Goal: Information Seeking & Learning: Learn about a topic

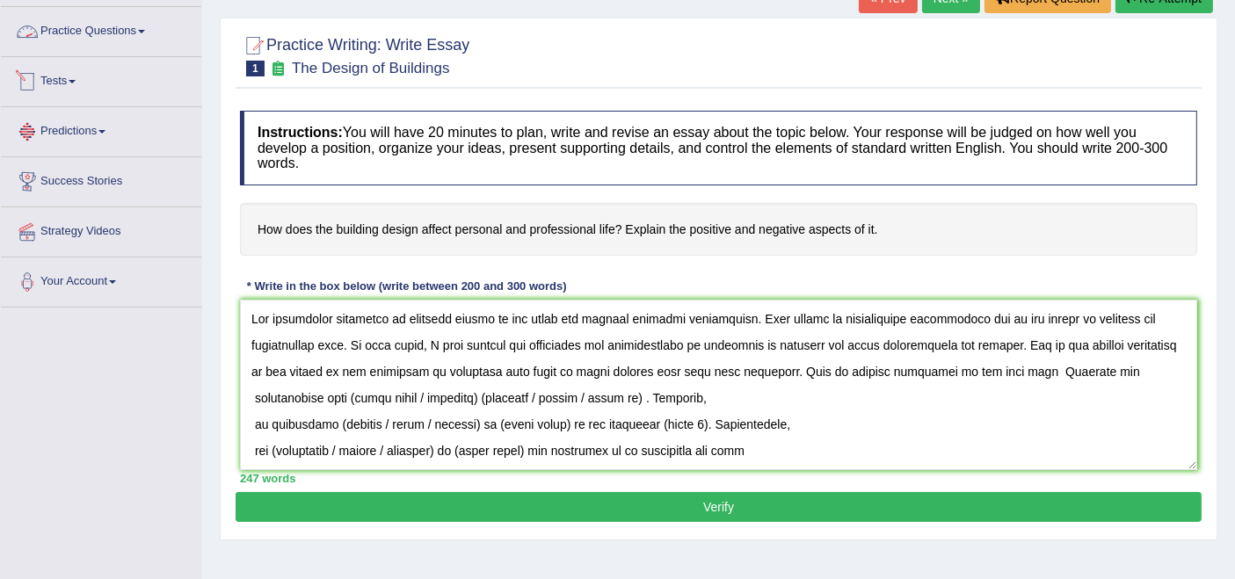
scroll to position [130, 0]
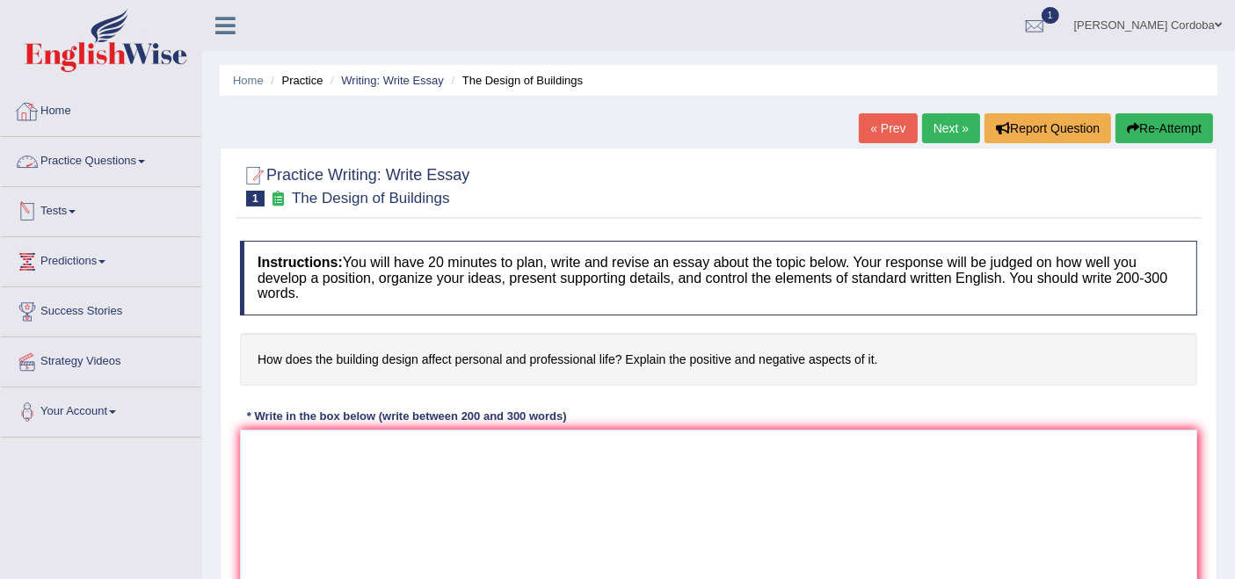
click at [110, 154] on link "Practice Questions" at bounding box center [101, 159] width 200 height 44
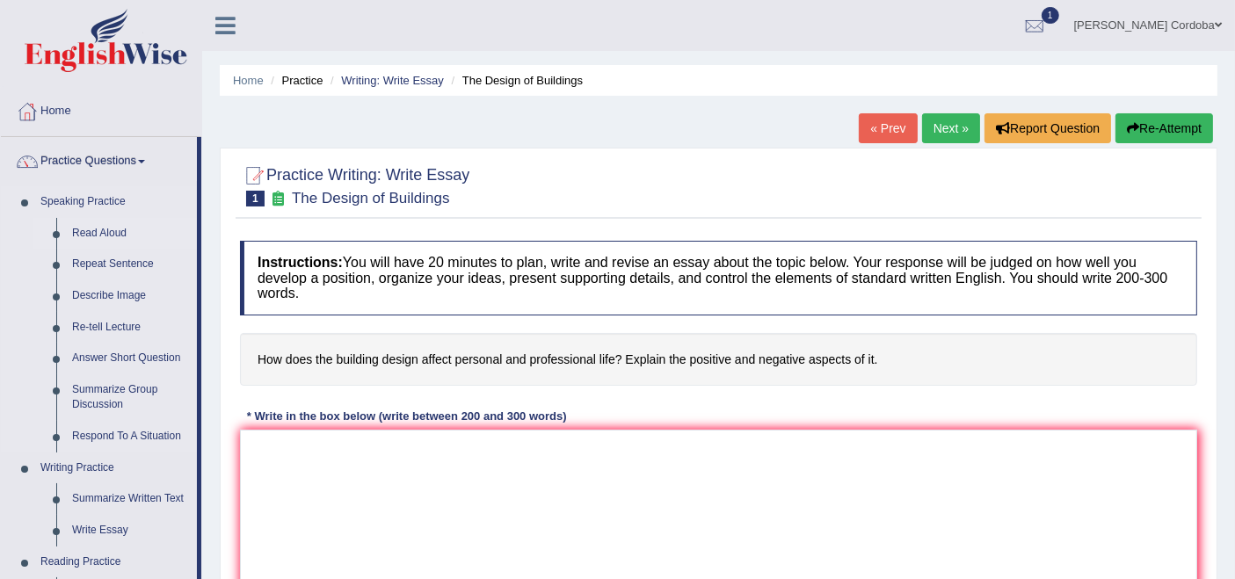
click at [105, 232] on link "Read Aloud" at bounding box center [130, 234] width 133 height 32
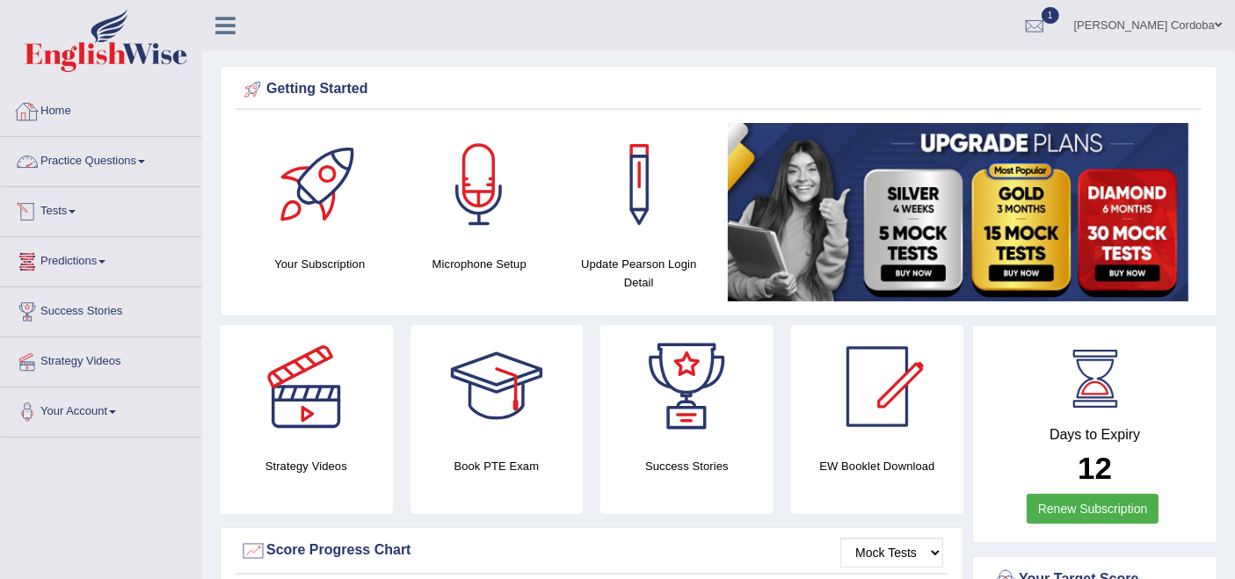
click at [127, 147] on link "Practice Questions" at bounding box center [101, 159] width 200 height 44
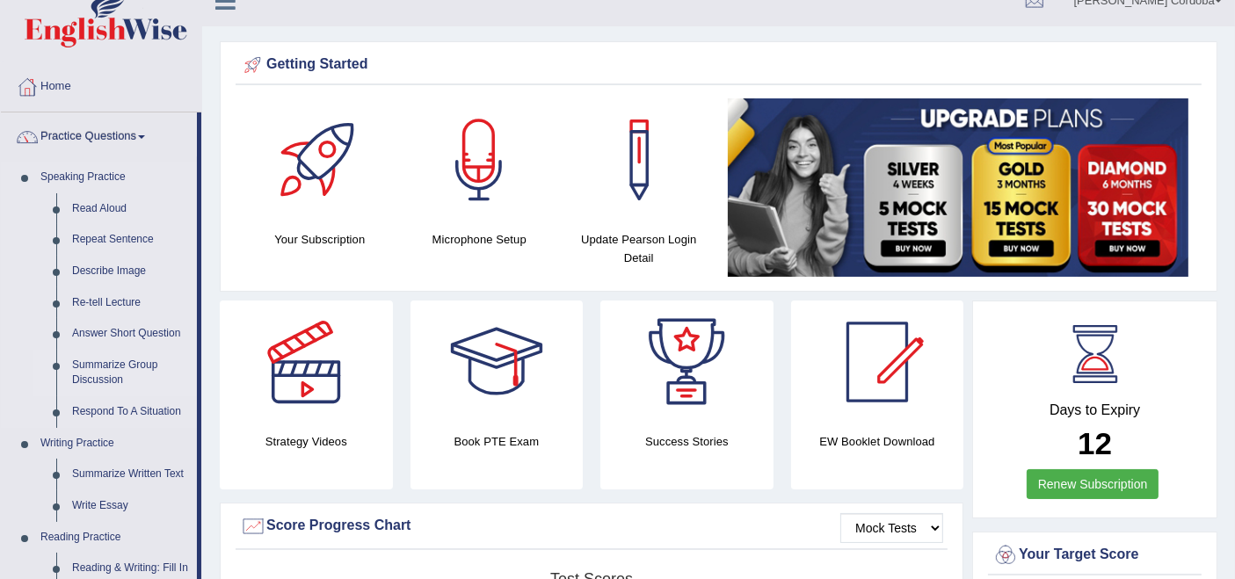
scroll to position [31, 0]
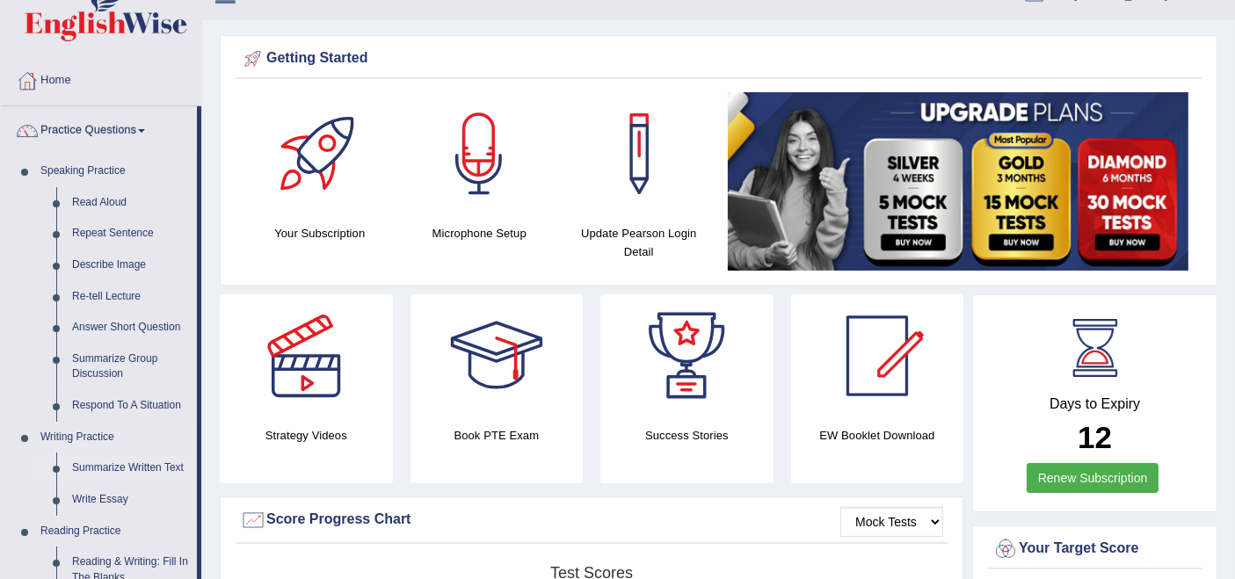
click at [126, 465] on link "Summarize Written Text" at bounding box center [130, 469] width 133 height 32
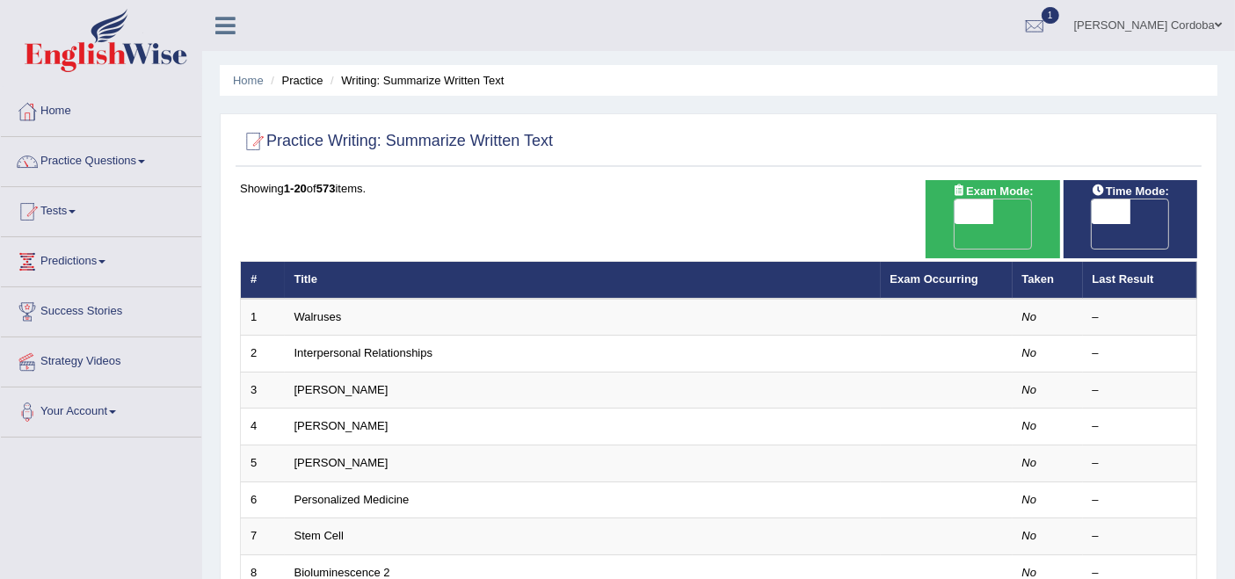
click at [988, 195] on span "Exam Mode:" at bounding box center [992, 191] width 95 height 18
click at [984, 202] on span at bounding box center [974, 212] width 39 height 25
checkbox input "true"
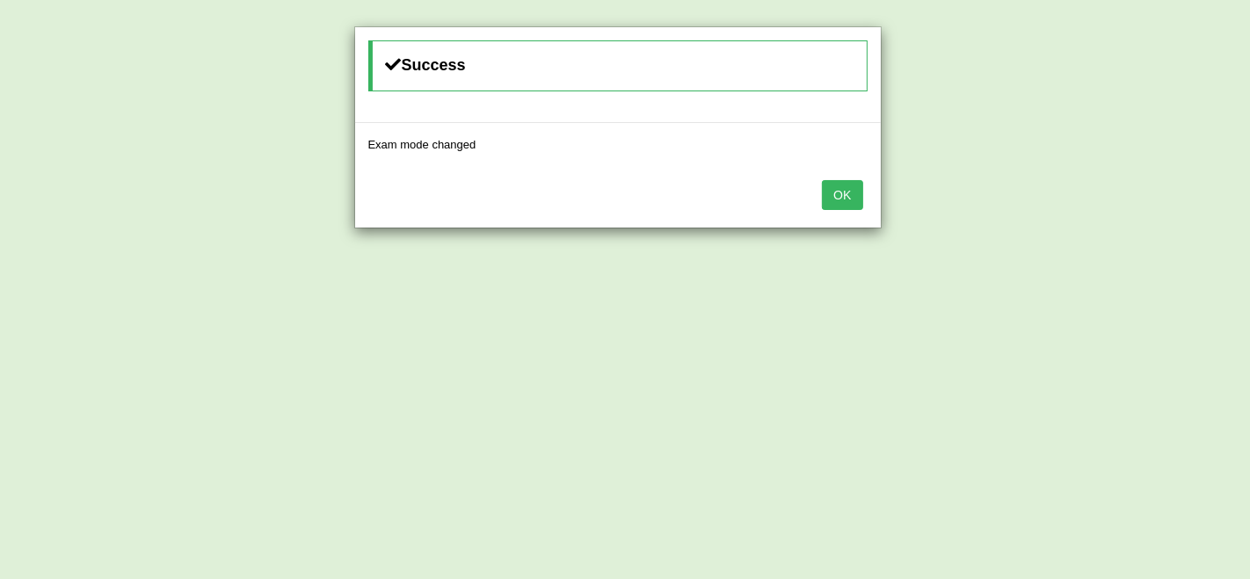
click at [847, 213] on div "OK" at bounding box center [618, 197] width 526 height 62
click at [837, 186] on button "OK" at bounding box center [842, 195] width 40 height 30
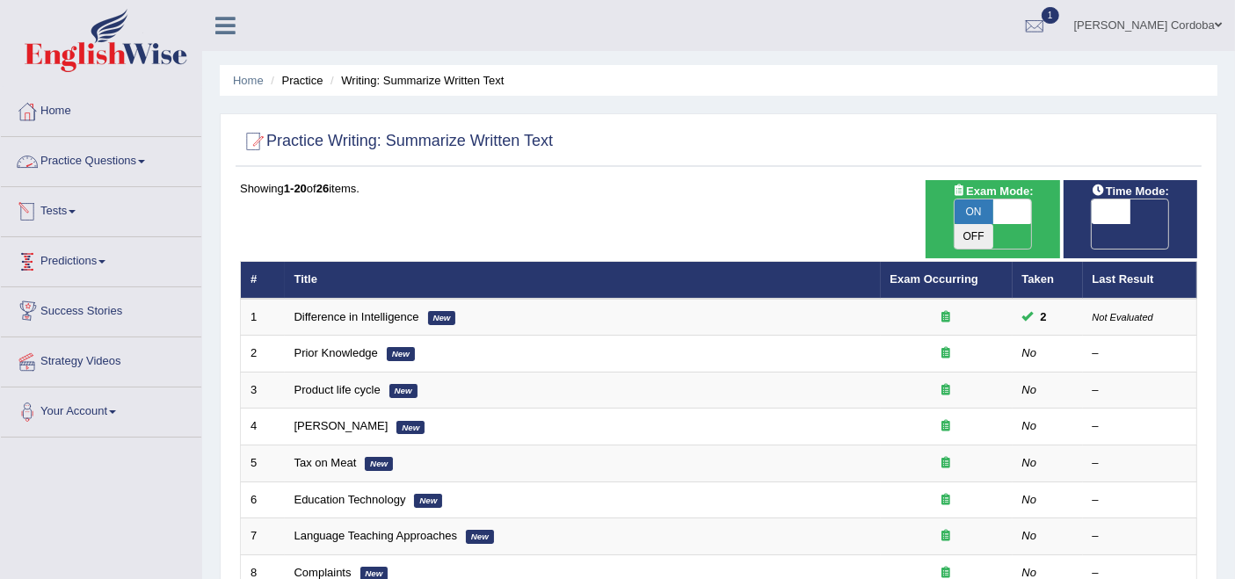
click at [115, 162] on link "Practice Questions" at bounding box center [101, 159] width 200 height 44
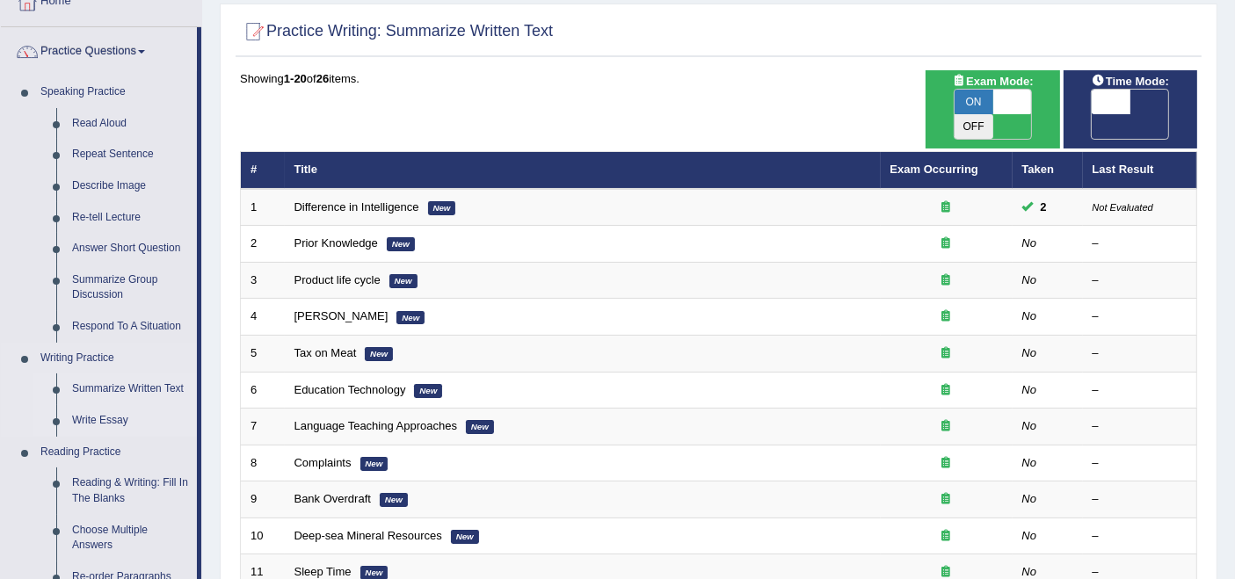
scroll to position [109, 0]
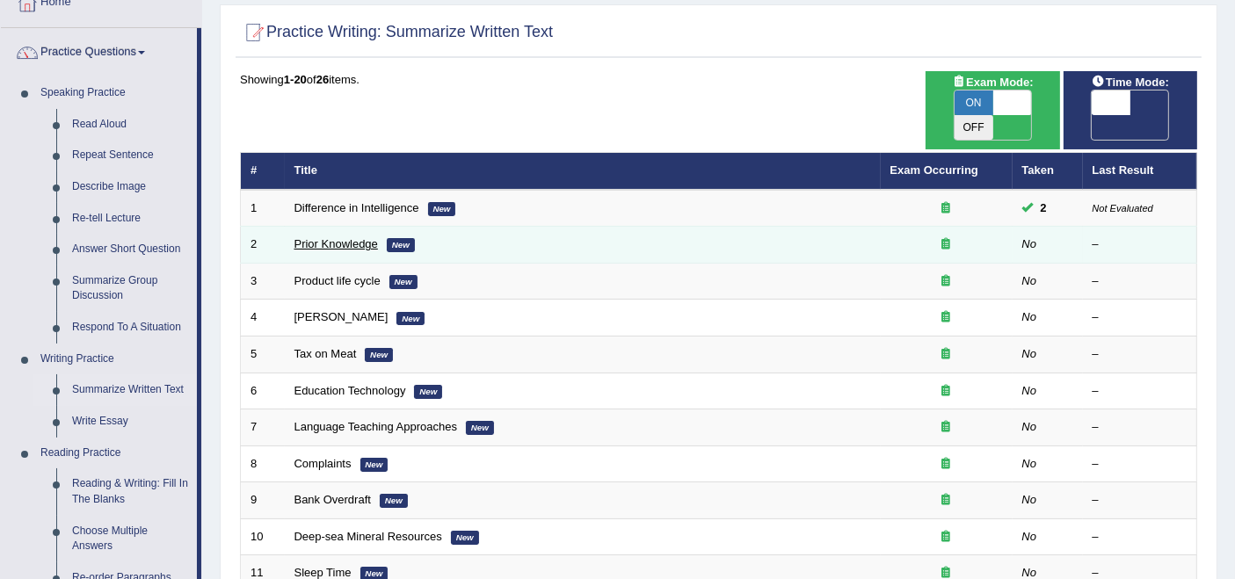
click at [339, 237] on link "Prior Knowledge" at bounding box center [337, 243] width 84 height 13
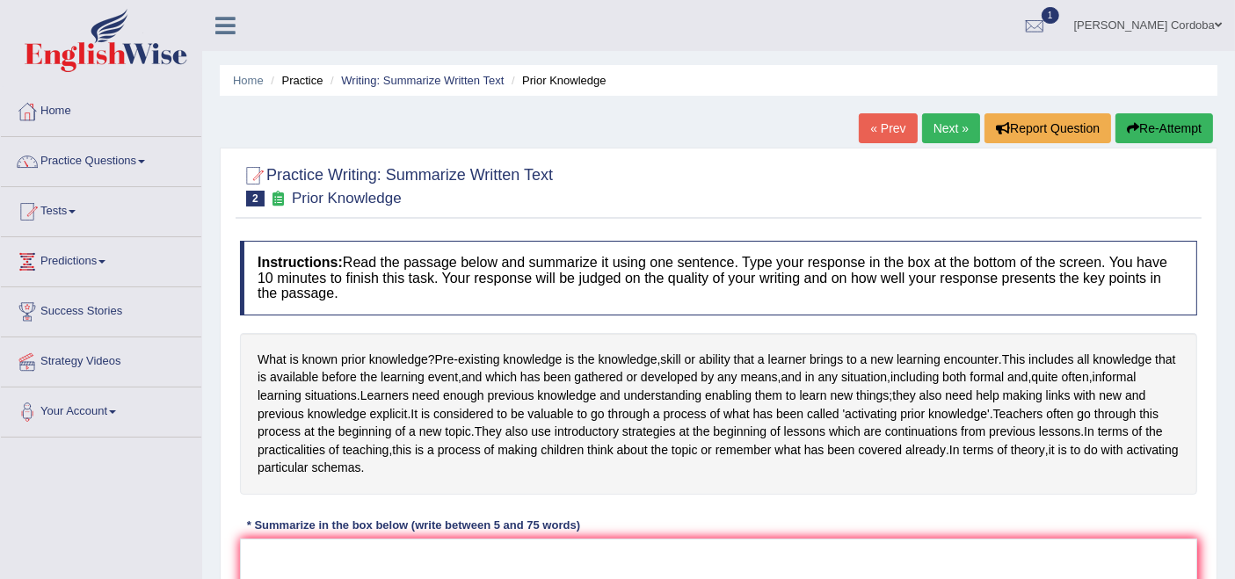
scroll to position [191, 0]
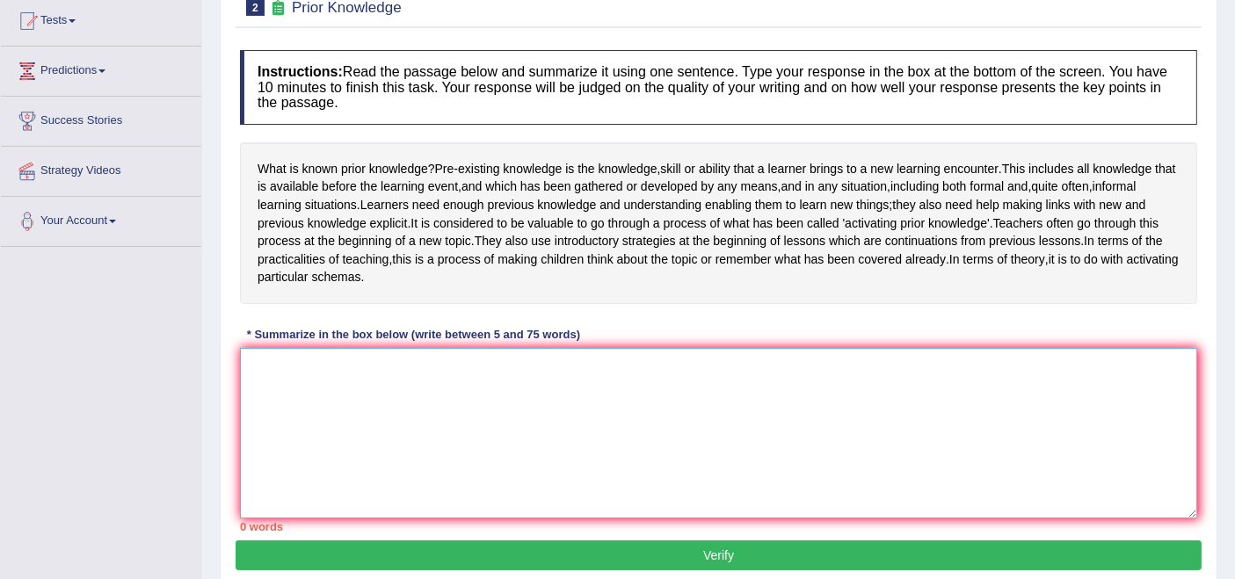
click at [499, 445] on textarea at bounding box center [718, 433] width 957 height 171
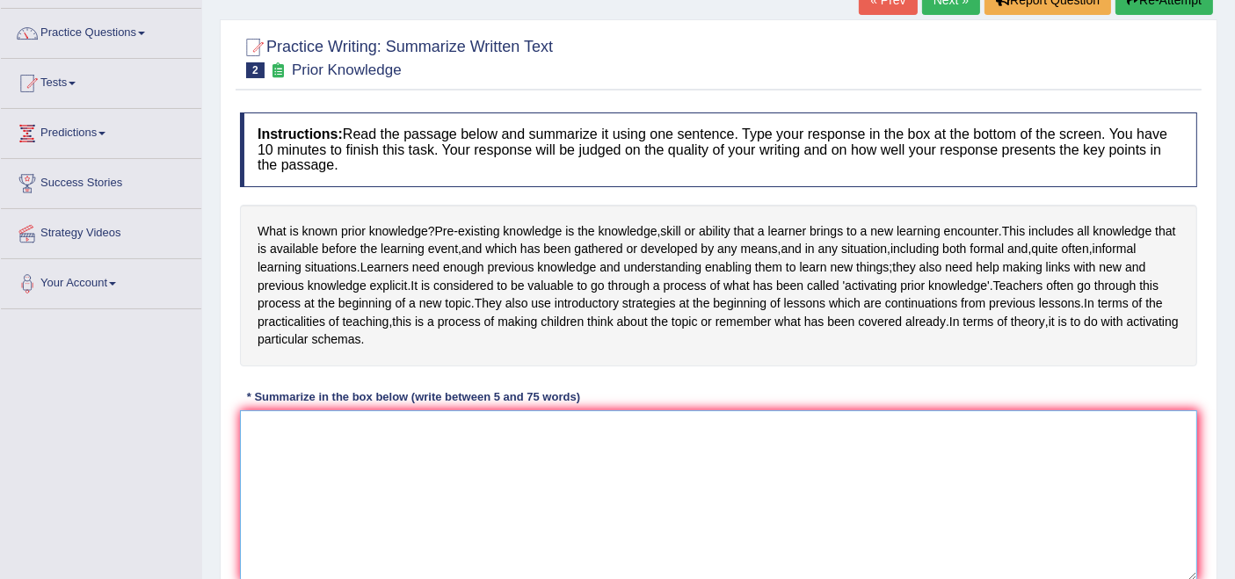
scroll to position [115, 0]
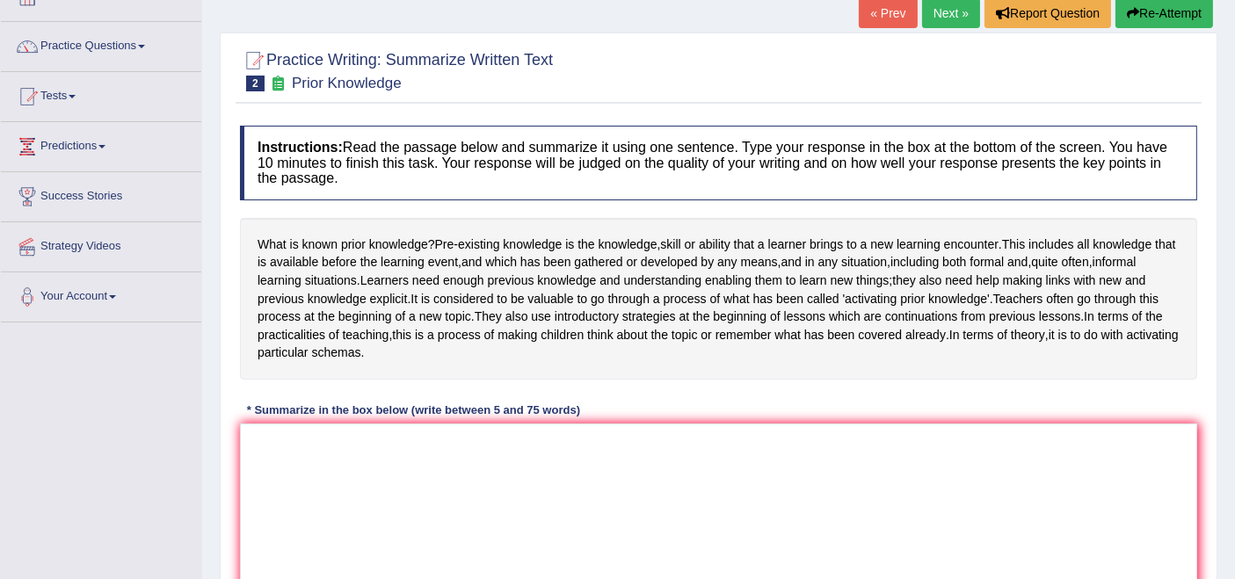
click at [956, 13] on link "Next »" at bounding box center [951, 13] width 58 height 30
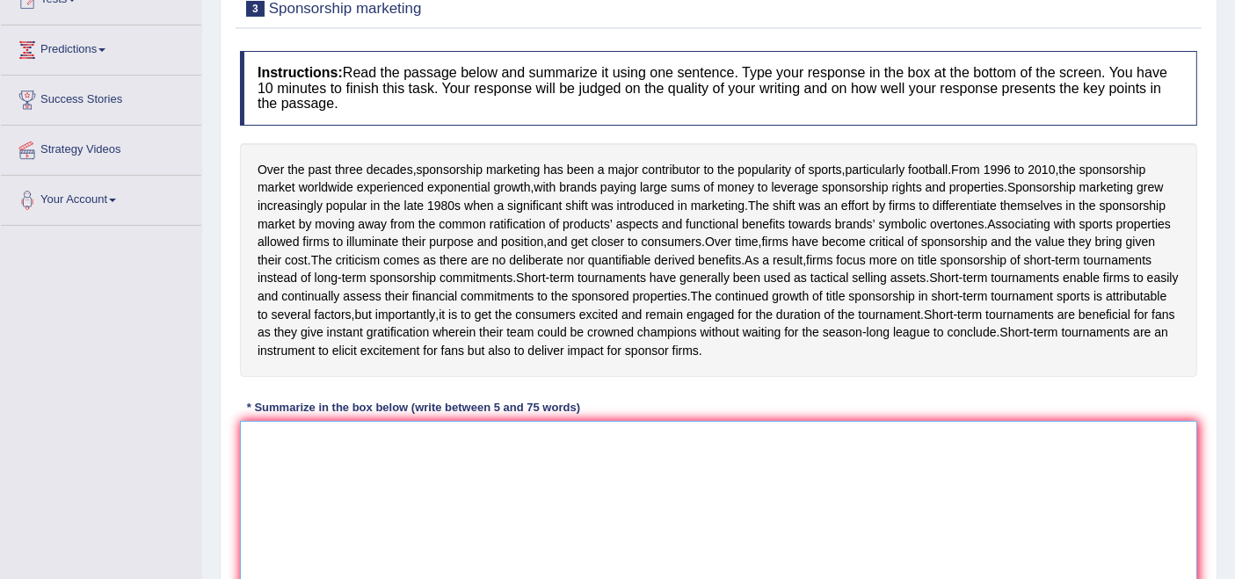
click at [532, 487] on textarea at bounding box center [718, 506] width 957 height 171
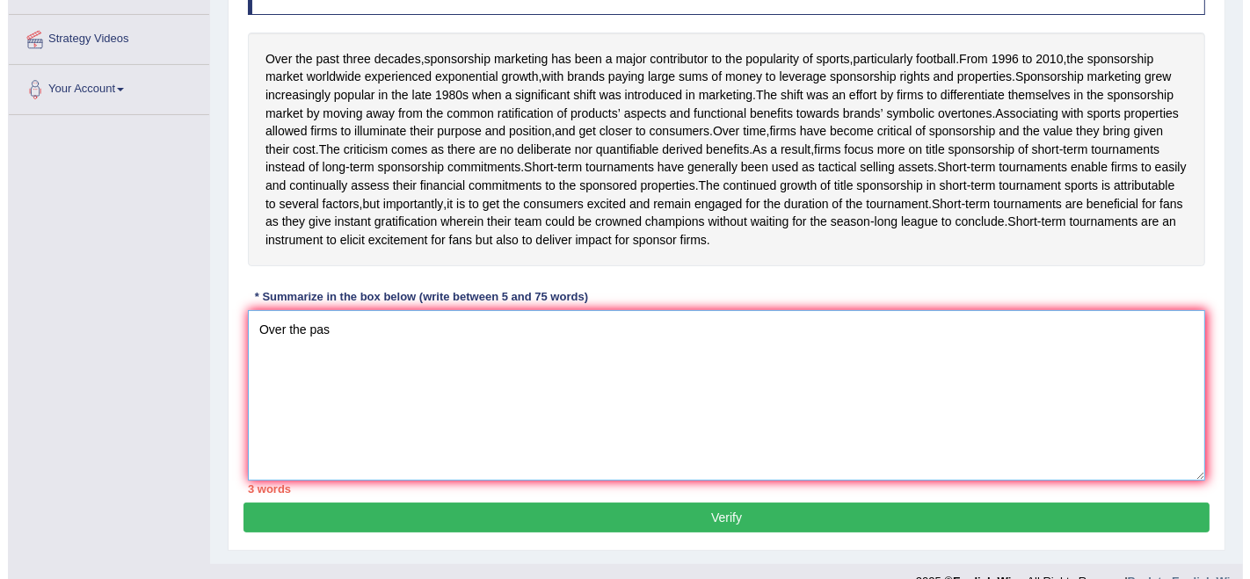
scroll to position [322, 0]
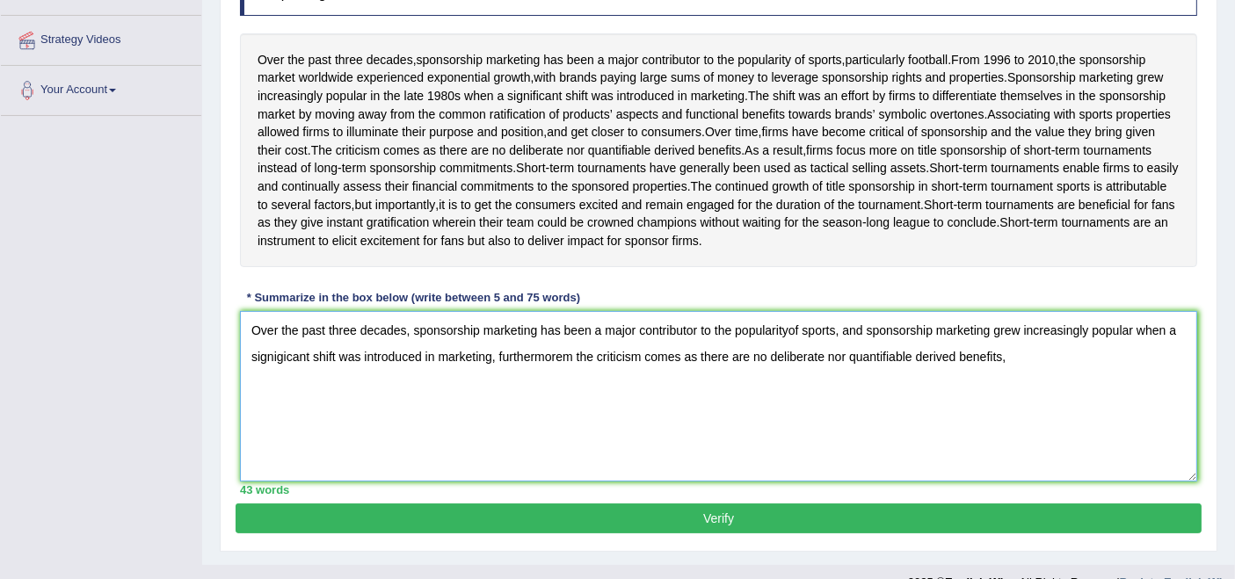
click at [564, 356] on textarea "Over the past three decades, sponsorship marketing has been a major contributor…" at bounding box center [718, 396] width 957 height 171
click at [1017, 353] on textarea "Over the past three decades, sponsorship marketing has been a major contributor…" at bounding box center [718, 396] width 957 height 171
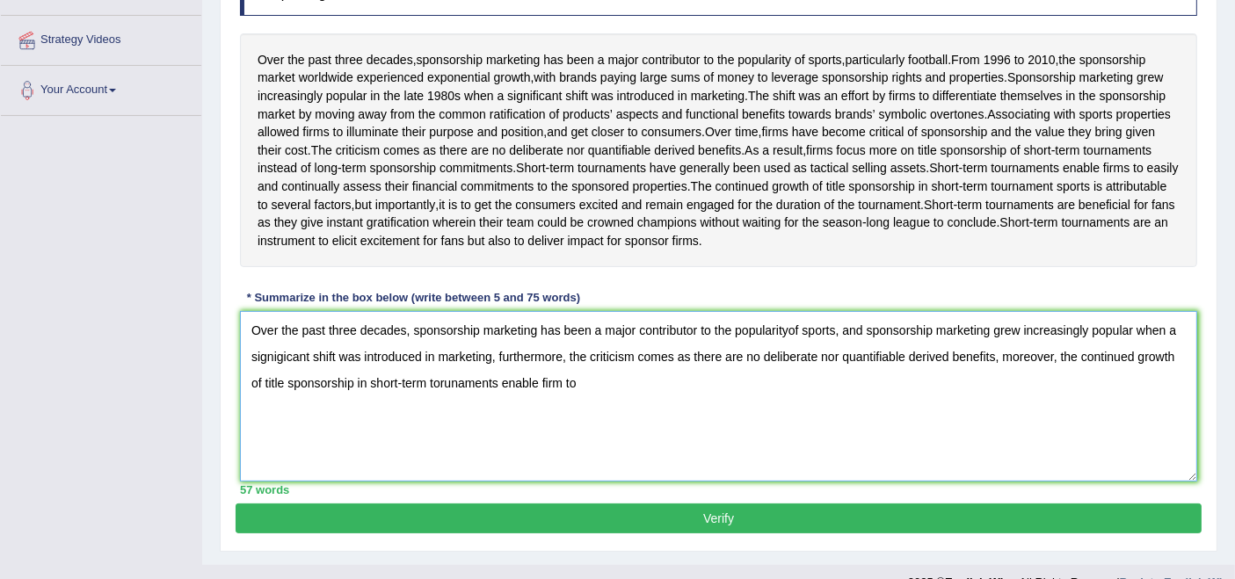
drag, startPoint x: 503, startPoint y: 377, endPoint x: 580, endPoint y: 381, distance: 77.4
click at [580, 381] on textarea "Over the past three decades, sponsorship marketing has been a major contributor…" at bounding box center [718, 396] width 957 height 171
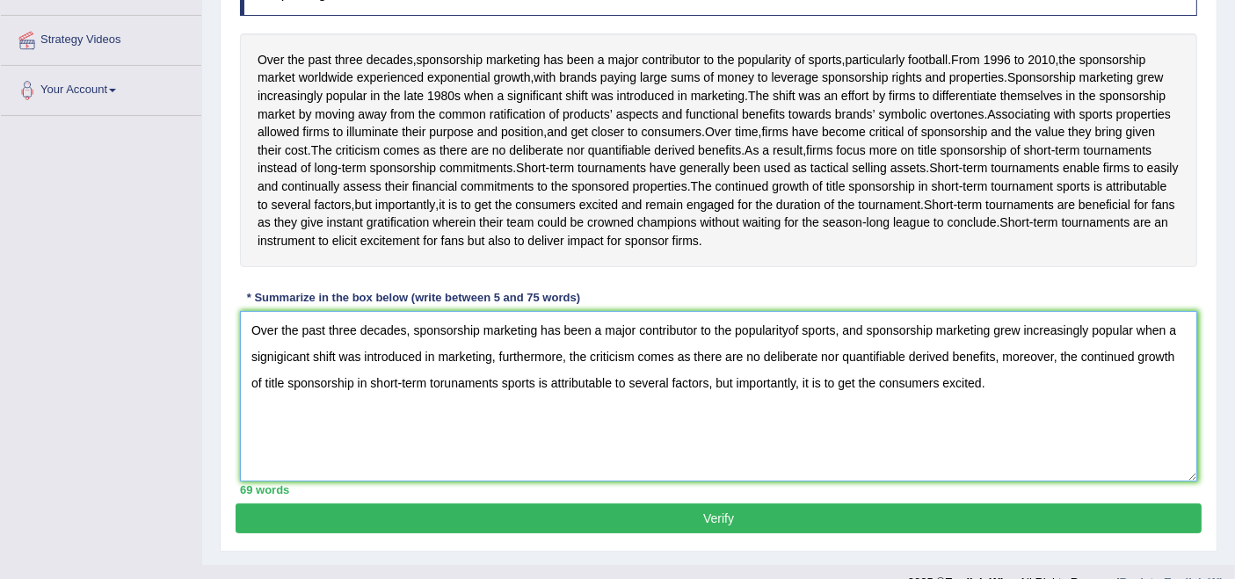
type textarea "Over the past three decades, sponsorship marketing has been a major contributor…"
click at [747, 507] on button "Verify" at bounding box center [719, 519] width 966 height 30
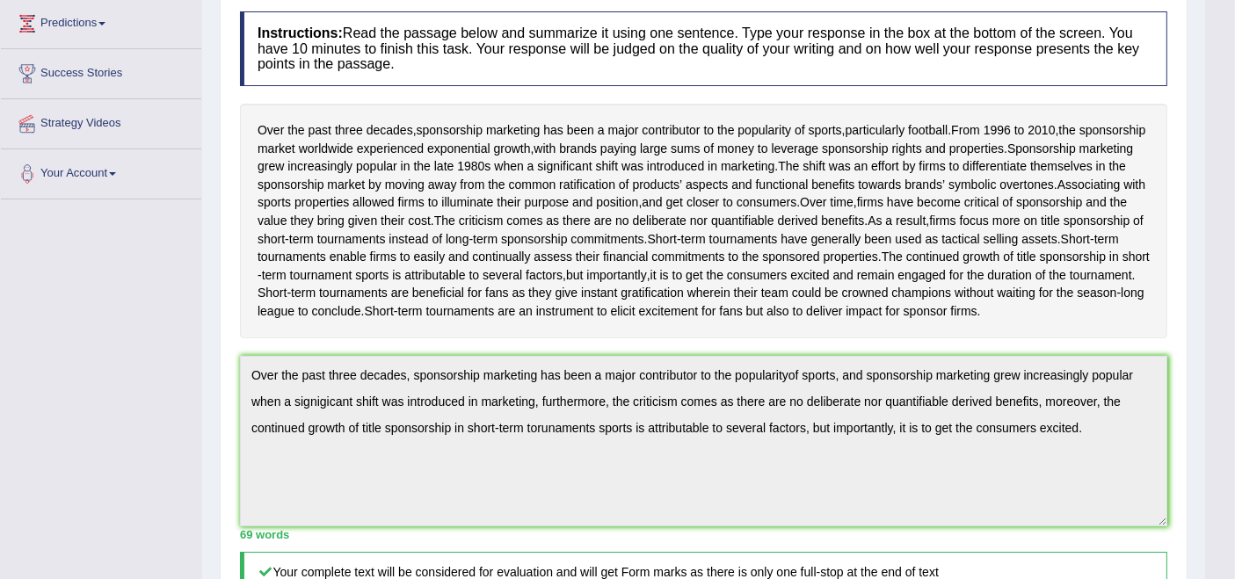
scroll to position [95, 0]
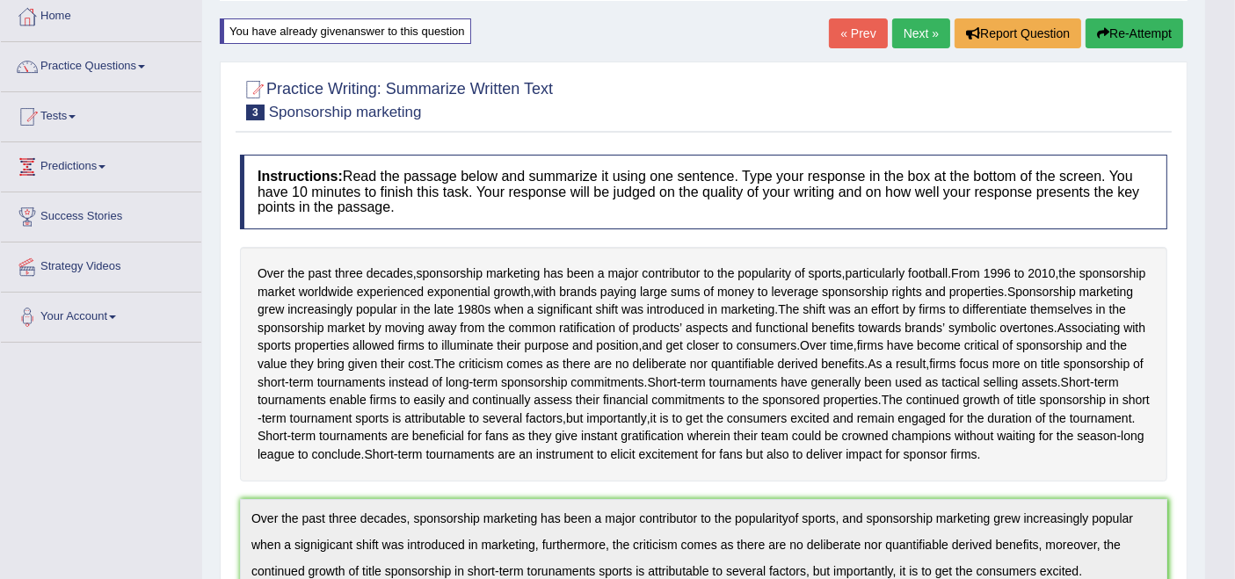
click at [920, 34] on link "Next »" at bounding box center [921, 33] width 58 height 30
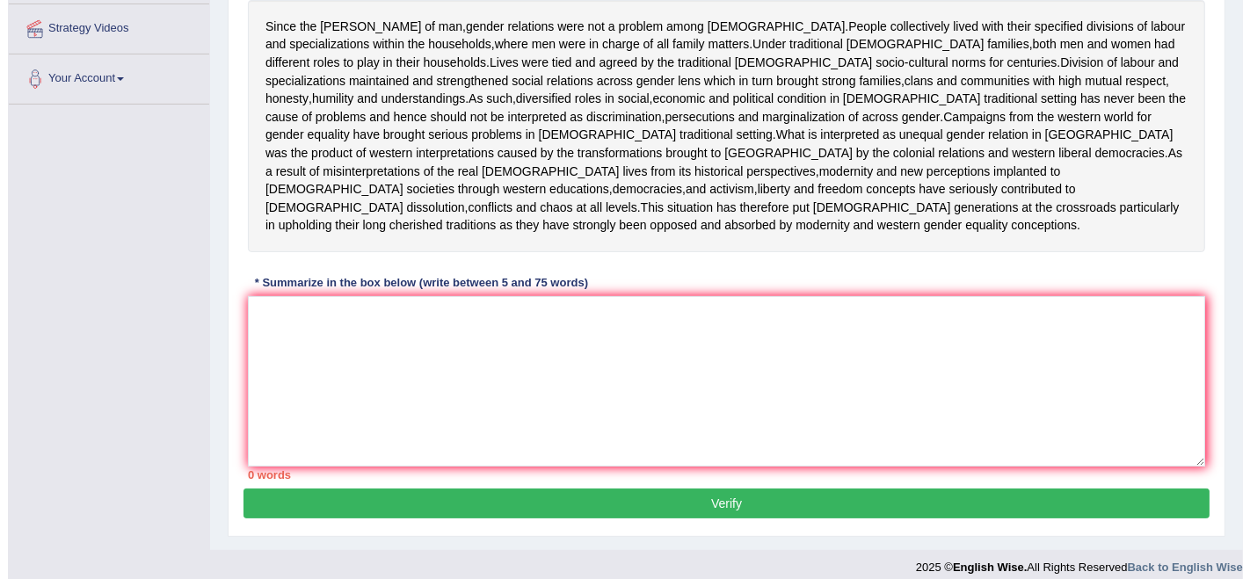
scroll to position [286, 0]
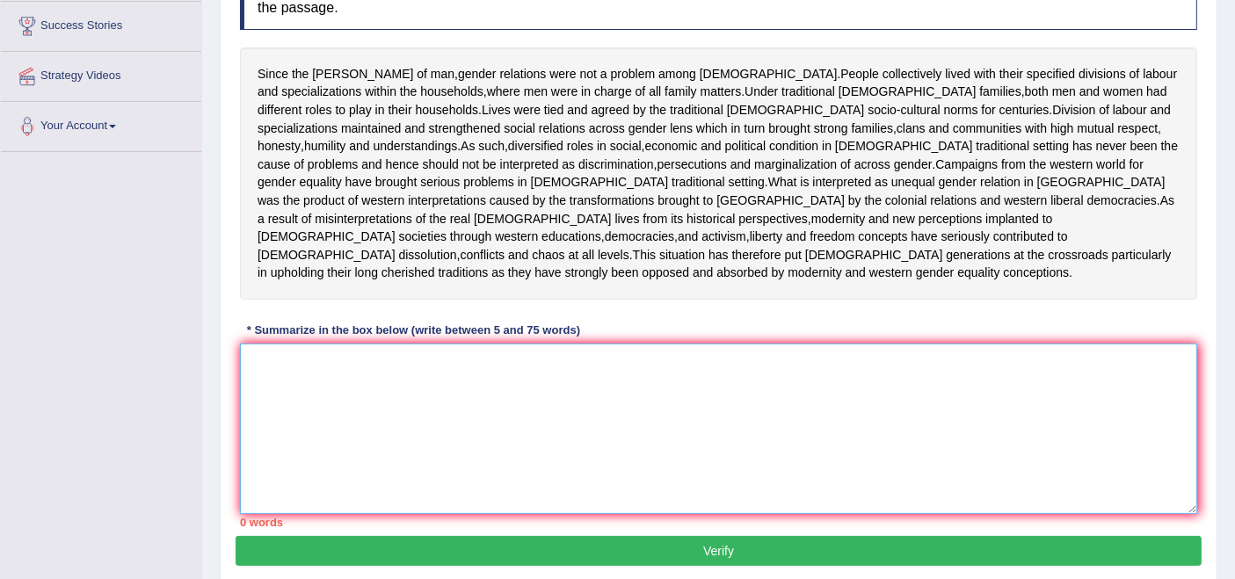
click at [564, 415] on textarea at bounding box center [718, 429] width 957 height 171
type textarea "p"
type textarea "P"
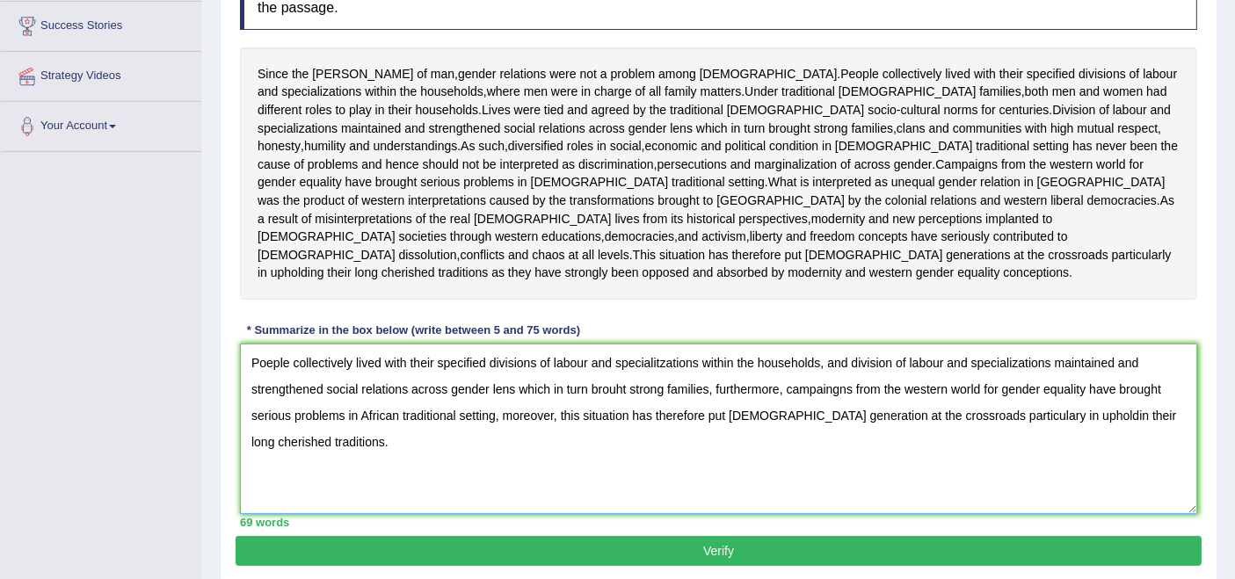
type textarea "Poeple collectively lived with their specified divisions of labour and speciali…"
click at [716, 556] on div "Practice Writing: Summarize Written Text 4 Africans Instructions: Read the pass…" at bounding box center [719, 223] width 998 height 723
click at [727, 549] on button "Verify" at bounding box center [719, 551] width 966 height 30
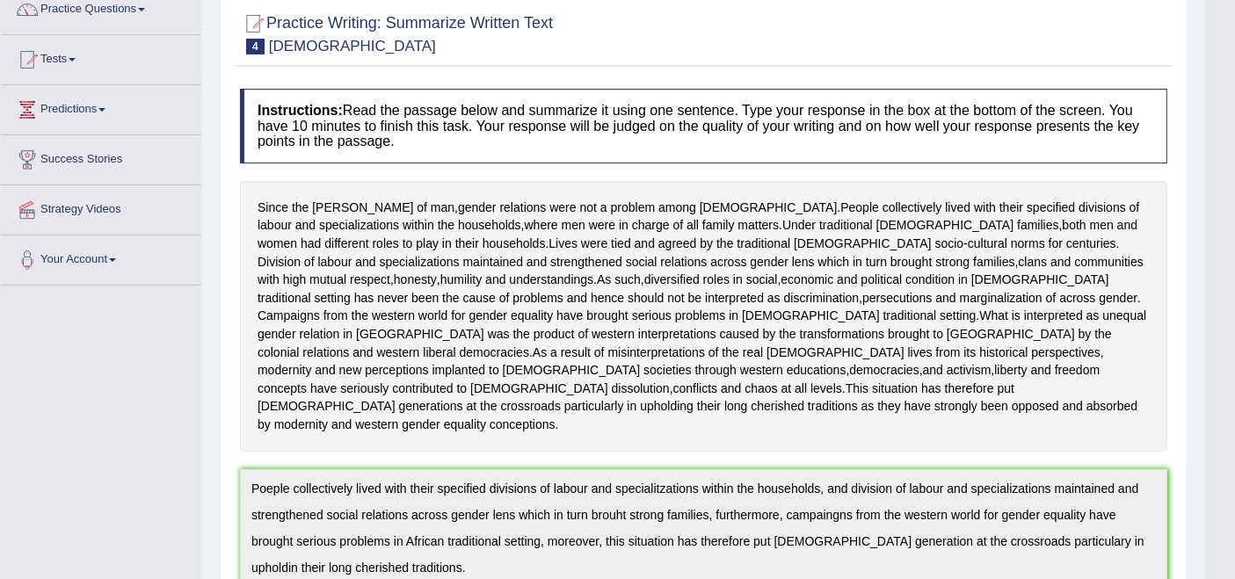
scroll to position [133, 0]
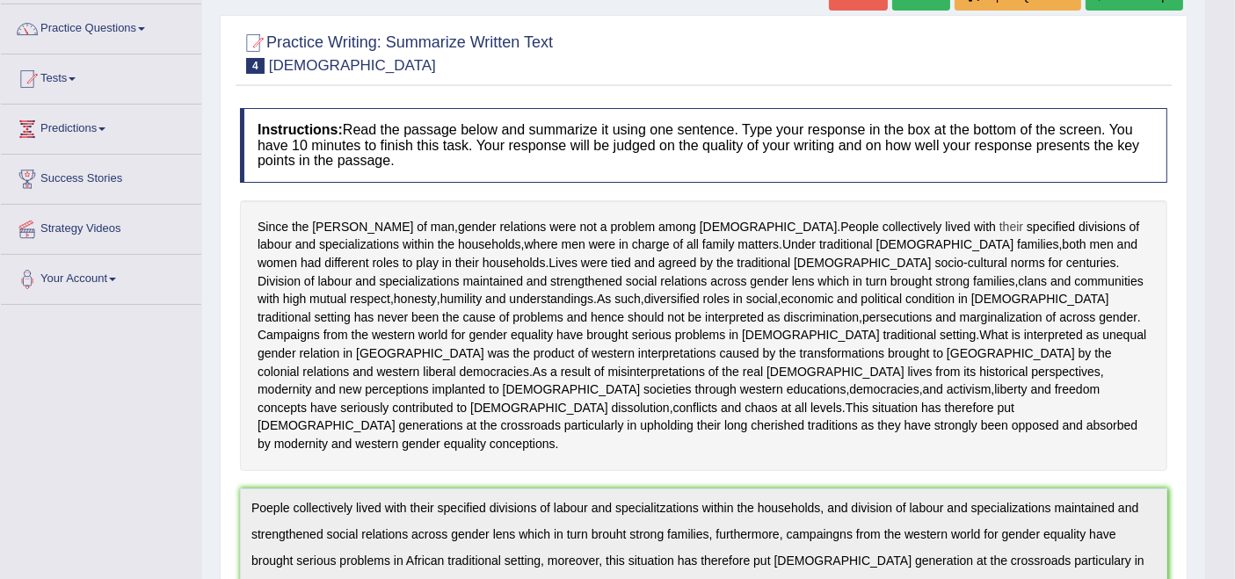
click at [1000, 220] on span "their" at bounding box center [1012, 227] width 24 height 18
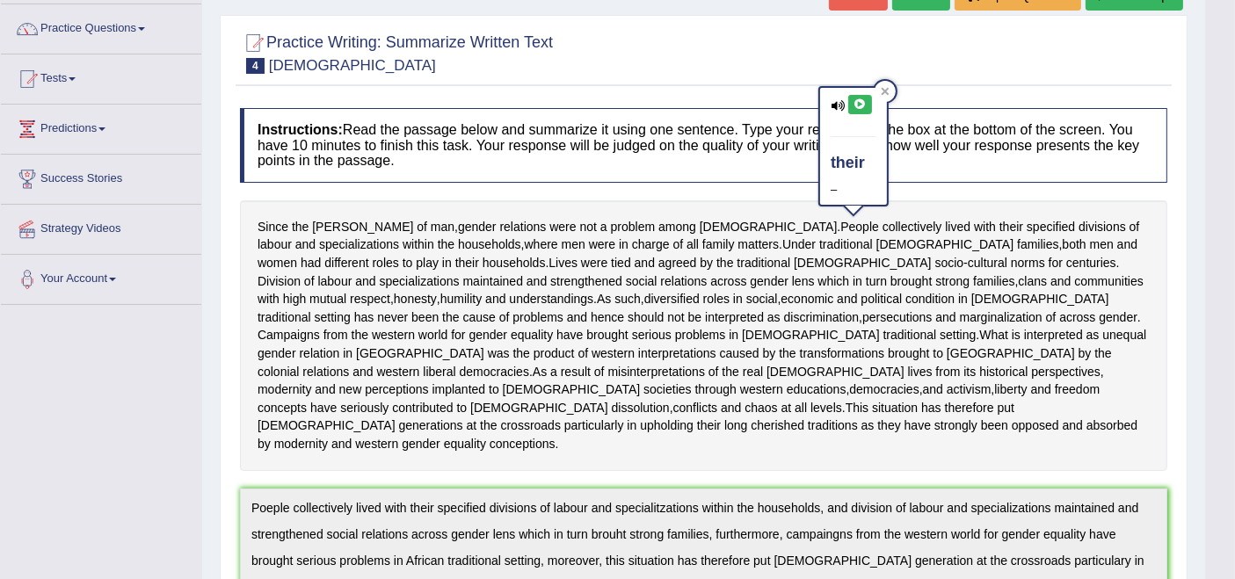
drag, startPoint x: 946, startPoint y: 40, endPoint x: 932, endPoint y: 38, distance: 14.3
click at [941, 39] on div at bounding box center [703, 52] width 927 height 54
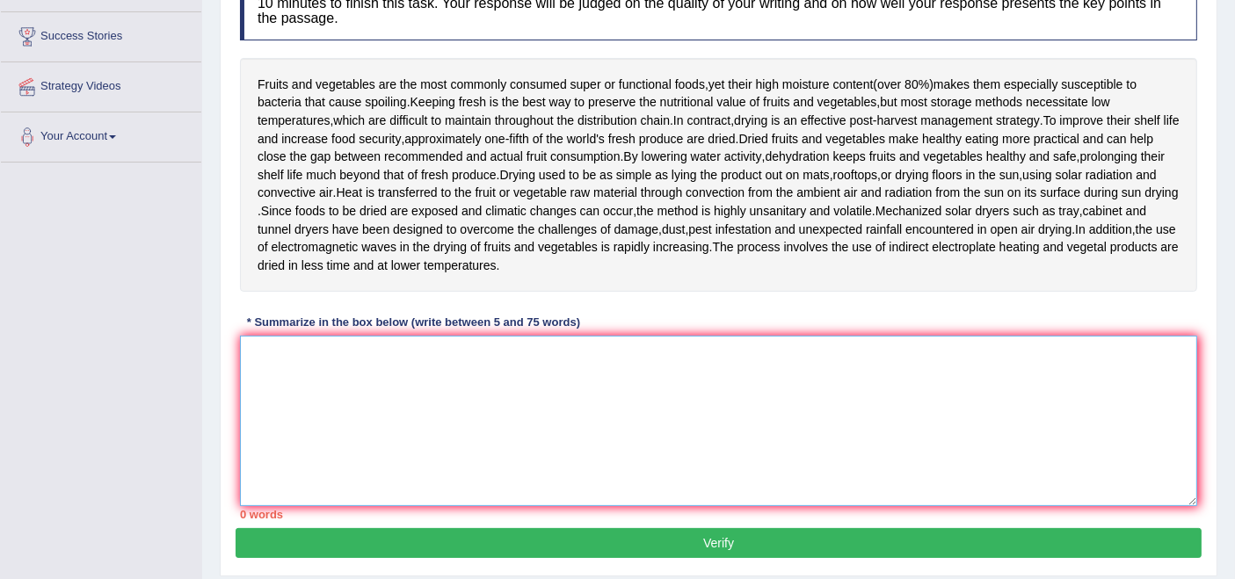
click at [545, 411] on textarea at bounding box center [718, 421] width 957 height 171
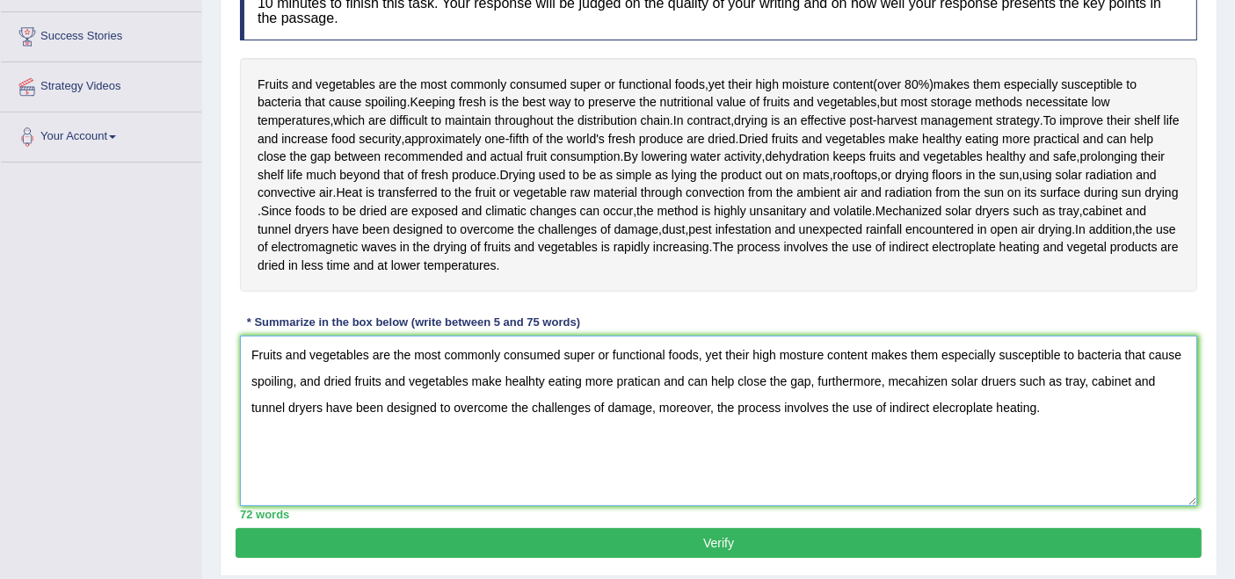
type textarea "Fruits and vegetables are the most commonly consumed super or functional foods,…"
click at [654, 533] on button "Verify" at bounding box center [719, 543] width 966 height 30
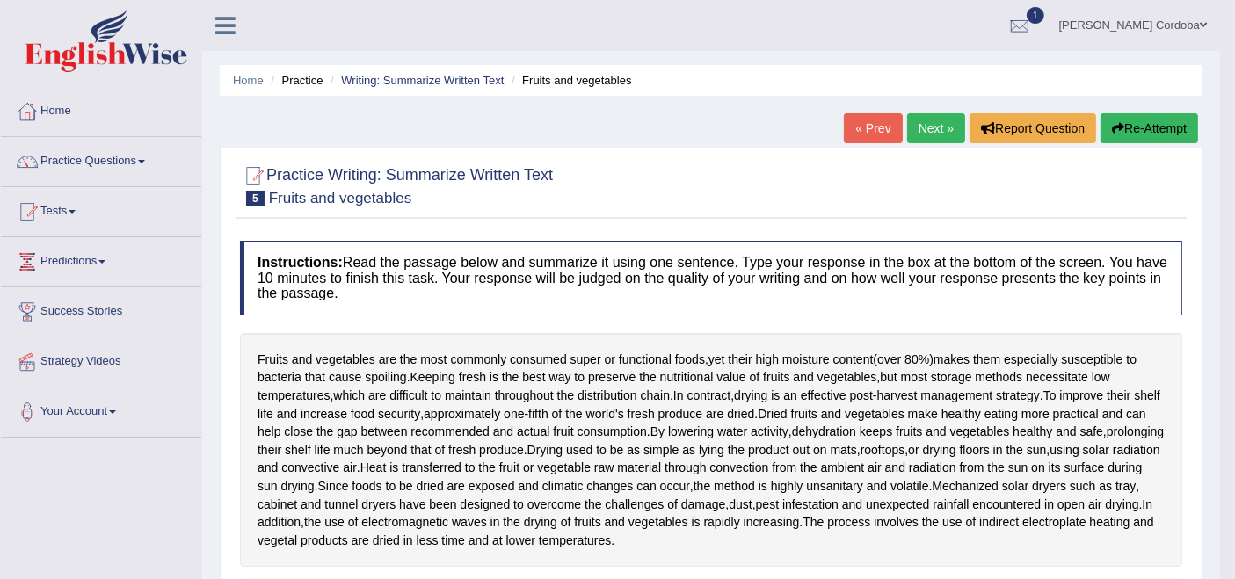
click at [924, 121] on link "Next »" at bounding box center [936, 128] width 58 height 30
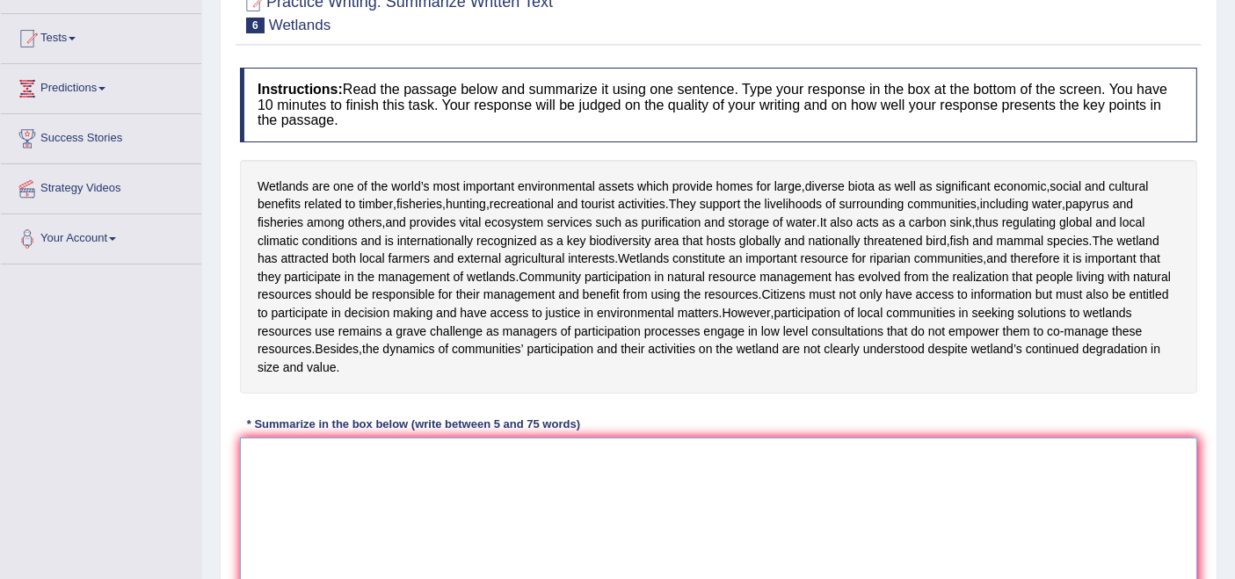
click at [637, 549] on textarea at bounding box center [718, 523] width 957 height 171
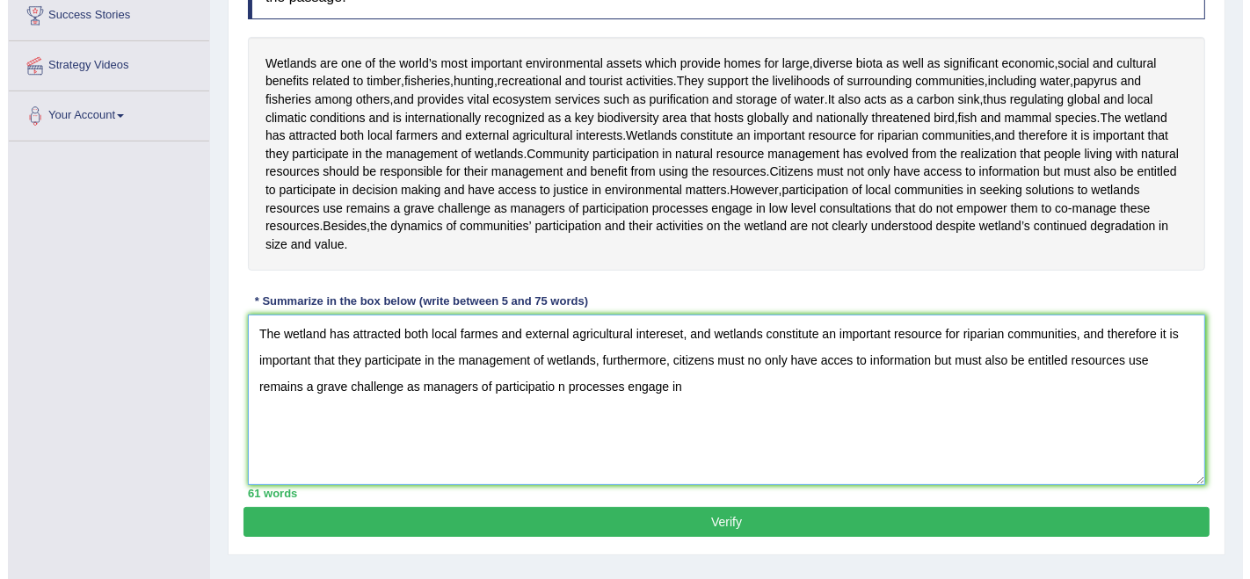
scroll to position [296, 0]
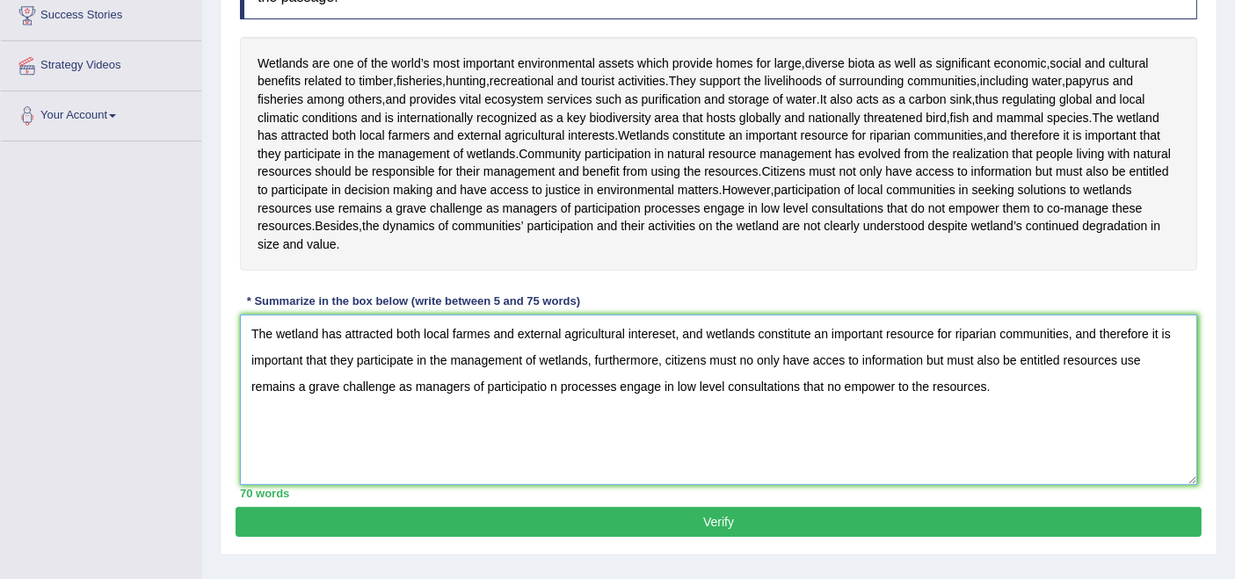
type textarea "The wetland has attracted both local farmes and external agricultural intereset…"
click at [769, 509] on button "Verify" at bounding box center [719, 522] width 966 height 30
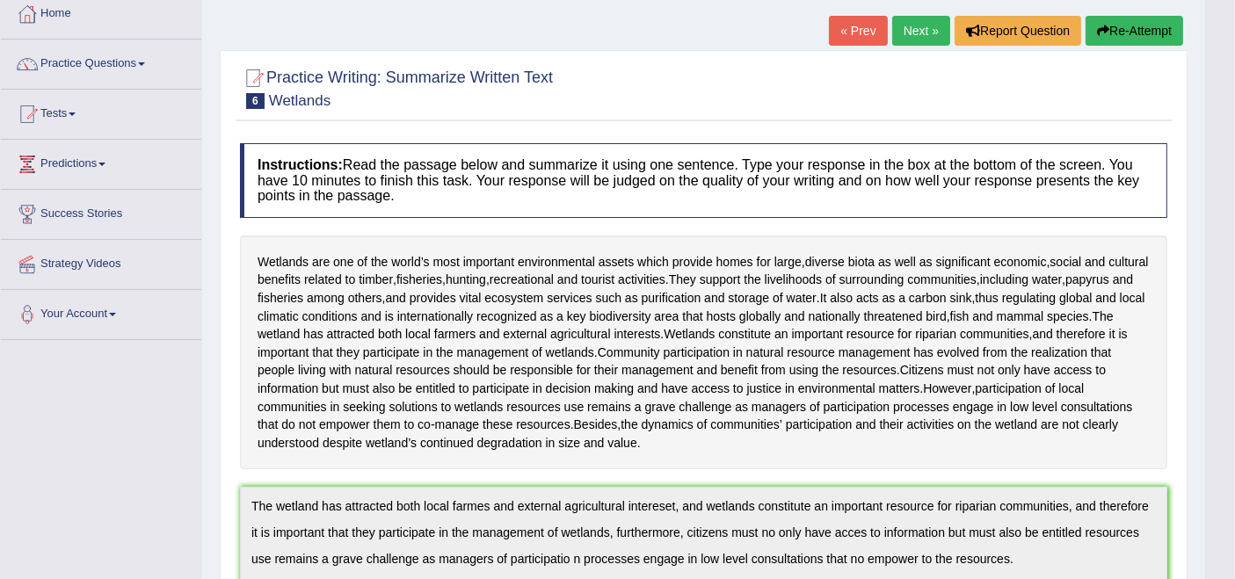
scroll to position [88, 0]
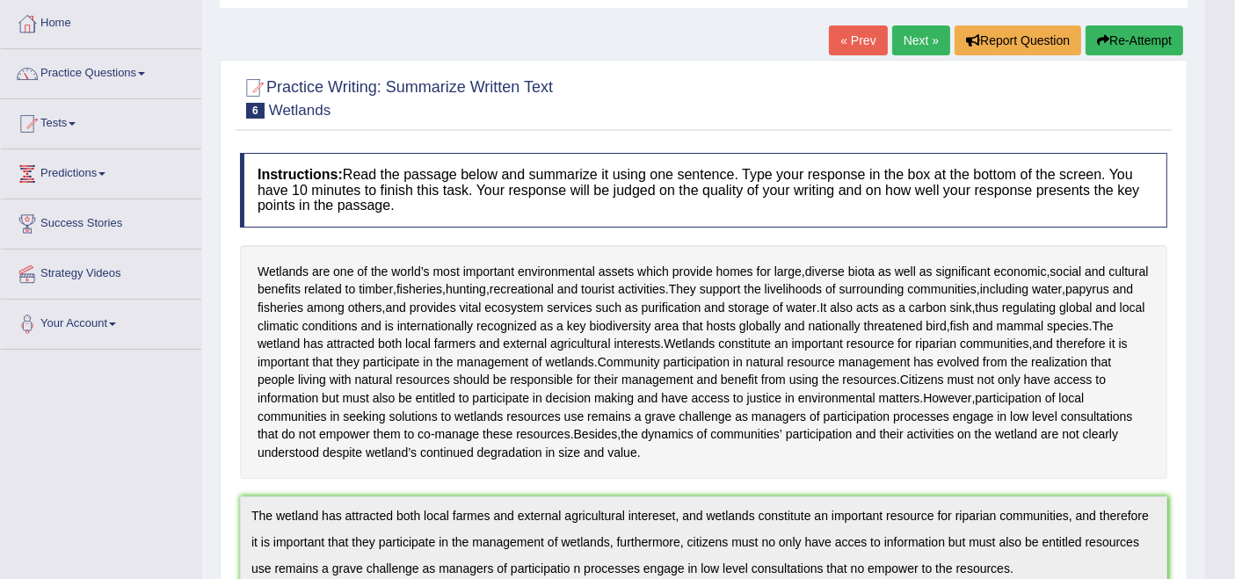
click at [917, 44] on link "Next »" at bounding box center [921, 40] width 58 height 30
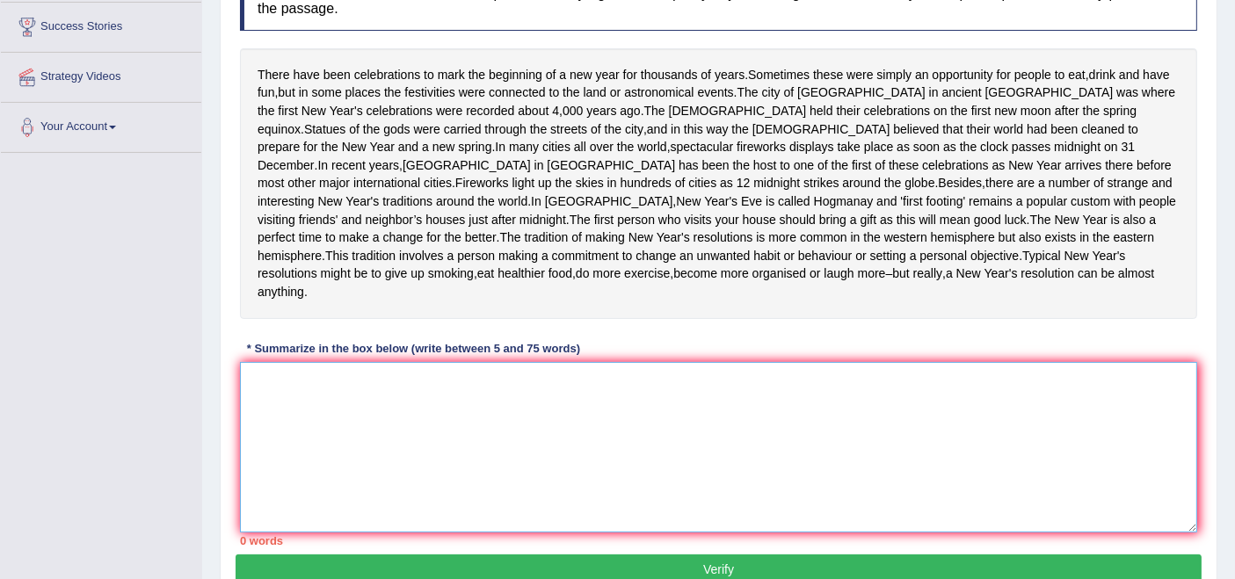
click at [619, 409] on textarea at bounding box center [718, 447] width 957 height 171
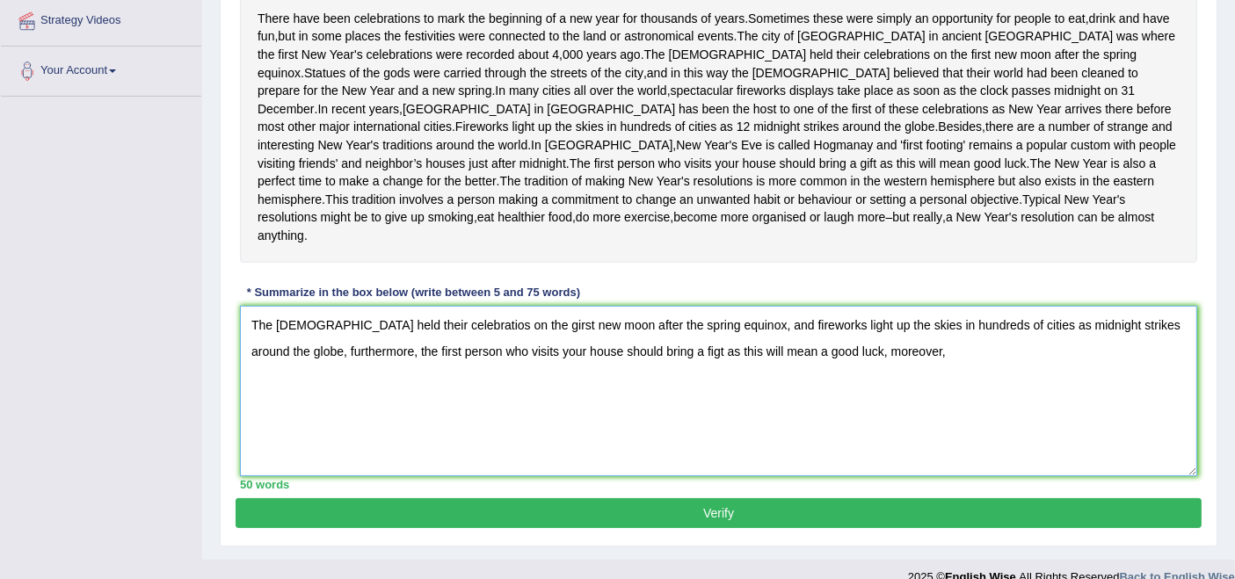
scroll to position [339, 0]
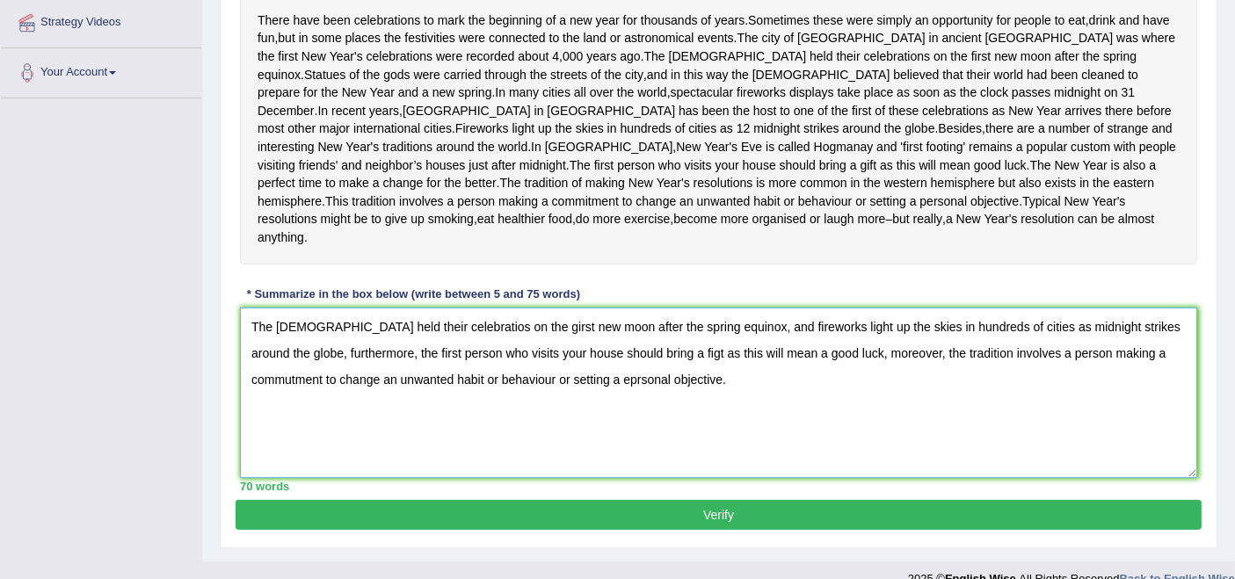
type textarea "The [DEMOGRAPHIC_DATA] held their celebratios on the girst new moon after the s…"
click at [807, 549] on div "Practice Writing: Summarize Written Text 7 Babylon Instructions: Read the passa…" at bounding box center [719, 178] width 998 height 740
click at [813, 530] on button "Verify" at bounding box center [719, 515] width 966 height 30
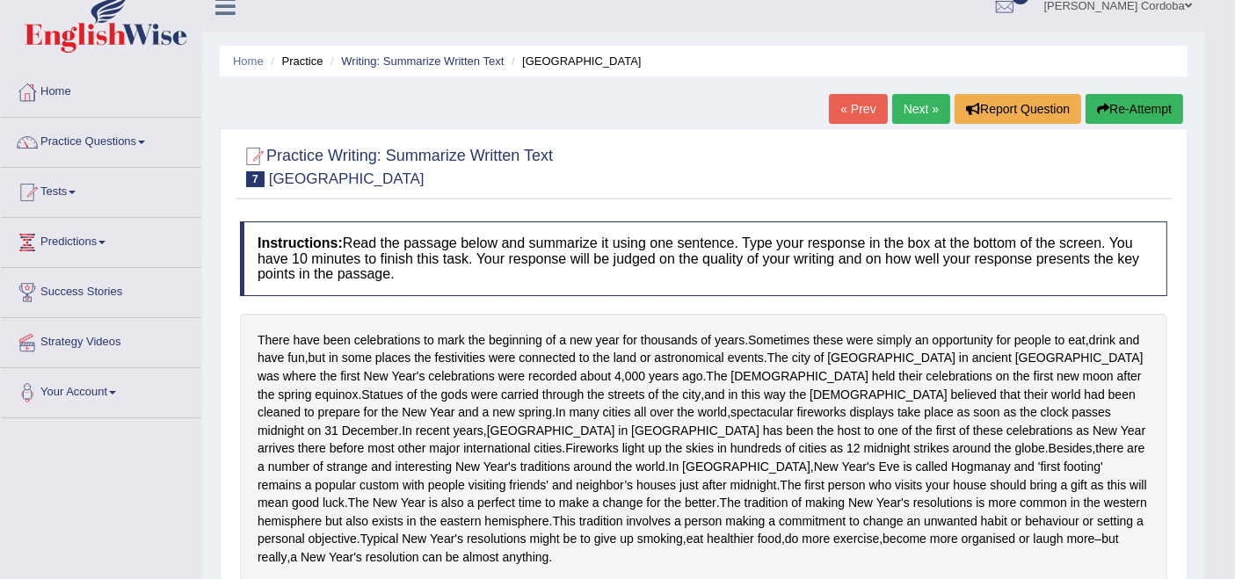
scroll to position [17, 0]
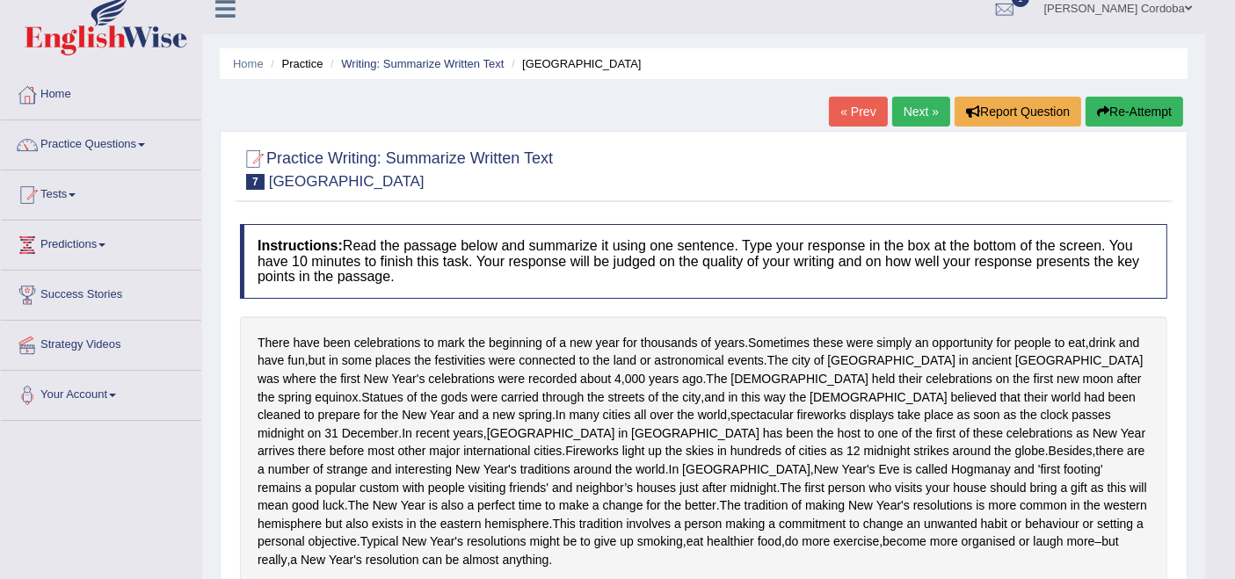
click at [914, 116] on link "Next »" at bounding box center [921, 112] width 58 height 30
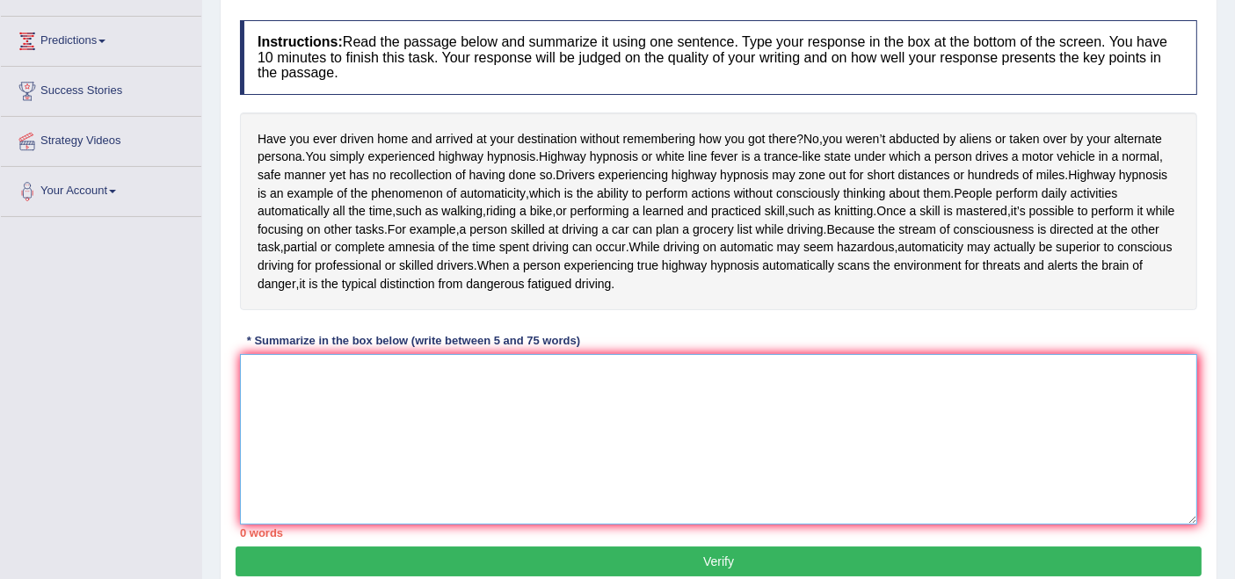
click at [678, 452] on textarea at bounding box center [718, 439] width 957 height 171
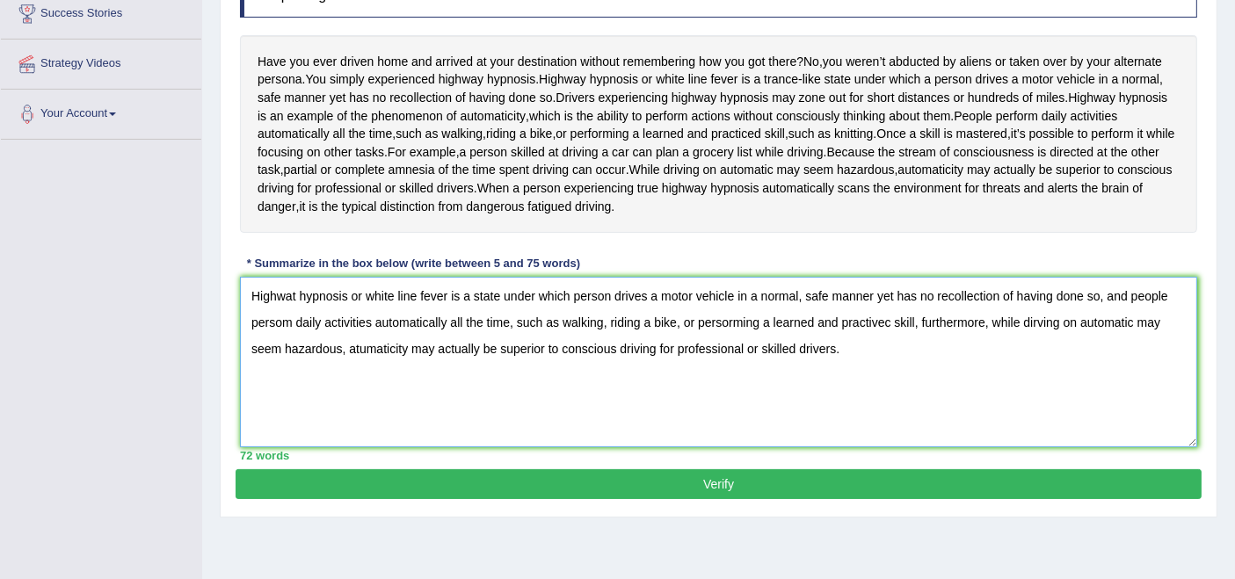
scroll to position [343, 0]
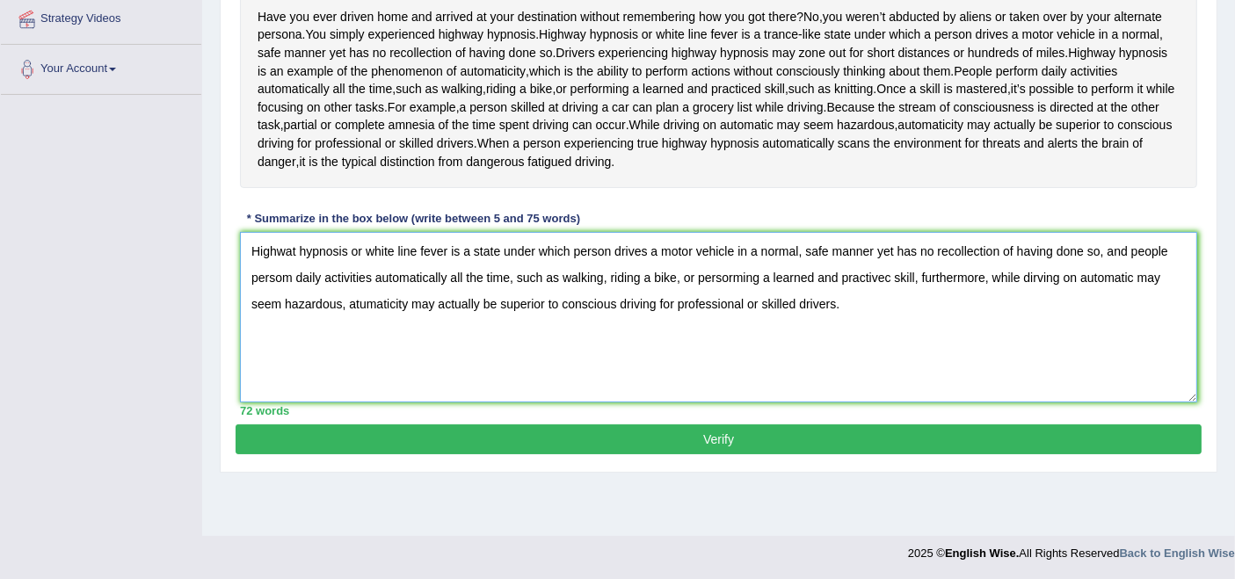
type textarea "Highwat hypnosis or white line fever is a state under which person drives a mot…"
click at [733, 425] on button "Verify" at bounding box center [719, 440] width 966 height 30
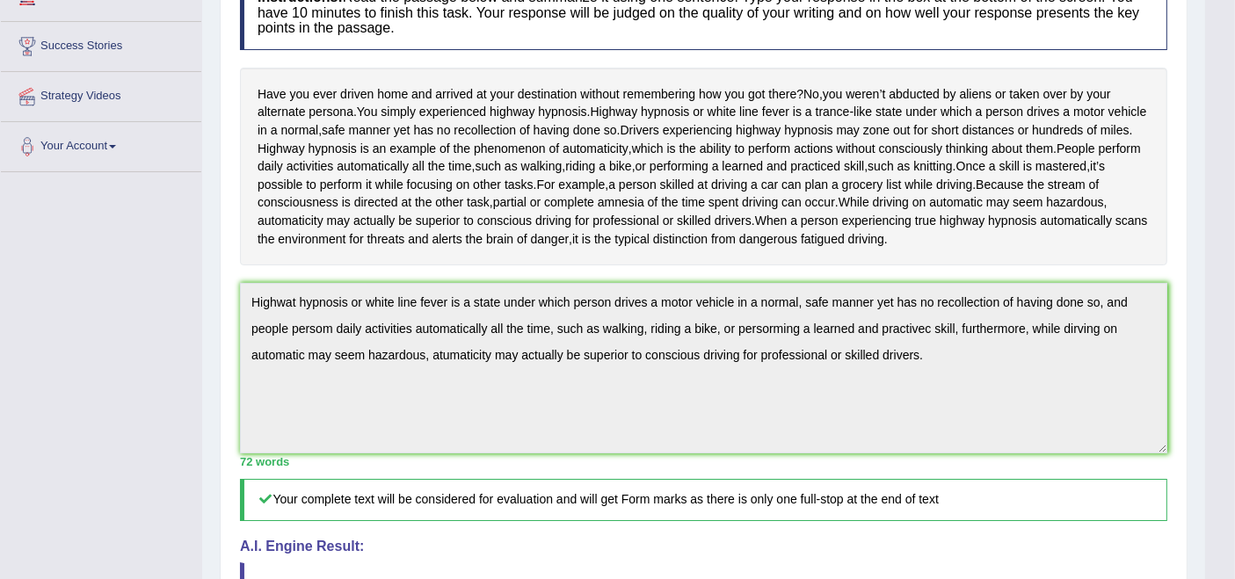
scroll to position [0, 0]
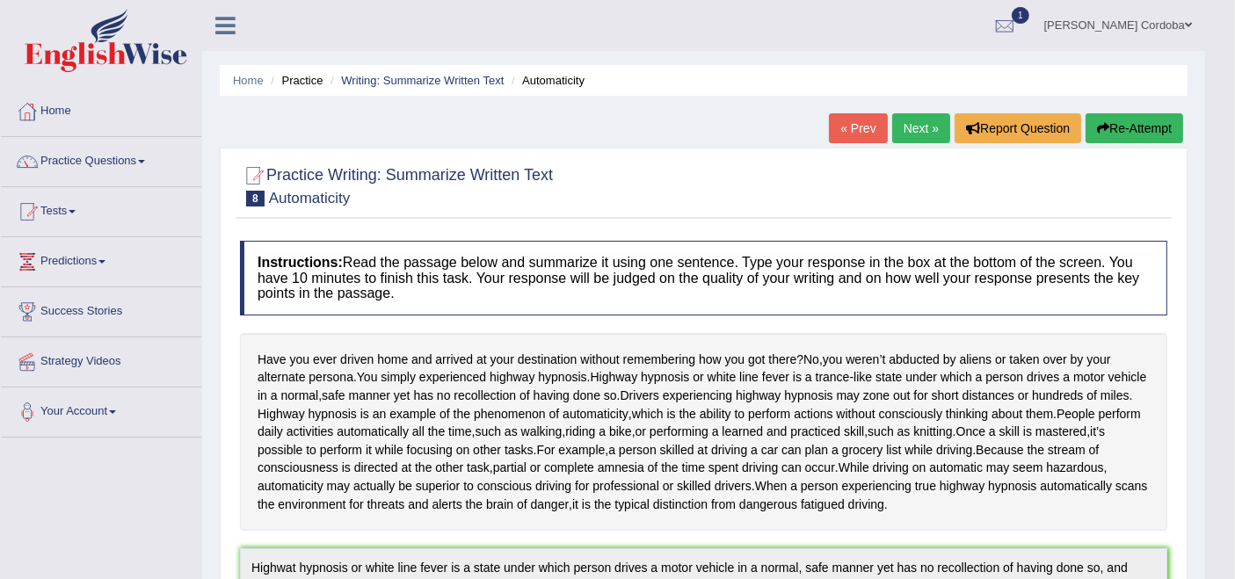
click at [916, 123] on link "Next »" at bounding box center [921, 128] width 58 height 30
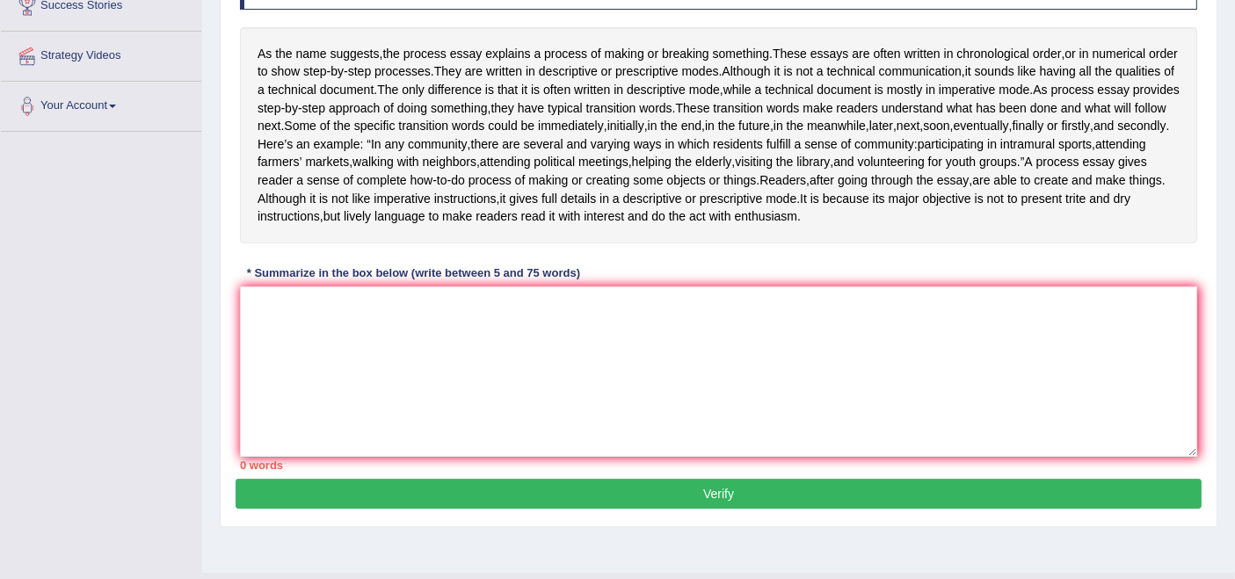
scroll to position [302, 0]
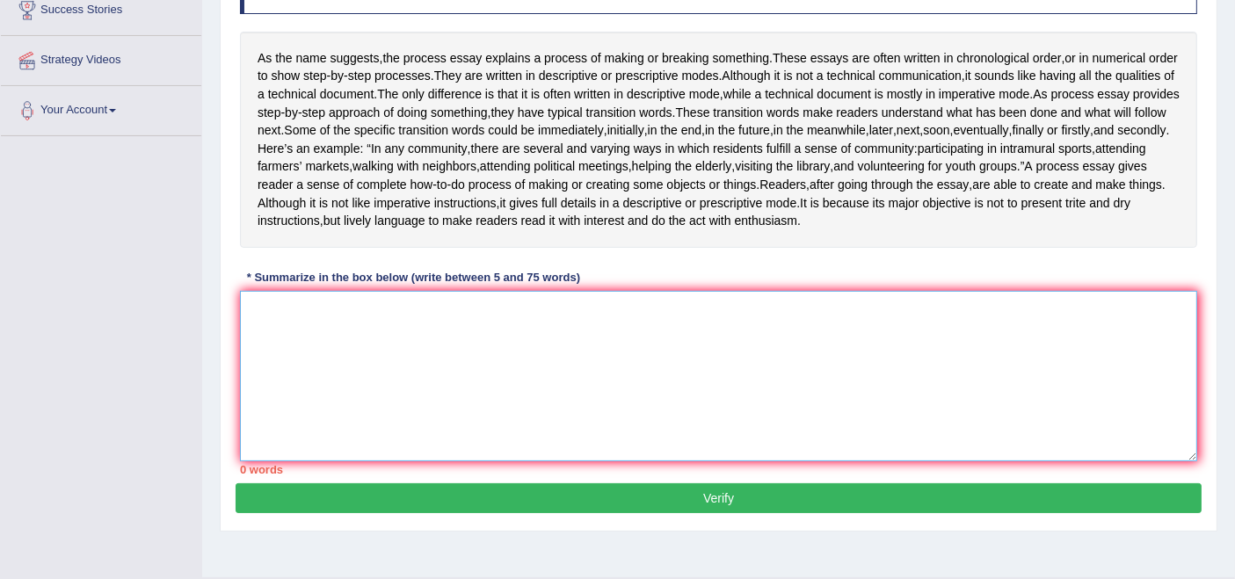
click at [513, 356] on textarea at bounding box center [718, 376] width 957 height 171
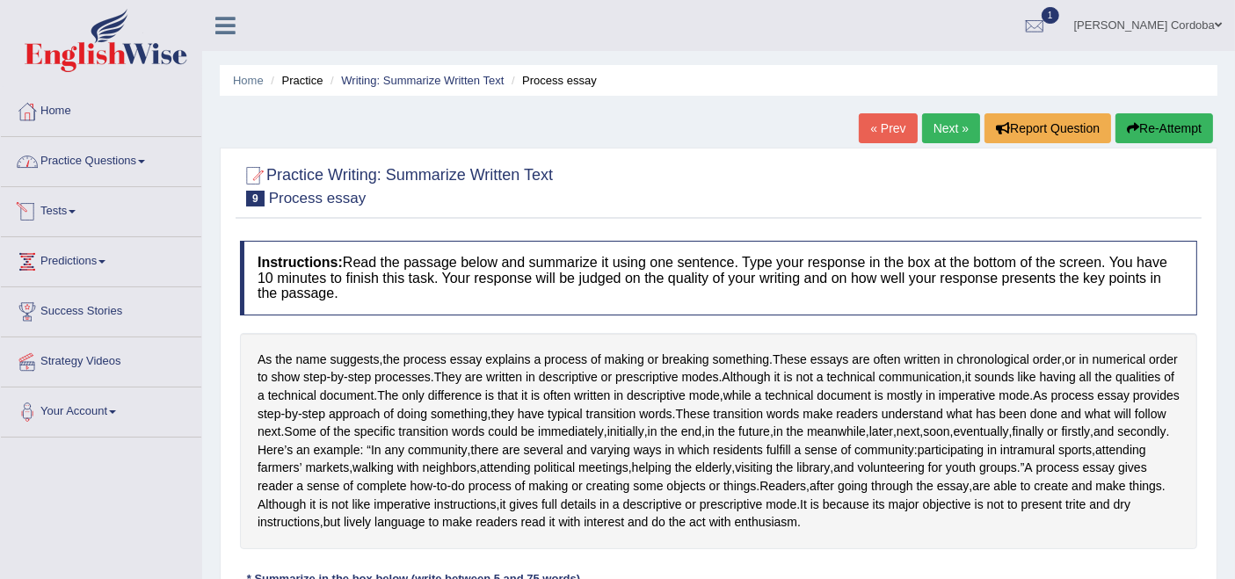
click at [118, 171] on link "Practice Questions" at bounding box center [101, 159] width 200 height 44
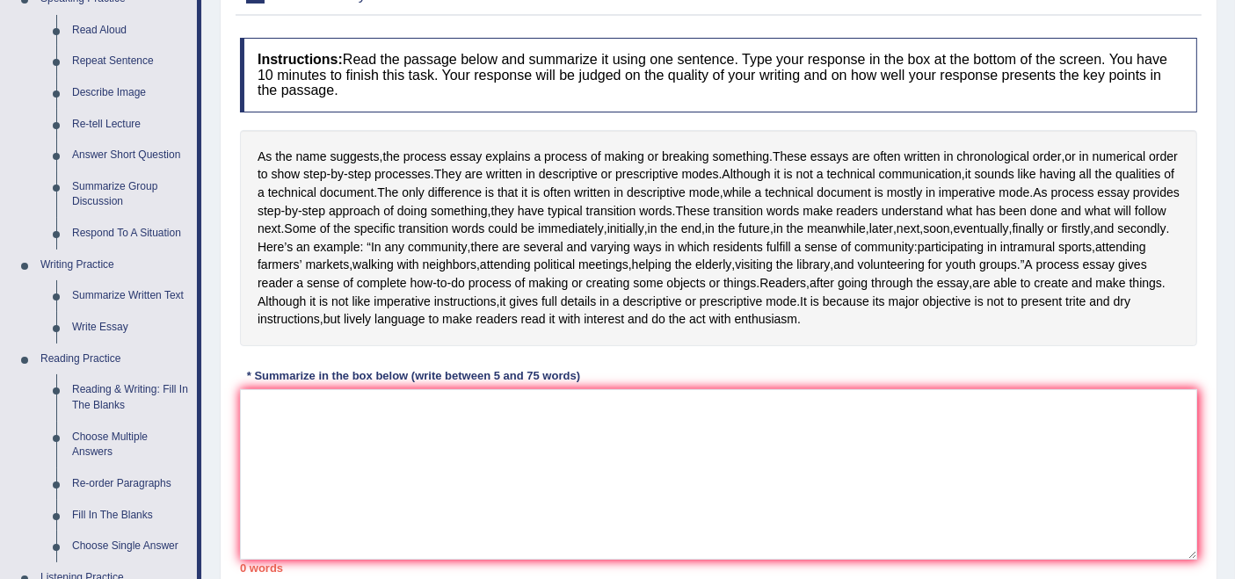
scroll to position [206, 0]
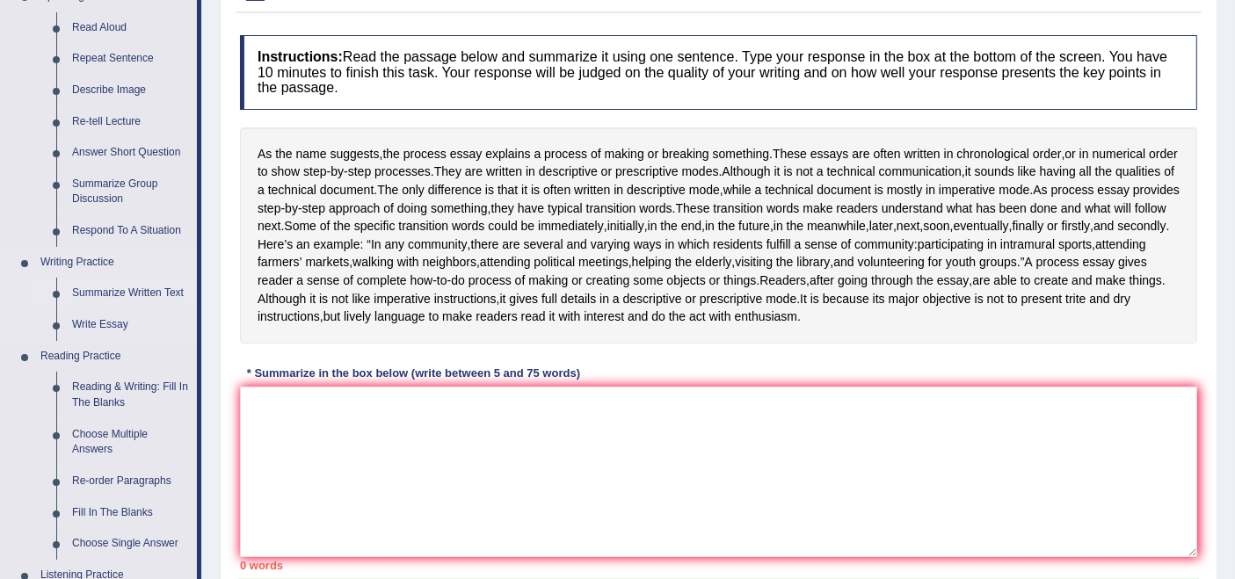
click at [115, 291] on link "Summarize Written Text" at bounding box center [130, 294] width 133 height 32
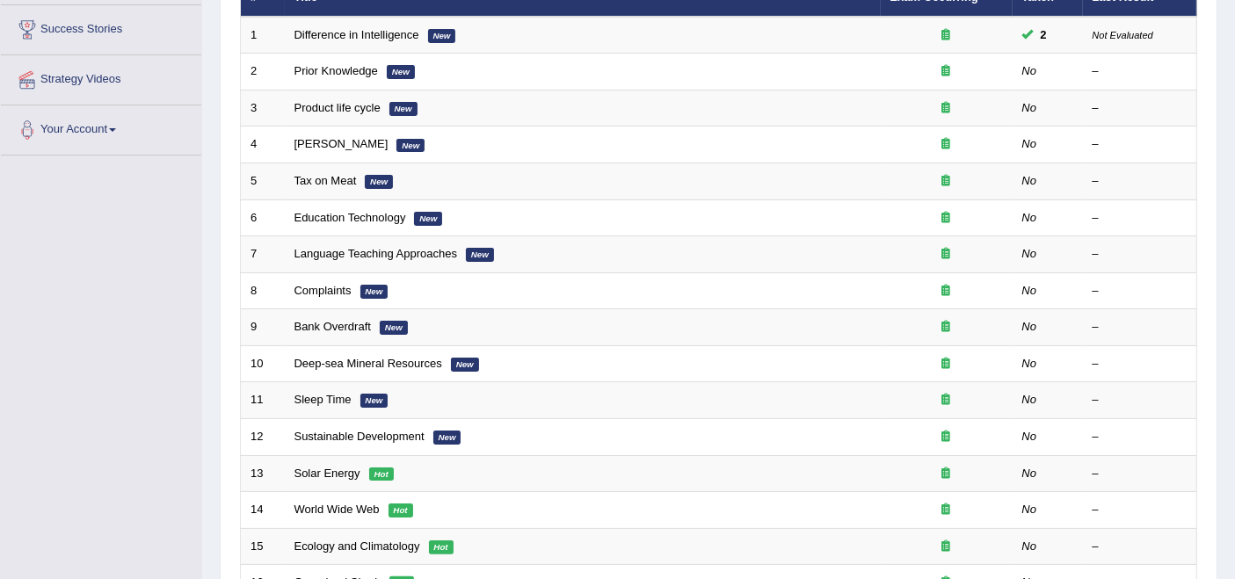
scroll to position [288, 0]
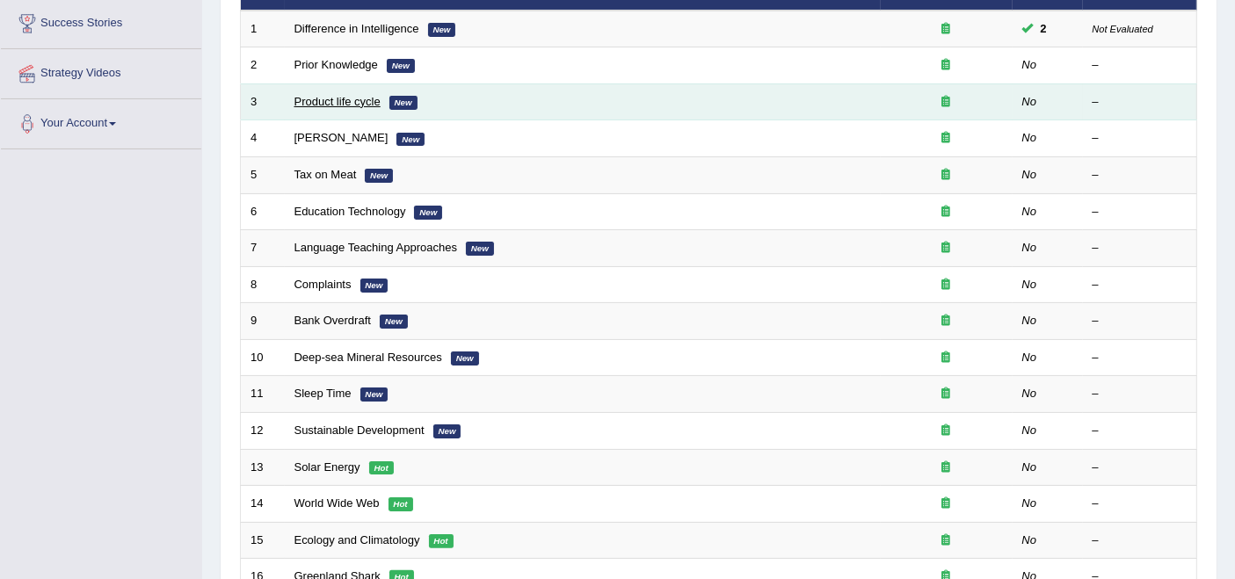
click at [335, 95] on link "Product life cycle" at bounding box center [338, 101] width 86 height 13
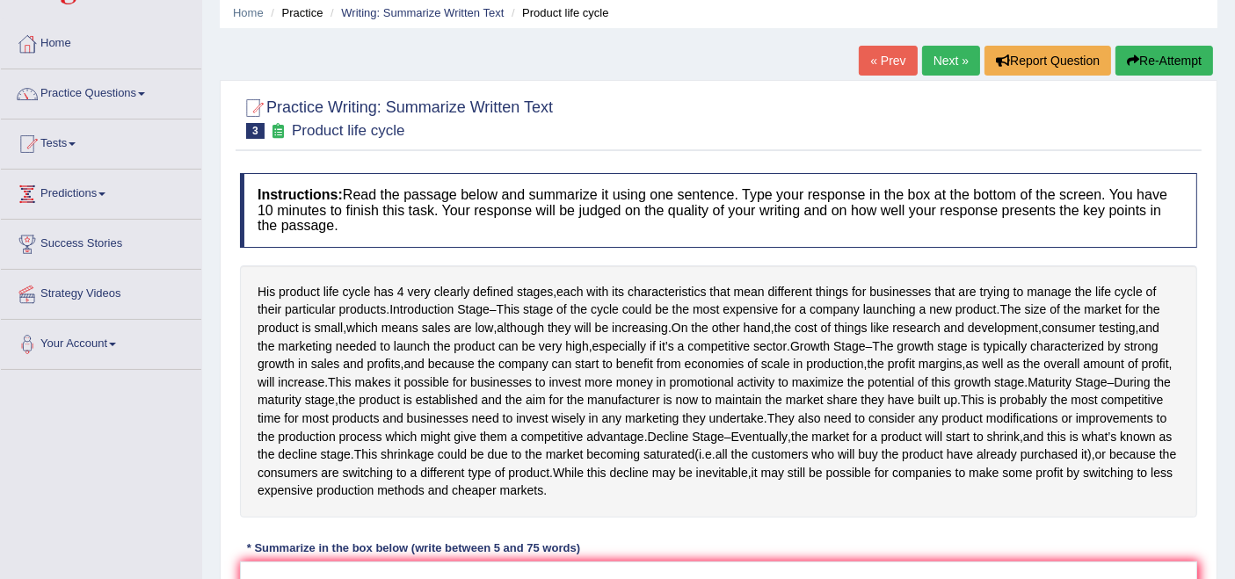
scroll to position [66, 0]
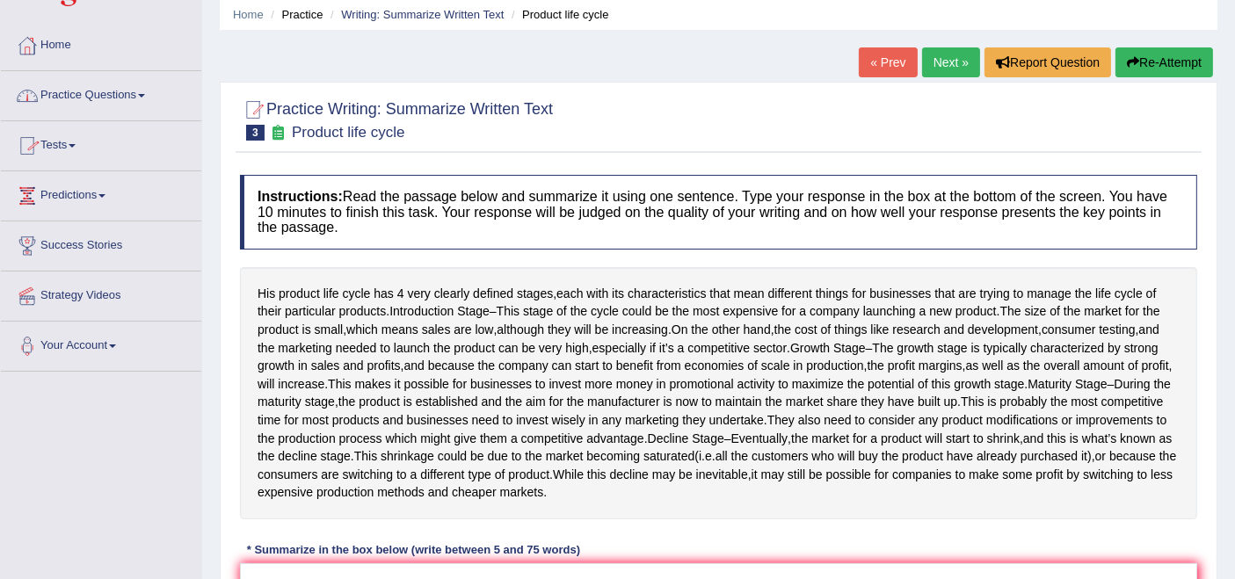
click at [112, 101] on link "Practice Questions" at bounding box center [101, 93] width 200 height 44
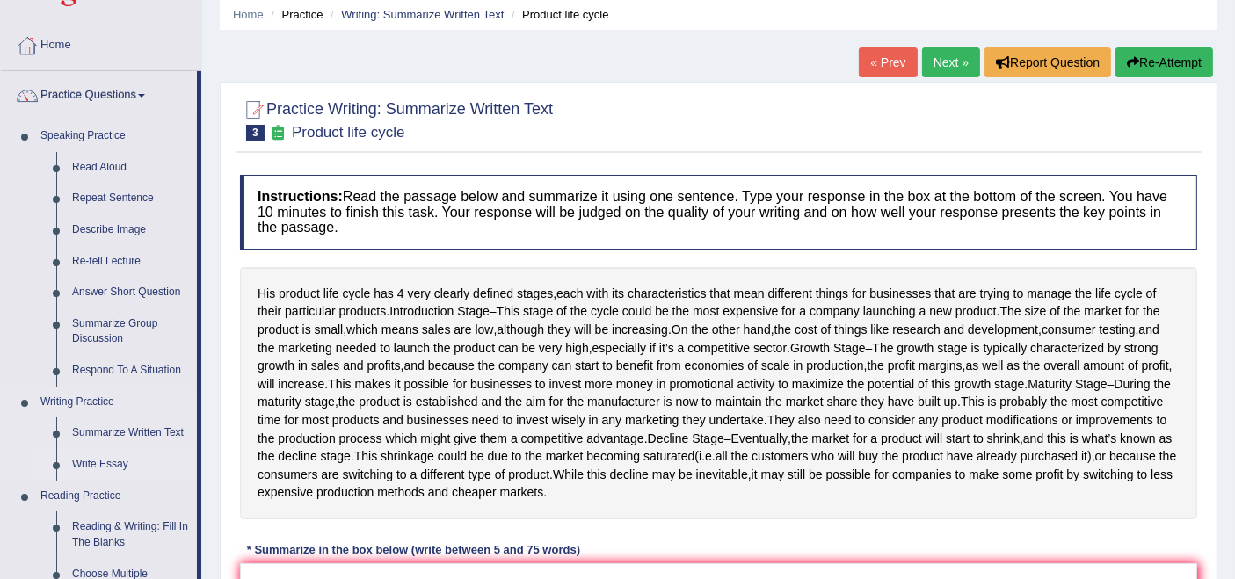
click at [93, 459] on link "Write Essay" at bounding box center [130, 465] width 133 height 32
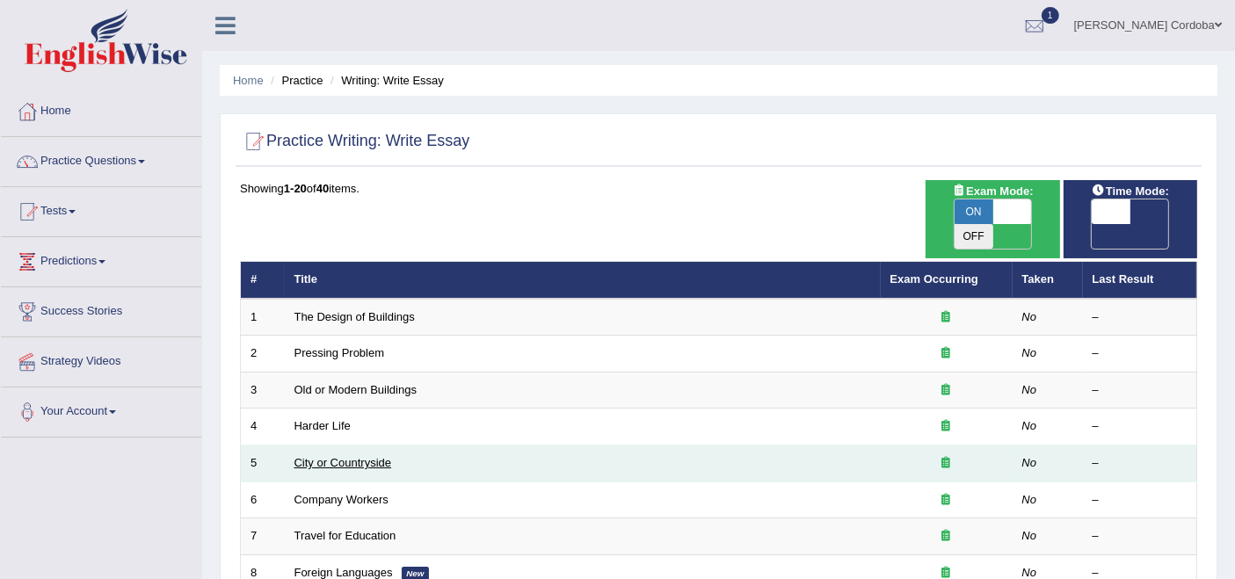
click at [330, 456] on link "City or Countryside" at bounding box center [344, 462] width 98 height 13
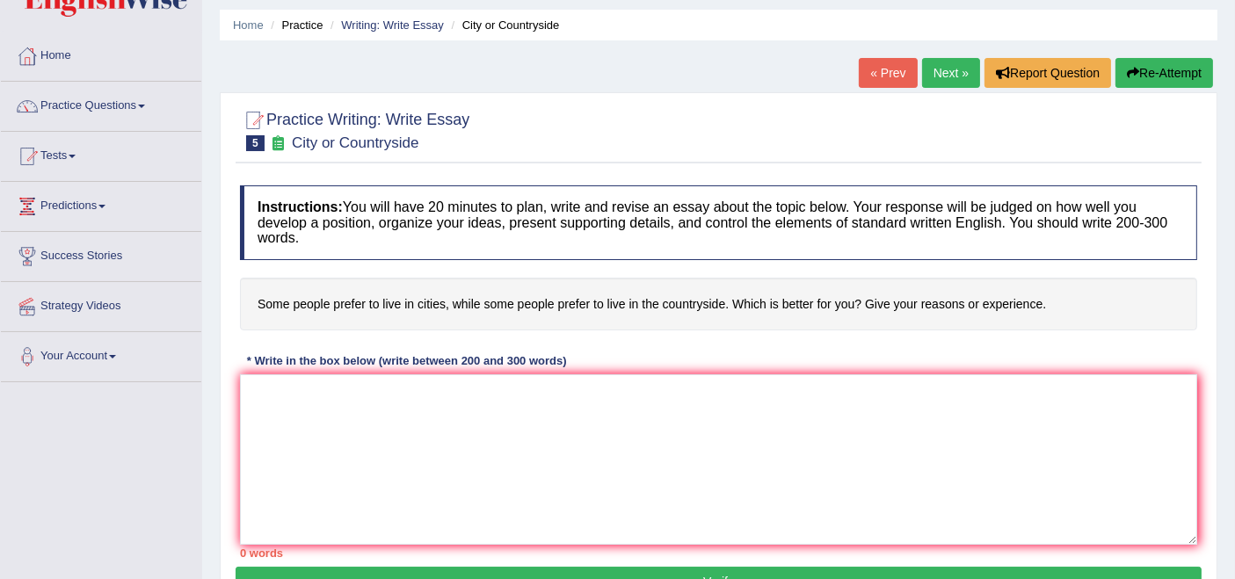
scroll to position [56, 0]
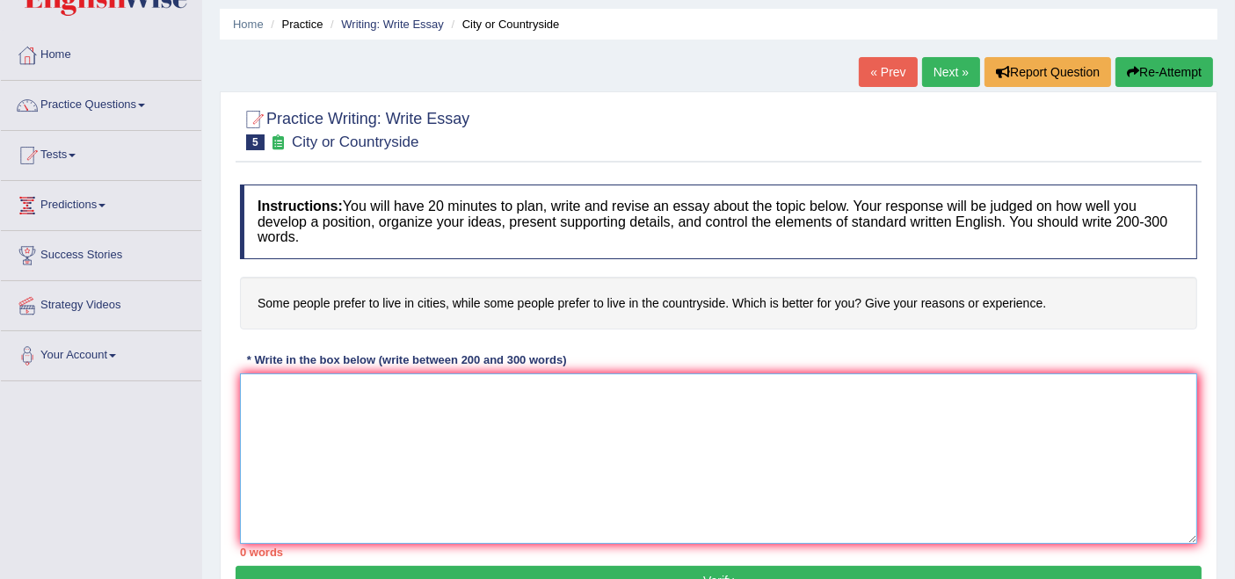
click at [352, 418] on textarea at bounding box center [718, 459] width 957 height 171
paste textarea "The increasing influence of (essay topic) on our lives has ignited numerous dis…"
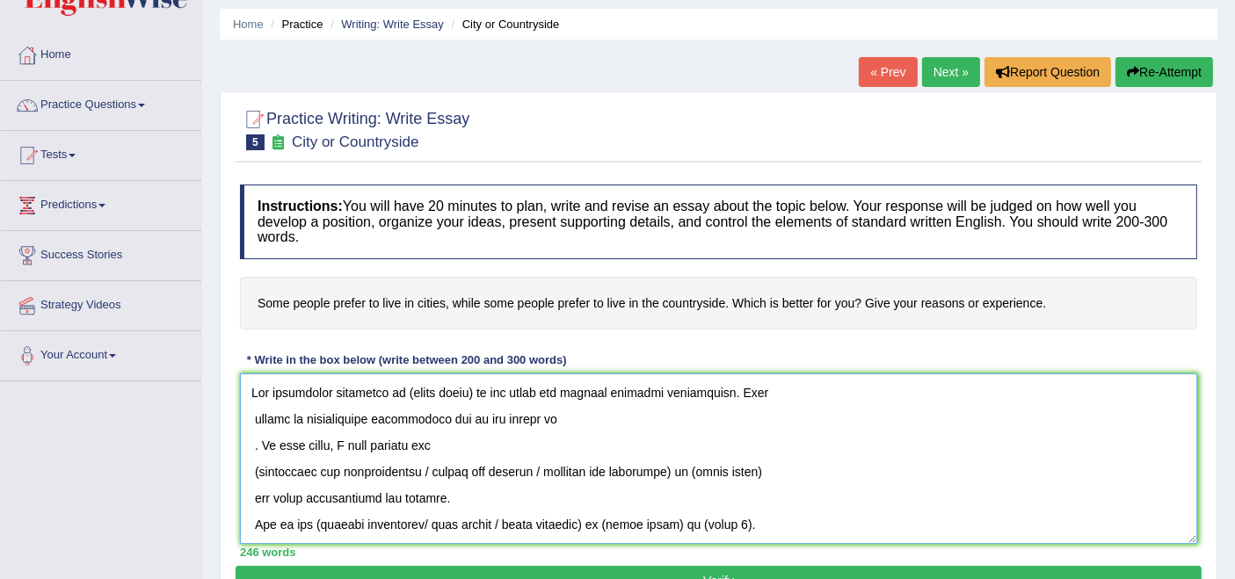
scroll to position [0, 0]
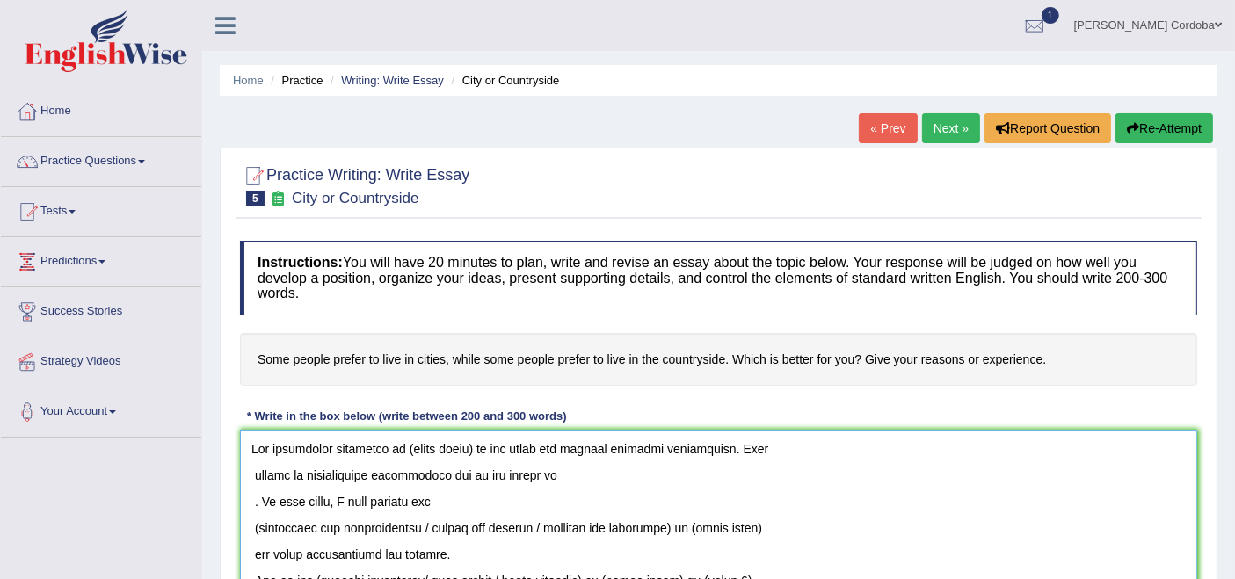
drag, startPoint x: 400, startPoint y: 446, endPoint x: 471, endPoint y: 440, distance: 71.4
click at [471, 440] on textarea at bounding box center [718, 515] width 957 height 171
click at [253, 474] on textarea at bounding box center [718, 515] width 957 height 171
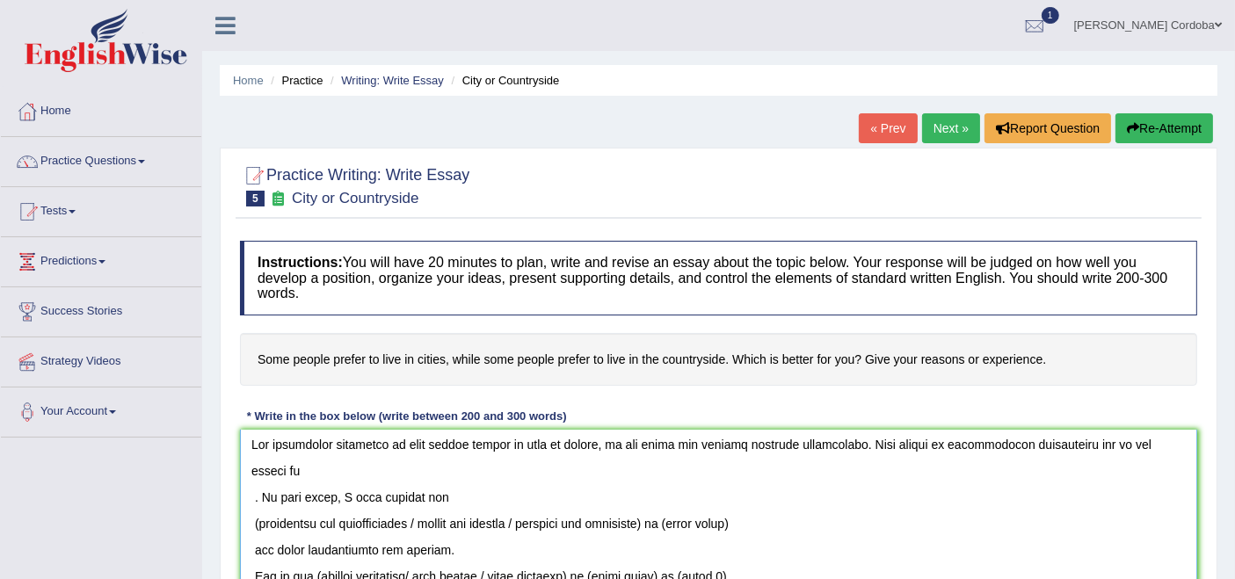
scroll to position [12, 0]
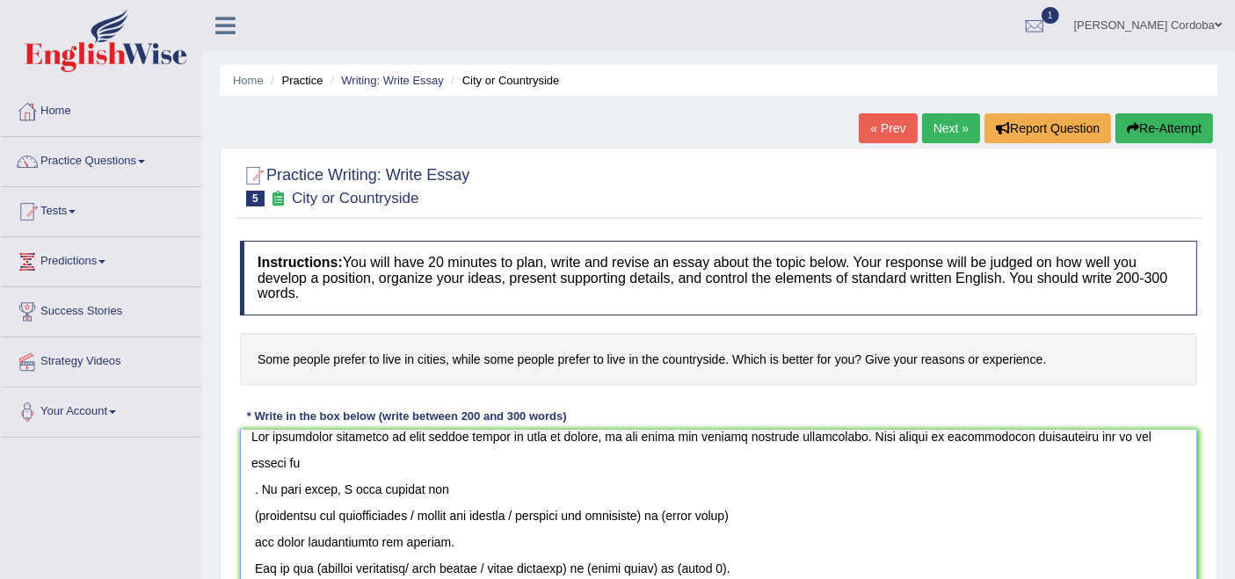
click at [251, 458] on textarea at bounding box center [718, 515] width 957 height 171
click at [253, 458] on textarea at bounding box center [718, 515] width 957 height 171
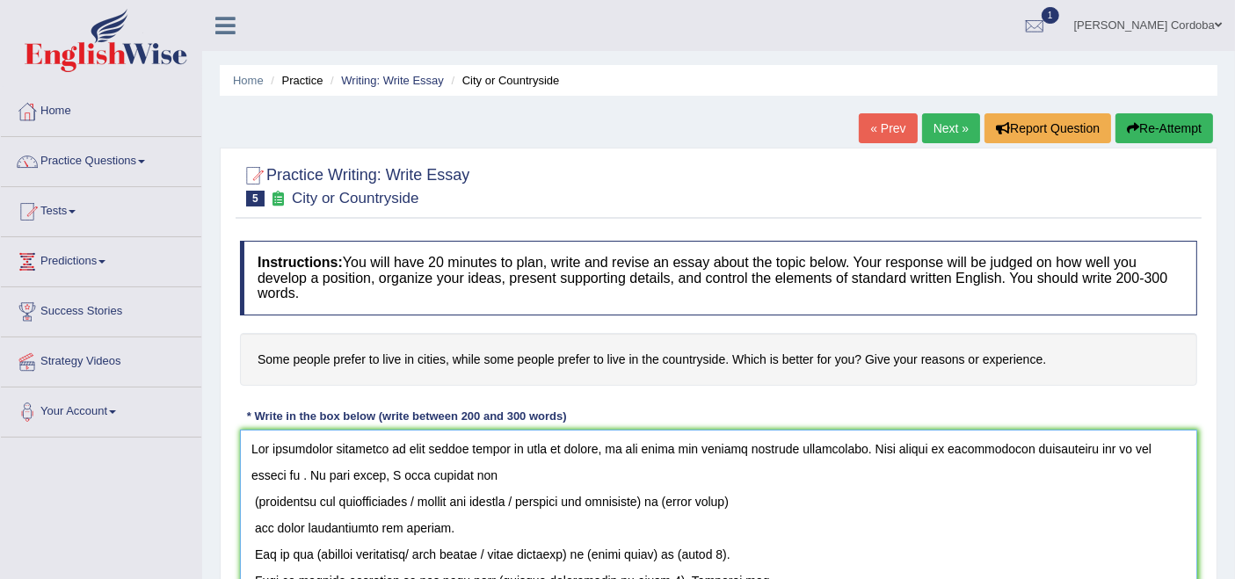
scroll to position [0, 0]
click at [640, 469] on textarea at bounding box center [718, 515] width 957 height 171
drag, startPoint x: 438, startPoint y: 493, endPoint x: 241, endPoint y: 491, distance: 196.9
click at [241, 491] on textarea at bounding box center [718, 515] width 957 height 171
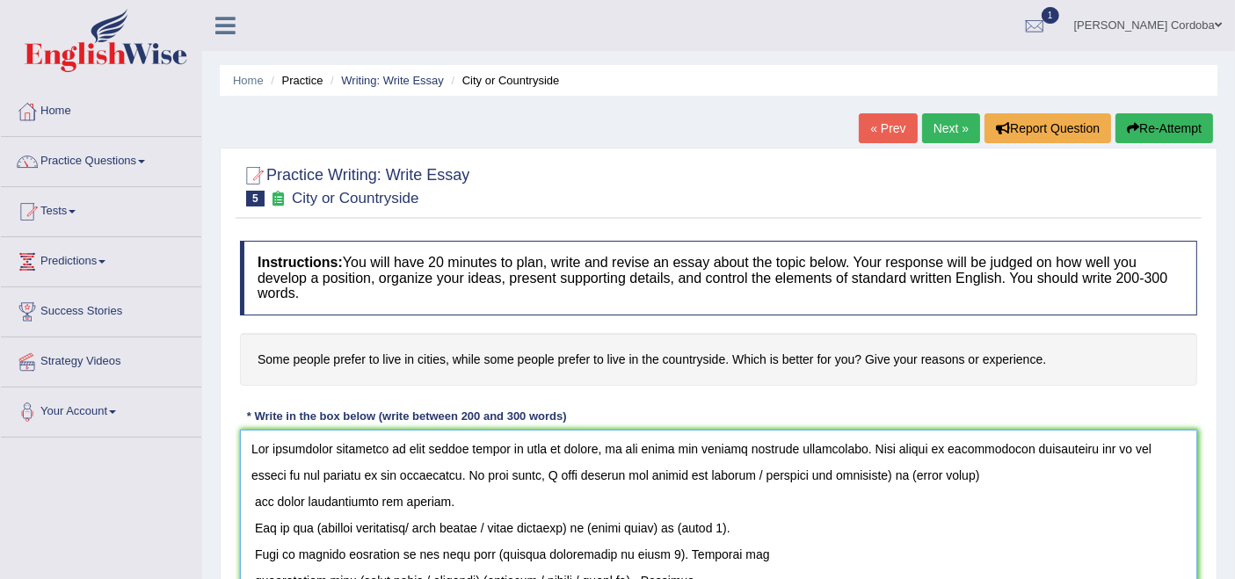
drag, startPoint x: 693, startPoint y: 466, endPoint x: 836, endPoint y: 468, distance: 143.3
click at [836, 468] on textarea at bounding box center [718, 515] width 957 height 171
click at [833, 472] on textarea at bounding box center [718, 515] width 957 height 171
click at [252, 501] on textarea at bounding box center [718, 515] width 957 height 171
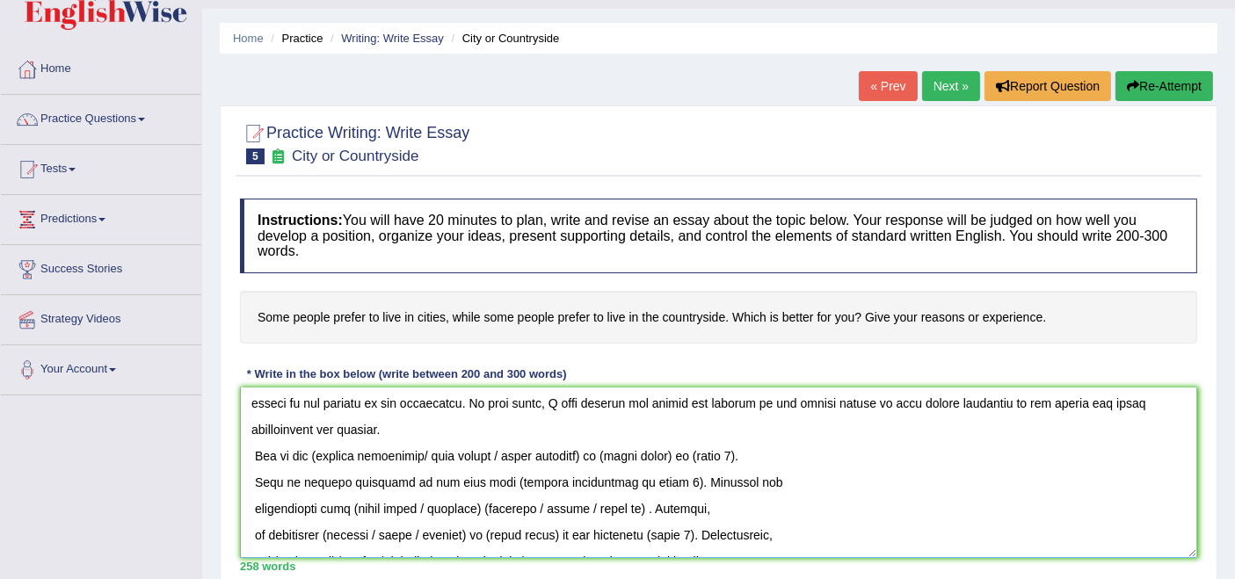
scroll to position [58, 0]
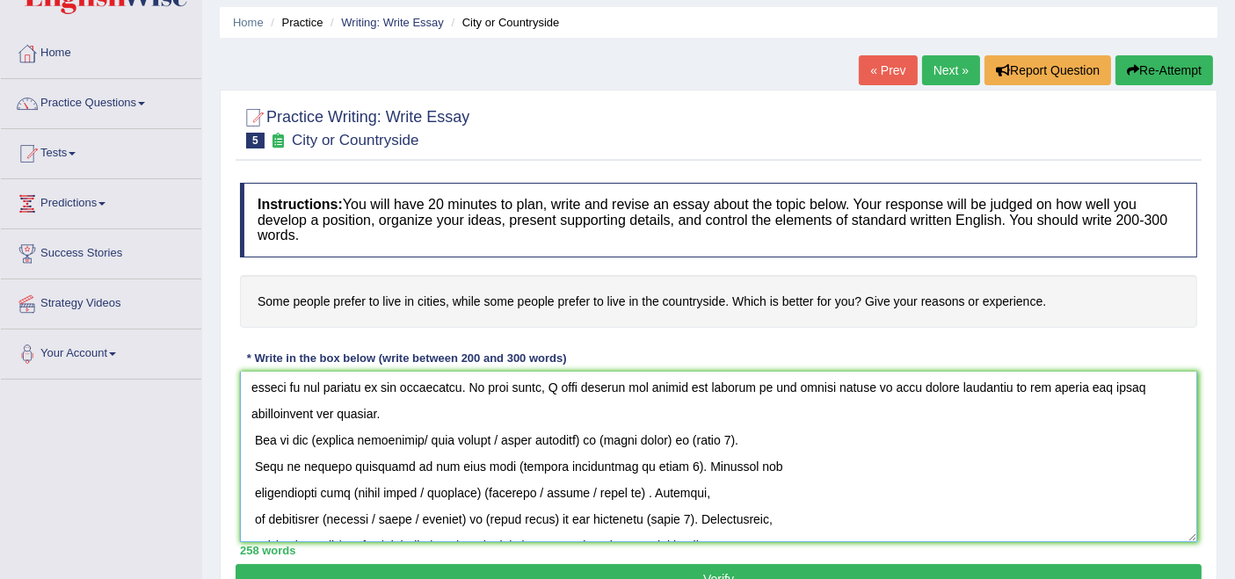
click at [248, 429] on textarea at bounding box center [718, 457] width 957 height 171
drag, startPoint x: 313, startPoint y: 432, endPoint x: 432, endPoint y: 431, distance: 118.7
click at [432, 431] on textarea at bounding box center [718, 457] width 957 height 171
drag, startPoint x: 383, startPoint y: 436, endPoint x: 484, endPoint y: 429, distance: 101.3
click at [484, 429] on textarea at bounding box center [718, 457] width 957 height 171
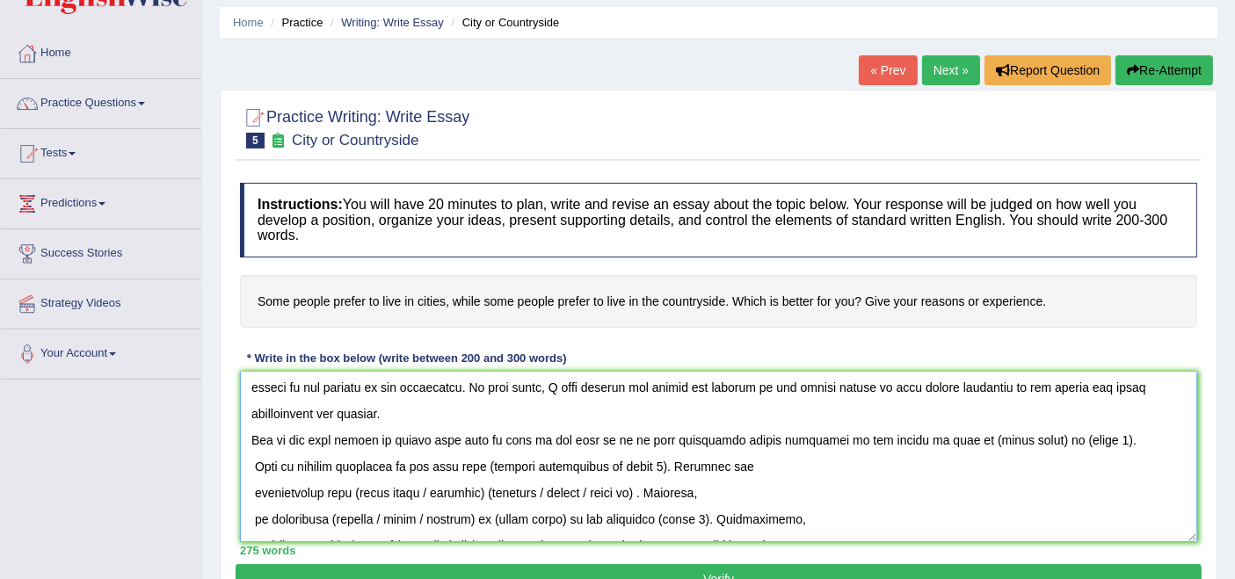
drag, startPoint x: 935, startPoint y: 440, endPoint x: 1008, endPoint y: 433, distance: 74.2
click at [1008, 433] on textarea at bounding box center [718, 457] width 957 height 171
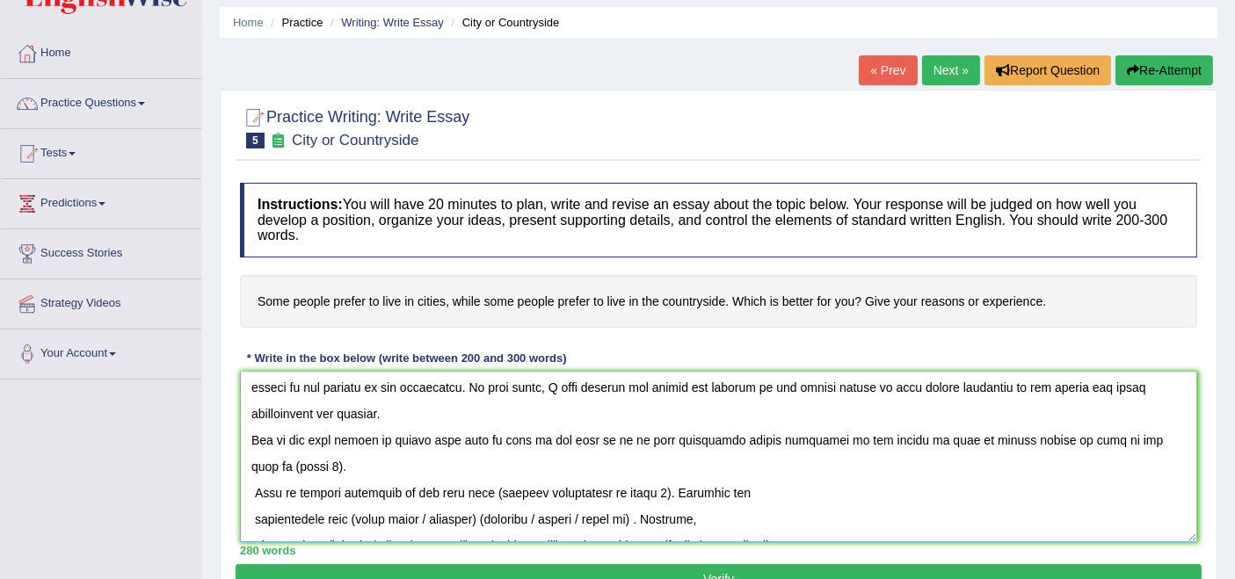
drag, startPoint x: 1112, startPoint y: 437, endPoint x: 1162, endPoint y: 433, distance: 50.3
click at [1162, 433] on textarea at bounding box center [718, 457] width 957 height 171
click at [254, 488] on textarea at bounding box center [718, 457] width 957 height 171
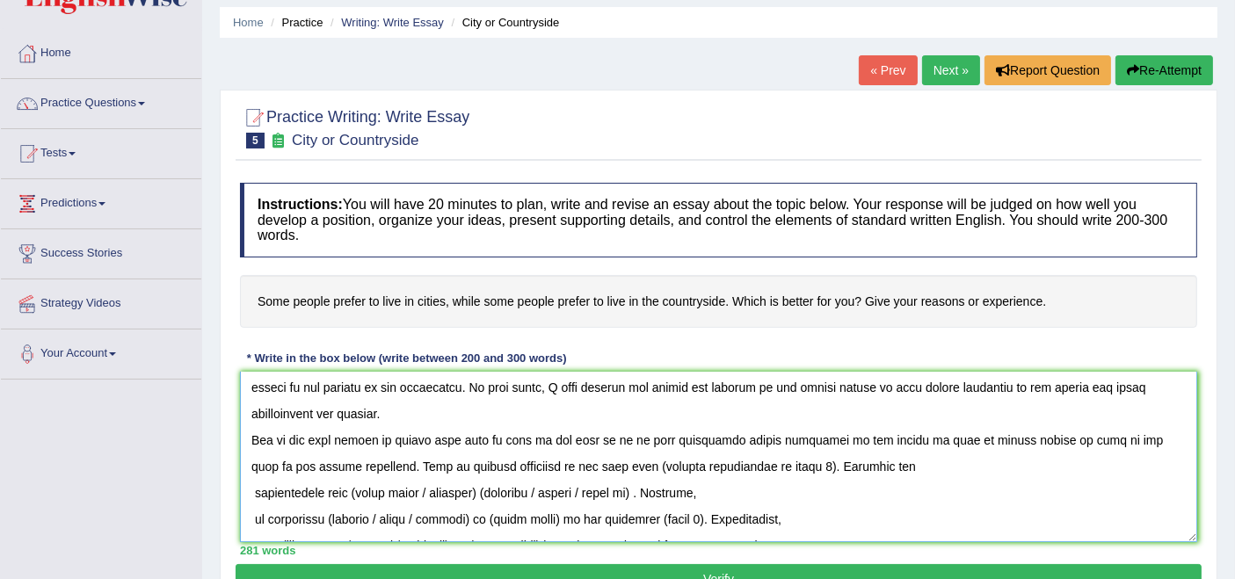
drag, startPoint x: 526, startPoint y: 461, endPoint x: 691, endPoint y: 454, distance: 165.4
click at [691, 454] on textarea at bounding box center [718, 457] width 957 height 171
click at [254, 486] on textarea at bounding box center [718, 457] width 957 height 171
drag, startPoint x: 1104, startPoint y: 463, endPoint x: 312, endPoint y: 488, distance: 792.5
click at [312, 488] on textarea at bounding box center [718, 457] width 957 height 171
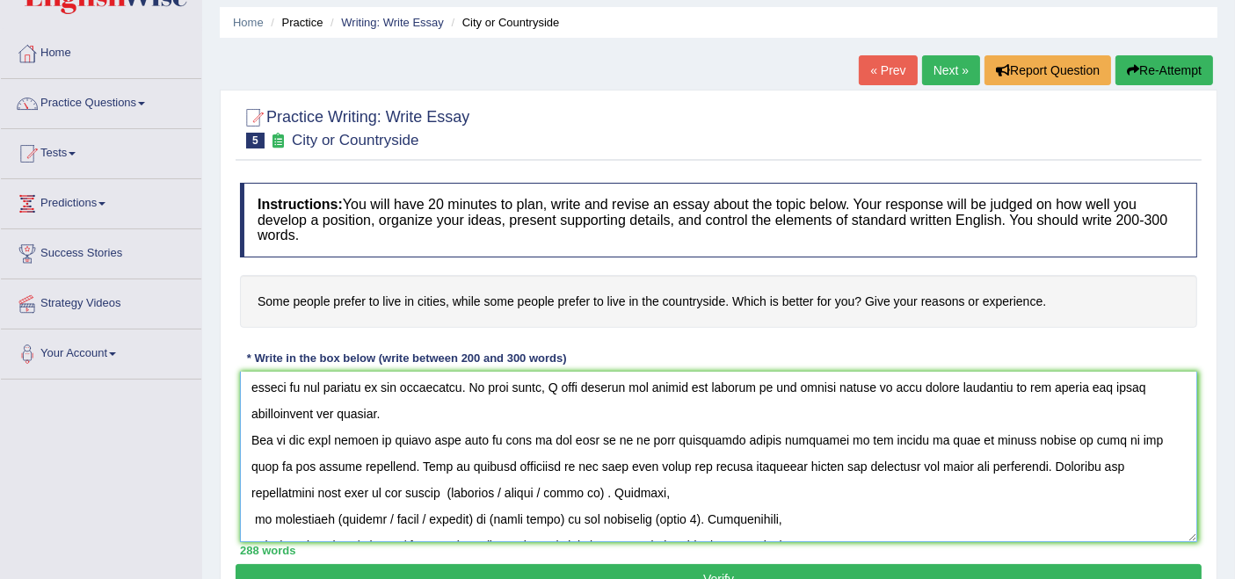
drag, startPoint x: 285, startPoint y: 491, endPoint x: 347, endPoint y: 484, distance: 62.7
click at [347, 484] on textarea at bounding box center [718, 457] width 957 height 171
click at [322, 491] on textarea at bounding box center [718, 457] width 957 height 171
drag, startPoint x: 383, startPoint y: 484, endPoint x: 447, endPoint y: 488, distance: 64.3
click at [447, 488] on textarea at bounding box center [718, 457] width 957 height 171
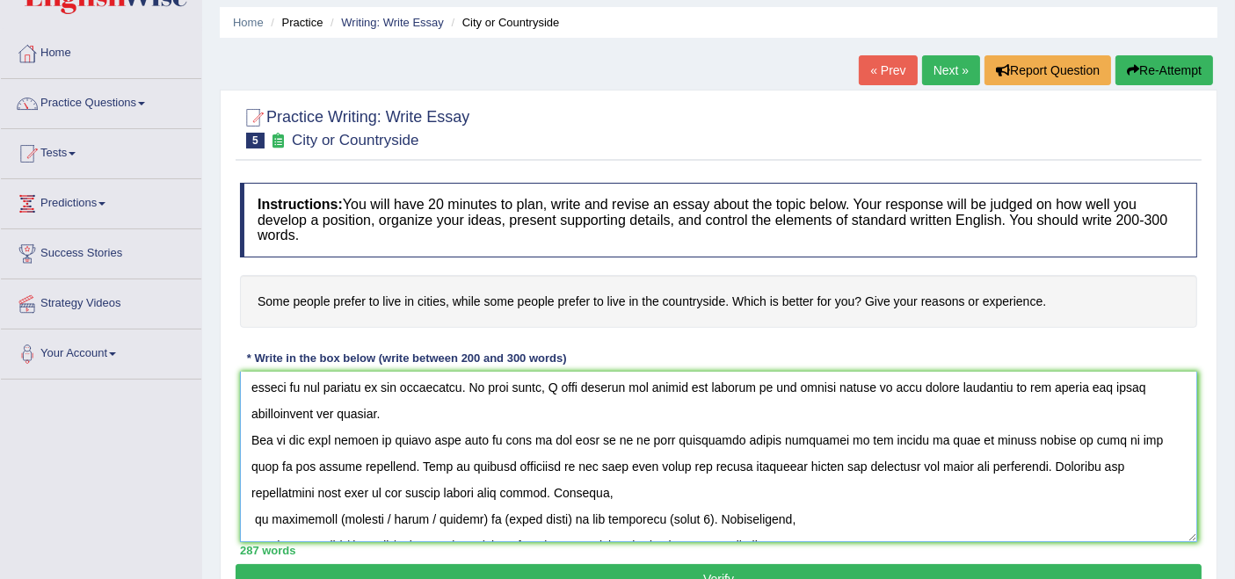
click at [251, 513] on textarea at bounding box center [718, 457] width 957 height 171
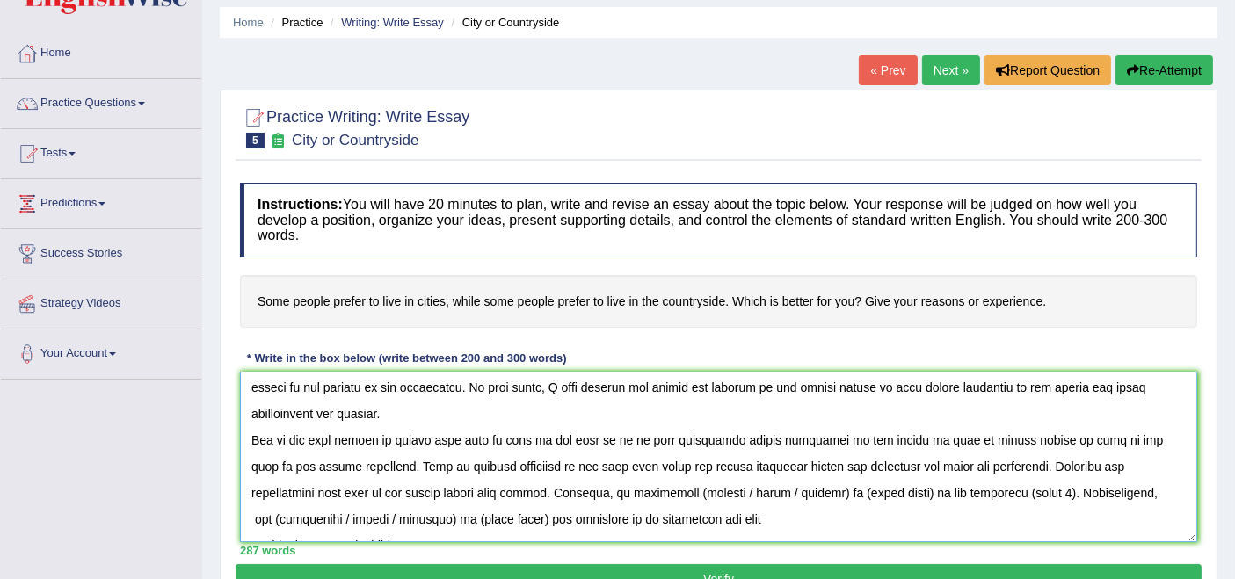
drag, startPoint x: 514, startPoint y: 485, endPoint x: 576, endPoint y: 488, distance: 61.6
click at [576, 488] on textarea at bounding box center [718, 457] width 957 height 171
drag, startPoint x: 558, startPoint y: 491, endPoint x: 612, endPoint y: 488, distance: 53.7
click at [612, 488] on textarea at bounding box center [718, 457] width 957 height 171
drag, startPoint x: 858, startPoint y: 488, endPoint x: 929, endPoint y: 485, distance: 71.3
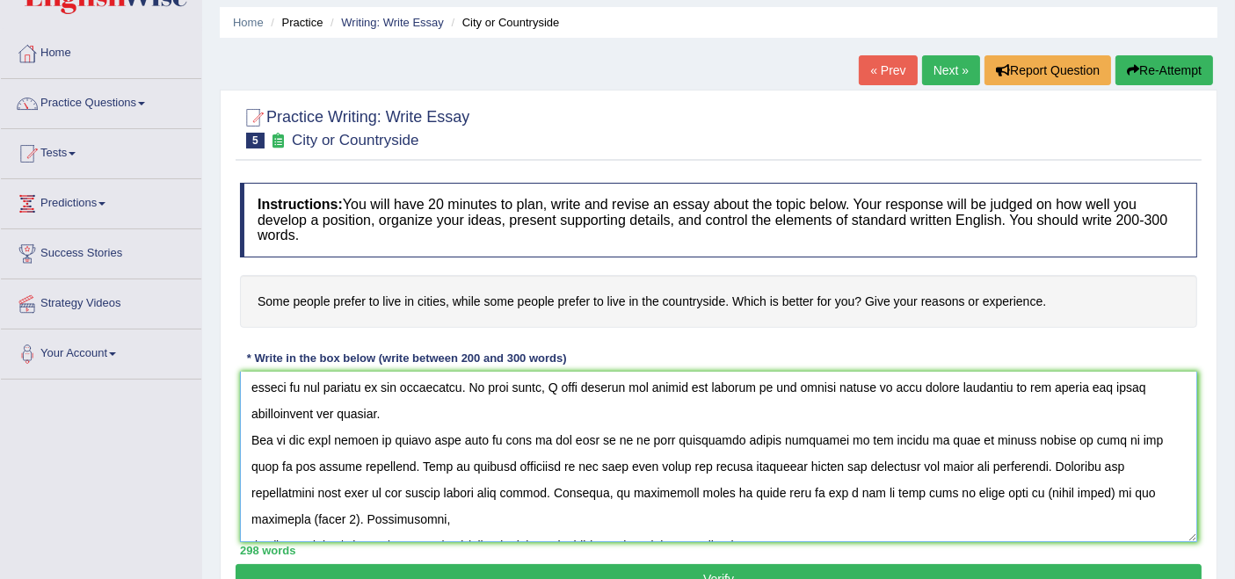
click at [929, 485] on textarea at bounding box center [718, 457] width 957 height 171
click at [984, 488] on textarea at bounding box center [718, 457] width 957 height 171
drag, startPoint x: 1001, startPoint y: 491, endPoint x: 1048, endPoint y: 484, distance: 47.1
click at [1048, 484] on textarea at bounding box center [718, 457] width 957 height 171
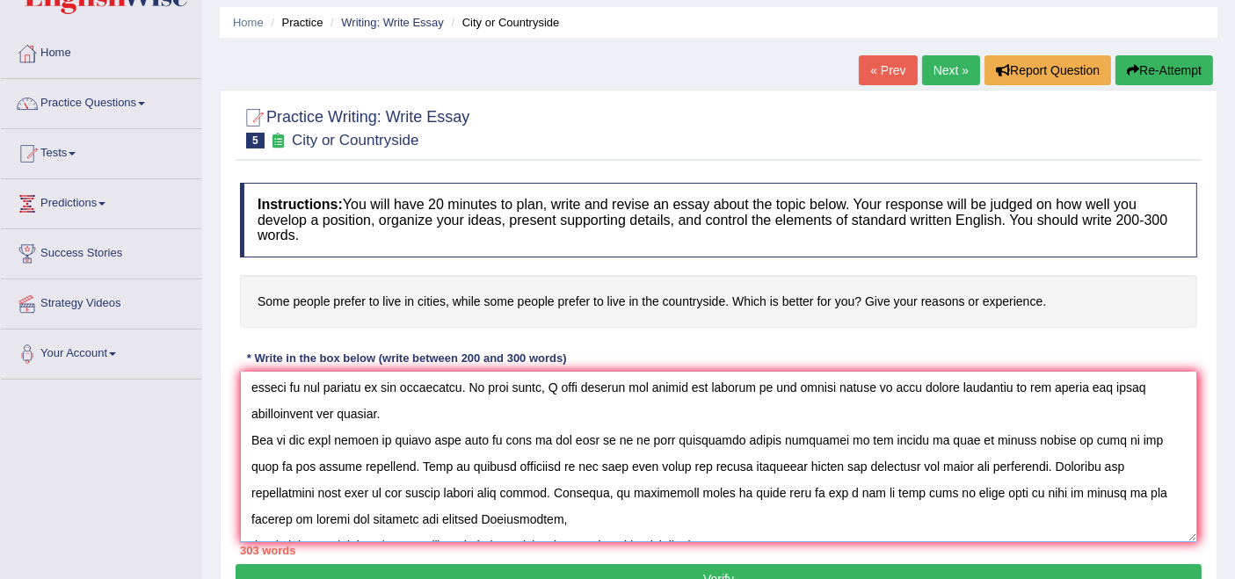
click at [300, 512] on textarea at bounding box center [718, 457] width 957 height 171
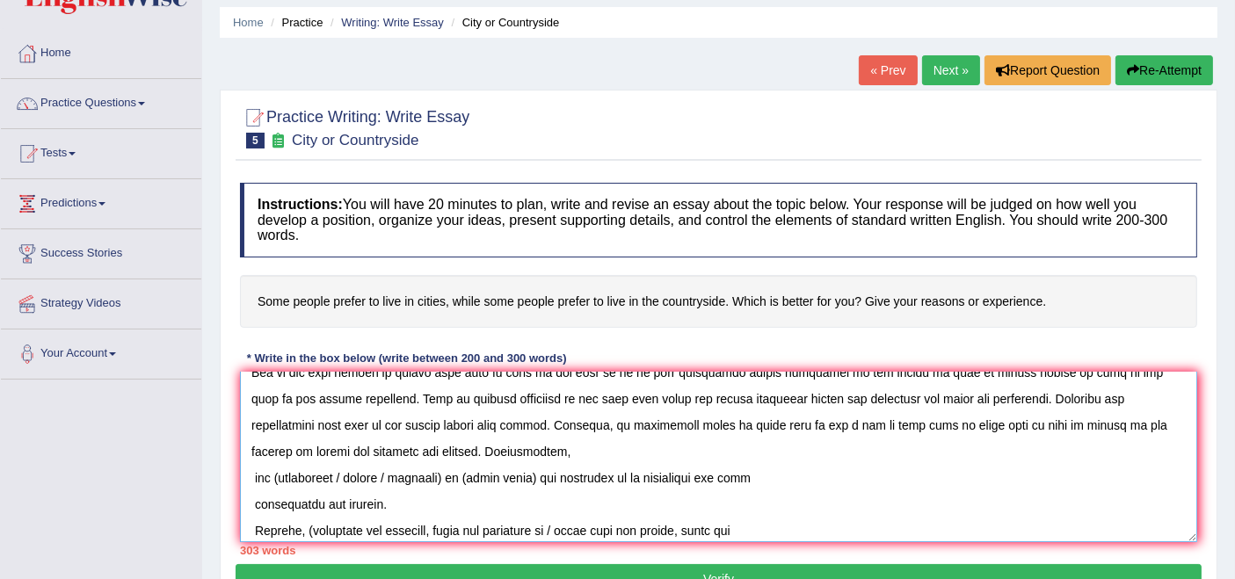
scroll to position [102, 0]
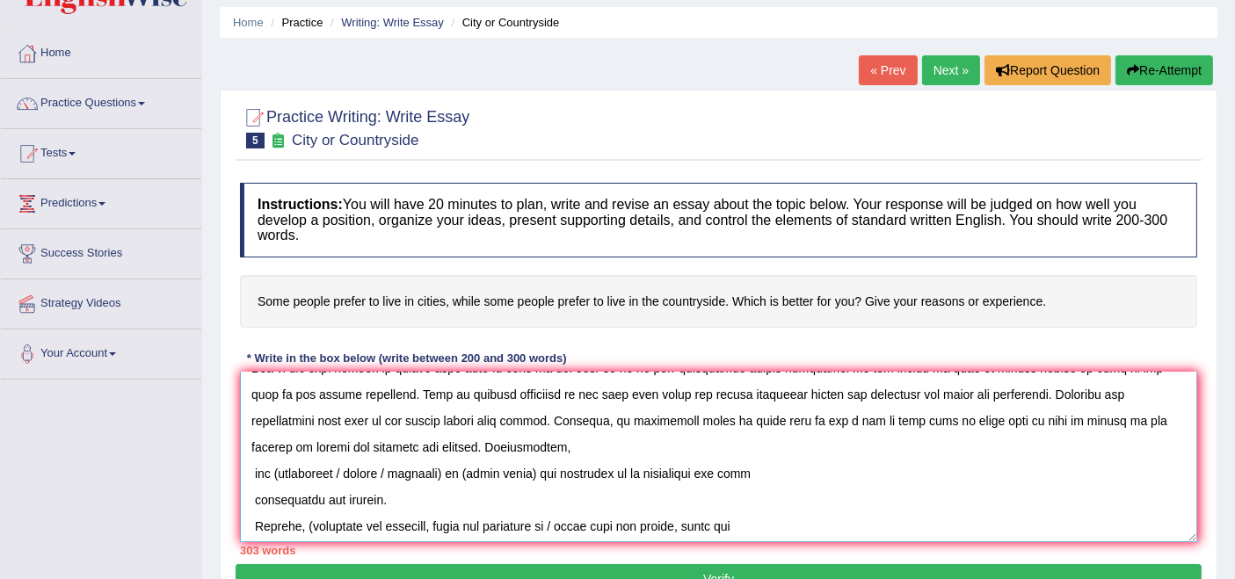
click at [251, 465] on textarea at bounding box center [718, 457] width 957 height 171
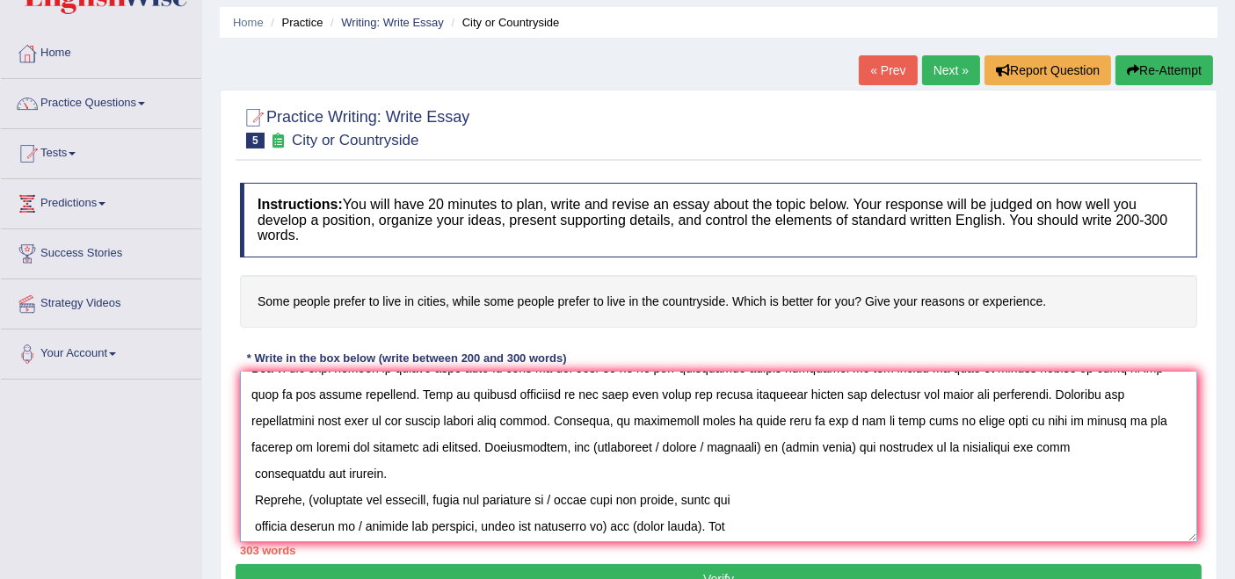
scroll to position [75, 0]
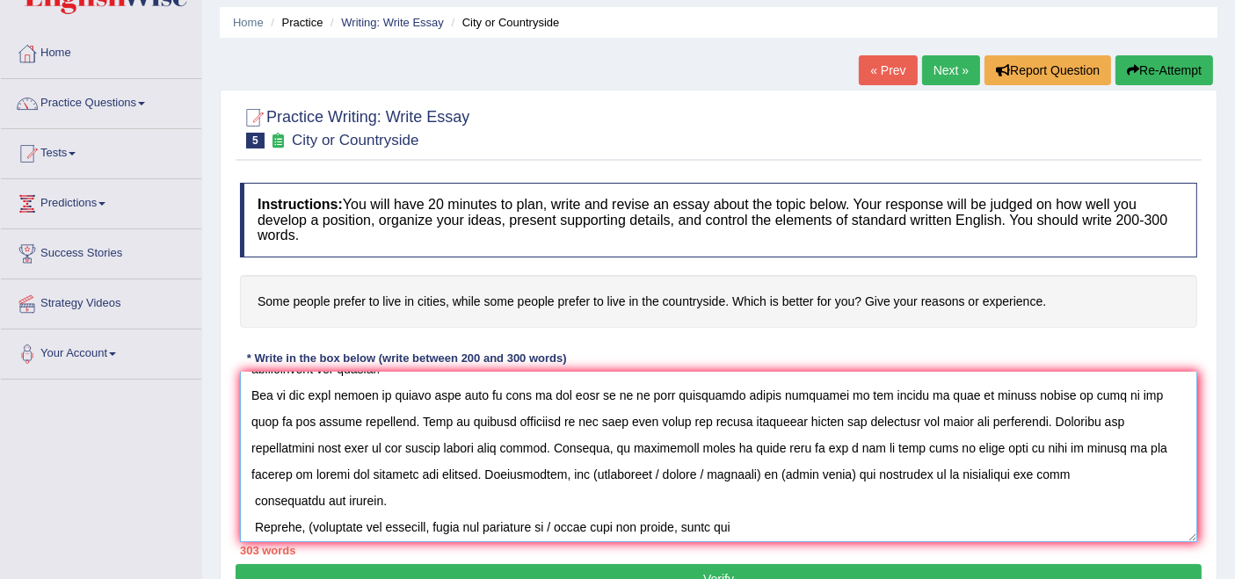
click at [410, 460] on textarea at bounding box center [718, 457] width 957 height 171
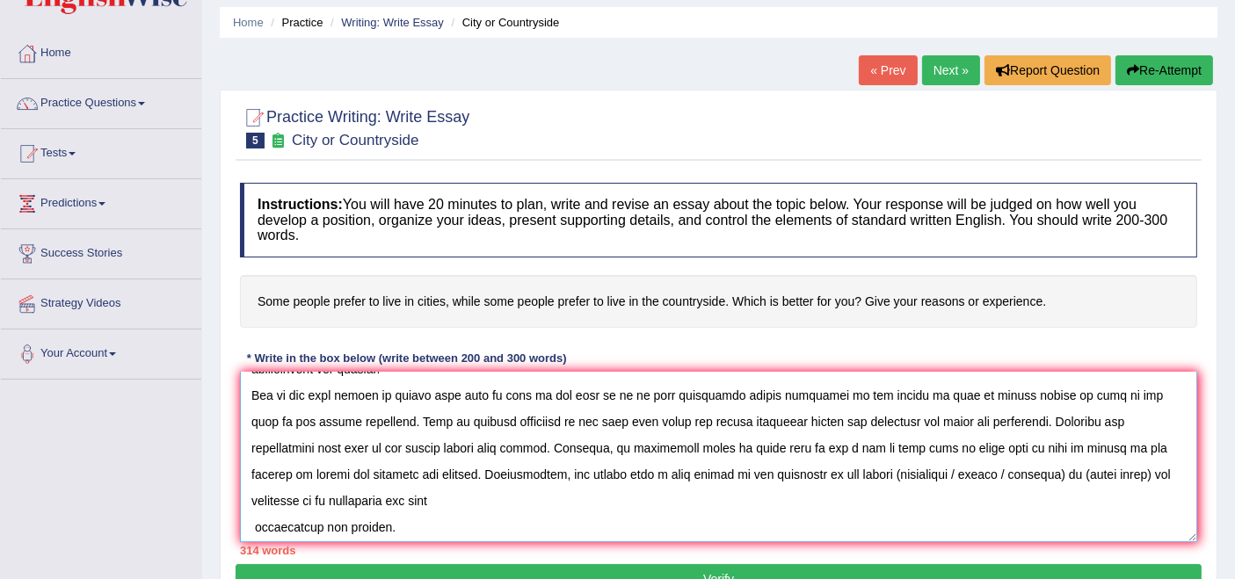
drag, startPoint x: 712, startPoint y: 466, endPoint x: 898, endPoint y: 469, distance: 185.5
click at [898, 469] on textarea at bounding box center [718, 457] width 957 height 171
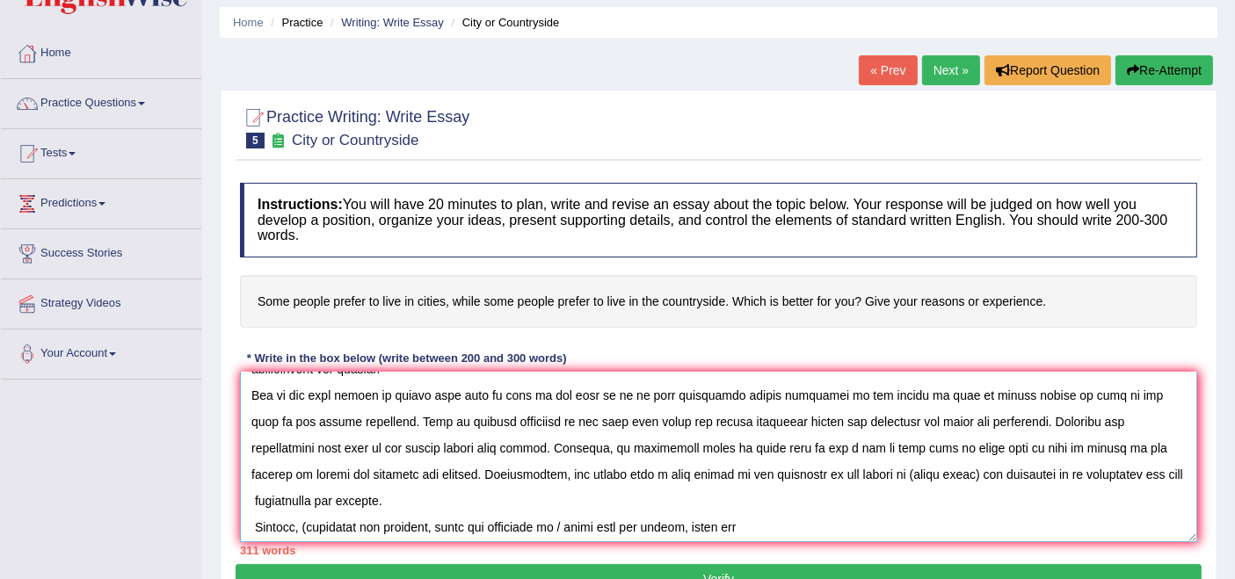
drag, startPoint x: 720, startPoint y: 466, endPoint x: 791, endPoint y: 467, distance: 71.2
click at [791, 467] on textarea at bounding box center [718, 457] width 957 height 171
click at [724, 469] on textarea at bounding box center [718, 457] width 957 height 171
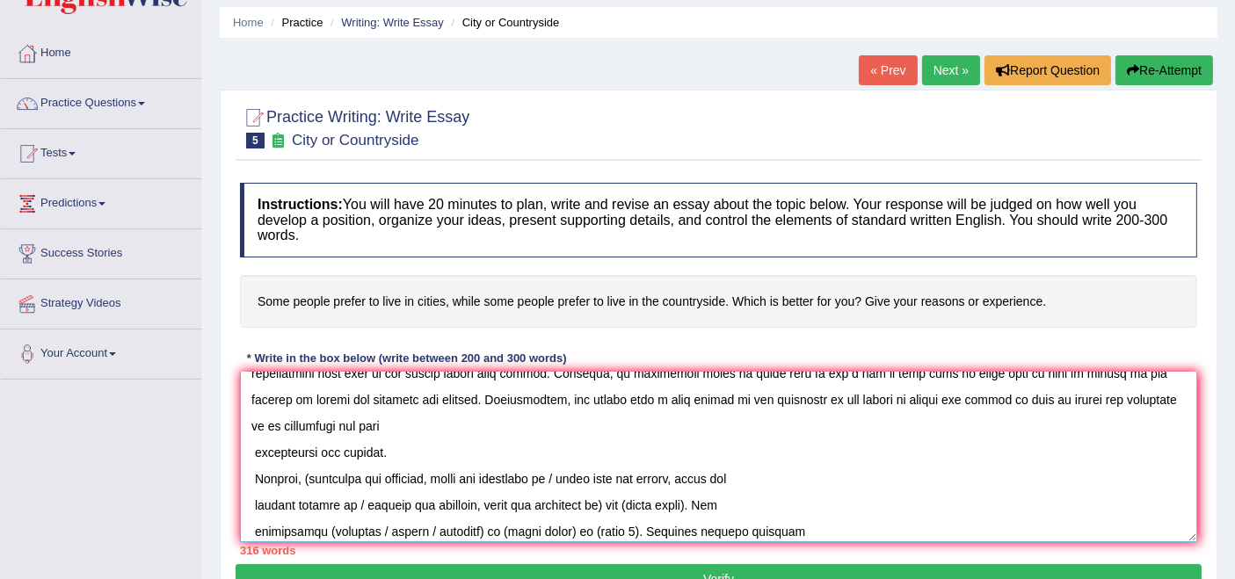
scroll to position [153, 0]
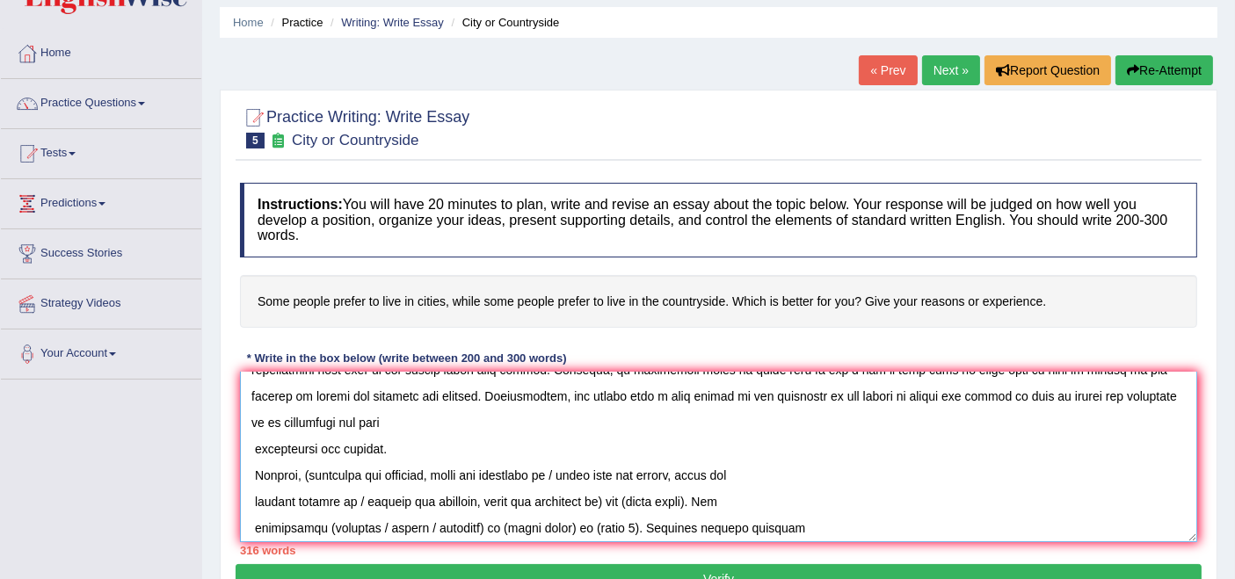
drag, startPoint x: 306, startPoint y: 444, endPoint x: 572, endPoint y: 439, distance: 266.4
click at [572, 439] on textarea at bounding box center [718, 457] width 957 height 171
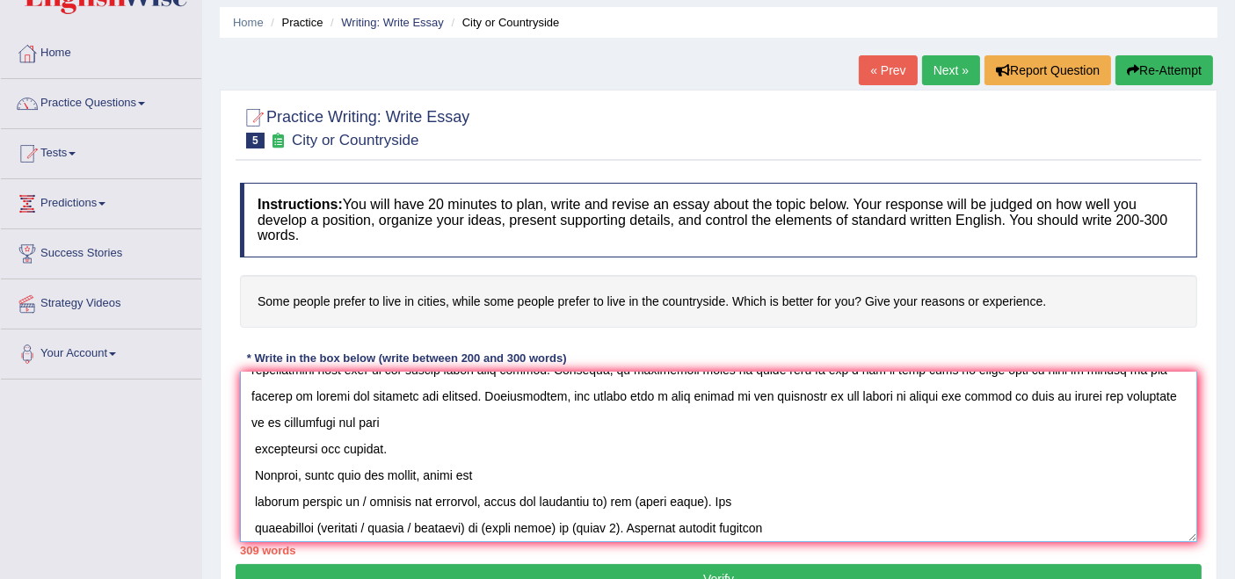
click at [422, 444] on textarea at bounding box center [718, 457] width 957 height 171
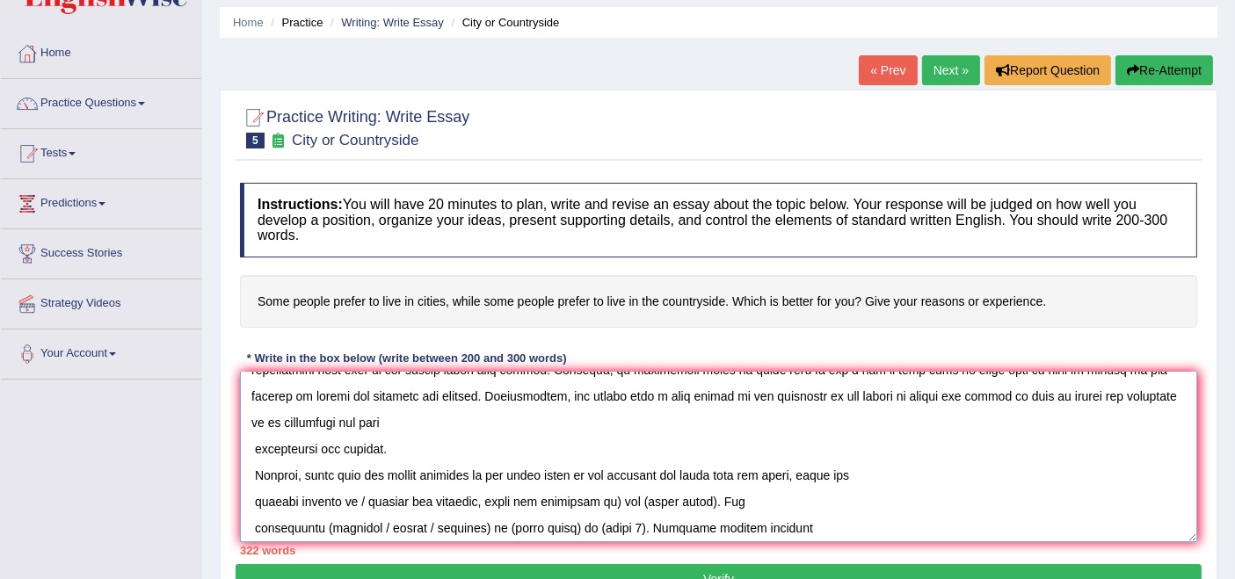
drag, startPoint x: 349, startPoint y: 468, endPoint x: 600, endPoint y: 469, distance: 250.6
click at [600, 469] on textarea at bounding box center [718, 457] width 957 height 171
drag, startPoint x: 563, startPoint y: 467, endPoint x: 635, endPoint y: 469, distance: 72.1
click at [635, 469] on textarea at bounding box center [718, 457] width 957 height 171
click at [253, 470] on textarea at bounding box center [718, 457] width 957 height 171
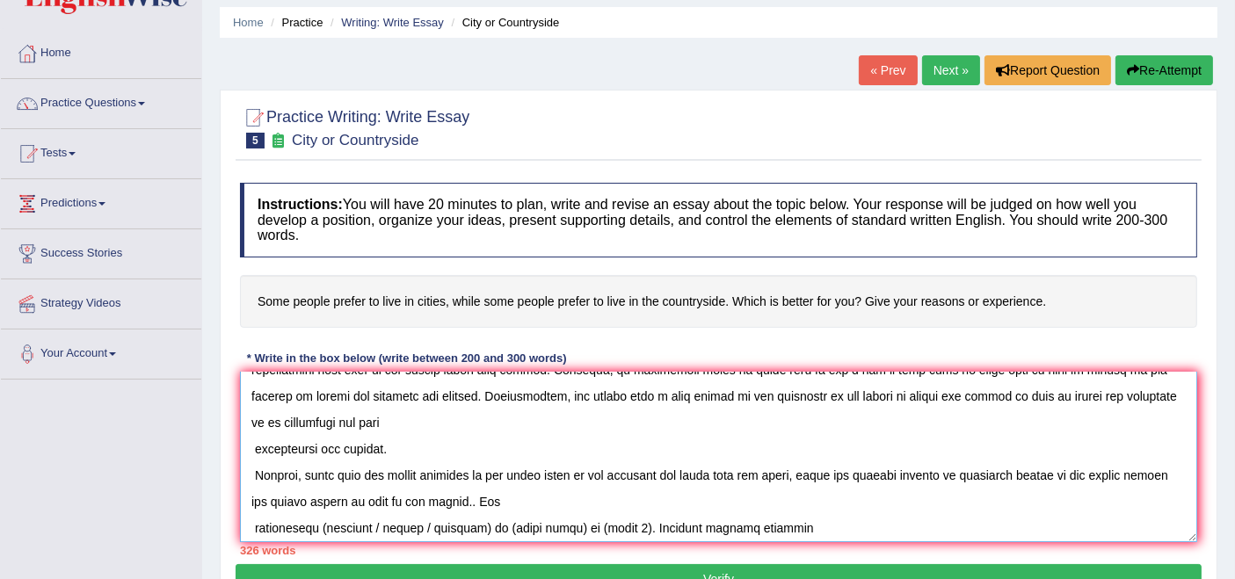
click at [256, 498] on textarea at bounding box center [718, 457] width 957 height 171
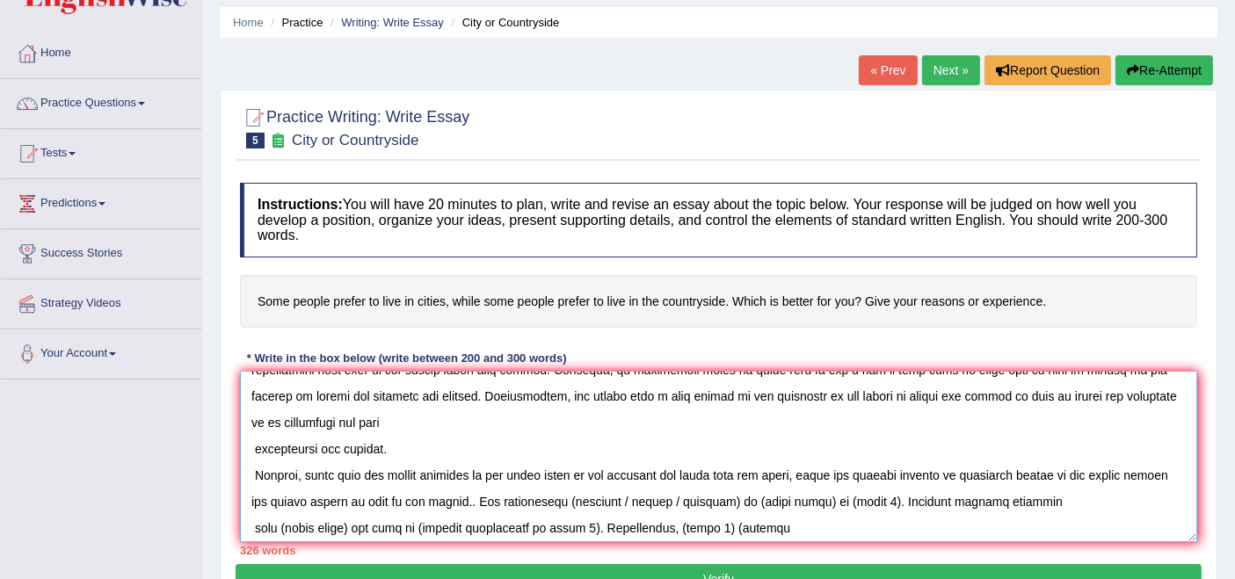
click at [429, 469] on textarea at bounding box center [718, 457] width 957 height 171
click at [512, 469] on textarea at bounding box center [718, 457] width 957 height 171
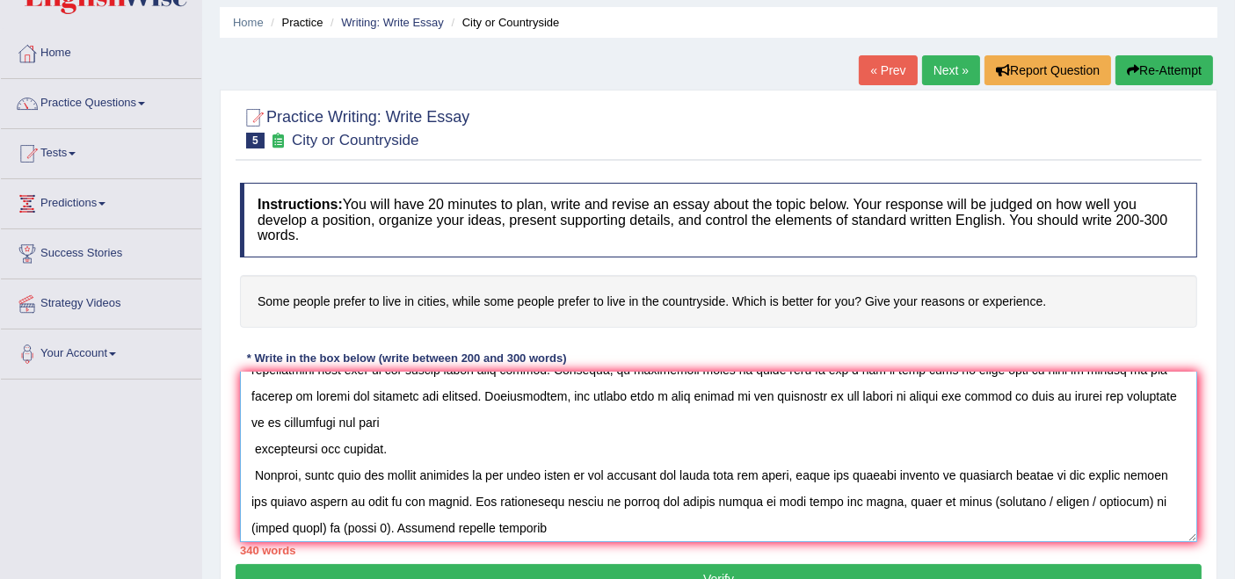
click at [928, 474] on textarea at bounding box center [718, 457] width 957 height 171
drag, startPoint x: 914, startPoint y: 471, endPoint x: 1070, endPoint y: 470, distance: 155.6
click at [1070, 470] on textarea at bounding box center [718, 457] width 957 height 171
drag, startPoint x: 926, startPoint y: 472, endPoint x: 995, endPoint y: 469, distance: 69.5
click at [995, 469] on textarea at bounding box center [718, 457] width 957 height 171
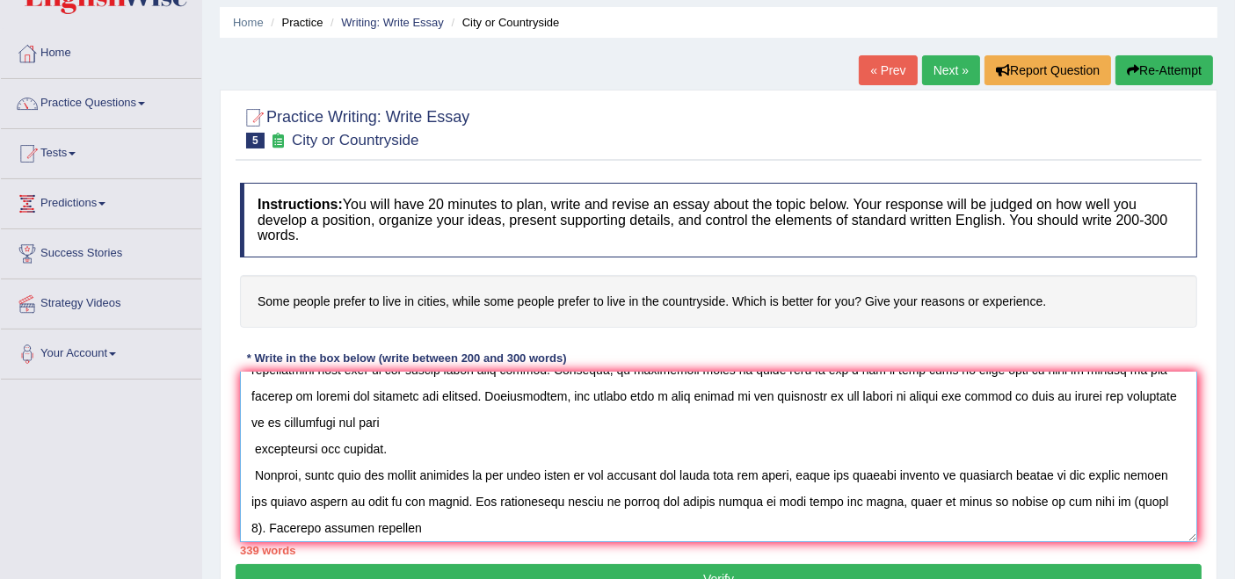
drag, startPoint x: 1024, startPoint y: 470, endPoint x: 1074, endPoint y: 475, distance: 50.3
click at [1074, 475] on textarea at bounding box center [718, 457] width 957 height 171
click at [251, 521] on textarea at bounding box center [718, 457] width 957 height 171
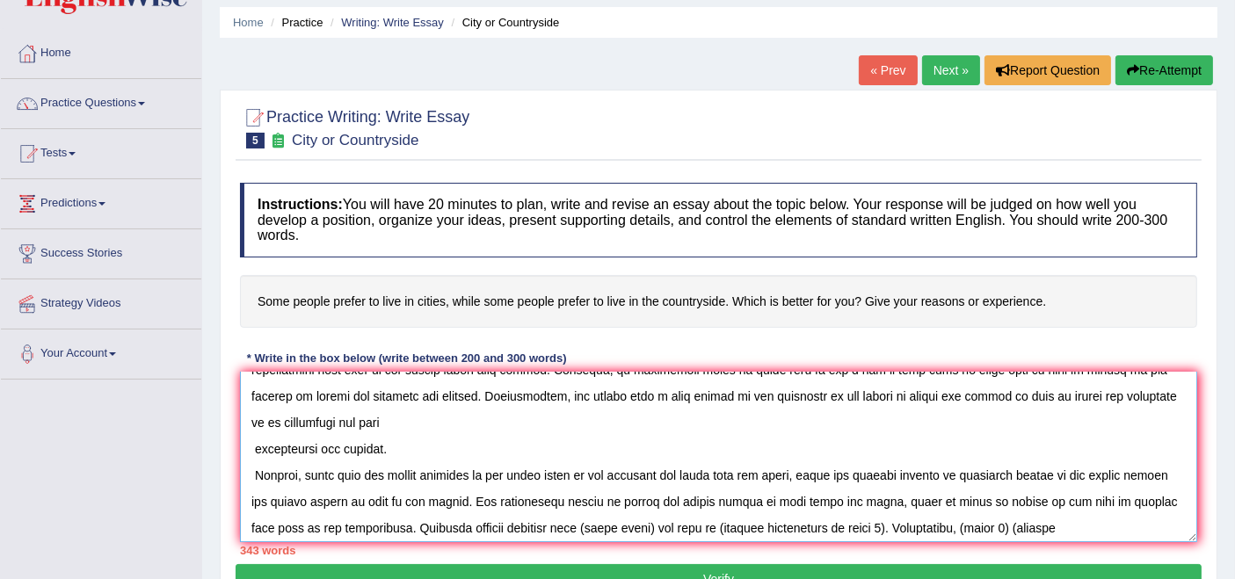
drag, startPoint x: 492, startPoint y: 501, endPoint x: 563, endPoint y: 493, distance: 70.8
click at [563, 493] on textarea at bounding box center [718, 457] width 957 height 171
drag, startPoint x: 714, startPoint y: 498, endPoint x: 881, endPoint y: 496, distance: 167.1
click at [881, 496] on textarea at bounding box center [718, 457] width 957 height 171
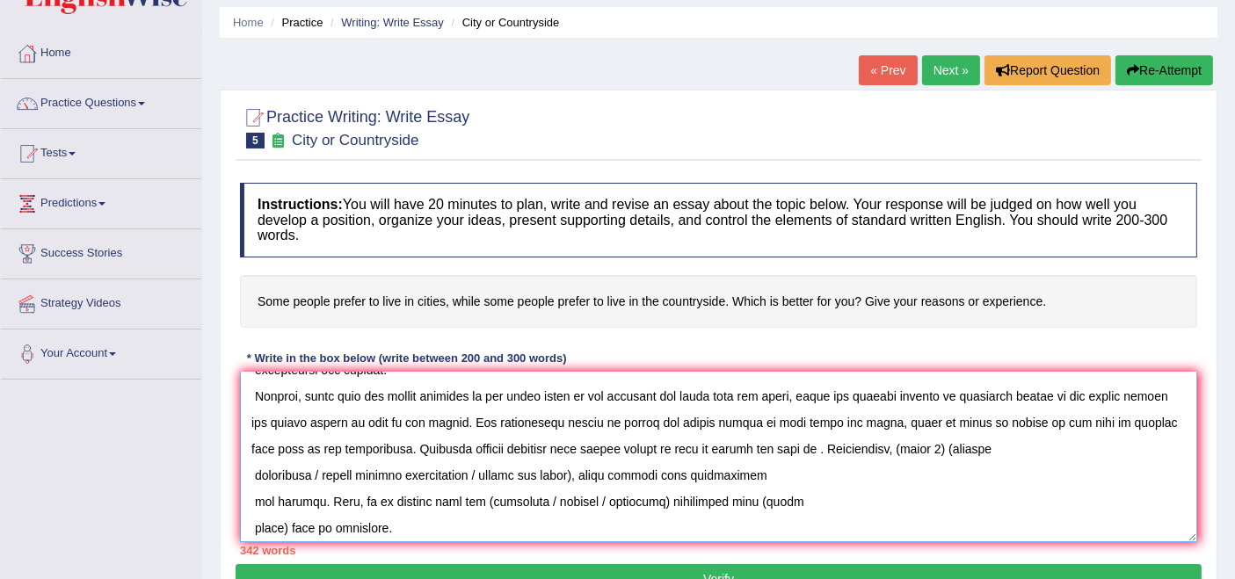
scroll to position [229, 0]
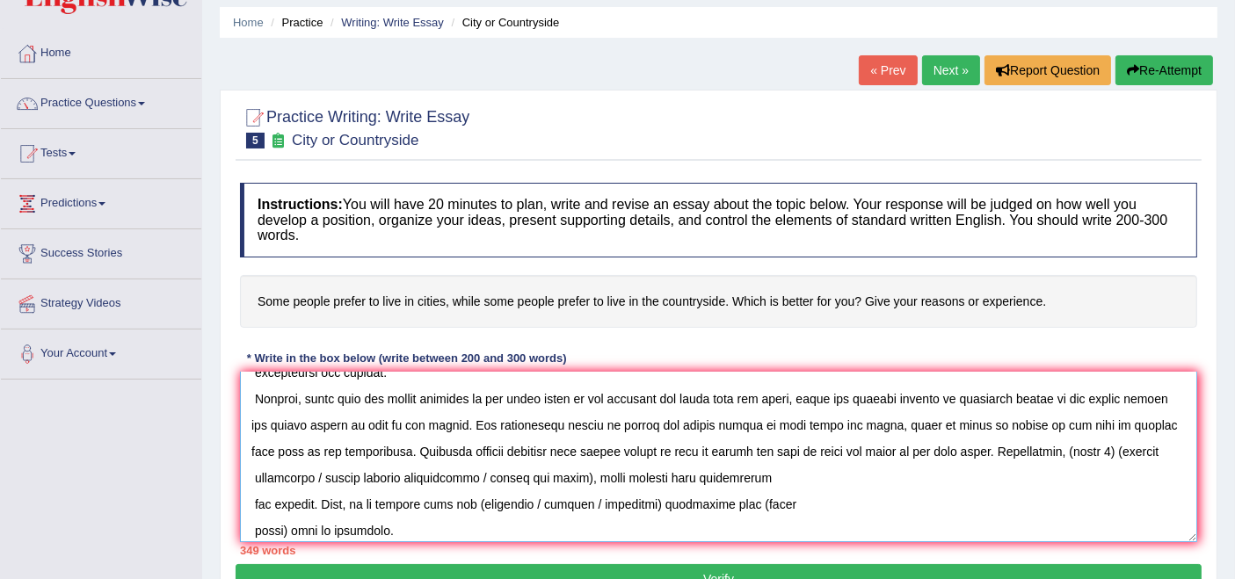
drag, startPoint x: 982, startPoint y: 422, endPoint x: 1033, endPoint y: 411, distance: 52.1
click at [1033, 411] on textarea at bounding box center [718, 457] width 957 height 171
drag, startPoint x: 985, startPoint y: 421, endPoint x: 322, endPoint y: 448, distance: 663.4
click at [322, 448] on textarea at bounding box center [718, 457] width 957 height 171
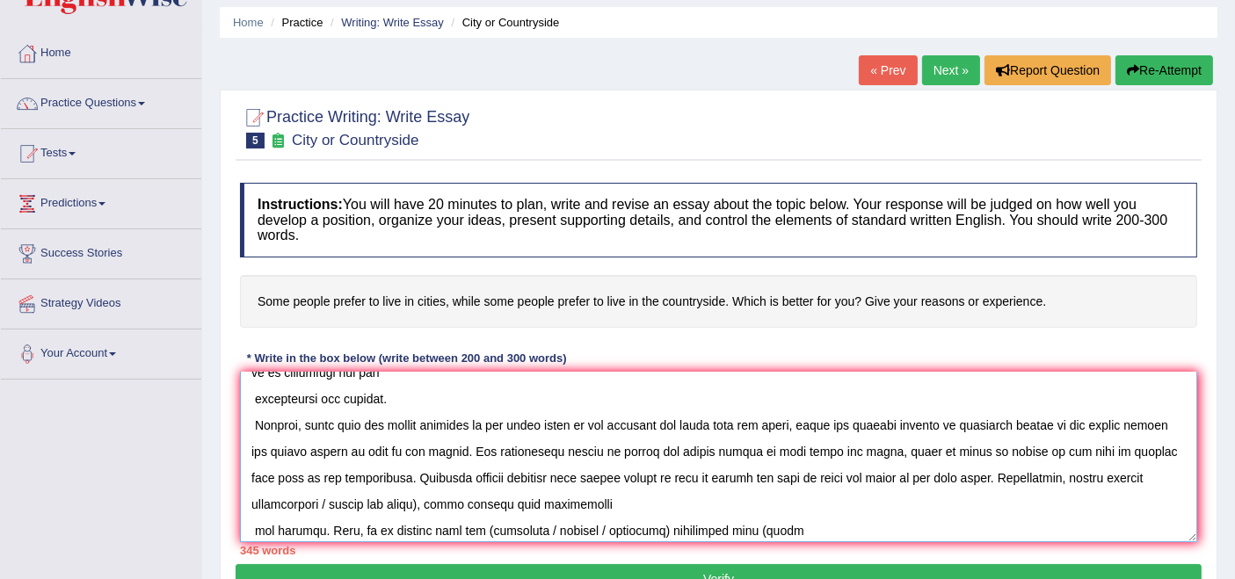
drag, startPoint x: 1145, startPoint y: 446, endPoint x: 341, endPoint y: 470, distance: 803.9
click at [341, 470] on textarea at bounding box center [718, 457] width 957 height 171
click at [253, 502] on textarea at bounding box center [718, 457] width 957 height 171
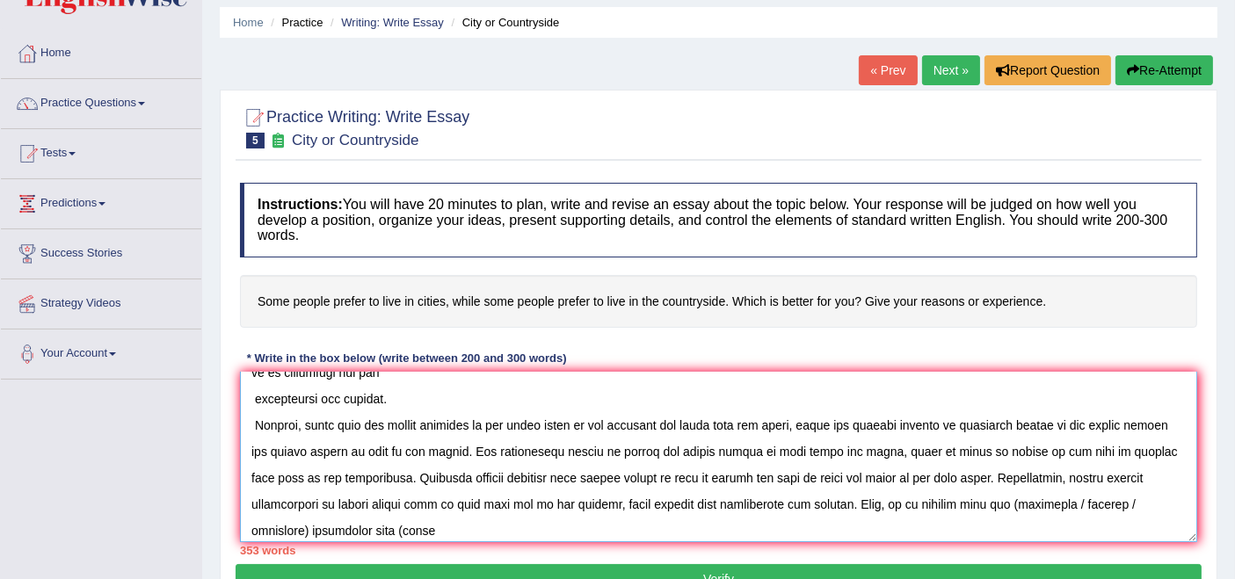
drag, startPoint x: 918, startPoint y: 470, endPoint x: 986, endPoint y: 472, distance: 68.6
click at [986, 472] on textarea at bounding box center [718, 457] width 957 height 171
drag, startPoint x: 956, startPoint y: 473, endPoint x: 1015, endPoint y: 474, distance: 58.0
click at [1015, 474] on textarea at bounding box center [718, 457] width 957 height 171
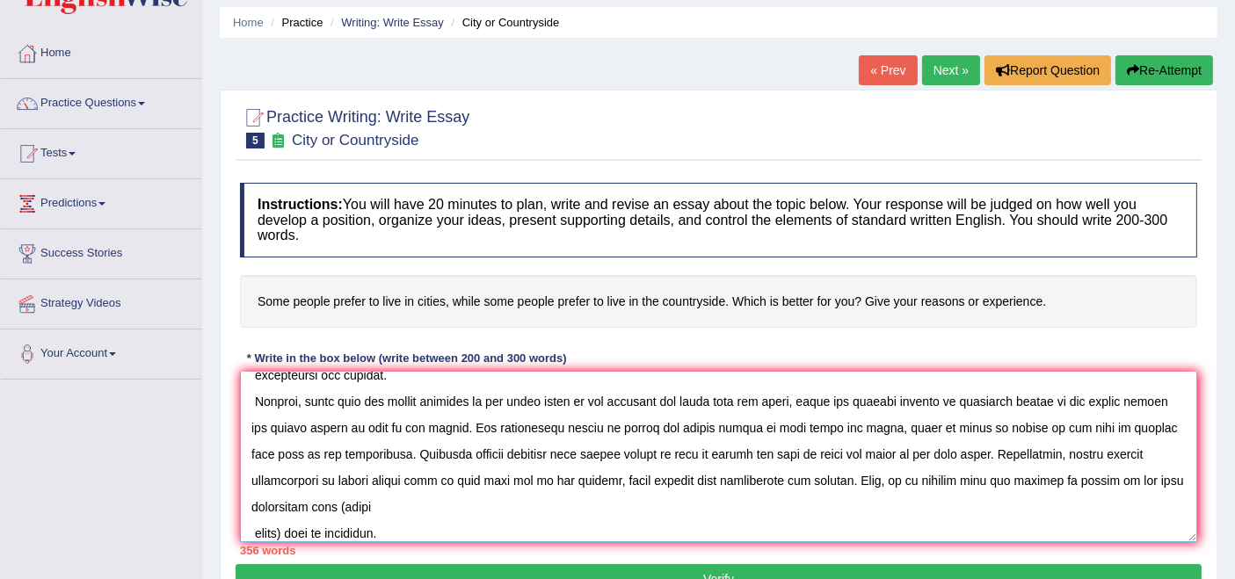
scroll to position [235, 0]
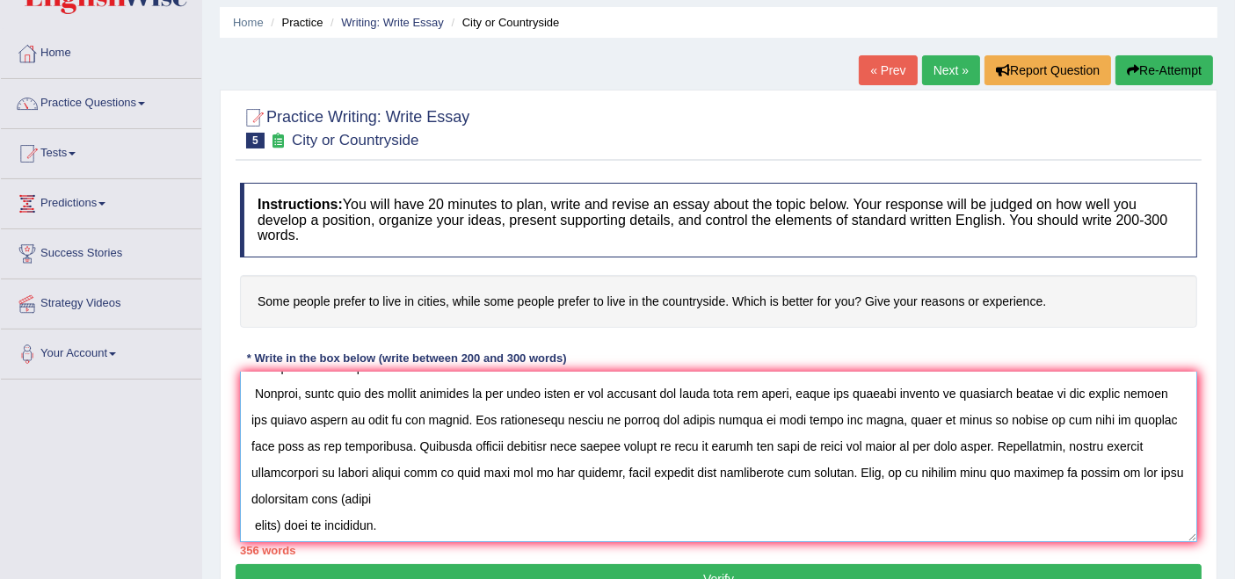
drag, startPoint x: 282, startPoint y: 497, endPoint x: 241, endPoint y: 463, distance: 53.1
click at [241, 463] on textarea at bounding box center [718, 457] width 957 height 171
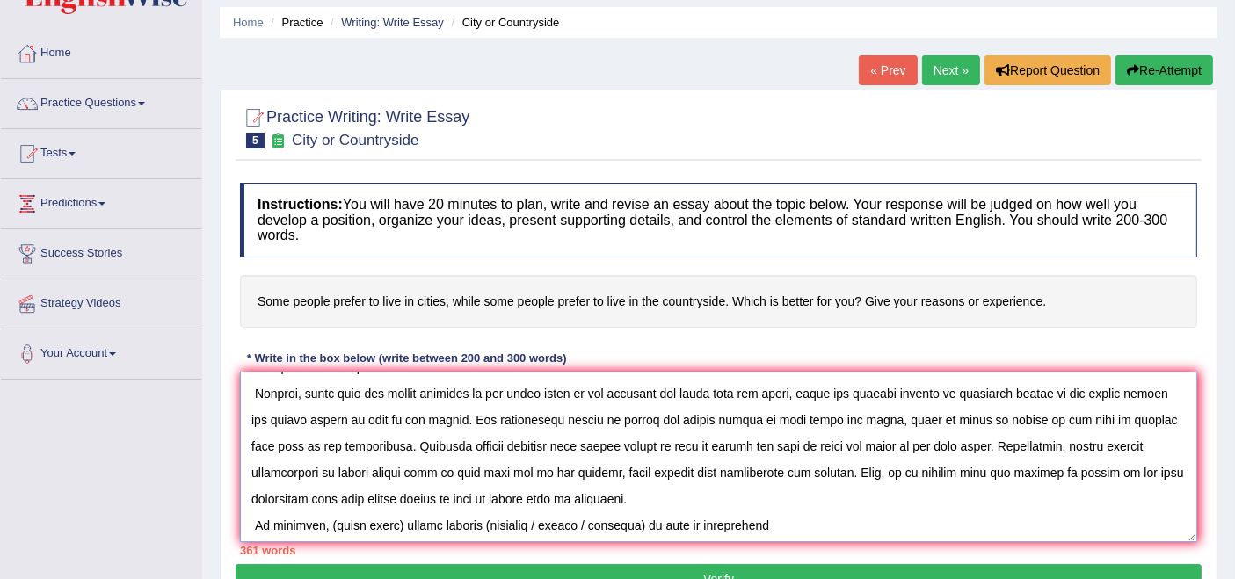
drag, startPoint x: 327, startPoint y: 498, endPoint x: 396, endPoint y: 488, distance: 70.1
click at [396, 488] on textarea at bounding box center [718, 457] width 957 height 171
drag, startPoint x: 560, startPoint y: 491, endPoint x: 726, endPoint y: 485, distance: 166.3
click at [726, 485] on textarea at bounding box center [718, 457] width 957 height 171
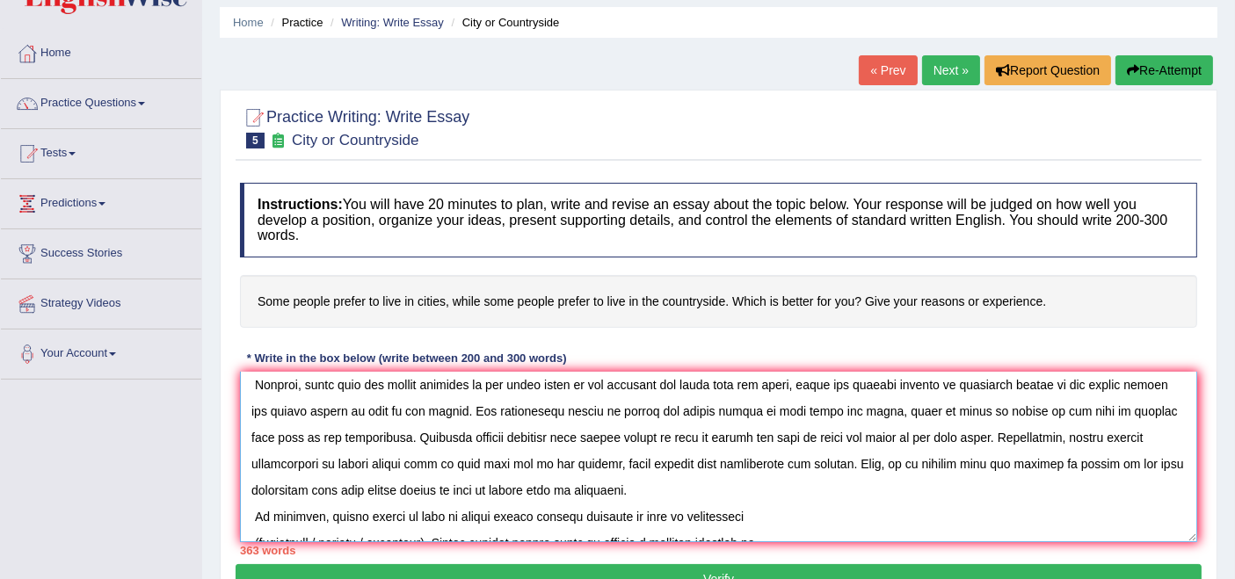
scroll to position [244, 0]
drag, startPoint x: 326, startPoint y: 510, endPoint x: 249, endPoint y: 507, distance: 77.4
click at [249, 507] on textarea at bounding box center [718, 457] width 957 height 171
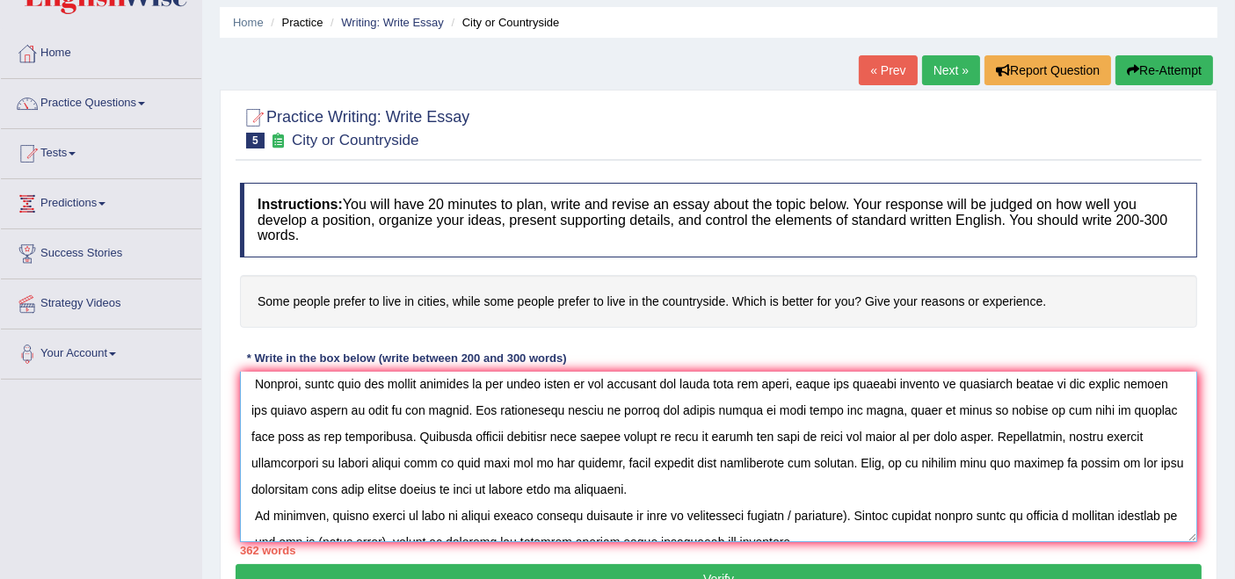
drag, startPoint x: 761, startPoint y: 481, endPoint x: 830, endPoint y: 482, distance: 68.6
click at [830, 482] on textarea at bounding box center [718, 457] width 957 height 171
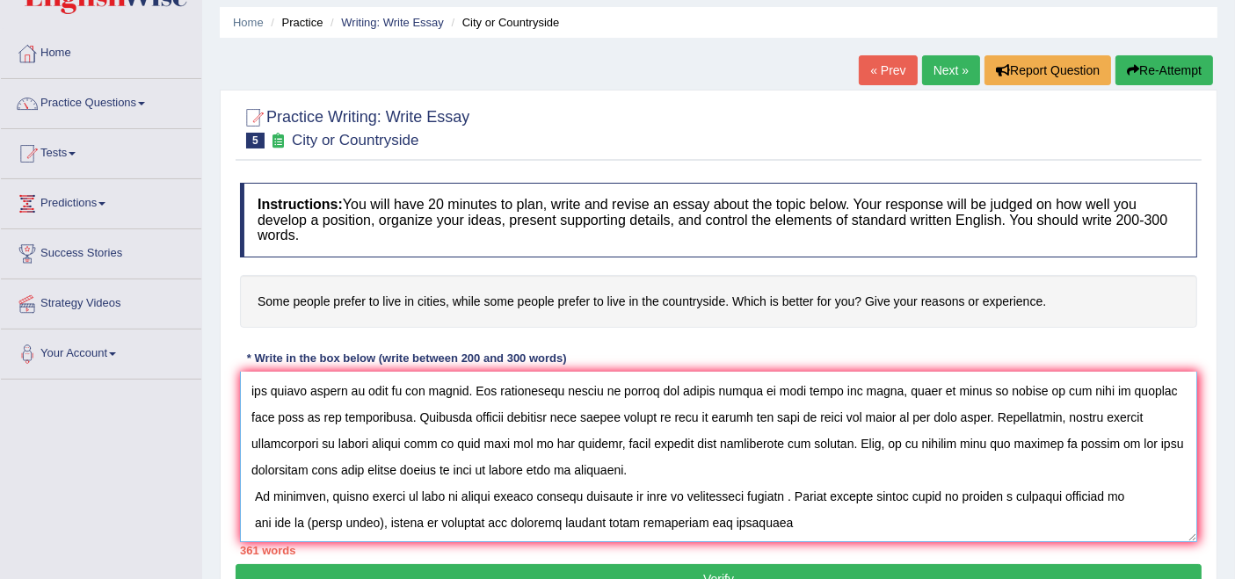
drag, startPoint x: 312, startPoint y: 492, endPoint x: 382, endPoint y: 485, distance: 69.8
click at [382, 485] on textarea at bounding box center [718, 457] width 957 height 171
click at [254, 520] on textarea at bounding box center [718, 457] width 957 height 171
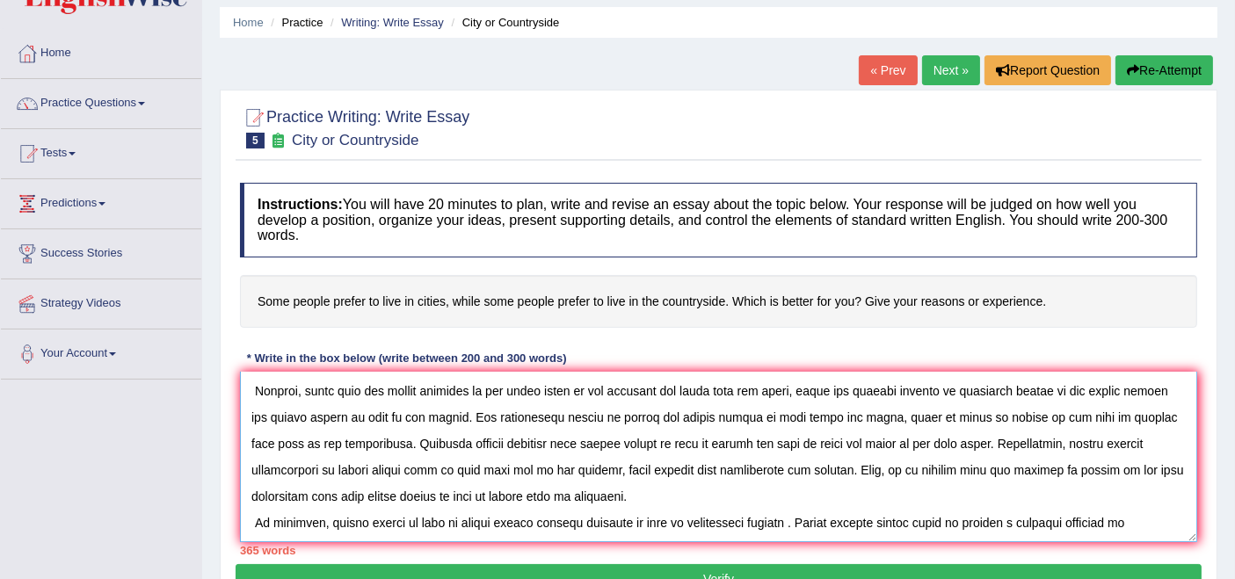
click at [251, 489] on textarea at bounding box center [718, 457] width 957 height 171
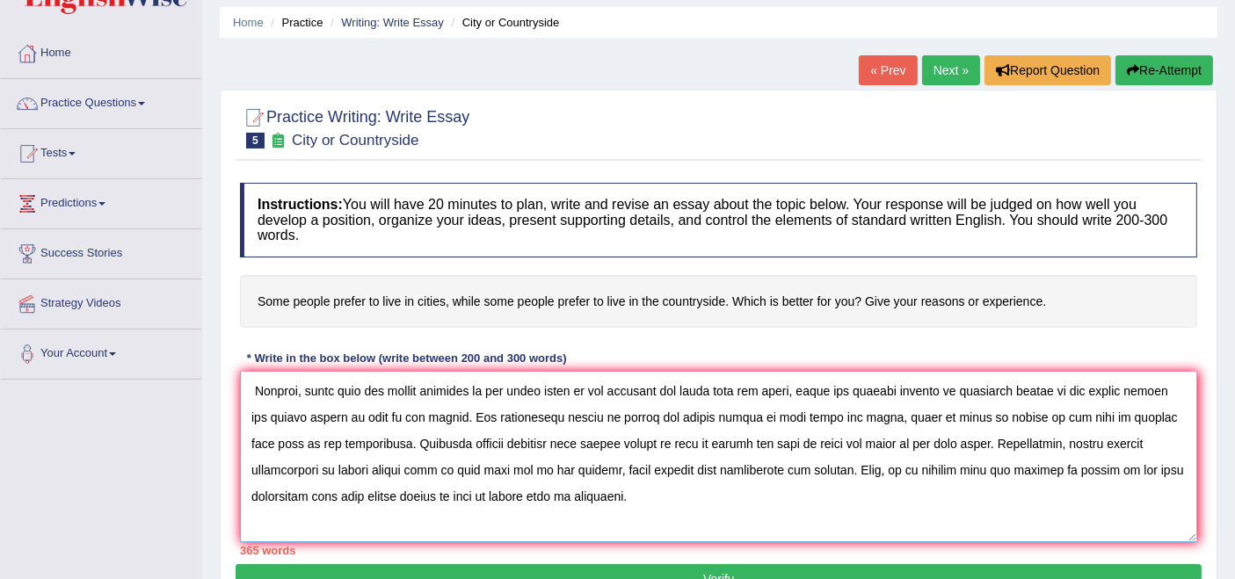
scroll to position [264, 0]
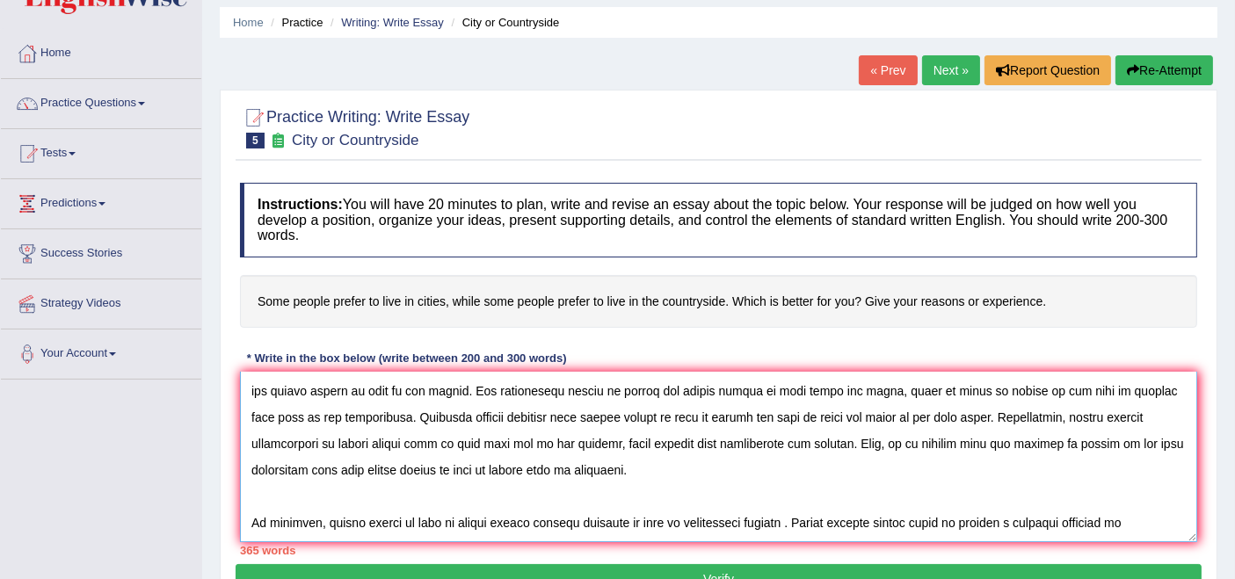
click at [255, 525] on textarea at bounding box center [718, 457] width 957 height 171
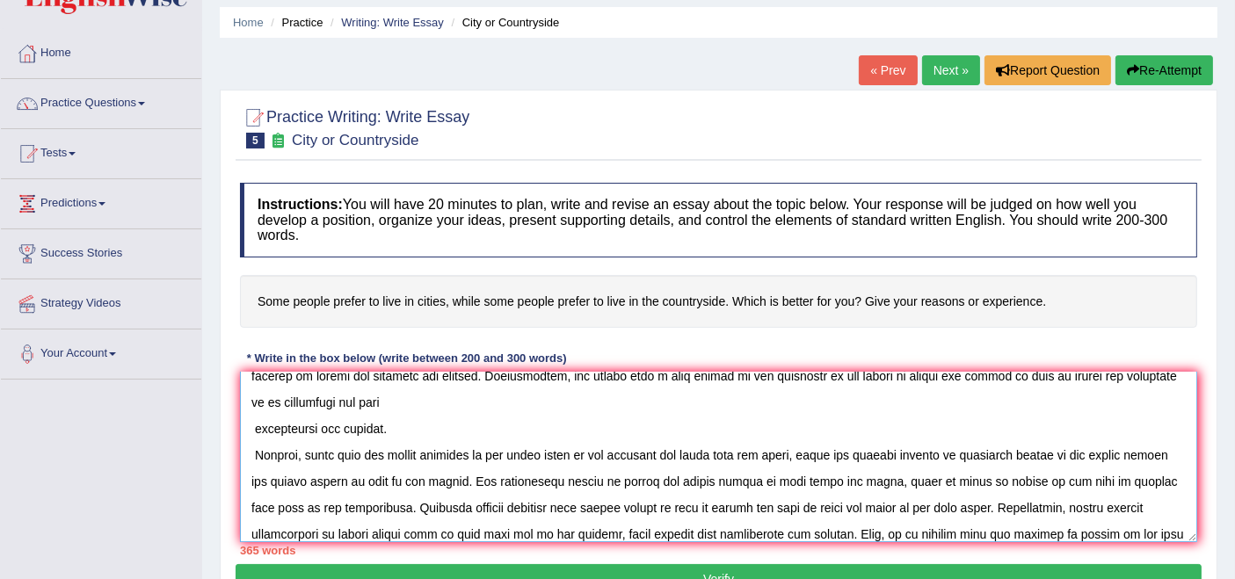
scroll to position [170, 0]
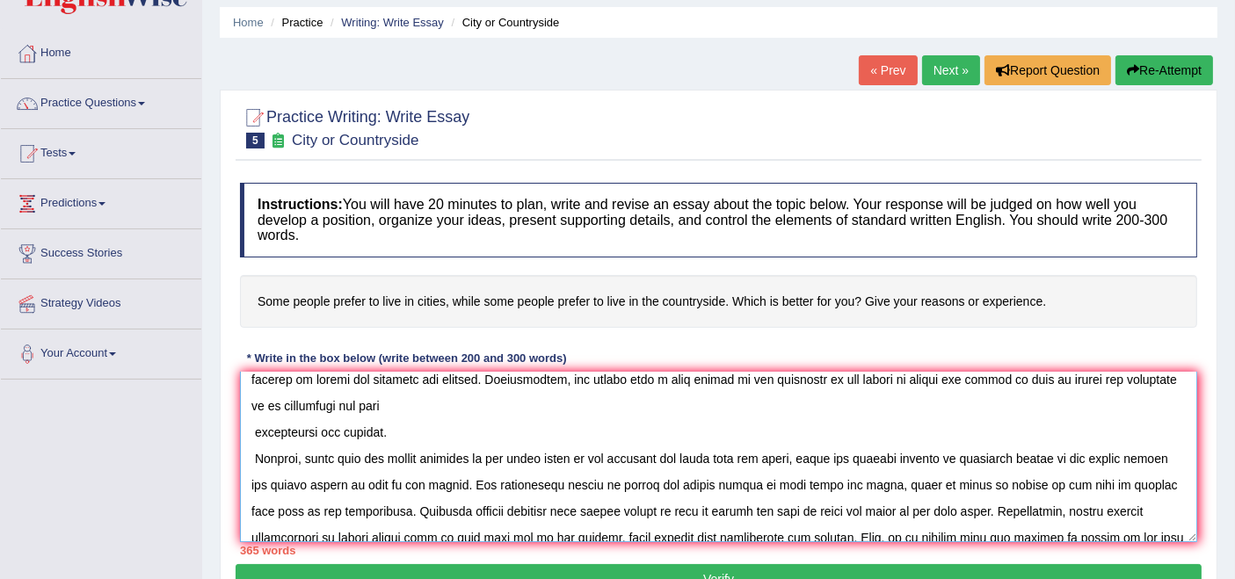
click at [251, 428] on textarea at bounding box center [718, 457] width 957 height 171
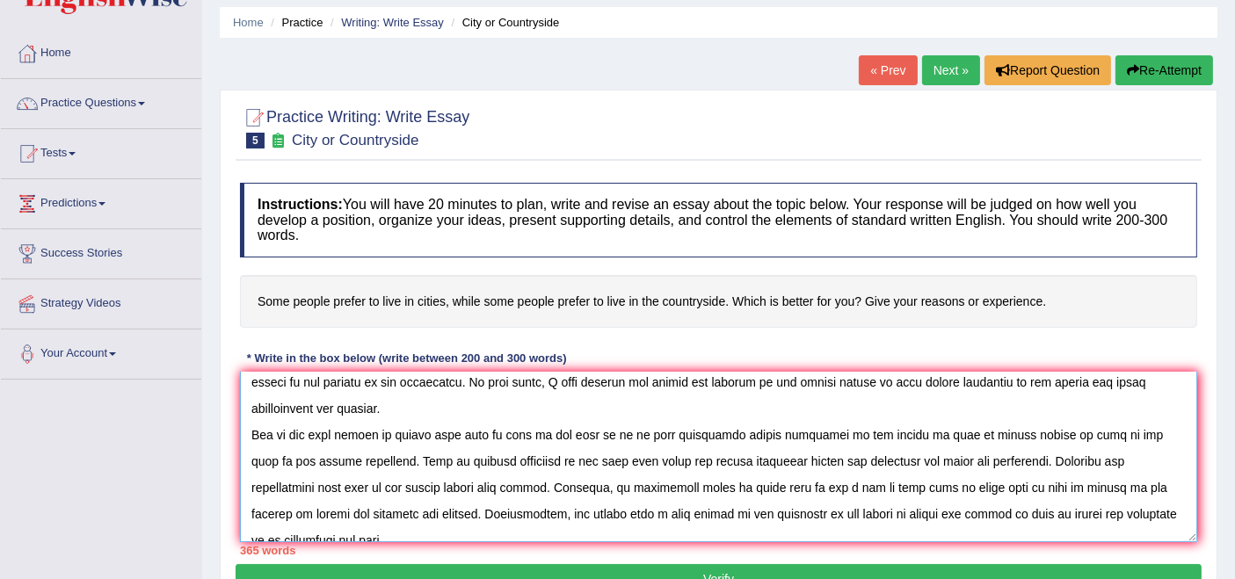
scroll to position [34, 0]
click at [251, 433] on textarea at bounding box center [718, 457] width 957 height 171
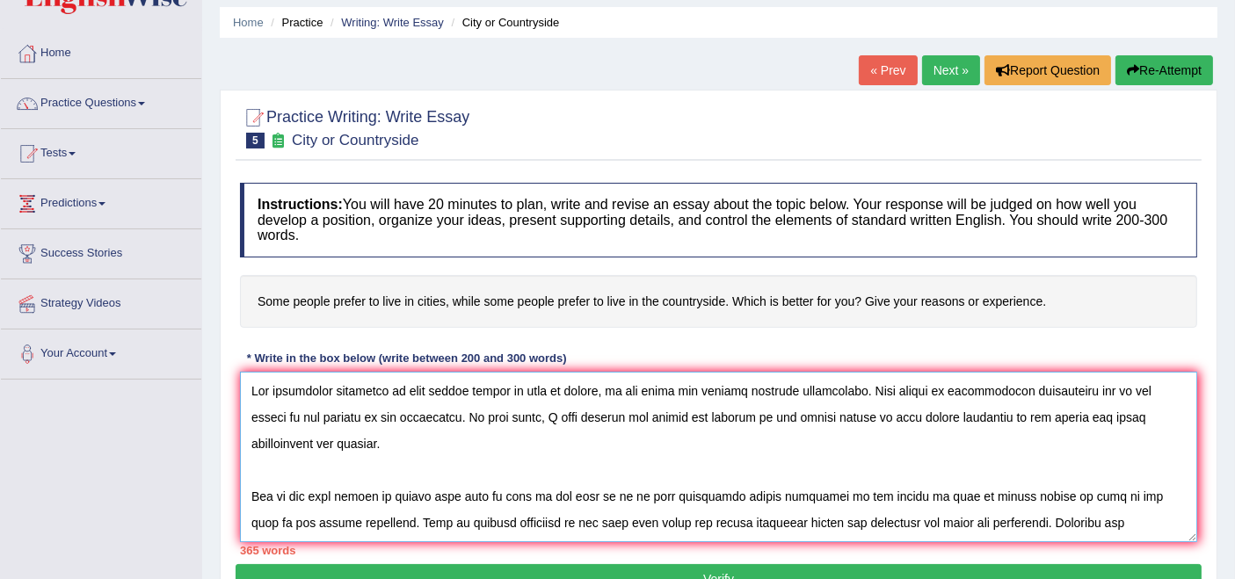
scroll to position [343, 0]
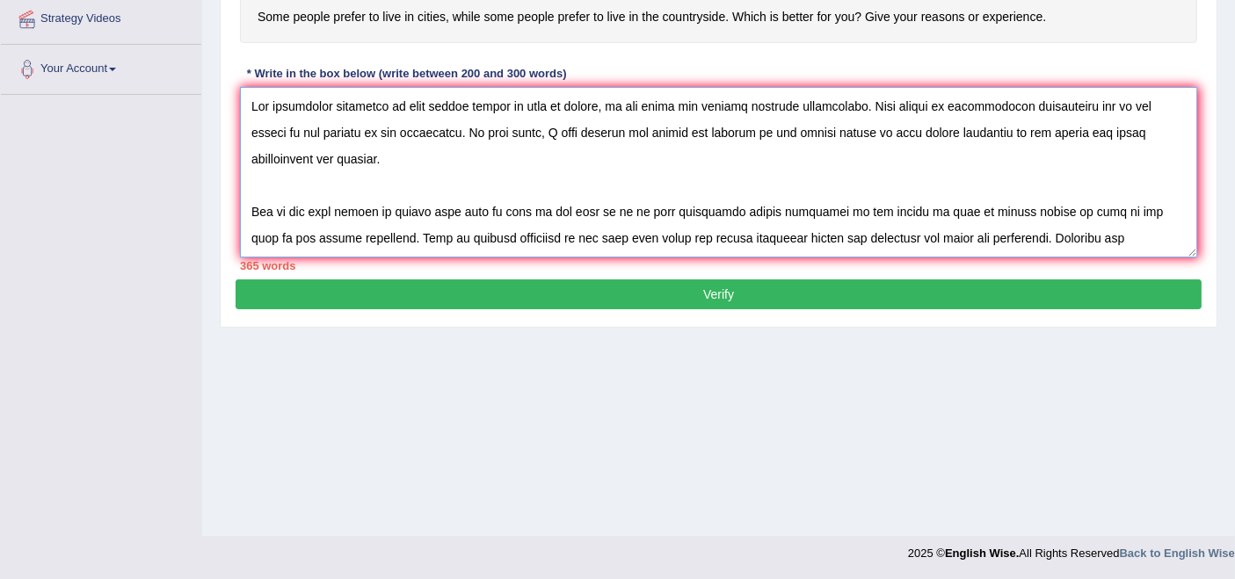
type textarea "The increasing influence of some people prefer to live in cities, on our lives …"
click at [737, 282] on button "Verify" at bounding box center [719, 295] width 966 height 30
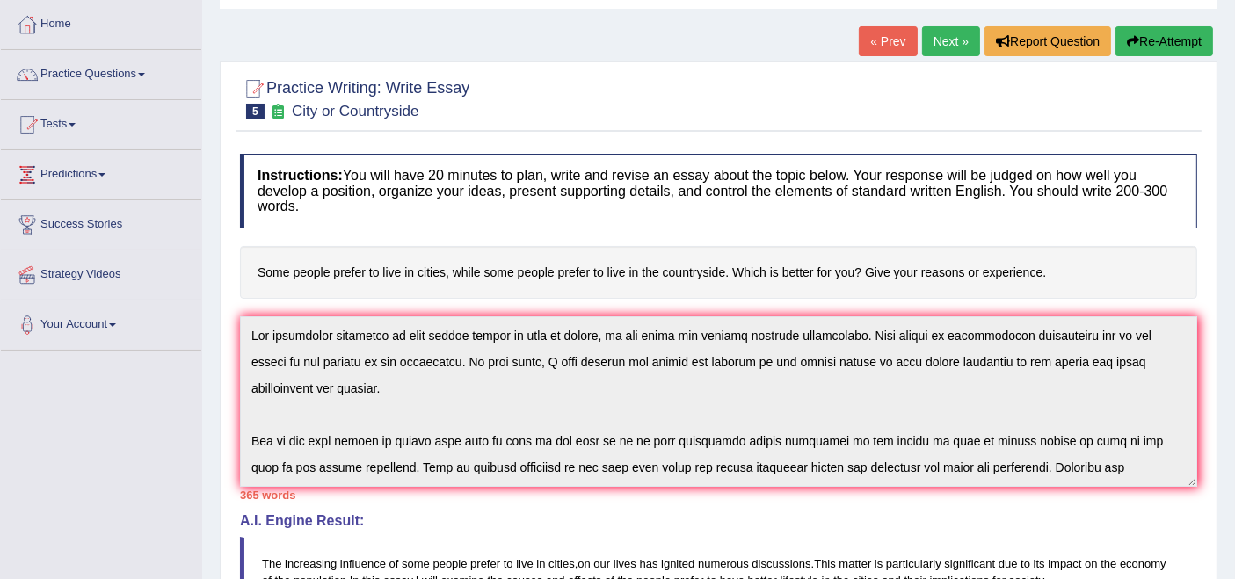
scroll to position [0, 0]
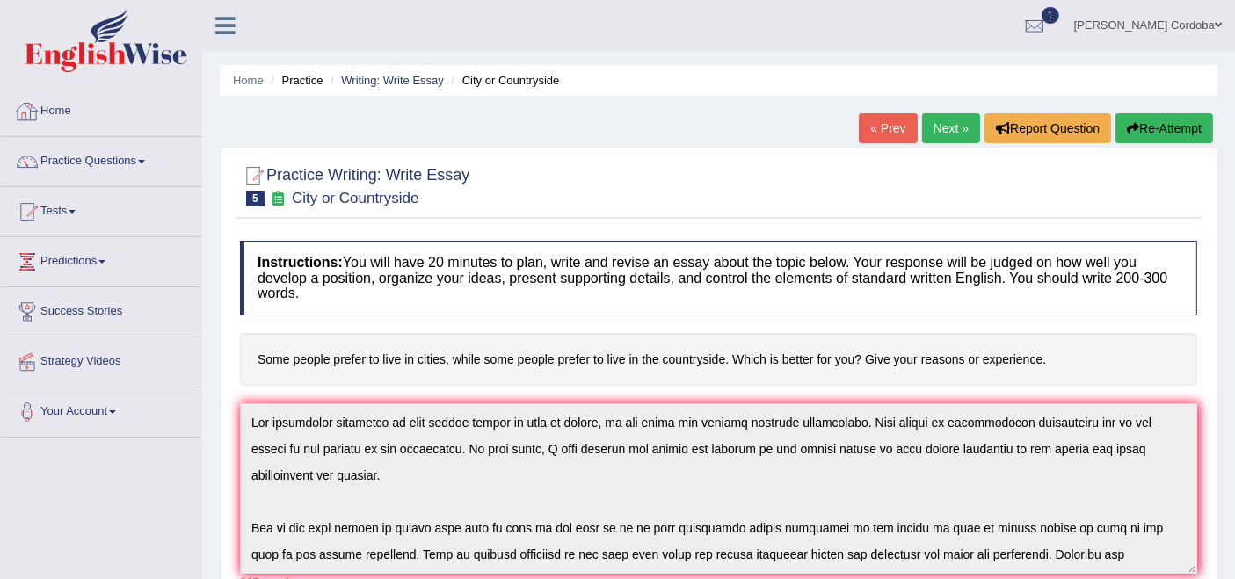
click at [61, 112] on link "Home" at bounding box center [101, 109] width 200 height 44
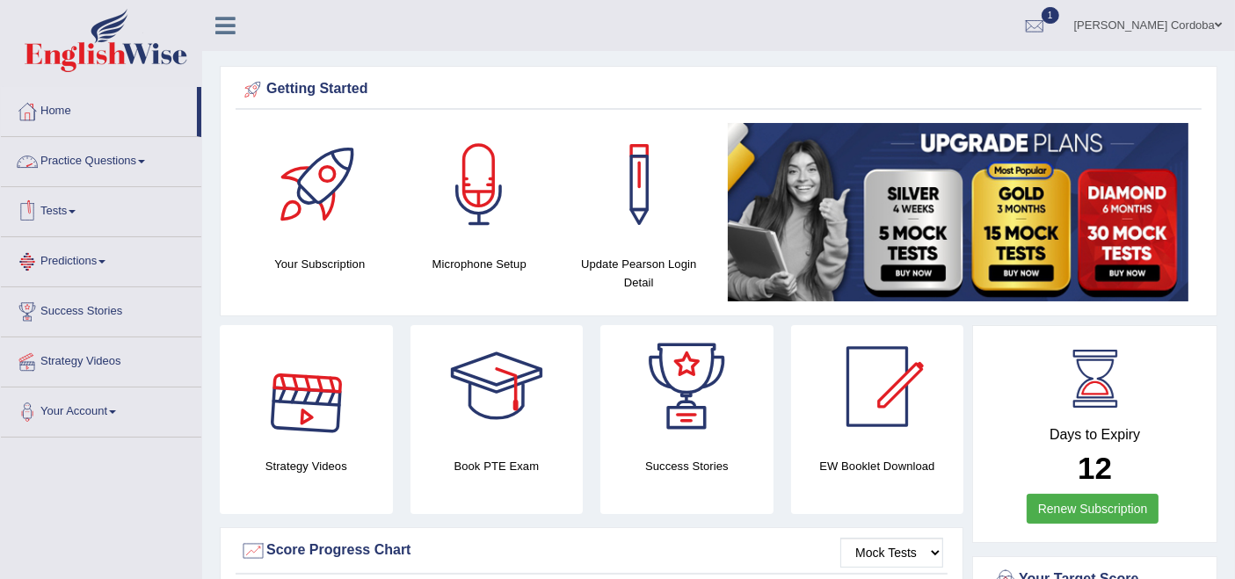
click at [125, 150] on link "Practice Questions" at bounding box center [101, 159] width 200 height 44
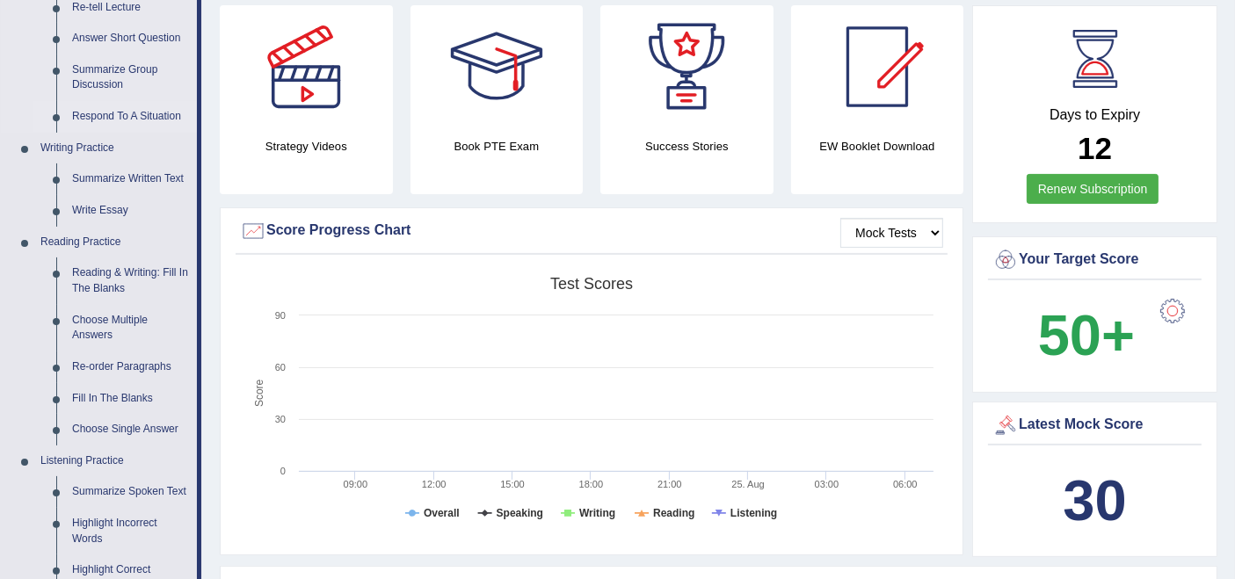
scroll to position [322, 0]
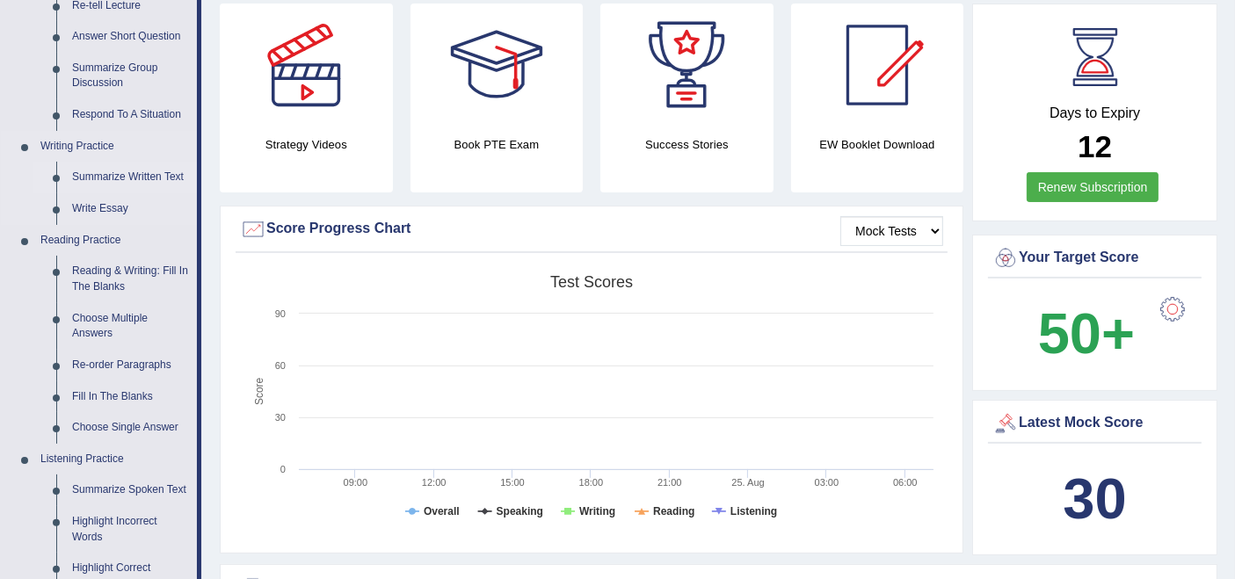
click at [125, 177] on link "Summarize Written Text" at bounding box center [130, 178] width 133 height 32
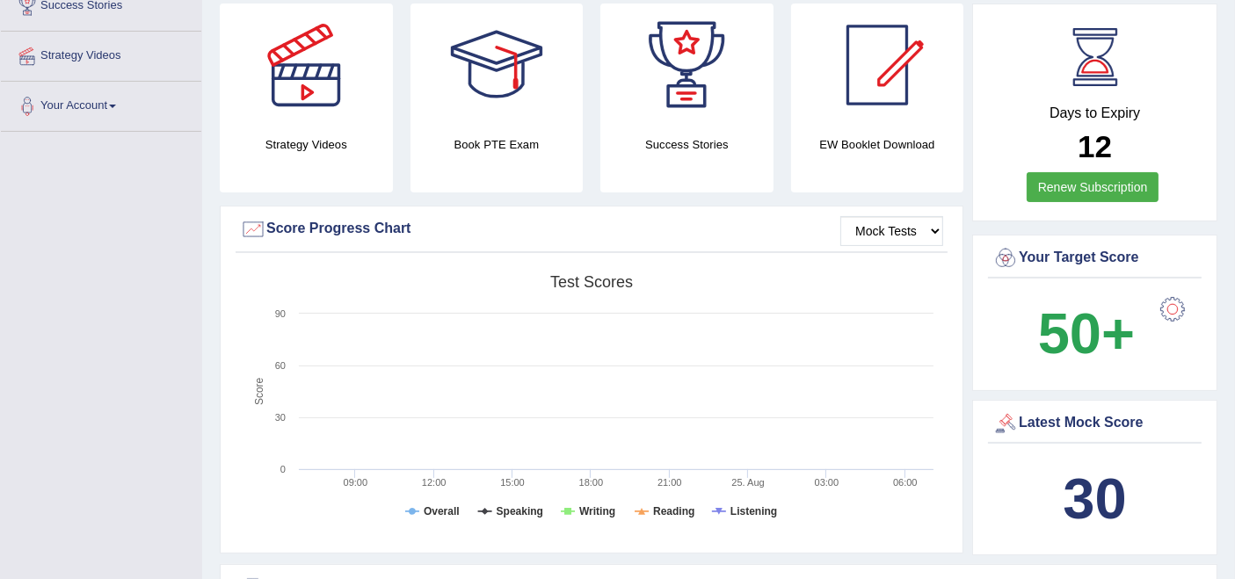
scroll to position [371, 0]
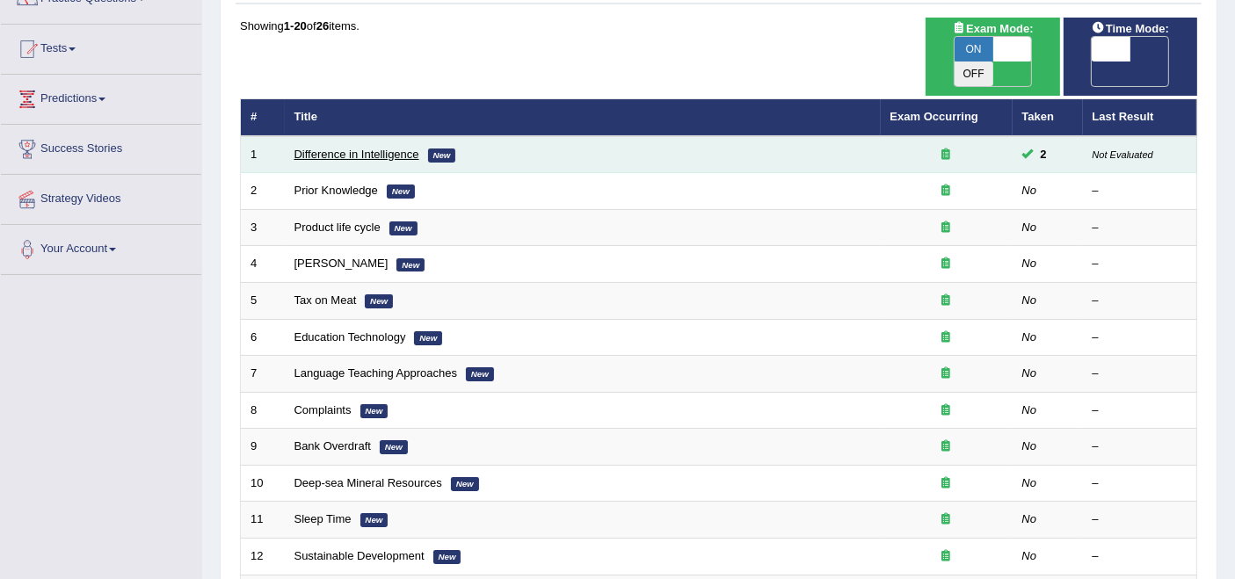
scroll to position [171, 0]
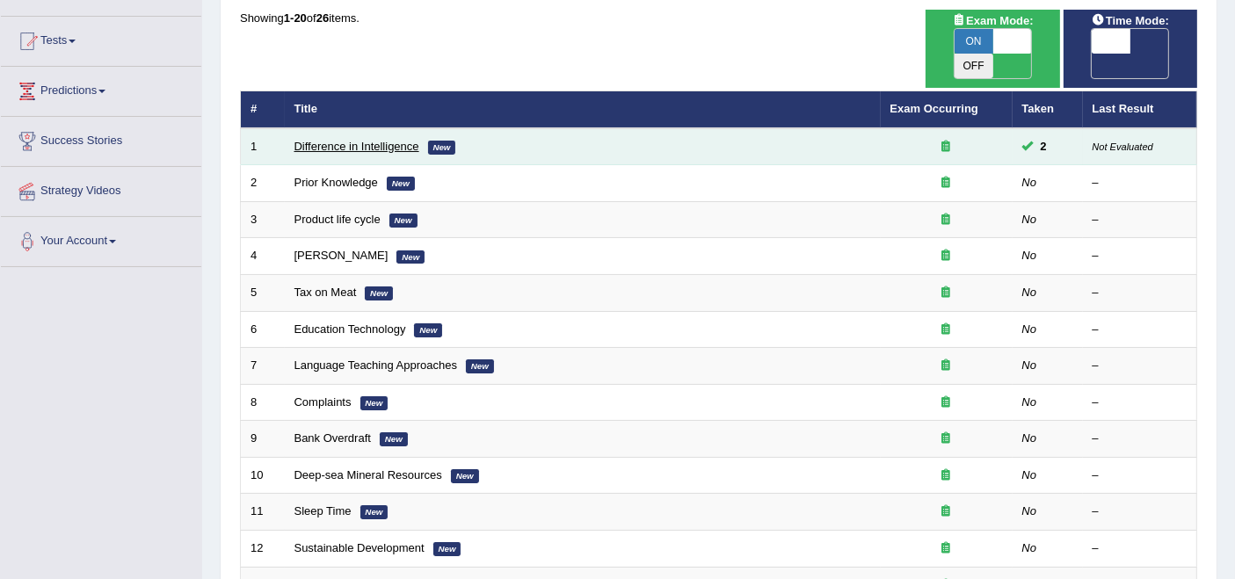
click at [379, 140] on link "Difference in Intelligence" at bounding box center [357, 146] width 125 height 13
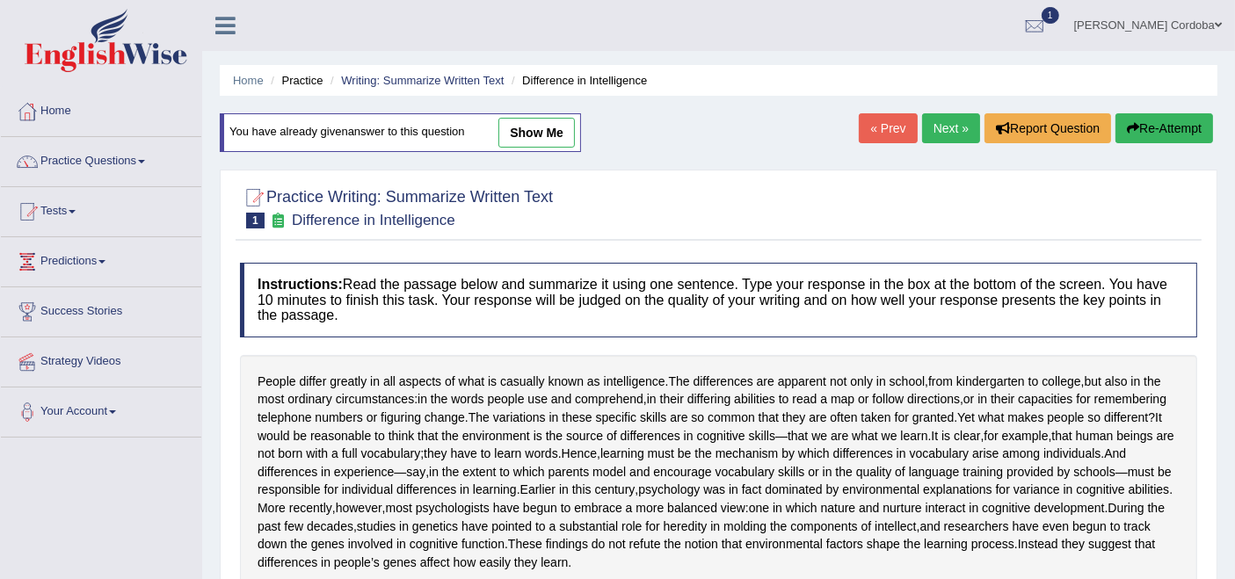
click at [542, 126] on link "show me" at bounding box center [536, 133] width 76 height 30
type textarea "People differ greatly in all aspects of what is casually known as intelligence,…"
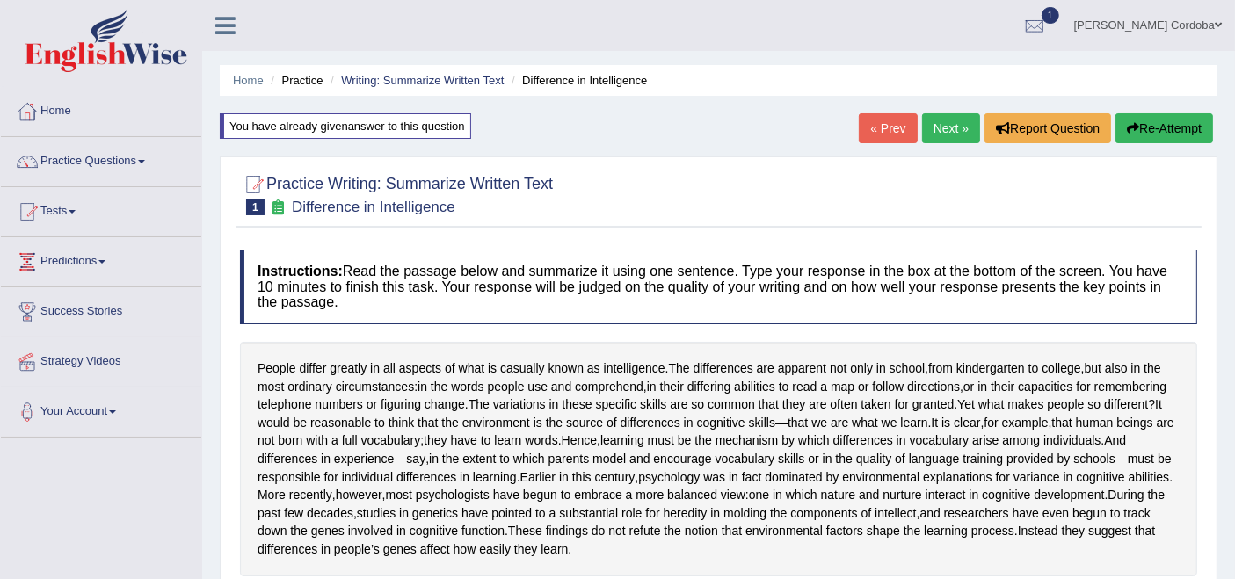
drag, startPoint x: 811, startPoint y: 233, endPoint x: 822, endPoint y: 167, distance: 66.9
click at [949, 120] on link "Next »" at bounding box center [951, 128] width 58 height 30
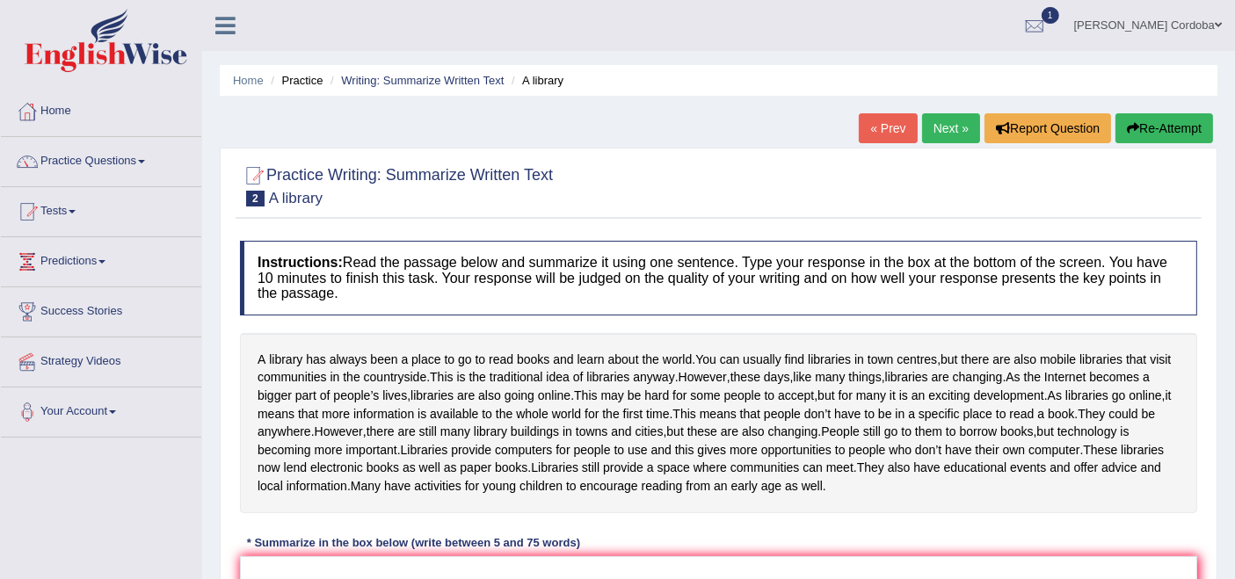
drag, startPoint x: 621, startPoint y: 257, endPoint x: 76, endPoint y: 142, distance: 556.9
click at [76, 142] on div "Toggle navigation Home Practice Questions Speaking Practice Read Aloud Repeat S…" at bounding box center [617, 457] width 1235 height 914
click at [421, 84] on link "Writing: Summarize Written Text" at bounding box center [422, 80] width 163 height 13
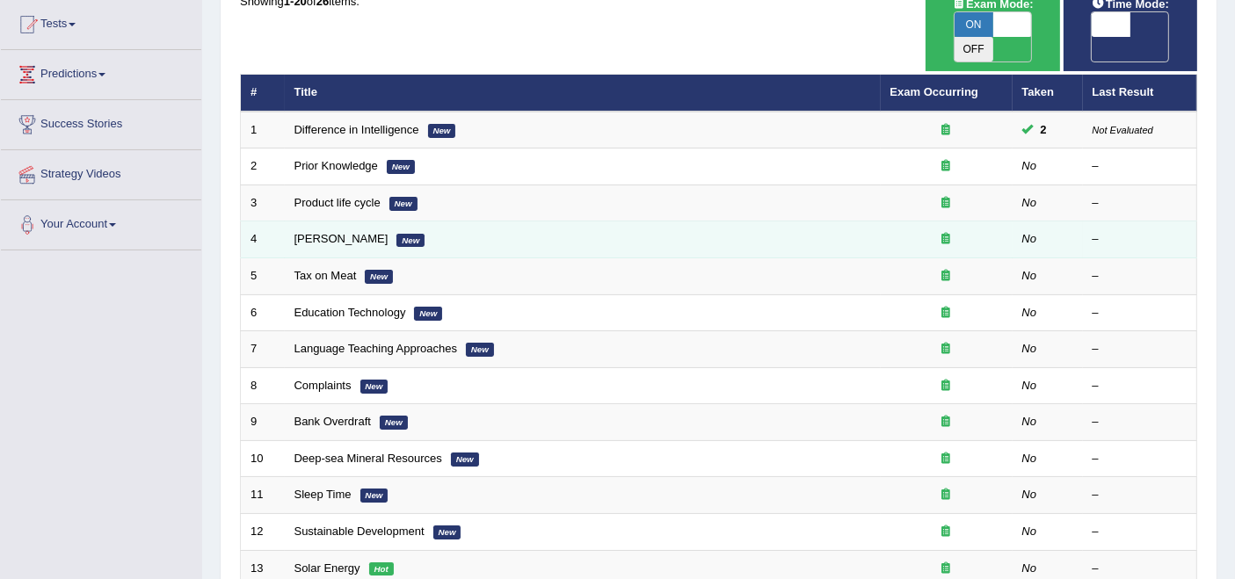
scroll to position [186, 0]
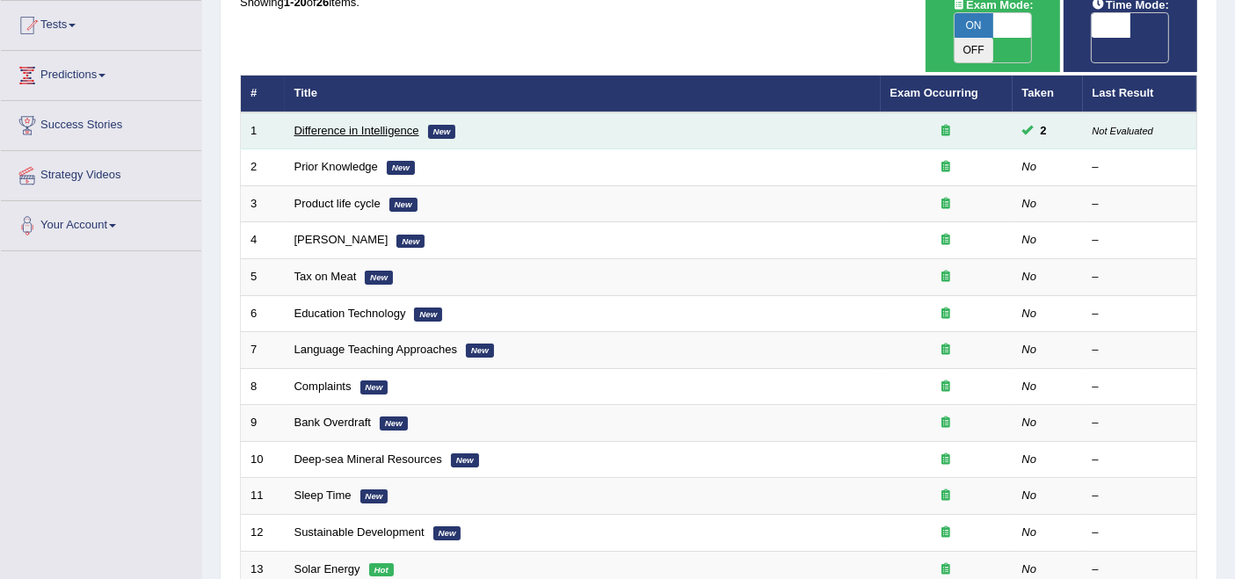
click at [367, 124] on link "Difference in Intelligence" at bounding box center [357, 130] width 125 height 13
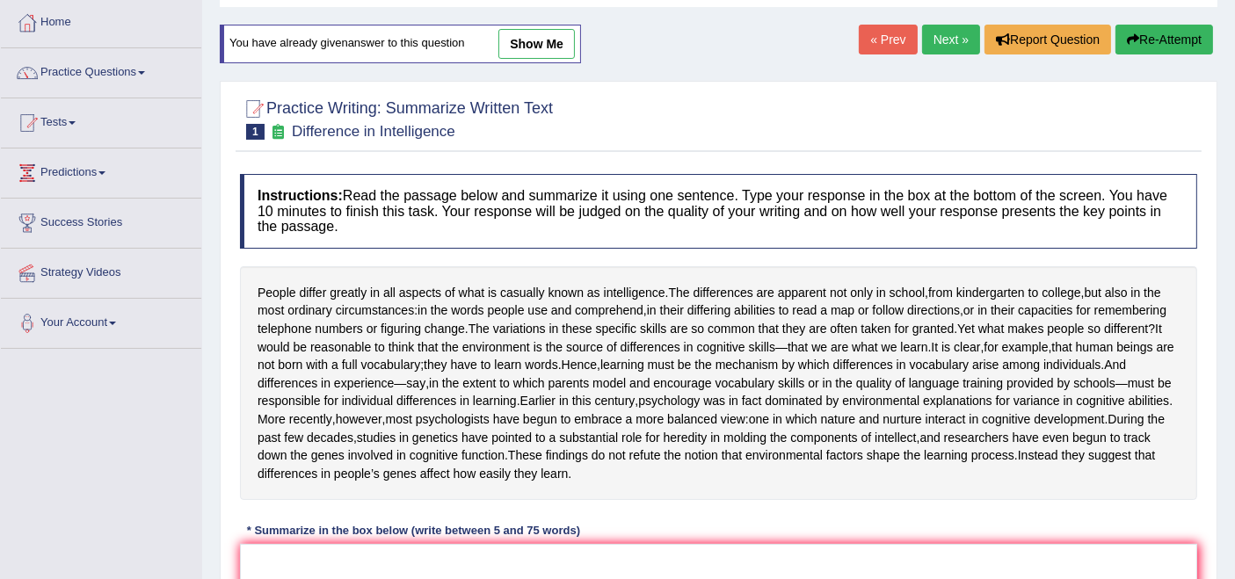
scroll to position [81, 0]
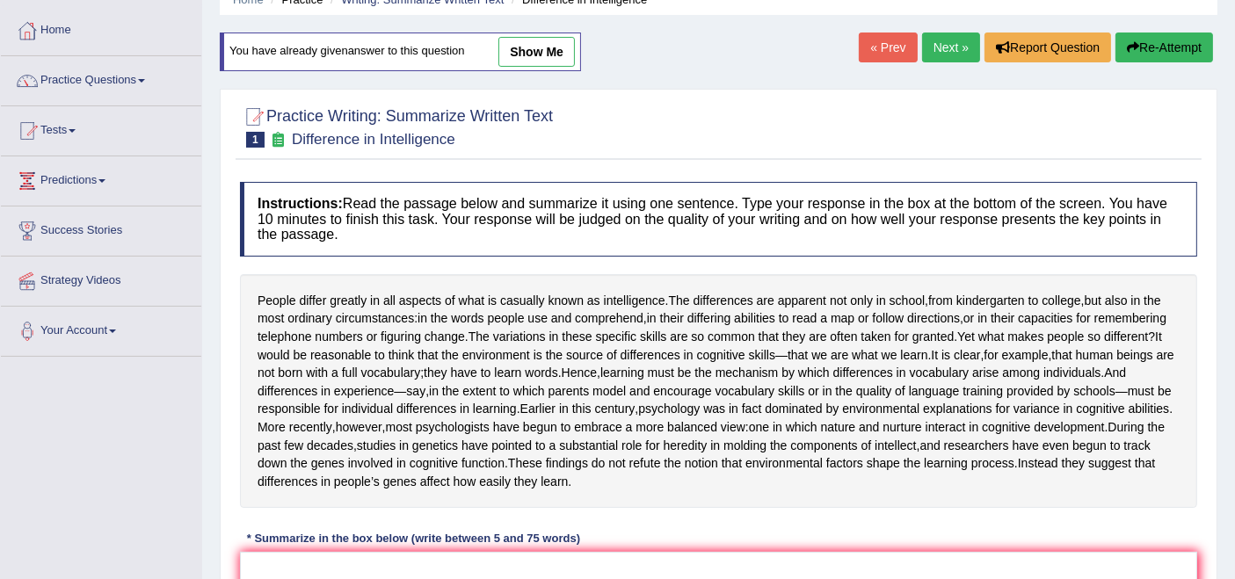
click at [532, 56] on link "show me" at bounding box center [536, 52] width 76 height 30
type textarea "People differ greatly in all aspects of what is casually known as intelligence,…"
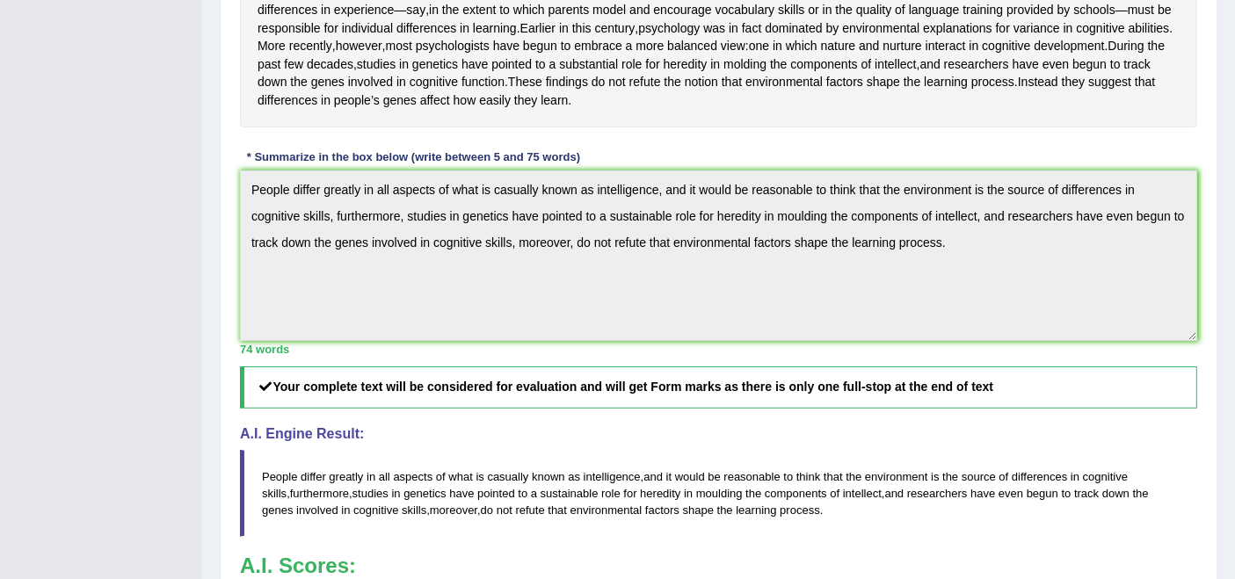
scroll to position [0, 0]
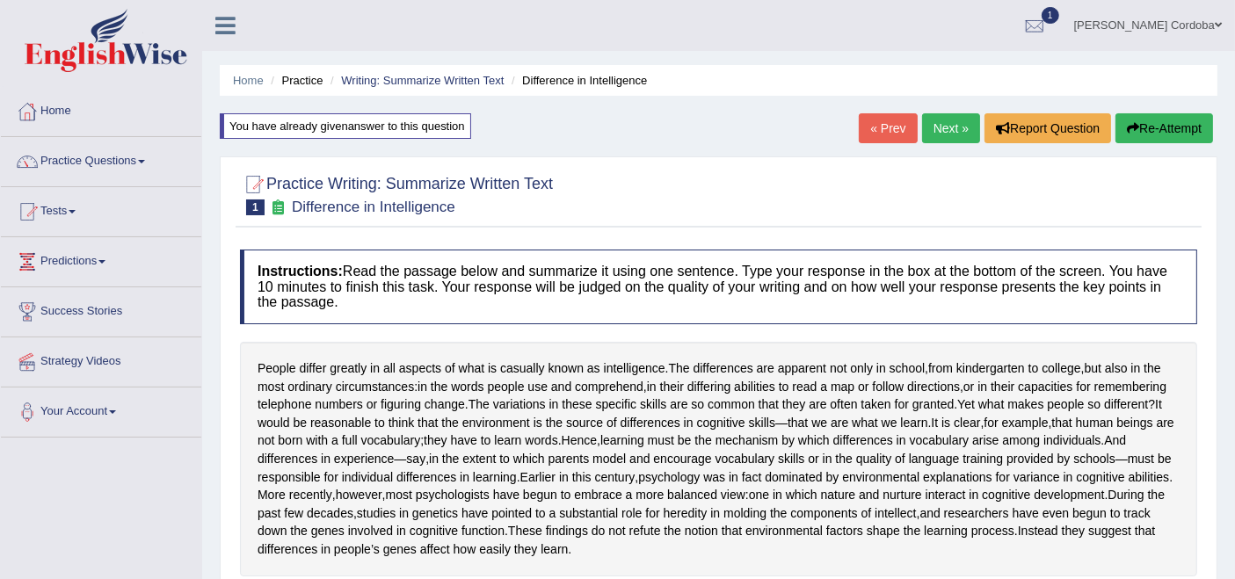
click at [100, 159] on link "Practice Questions" at bounding box center [101, 159] width 200 height 44
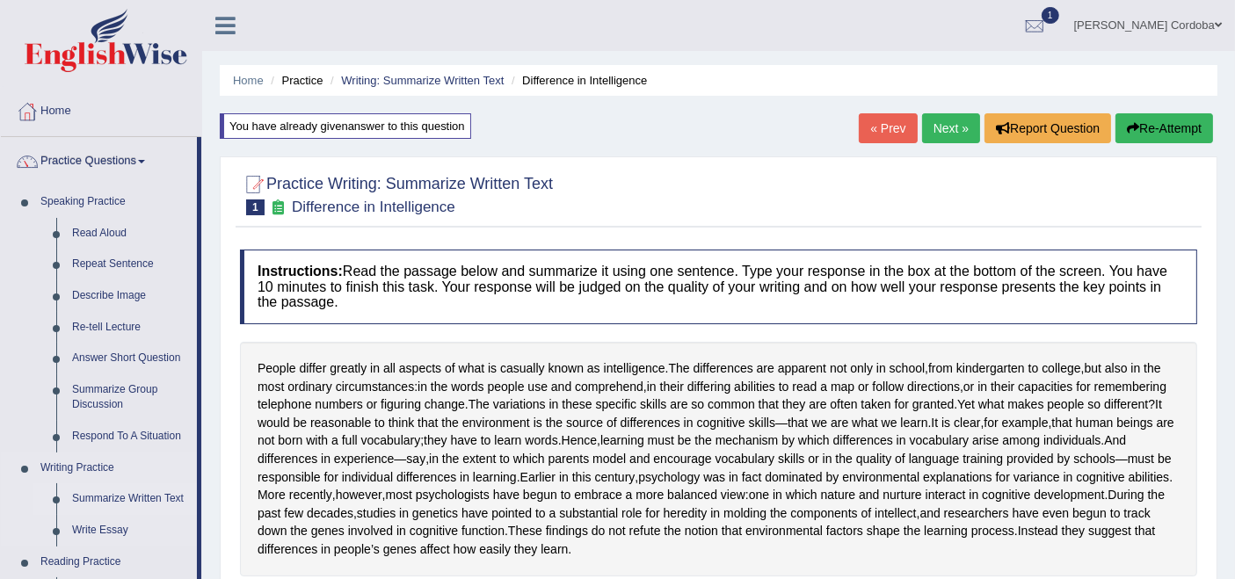
click at [128, 497] on link "Summarize Written Text" at bounding box center [130, 500] width 133 height 32
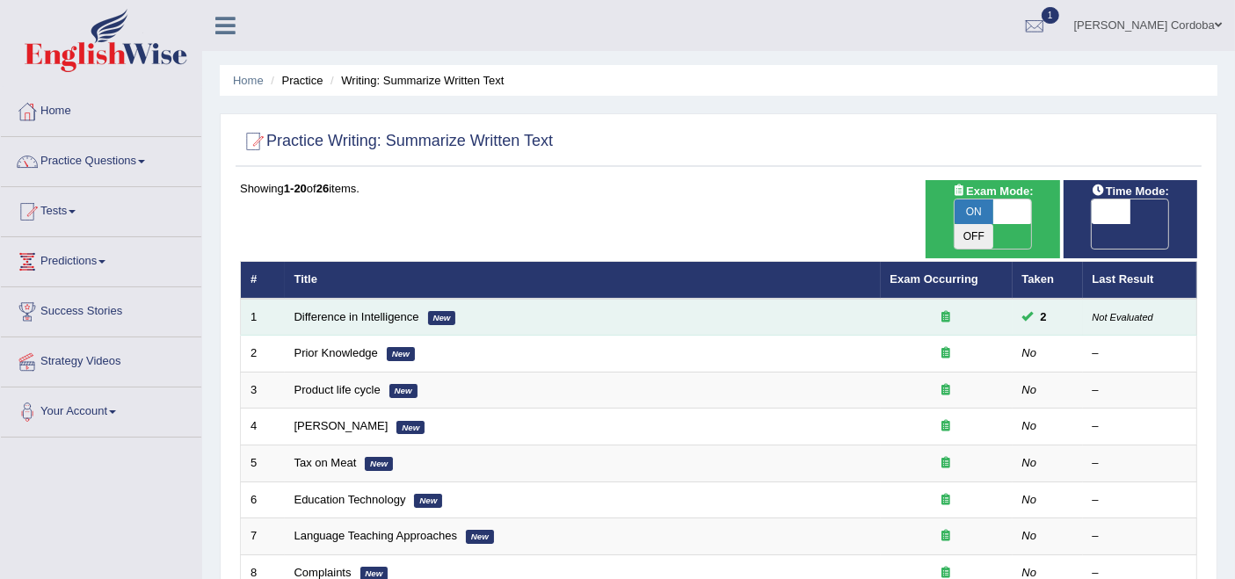
scroll to position [162, 0]
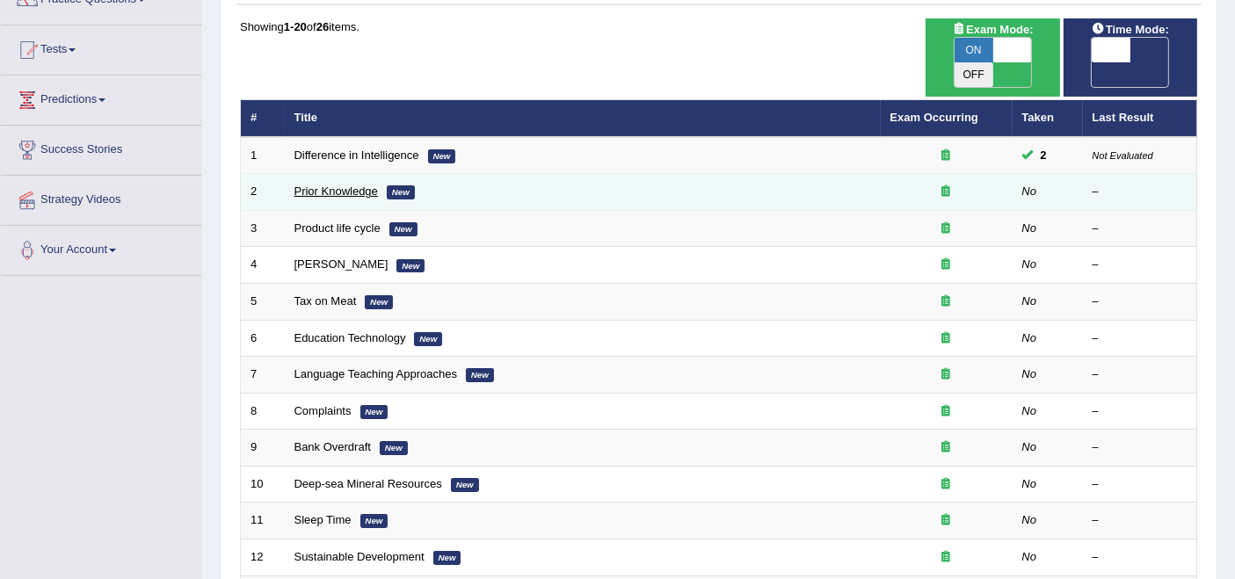
click at [340, 185] on link "Prior Knowledge" at bounding box center [337, 191] width 84 height 13
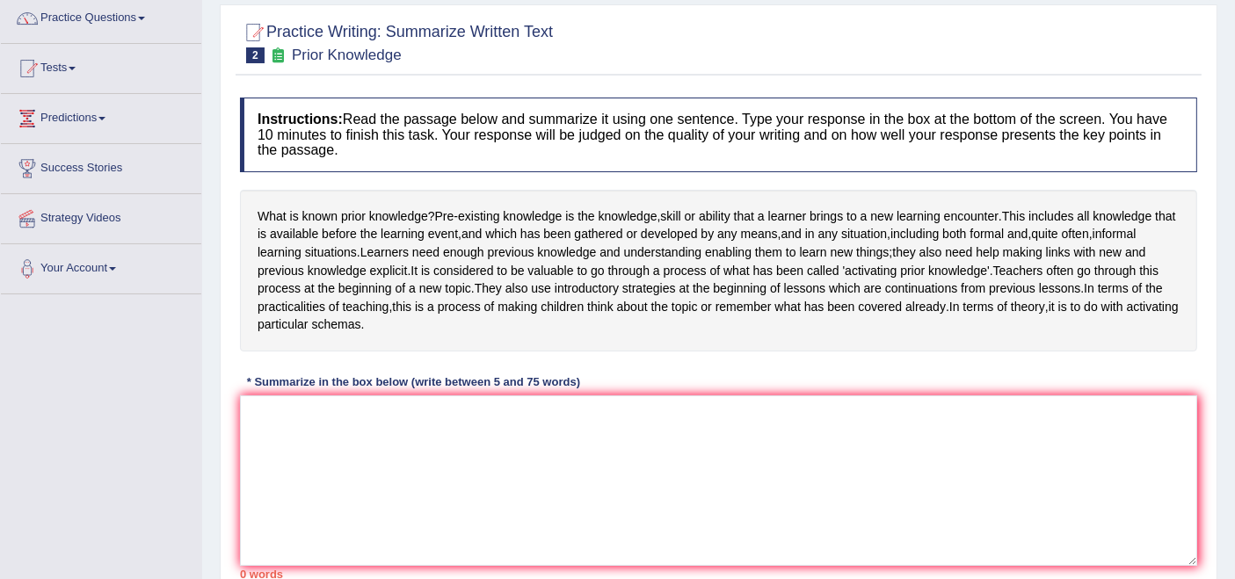
scroll to position [144, 0]
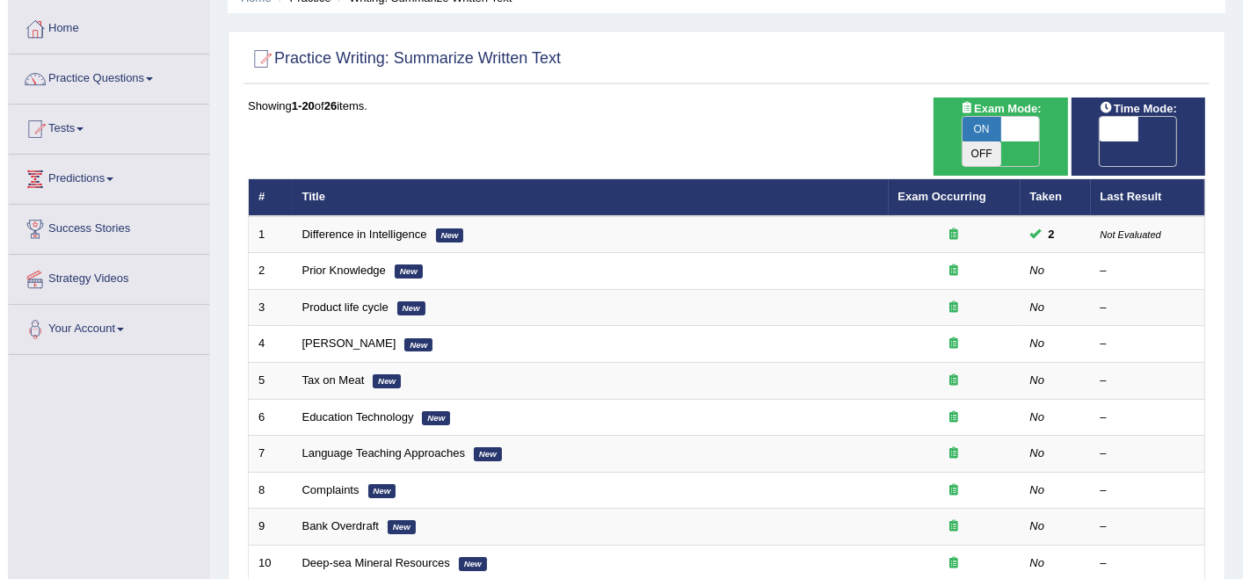
scroll to position [82, 0]
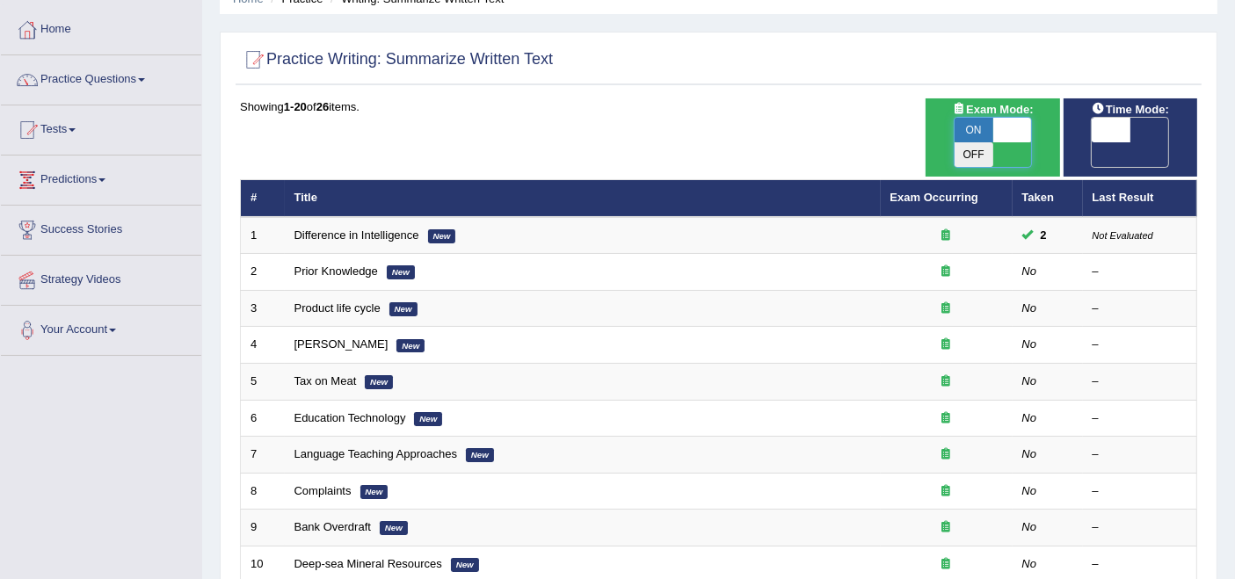
click at [1015, 123] on span at bounding box center [1012, 130] width 39 height 25
checkbox input "false"
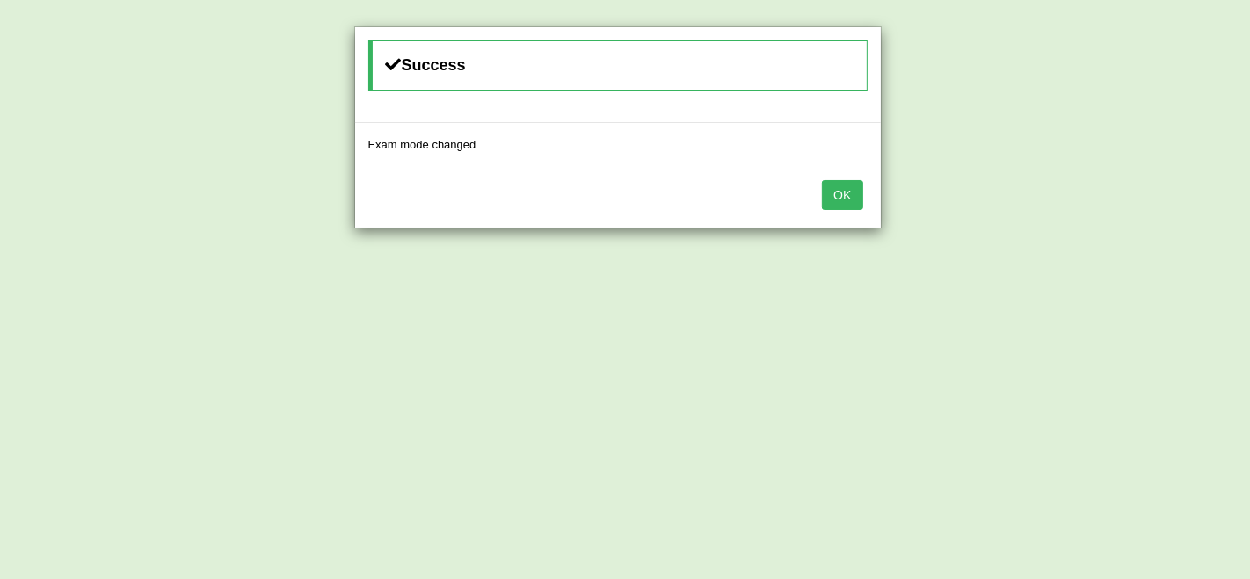
click at [853, 195] on button "OK" at bounding box center [842, 195] width 40 height 30
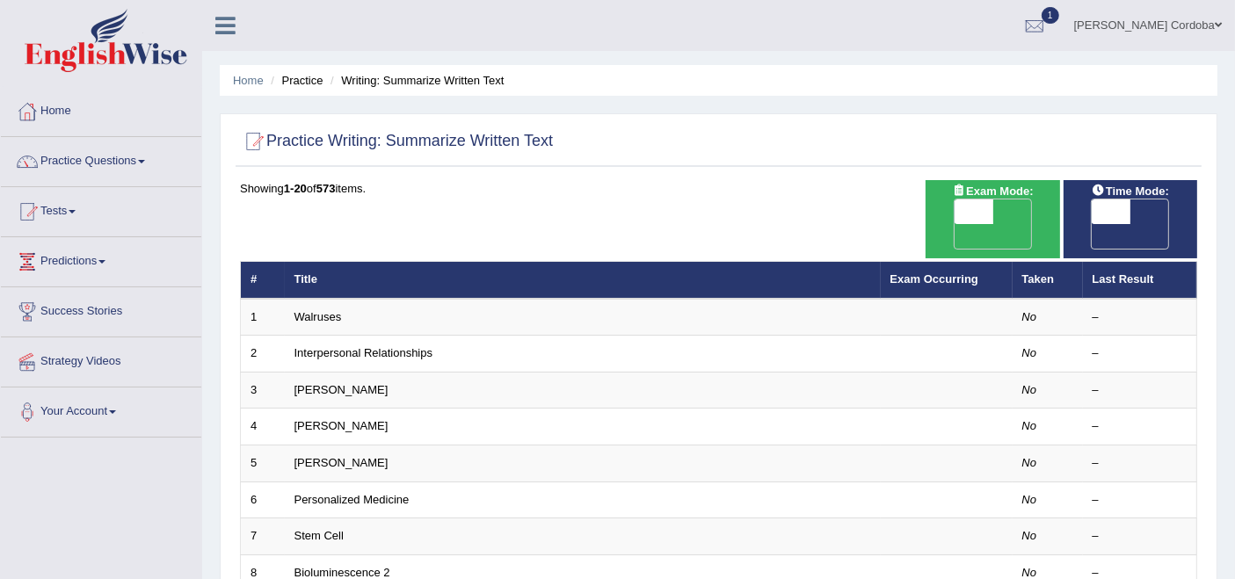
click at [974, 196] on span "Exam Mode:" at bounding box center [992, 191] width 95 height 18
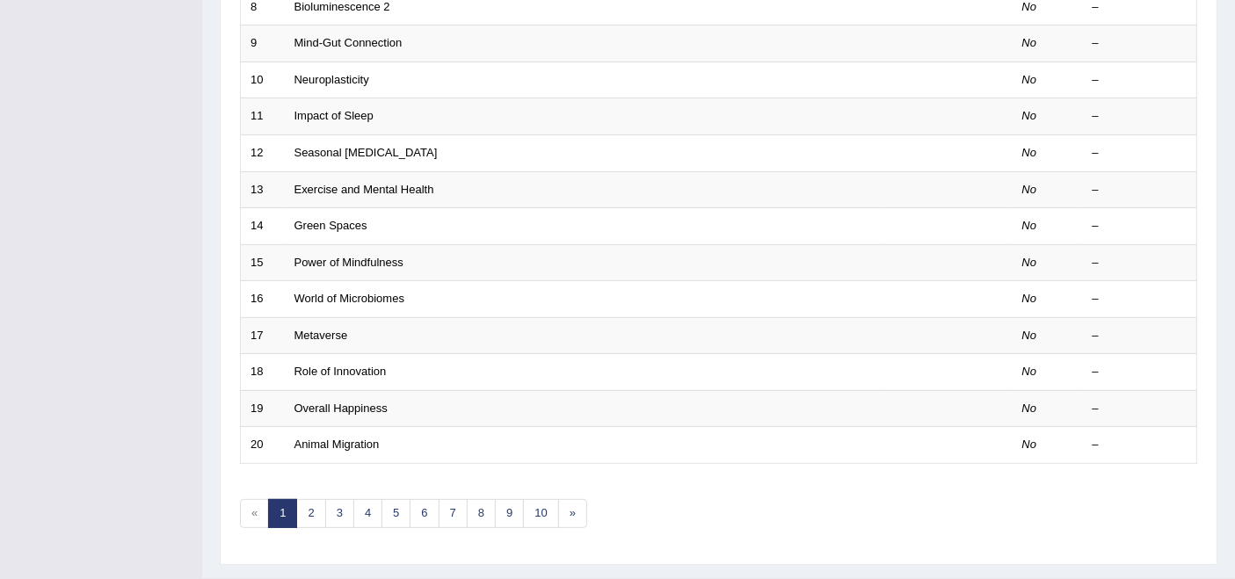
scroll to position [572, 0]
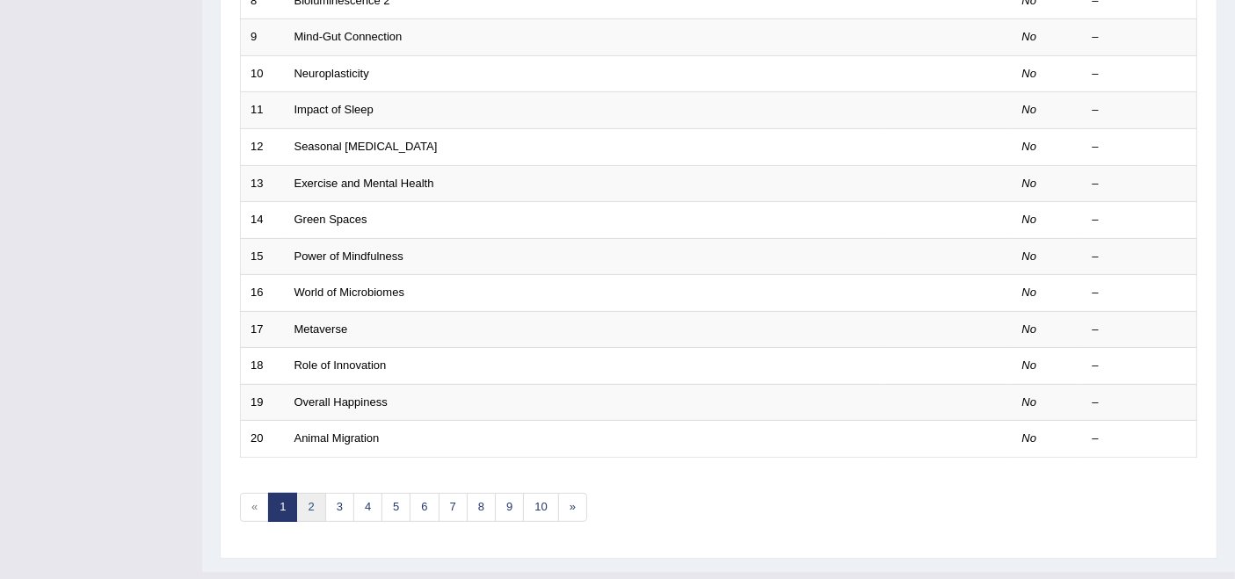
click at [316, 493] on link "2" at bounding box center [310, 507] width 29 height 29
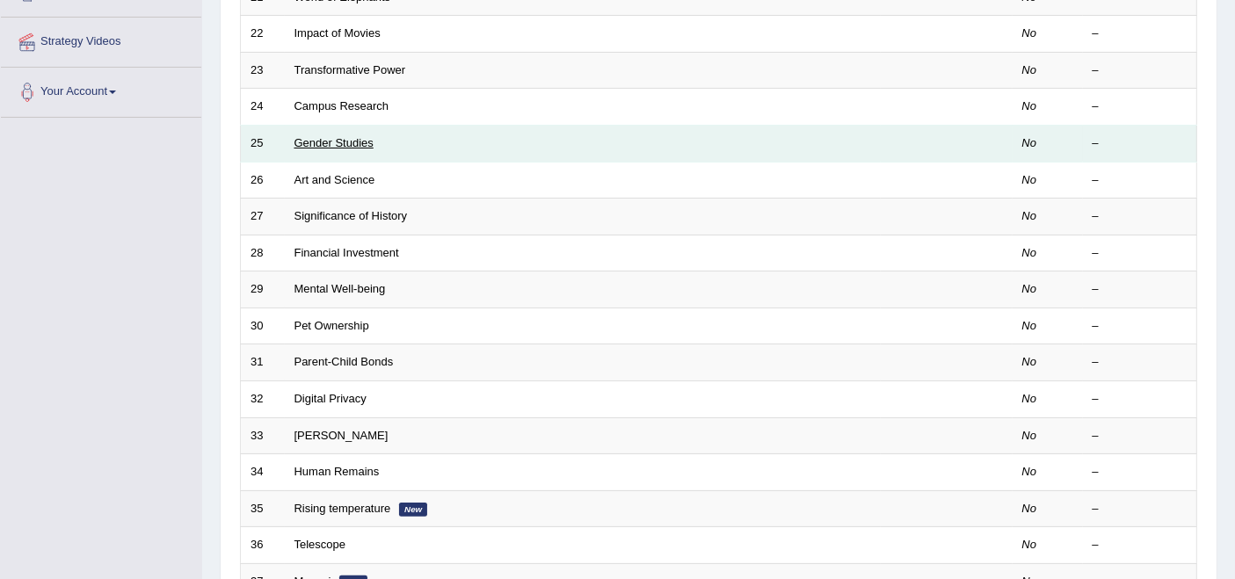
scroll to position [578, 0]
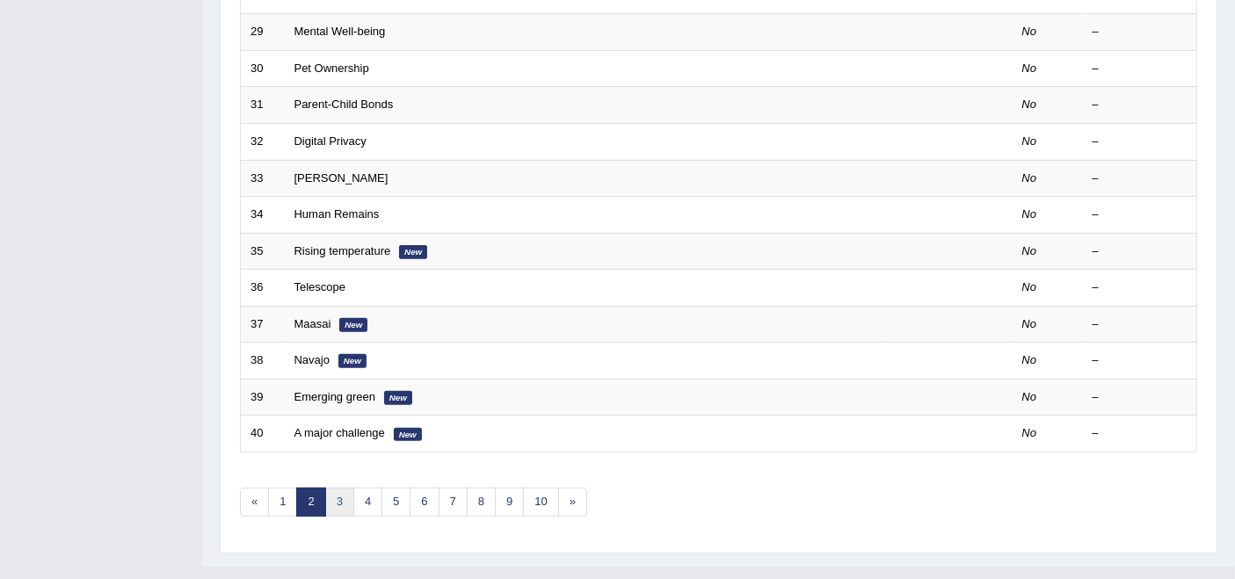
click at [345, 488] on link "3" at bounding box center [339, 502] width 29 height 29
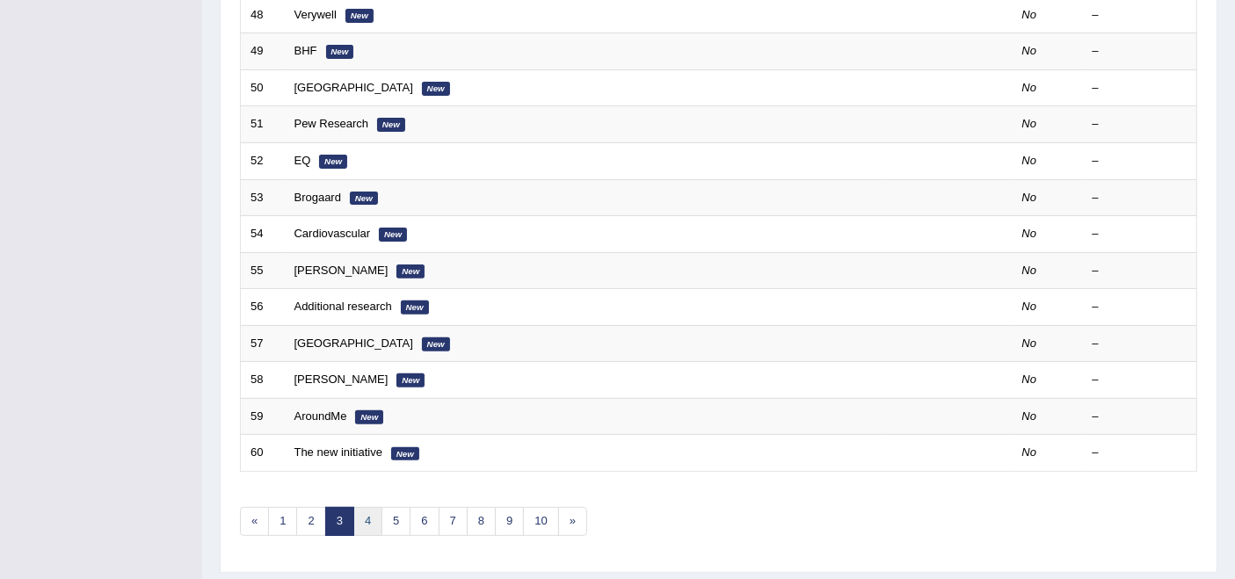
click at [377, 507] on link "4" at bounding box center [367, 521] width 29 height 29
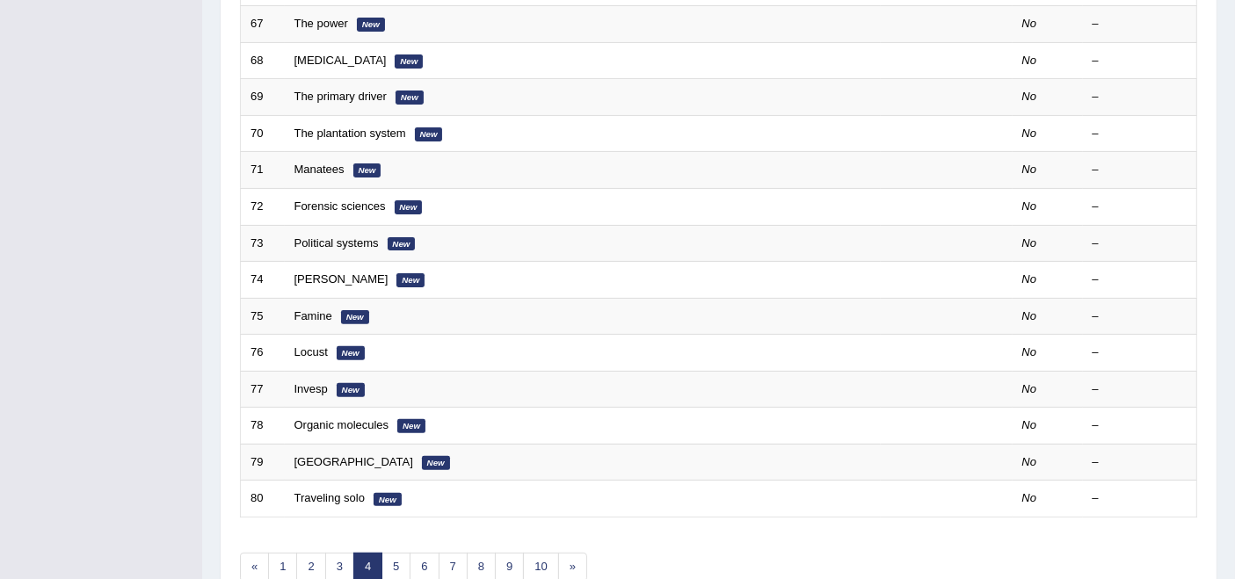
scroll to position [519, 0]
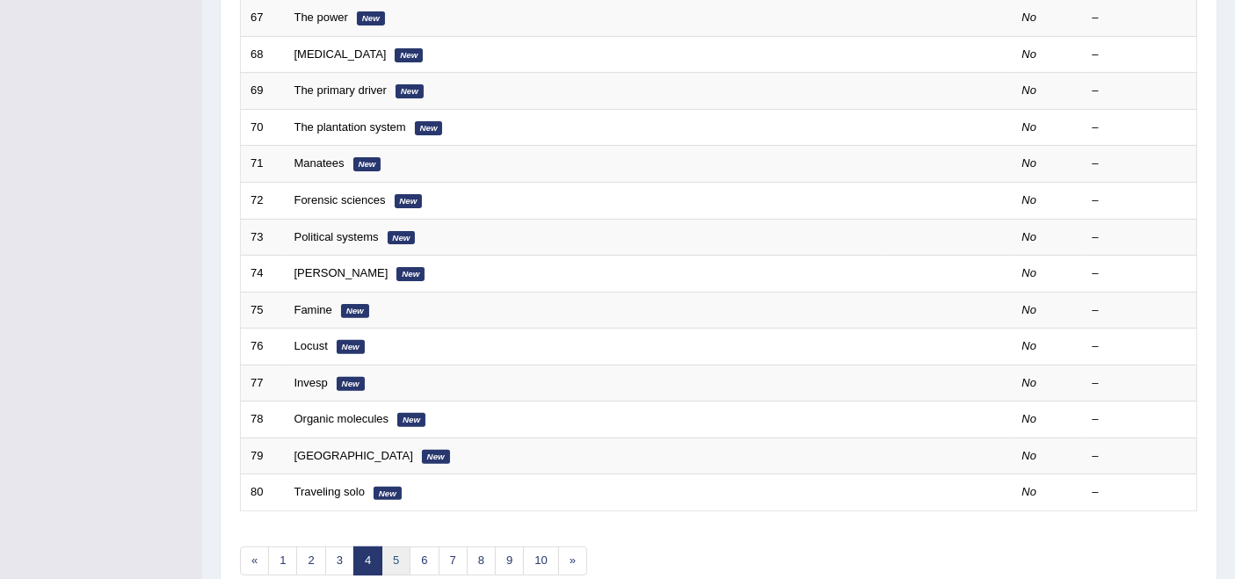
click at [394, 547] on link "5" at bounding box center [396, 561] width 29 height 29
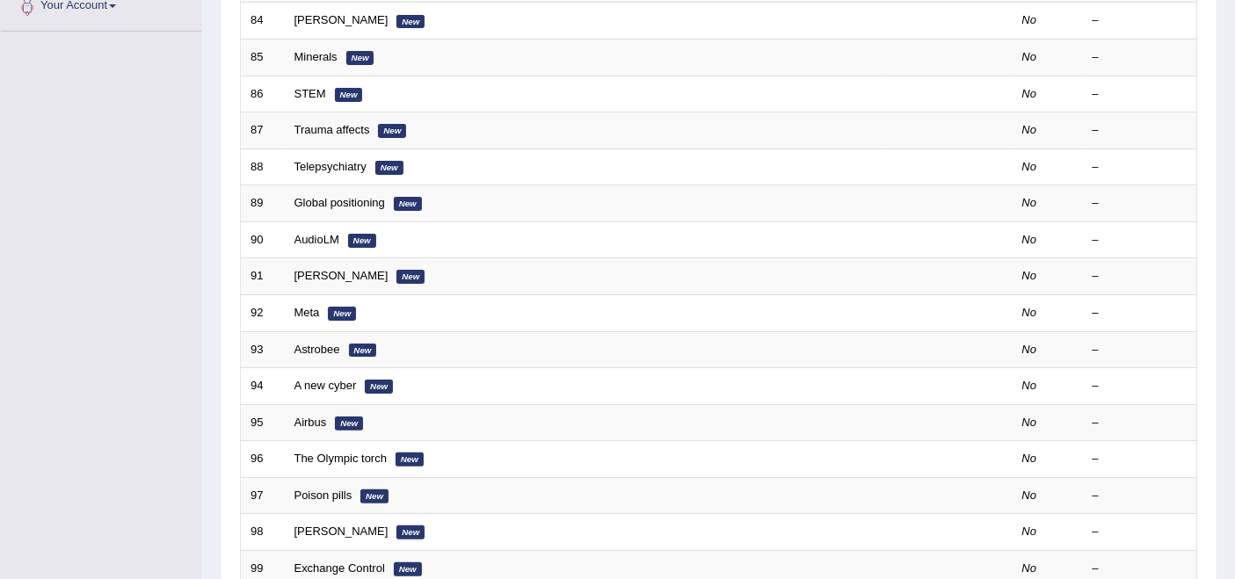
scroll to position [578, 0]
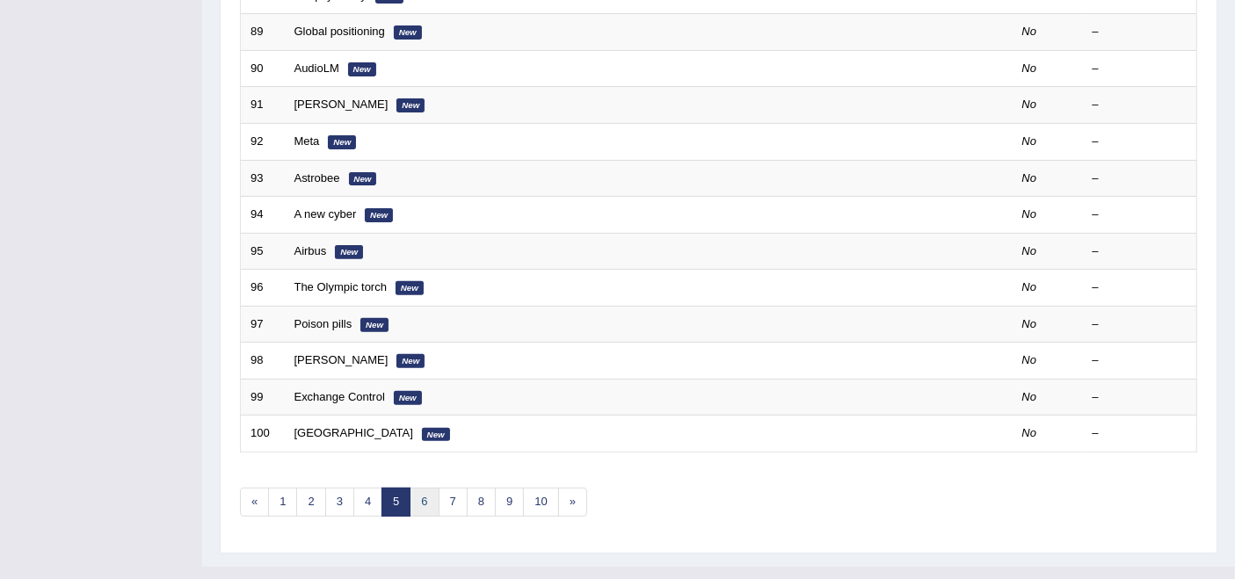
click at [413, 488] on link "6" at bounding box center [424, 502] width 29 height 29
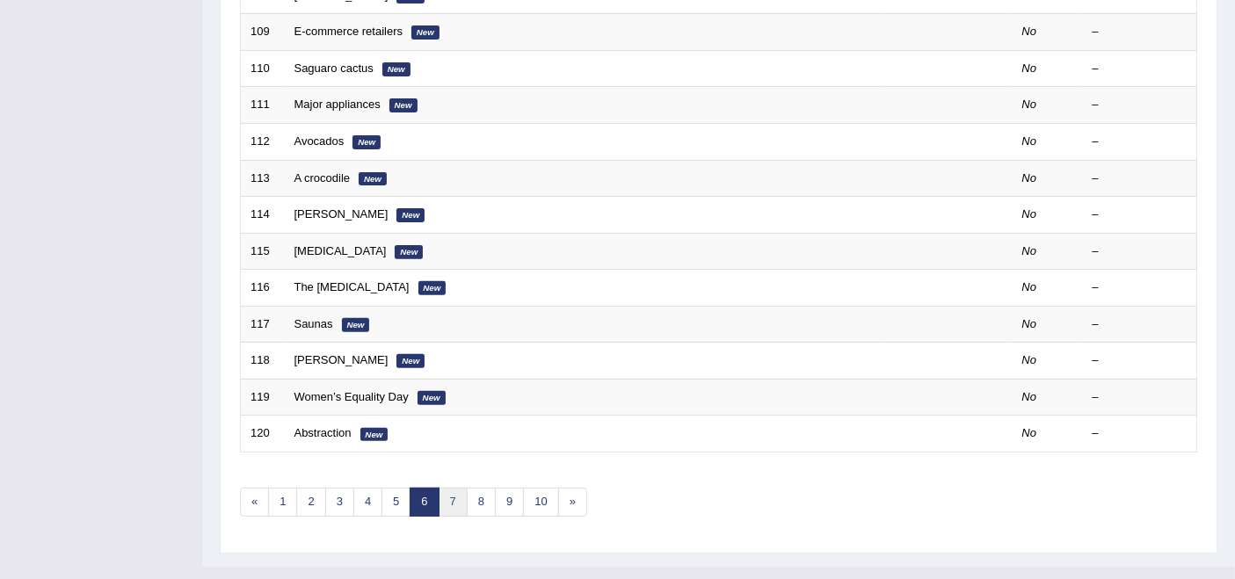
click at [441, 488] on link "7" at bounding box center [453, 502] width 29 height 29
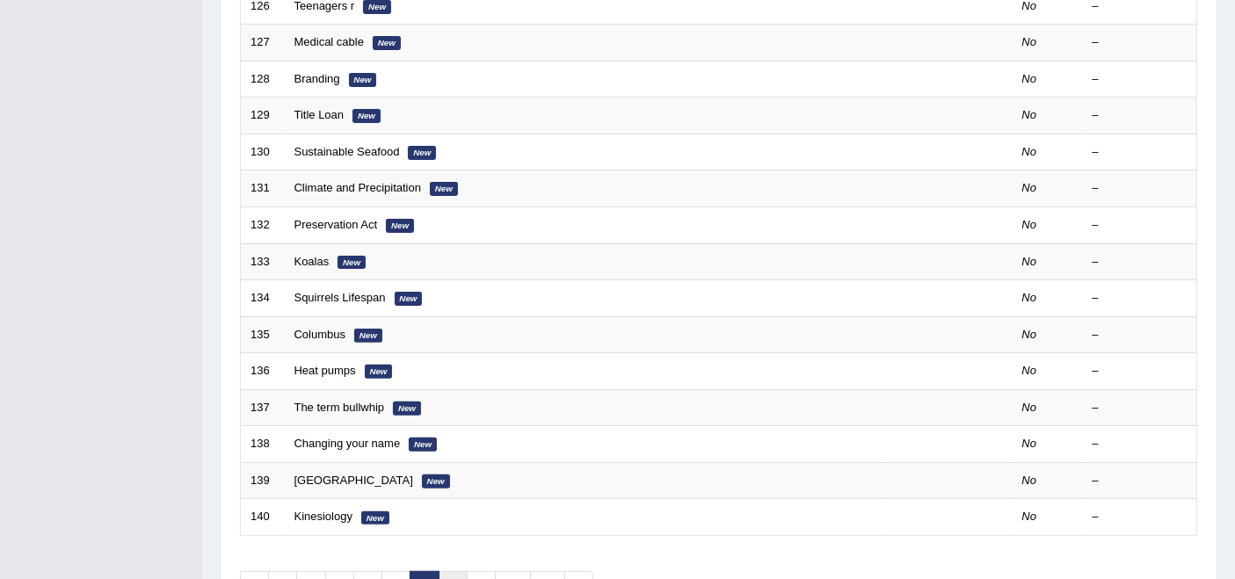
click at [439, 571] on link "8" at bounding box center [453, 585] width 29 height 29
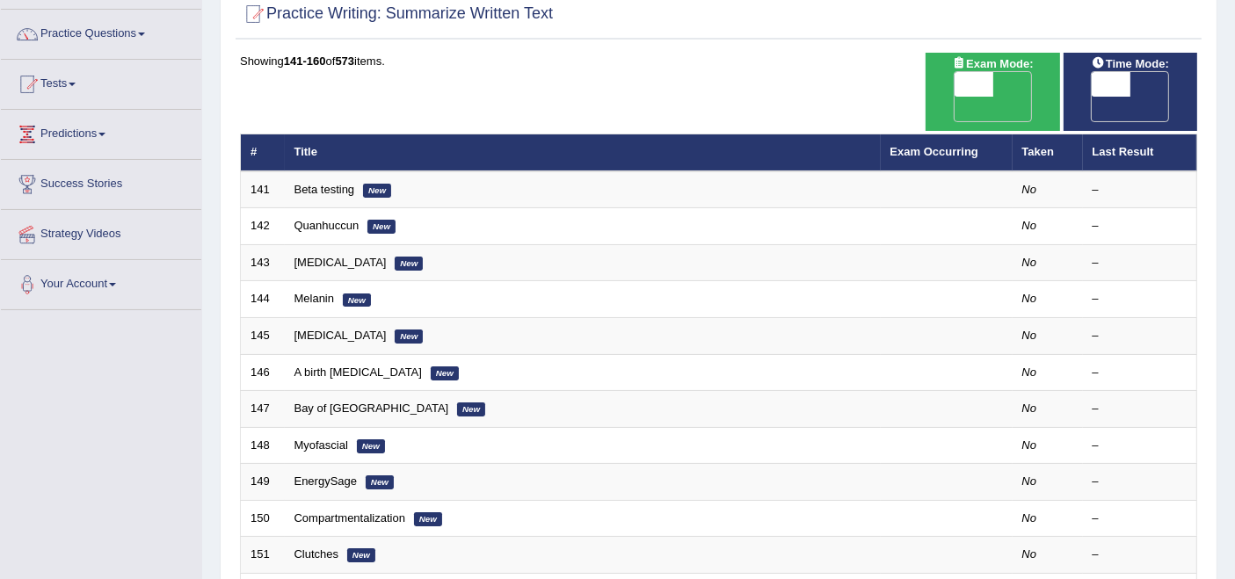
scroll to position [107, 0]
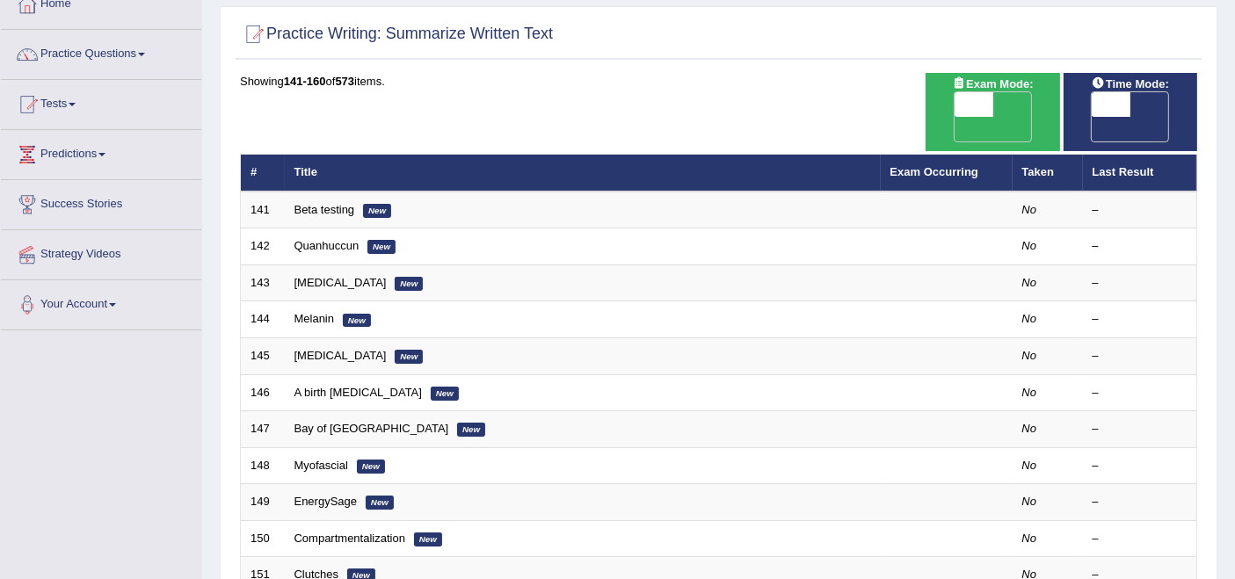
click at [108, 51] on link "Practice Questions" at bounding box center [101, 52] width 200 height 44
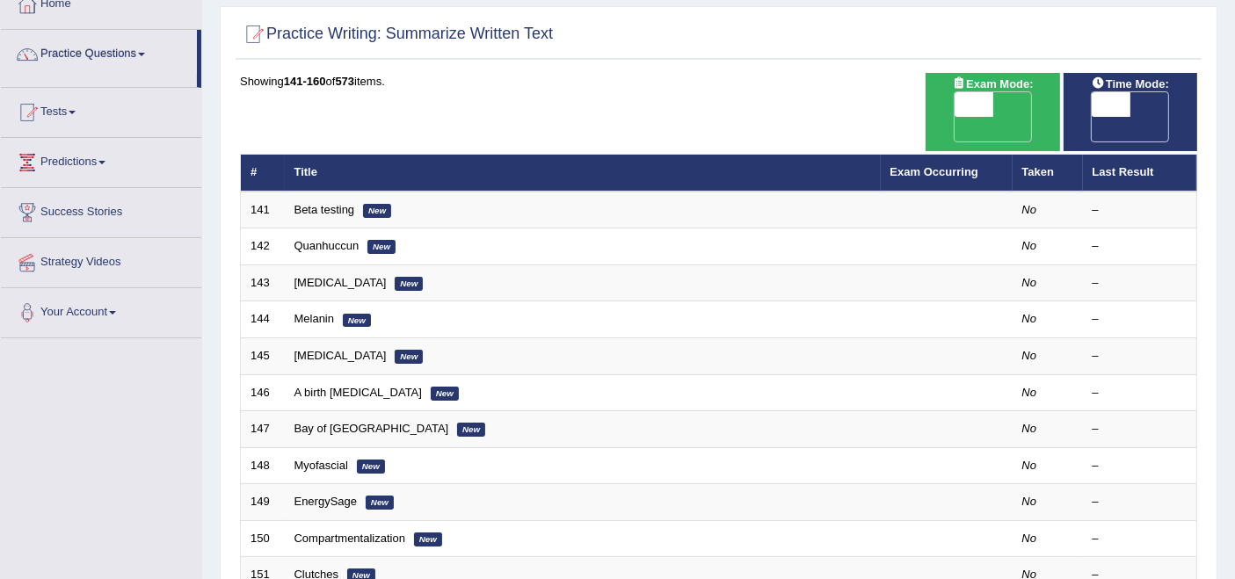
click at [108, 51] on link "Practice Questions" at bounding box center [99, 52] width 196 height 44
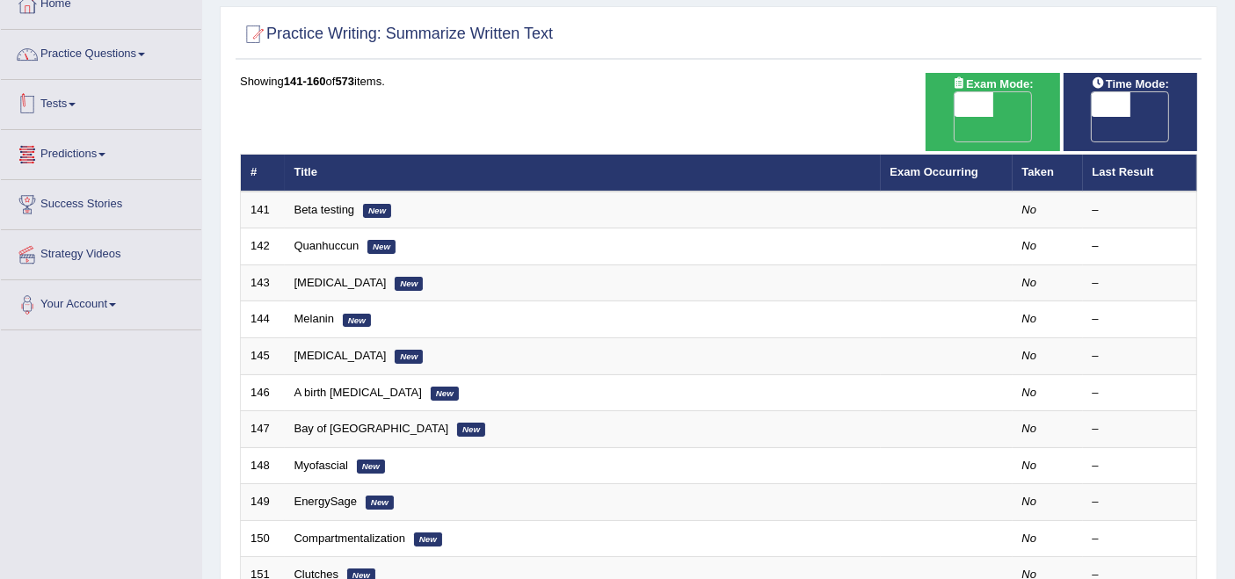
click at [129, 53] on link "Practice Questions" at bounding box center [101, 52] width 200 height 44
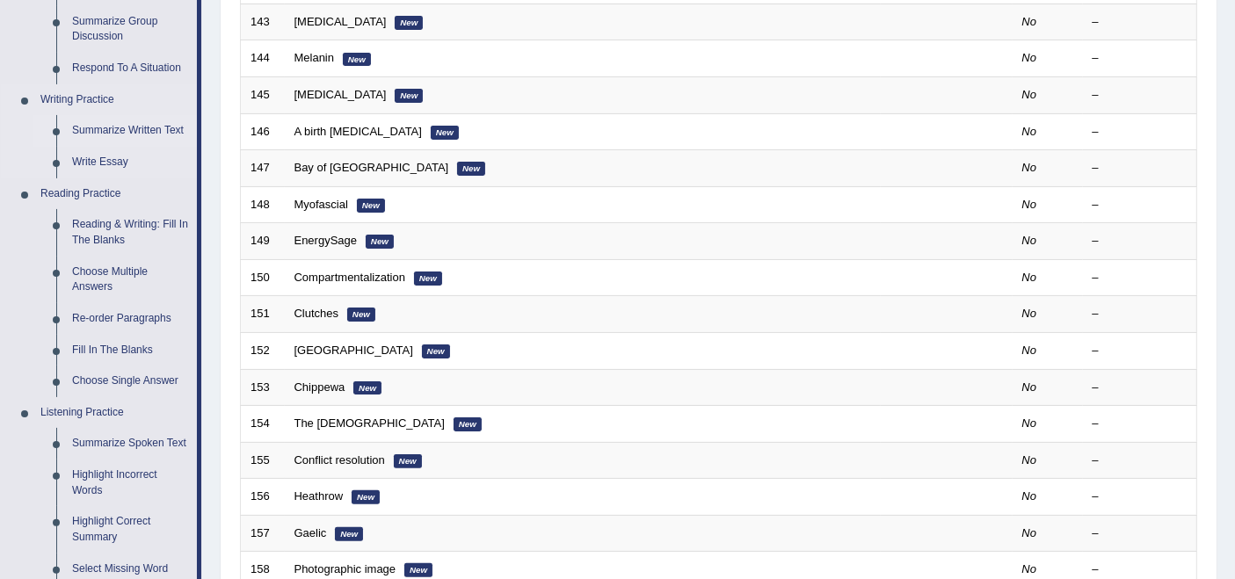
scroll to position [369, 0]
click at [146, 440] on link "Summarize Spoken Text" at bounding box center [130, 443] width 133 height 32
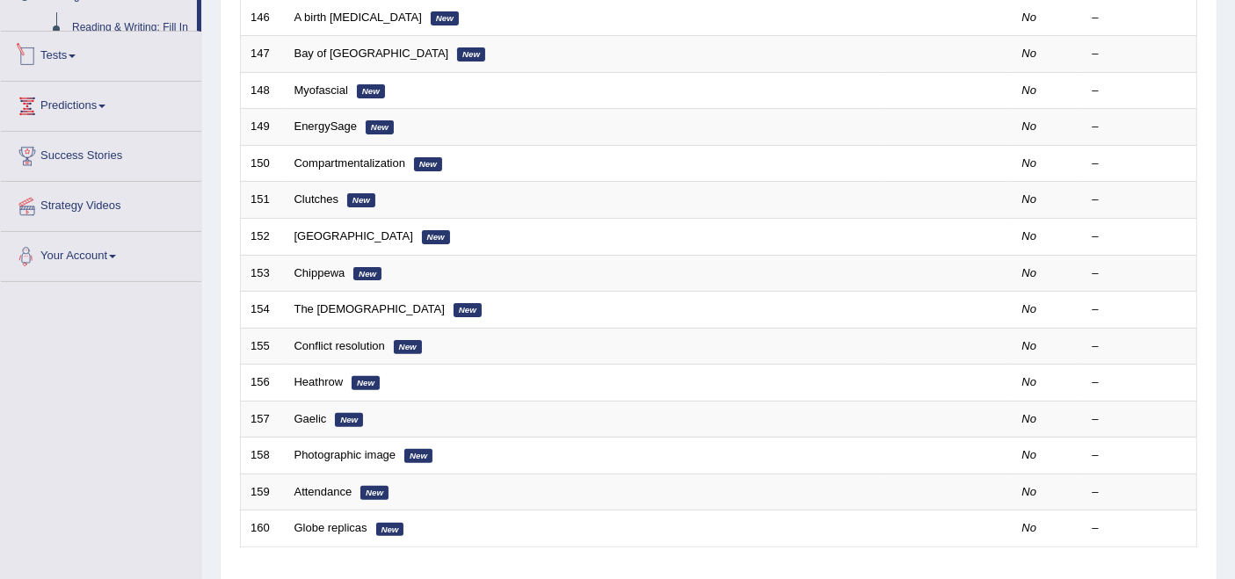
scroll to position [578, 0]
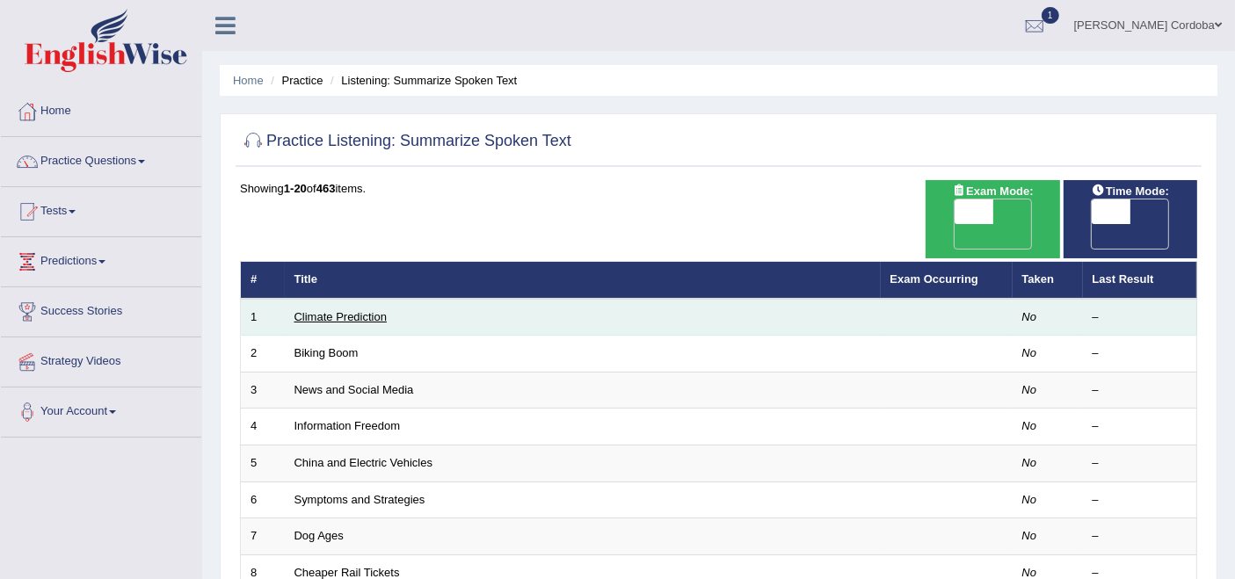
click at [373, 310] on link "Climate Prediction" at bounding box center [341, 316] width 93 height 13
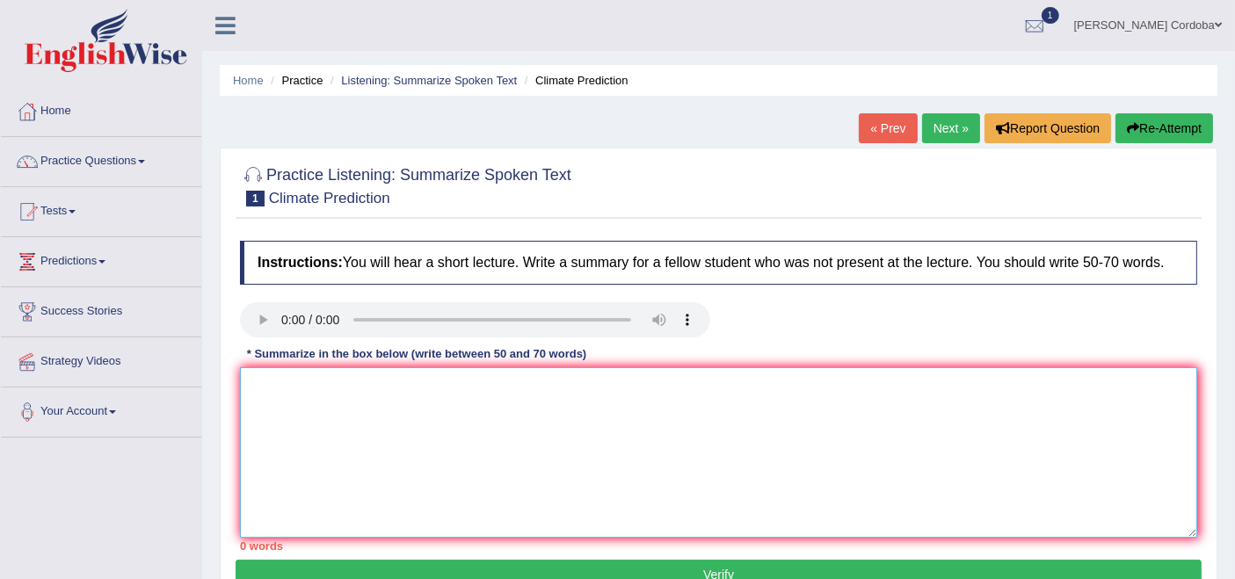
click at [381, 395] on textarea at bounding box center [718, 452] width 957 height 171
paste textarea "The speaker provided a comprehensive overview of [main topic], highlighting sev…"
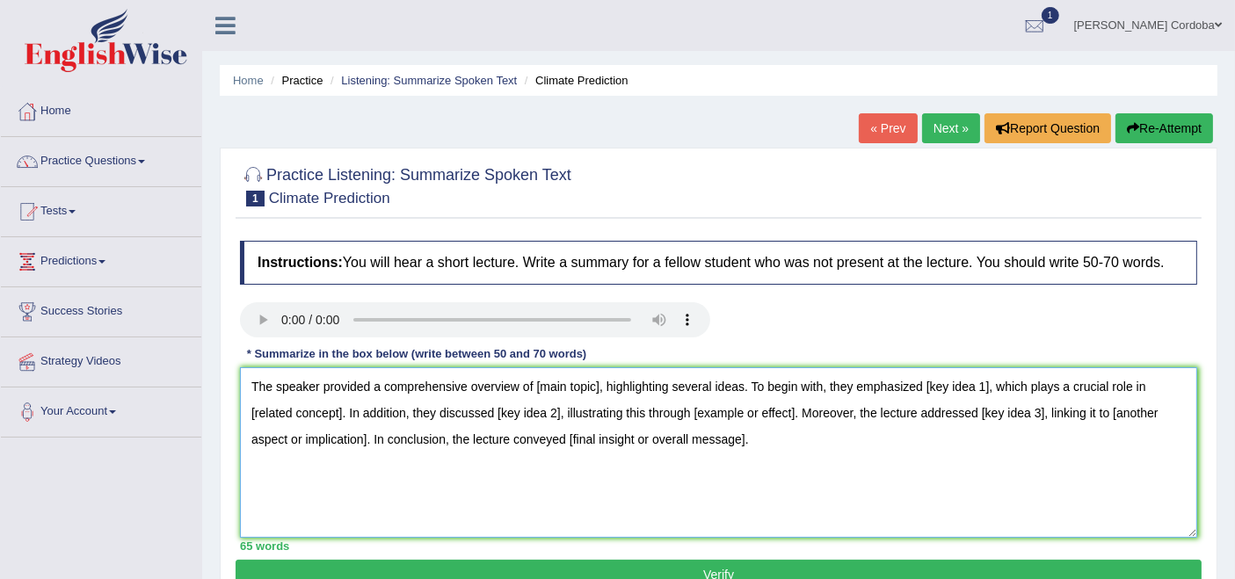
drag, startPoint x: 535, startPoint y: 388, endPoint x: 598, endPoint y: 374, distance: 64.8
click at [598, 374] on textarea "The speaker provided a comprehensive overview of [main topic], highlighting sev…" at bounding box center [718, 452] width 957 height 171
drag, startPoint x: 989, startPoint y: 385, endPoint x: 1057, endPoint y: 378, distance: 68.1
click at [1057, 378] on textarea "The speaker provided a comprehensive overview of industry consum energy, highli…" at bounding box center [718, 452] width 957 height 171
click at [622, 382] on textarea "The speaker provided a comprehensive overview of industry consum energy, highli…" at bounding box center [718, 452] width 957 height 171
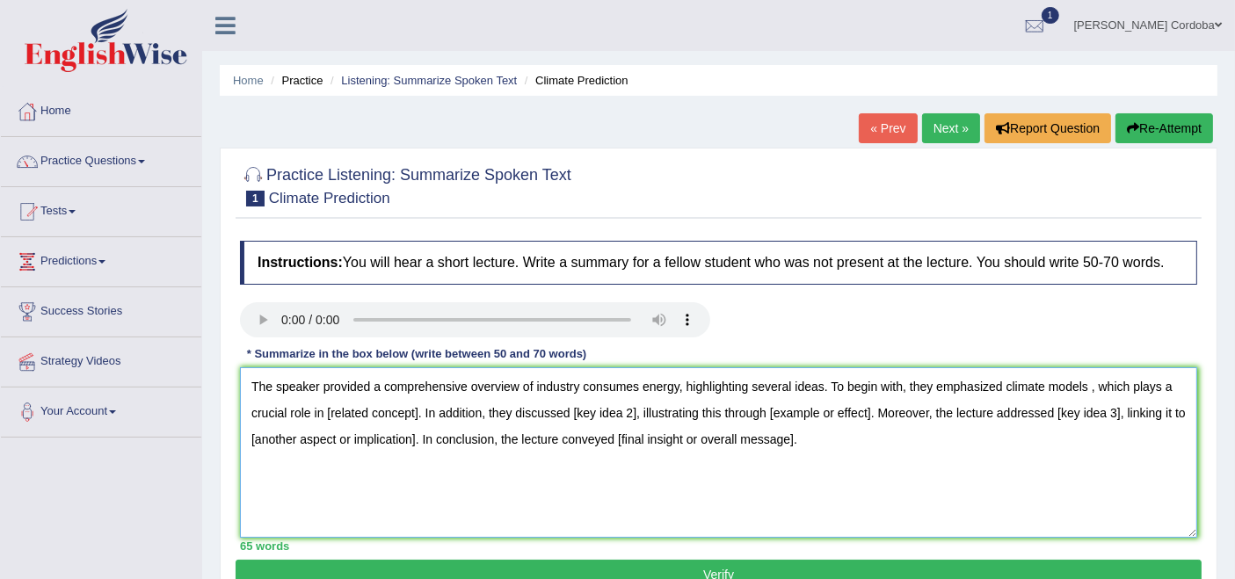
click at [1085, 382] on textarea "The speaker provided a comprehensive overview of industry consumes energy, high…" at bounding box center [718, 452] width 957 height 171
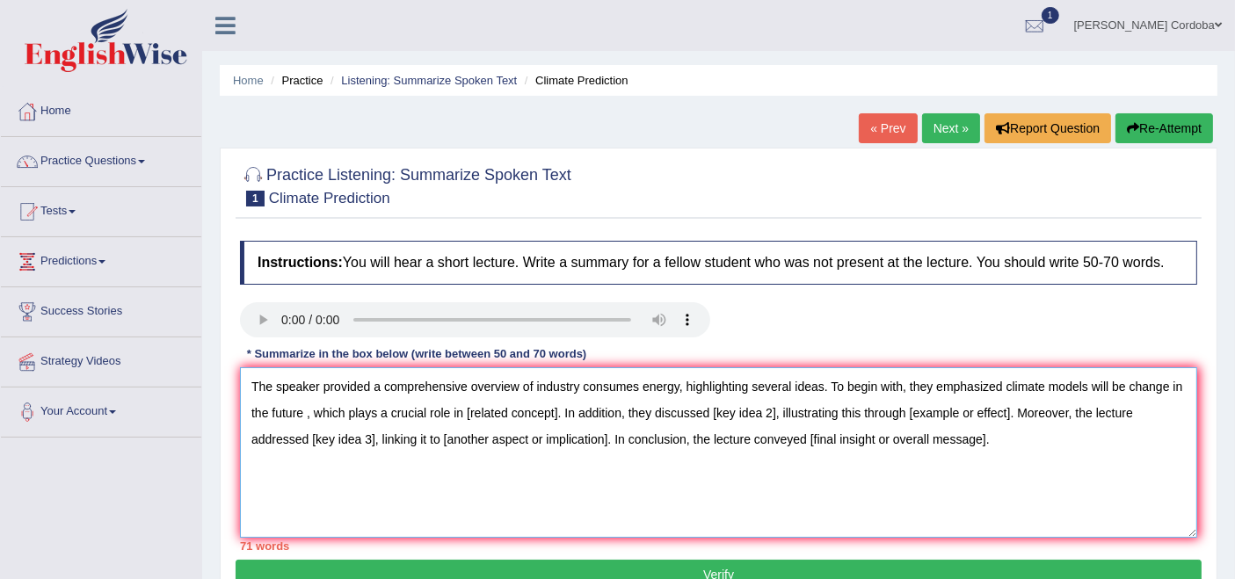
drag, startPoint x: 468, startPoint y: 411, endPoint x: 558, endPoint y: 410, distance: 90.6
click at [558, 410] on textarea "The speaker provided a comprehensive overview of industry consumes energy, high…" at bounding box center [718, 452] width 957 height 171
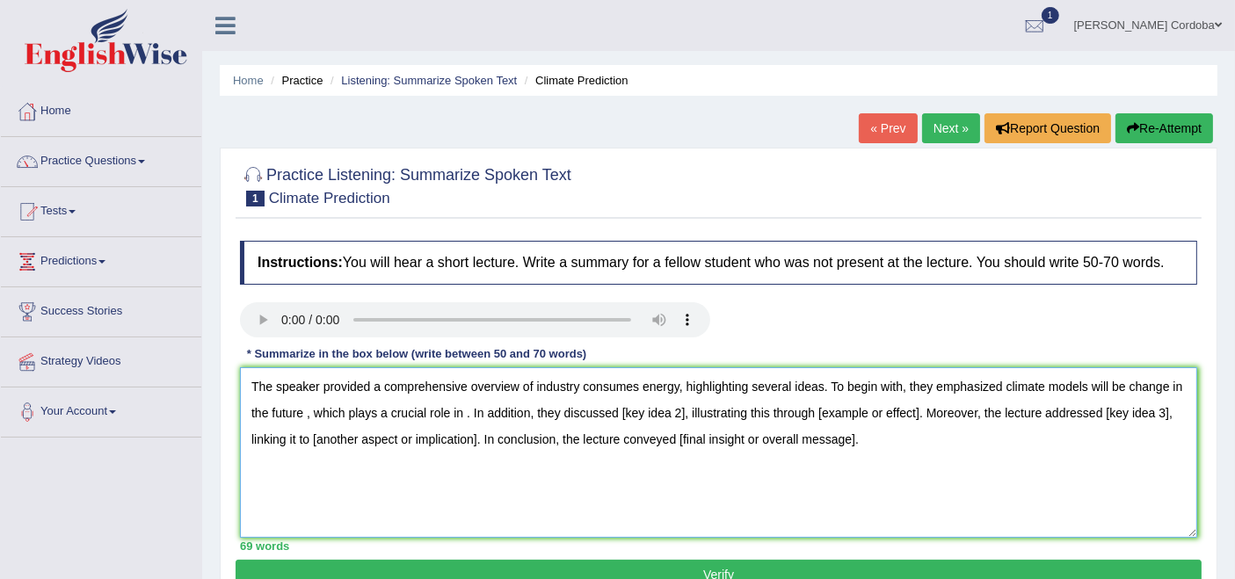
click at [305, 411] on textarea "The speaker provided a comprehensive overview of industry consumes energy, high…" at bounding box center [718, 452] width 957 height 171
drag, startPoint x: 455, startPoint y: 411, endPoint x: 625, endPoint y: 473, distance: 180.5
click at [625, 473] on textarea "The speaker provided a comprehensive overview of industry consumes energy, high…" at bounding box center [718, 452] width 957 height 171
click at [514, 457] on textarea "The speaker provided a comprehensive overview of industry consumes energy, high…" at bounding box center [718, 452] width 957 height 171
click at [461, 408] on textarea "The speaker provided a comprehensive overview of industry consumes energy, high…" at bounding box center [718, 452] width 957 height 171
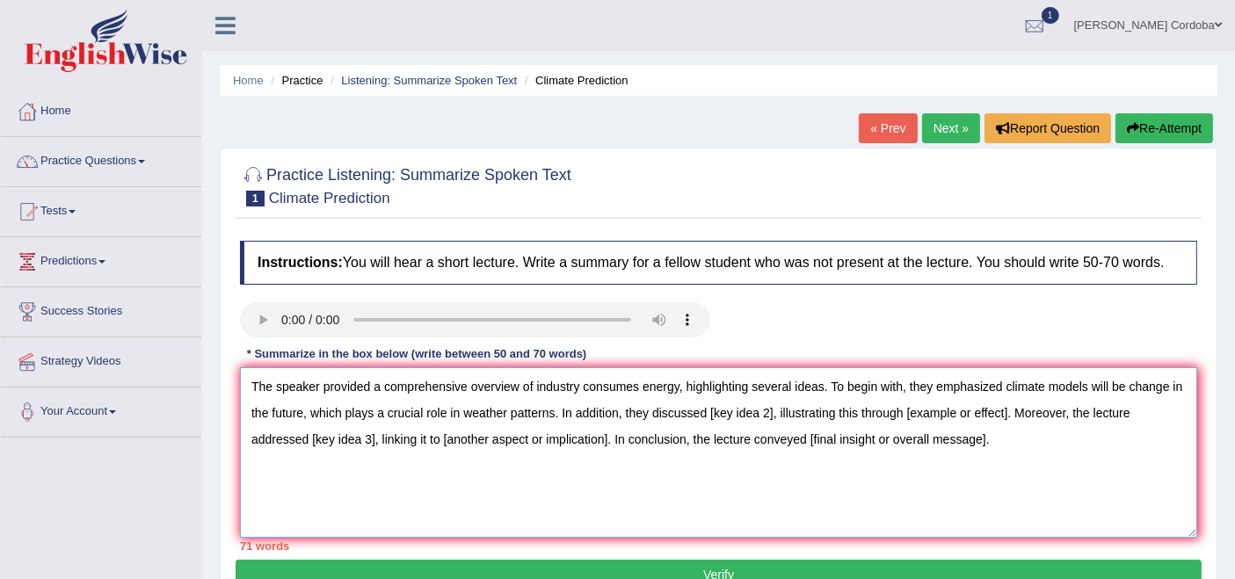
click at [1120, 385] on textarea "The speaker provided a comprehensive overview of industry consumes energy, high…" at bounding box center [718, 452] width 957 height 171
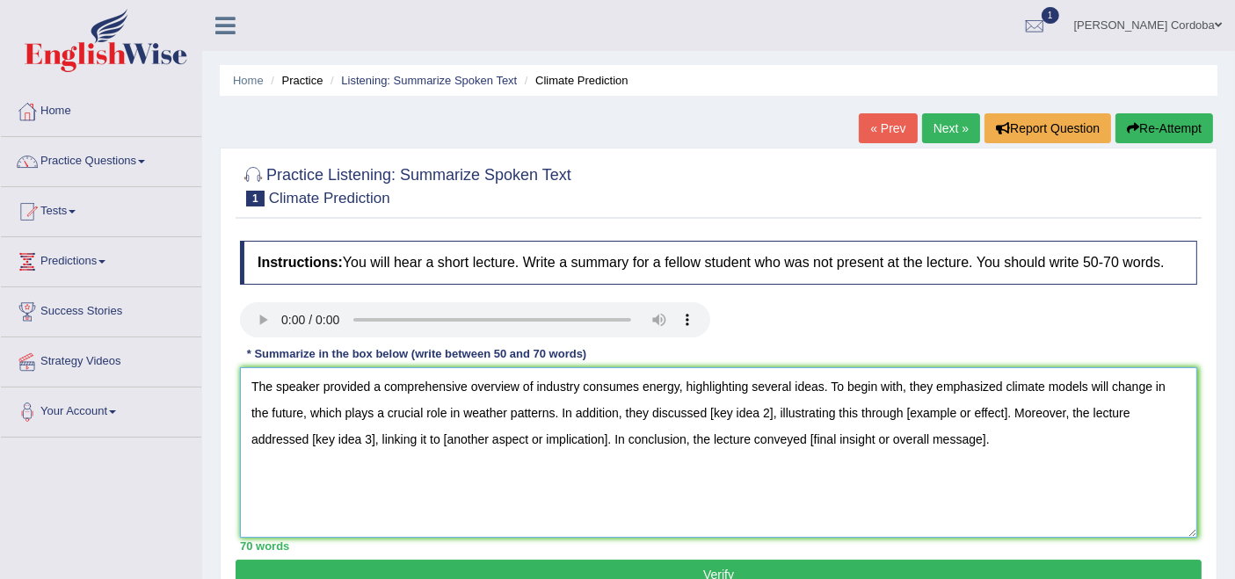
drag, startPoint x: 689, startPoint y: 404, endPoint x: 753, endPoint y: 405, distance: 64.2
click at [753, 405] on textarea "The speaker provided a comprehensive overview of industry consumes energy, high…" at bounding box center [718, 452] width 957 height 171
drag, startPoint x: 906, startPoint y: 411, endPoint x: 1009, endPoint y: 404, distance: 103.0
click at [1009, 404] on textarea "The speaker provided a comprehensive overview of industry consumes energy, high…" at bounding box center [718, 452] width 957 height 171
click at [942, 417] on textarea "The speaker provided a comprehensive overview of industry consumes energy, high…" at bounding box center [718, 452] width 957 height 171
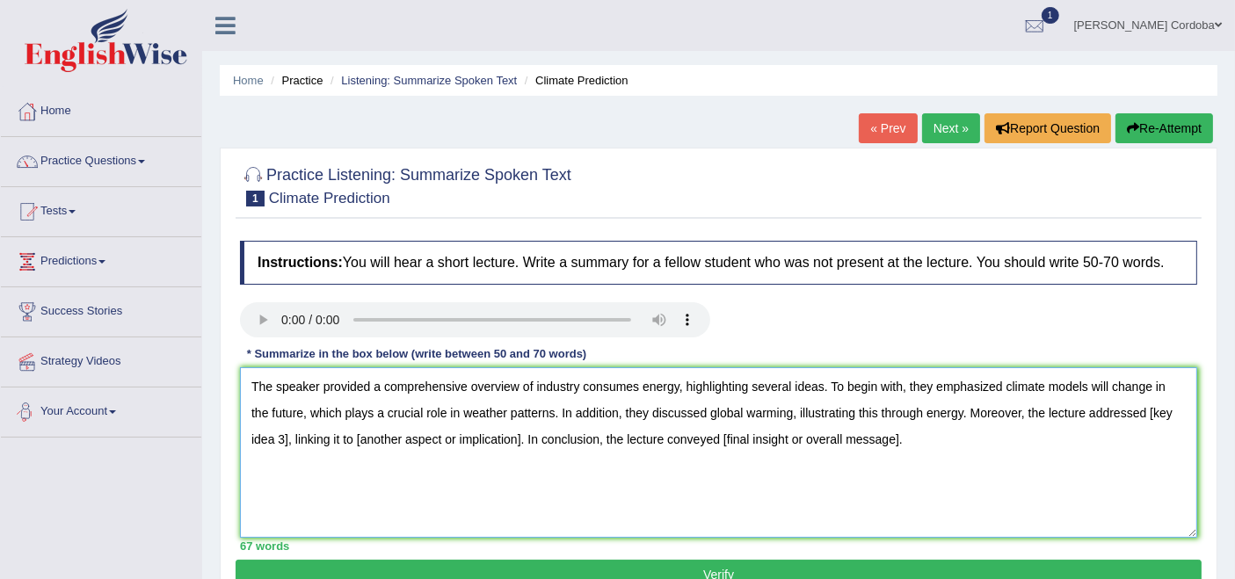
drag, startPoint x: 1130, startPoint y: 413, endPoint x: 263, endPoint y: 442, distance: 867.3
click at [263, 442] on textarea "The speaker provided a comprehensive overview of industry consumes energy, high…" at bounding box center [718, 452] width 957 height 171
drag, startPoint x: 429, startPoint y: 433, endPoint x: 593, endPoint y: 446, distance: 164.0
click at [593, 446] on textarea "The speaker provided a comprehensive overview of industry consumes energy, high…" at bounding box center [718, 452] width 957 height 171
drag, startPoint x: 753, startPoint y: 441, endPoint x: 935, endPoint y: 443, distance: 182.0
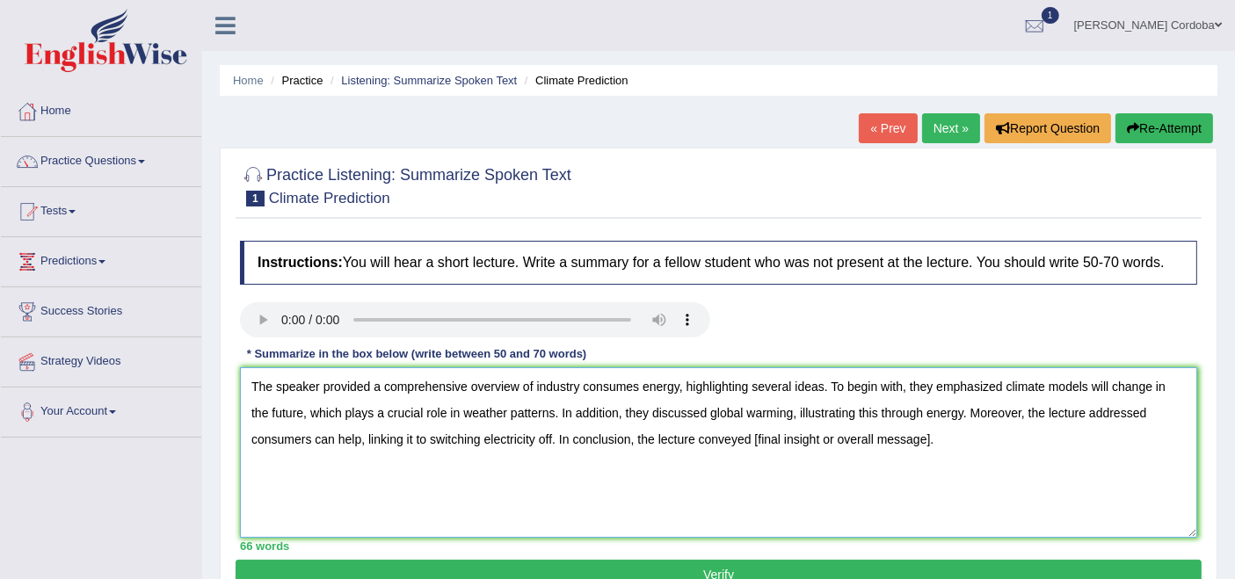
click at [935, 443] on textarea "The speaker provided a comprehensive overview of industry consumes energy, high…" at bounding box center [718, 452] width 957 height 171
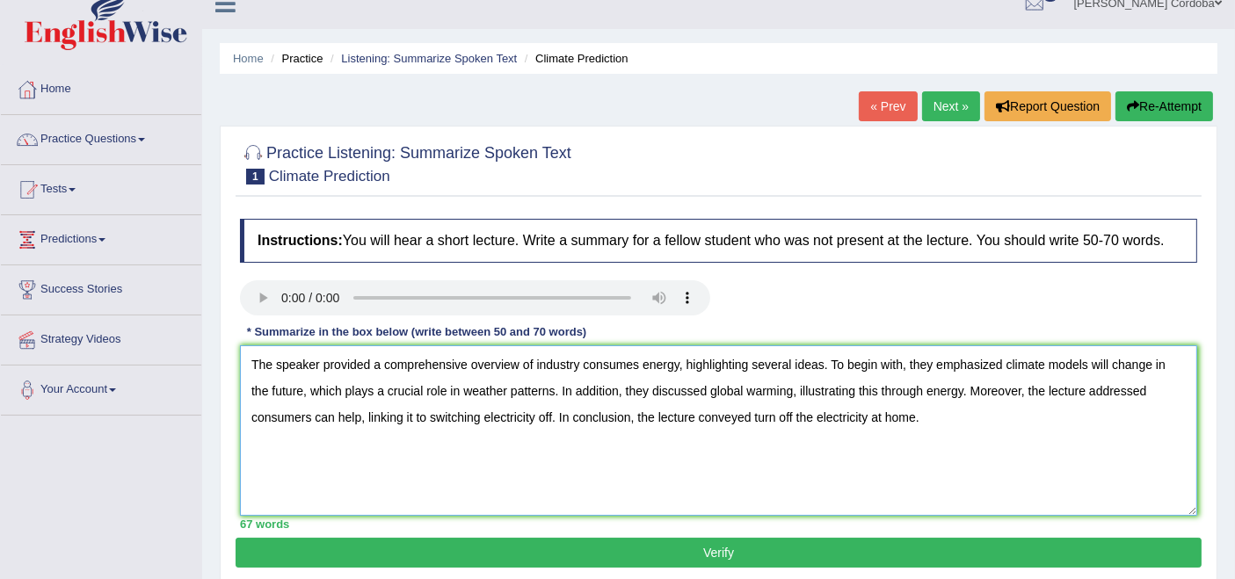
scroll to position [29, 0]
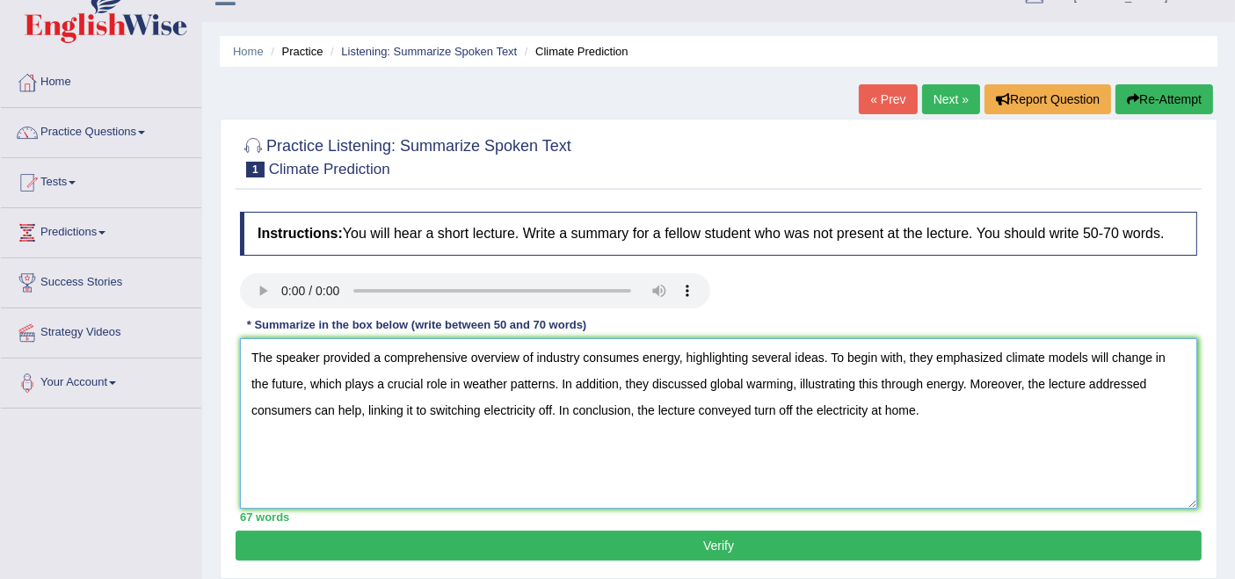
type textarea "The speaker provided a comprehensive overview of industry consumes energy, high…"
click at [767, 546] on button "Verify" at bounding box center [719, 546] width 966 height 30
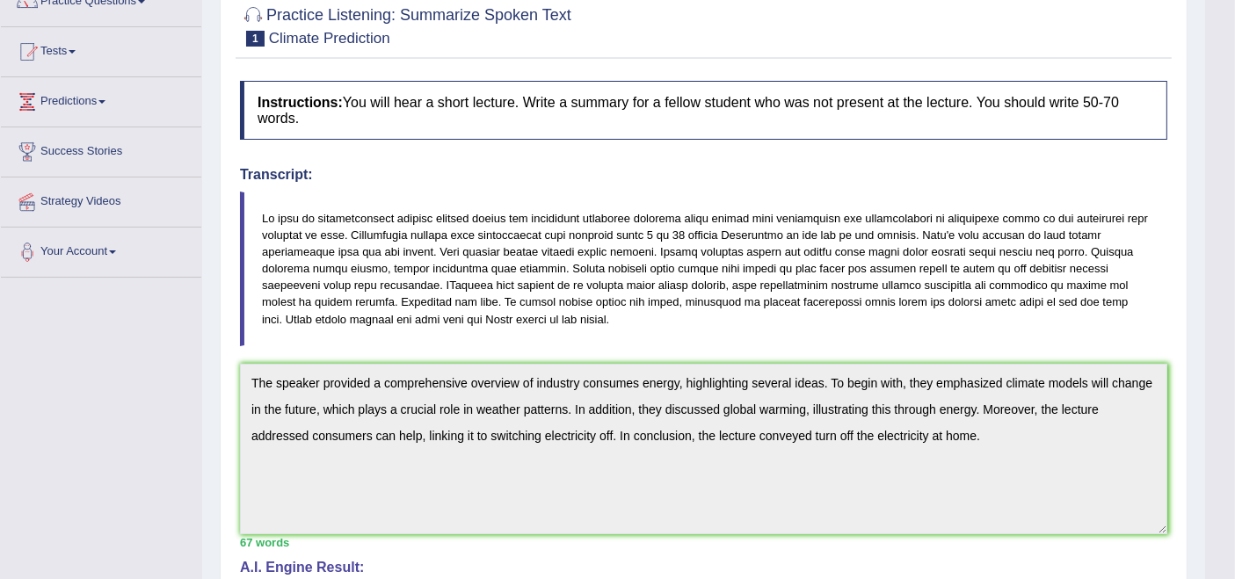
scroll to position [0, 0]
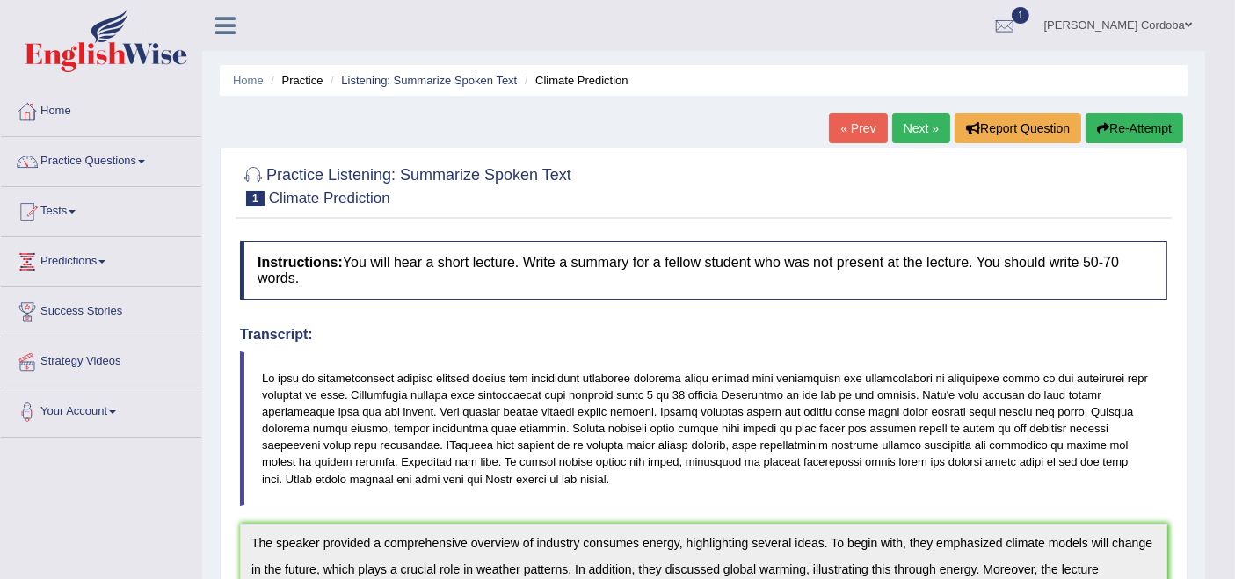
click at [914, 114] on link "Next »" at bounding box center [921, 128] width 58 height 30
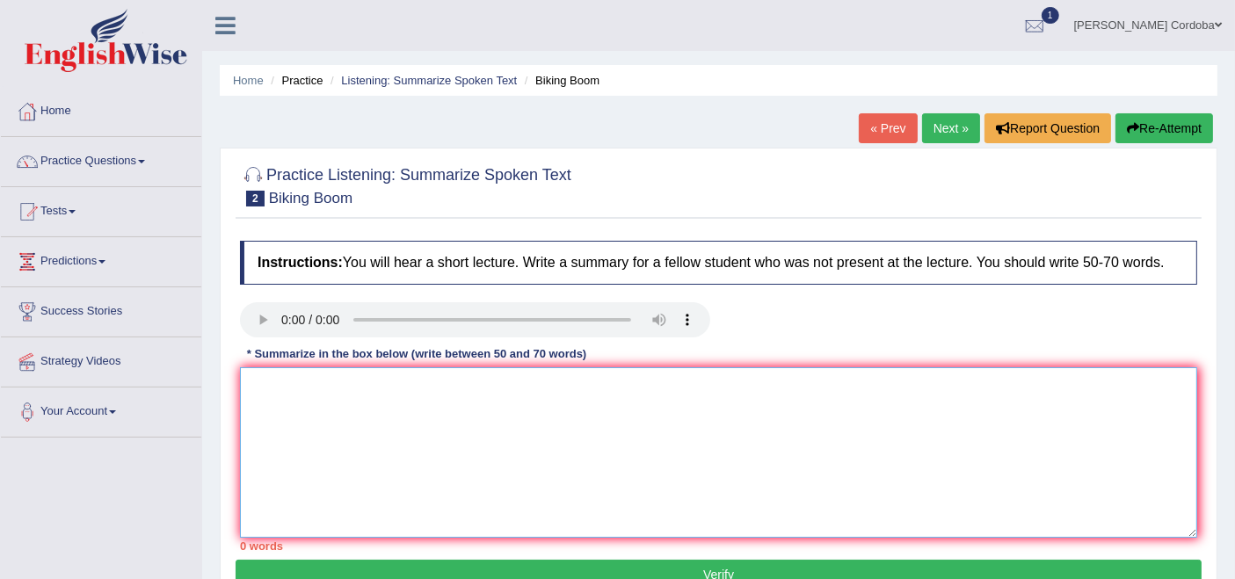
click at [622, 469] on textarea at bounding box center [718, 452] width 957 height 171
paste textarea "The speaker provided a comprehensive overview of [main topic], highlighting sev…"
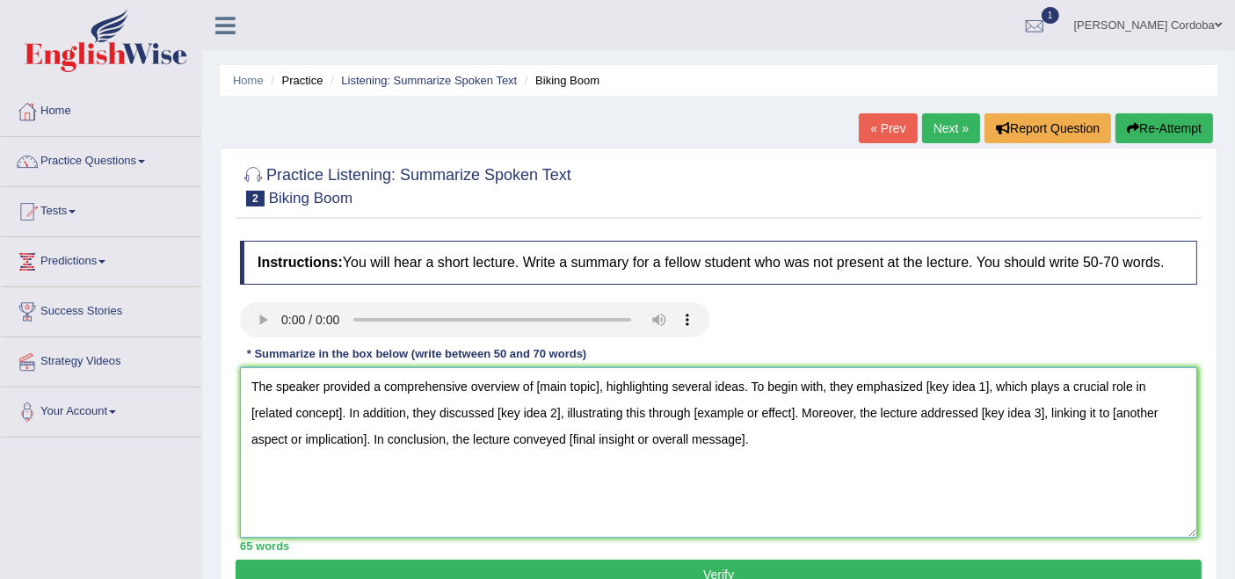
drag, startPoint x: 535, startPoint y: 378, endPoint x: 603, endPoint y: 383, distance: 68.8
click at [603, 383] on textarea "The speaker provided a comprehensive overview of [main topic], highlighting sev…" at bounding box center [718, 452] width 957 height 171
click at [537, 386] on textarea "The speaker provided a comprehensive overview of [GEOGRAPHIC_DATA] highlighting…" at bounding box center [718, 452] width 957 height 171
click at [633, 383] on textarea "The speaker provided a comprehensive overview of the [GEOGRAPHIC_DATA] highligh…" at bounding box center [718, 452] width 957 height 171
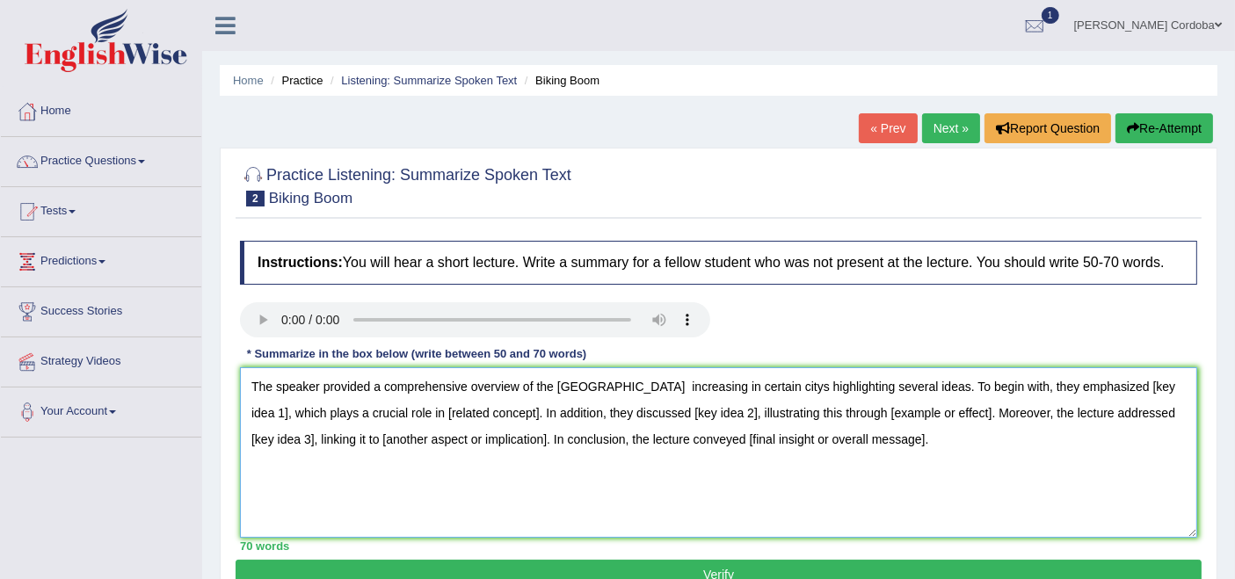
drag, startPoint x: 1098, startPoint y: 382, endPoint x: 1162, endPoint y: 378, distance: 64.3
click at [1162, 378] on textarea "The speaker provided a comprehensive overview of the [GEOGRAPHIC_DATA] increasi…" at bounding box center [718, 452] width 957 height 171
drag, startPoint x: 402, startPoint y: 405, endPoint x: 493, endPoint y: 409, distance: 91.5
click at [493, 409] on textarea "The speaker provided a comprehensive overview of the United States increasing i…" at bounding box center [718, 452] width 957 height 171
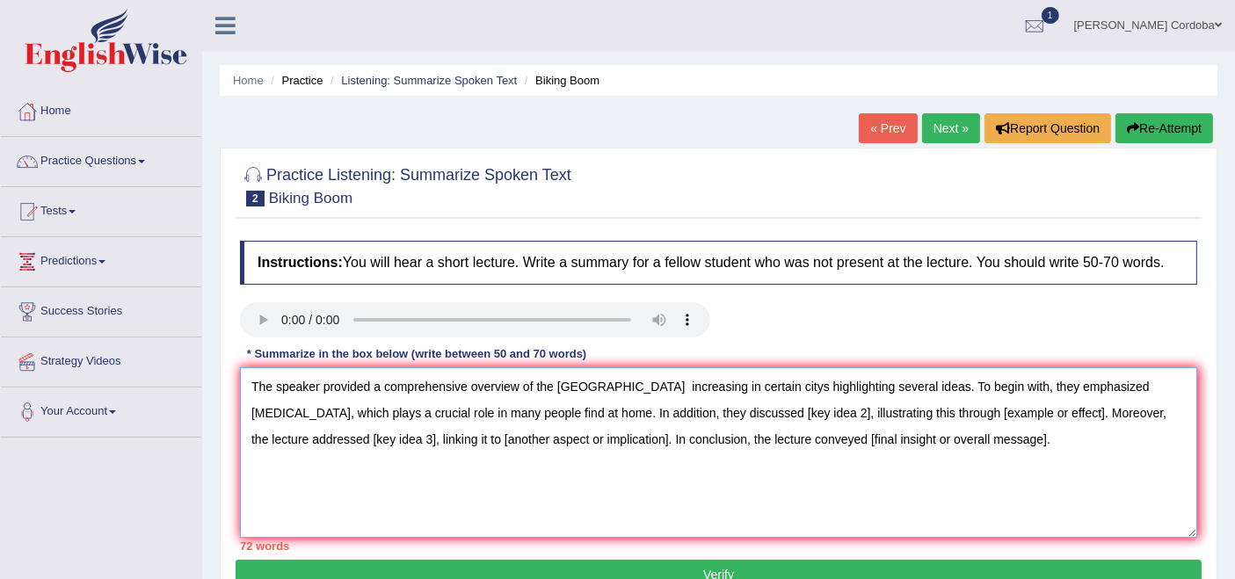
drag, startPoint x: 702, startPoint y: 405, endPoint x: 765, endPoint y: 417, distance: 63.5
click at [765, 417] on textarea "The speaker provided a comprehensive overview of the United States increasing i…" at bounding box center [718, 452] width 957 height 171
drag, startPoint x: 929, startPoint y: 413, endPoint x: 1031, endPoint y: 410, distance: 102.0
click at [1031, 410] on textarea "The speaker provided a comprehensive overview of the United States increasing i…" at bounding box center [718, 452] width 957 height 171
click at [957, 408] on textarea "The speaker provided a comprehensive overview of the United States increasing i…" at bounding box center [718, 452] width 957 height 171
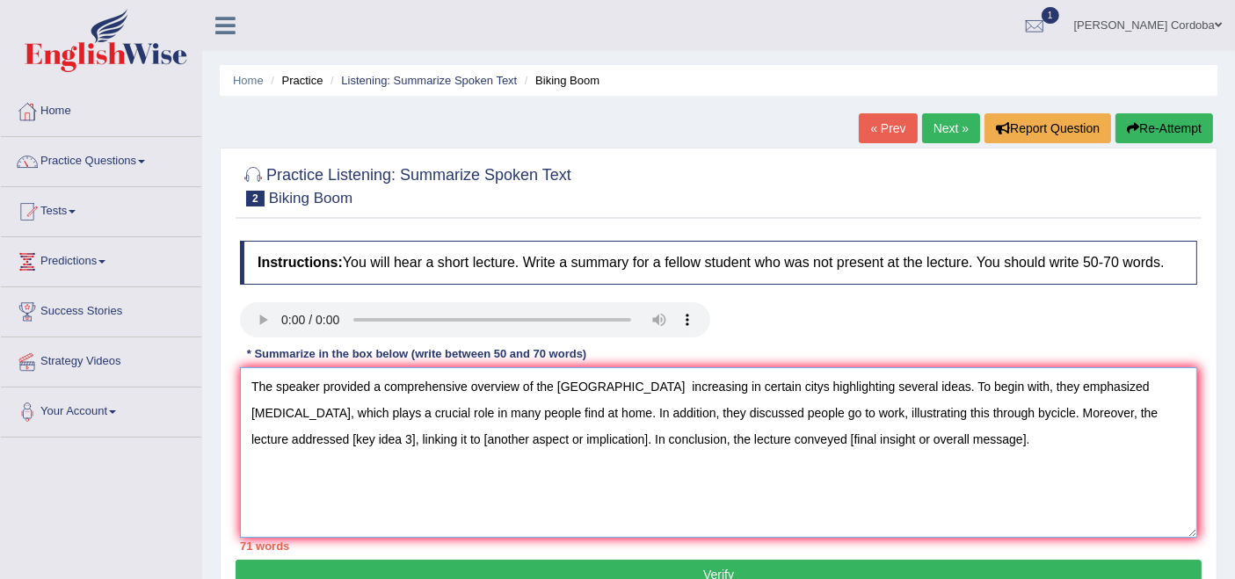
click at [957, 408] on textarea "The speaker provided a comprehensive overview of the United States increasing i…" at bounding box center [718, 452] width 957 height 171
drag, startPoint x: 1158, startPoint y: 409, endPoint x: 286, endPoint y: 435, distance: 872.5
click at [286, 435] on textarea "The speaker provided a comprehensive overview of the United States increasing i…" at bounding box center [718, 452] width 957 height 171
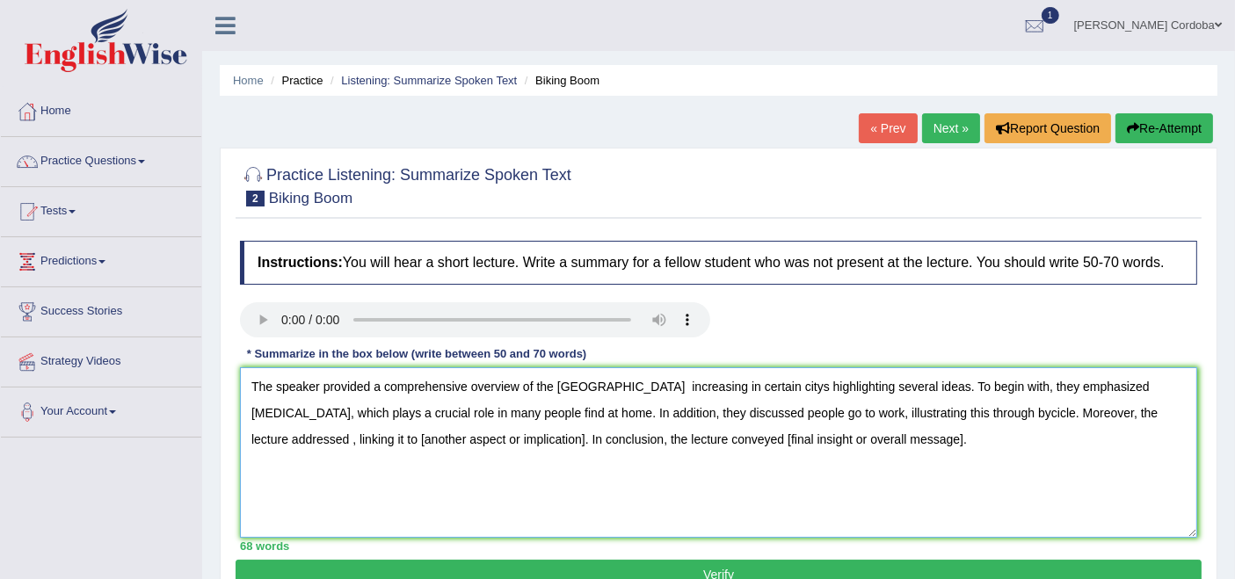
click at [949, 409] on textarea "The speaker provided a comprehensive overview of the United States increasing i…" at bounding box center [718, 452] width 957 height 171
click at [1150, 411] on textarea "The speaker provided a comprehensive overview of the United States increasing i…" at bounding box center [718, 452] width 957 height 171
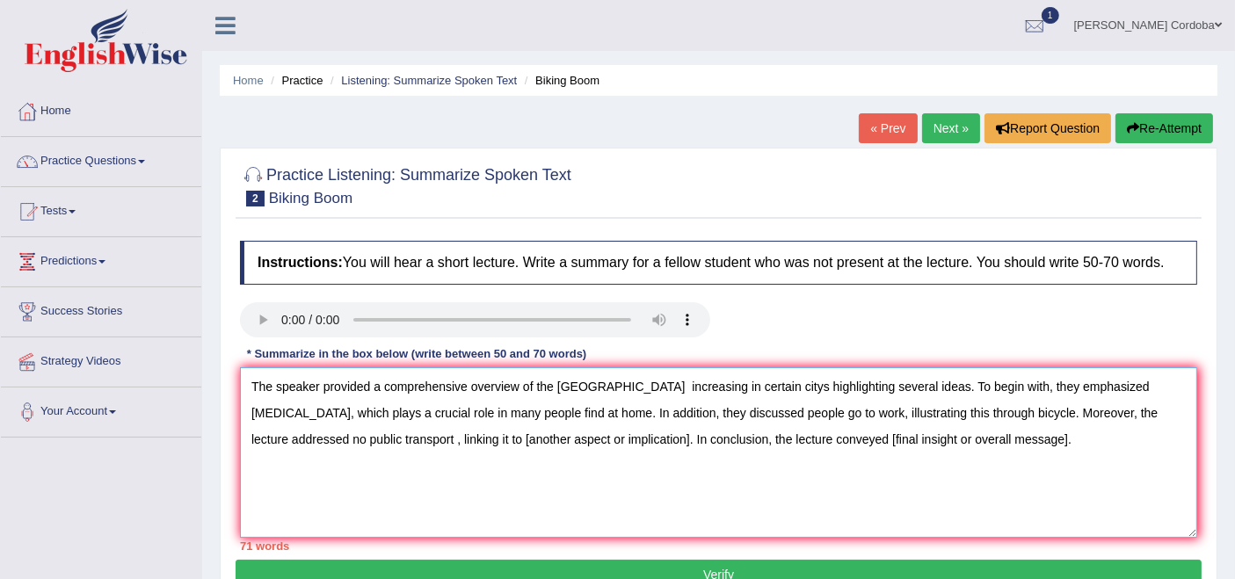
drag, startPoint x: 407, startPoint y: 434, endPoint x: 571, endPoint y: 440, distance: 163.6
click at [571, 440] on textarea "The speaker provided a comprehensive overview of the United States increasing i…" at bounding box center [718, 452] width 957 height 171
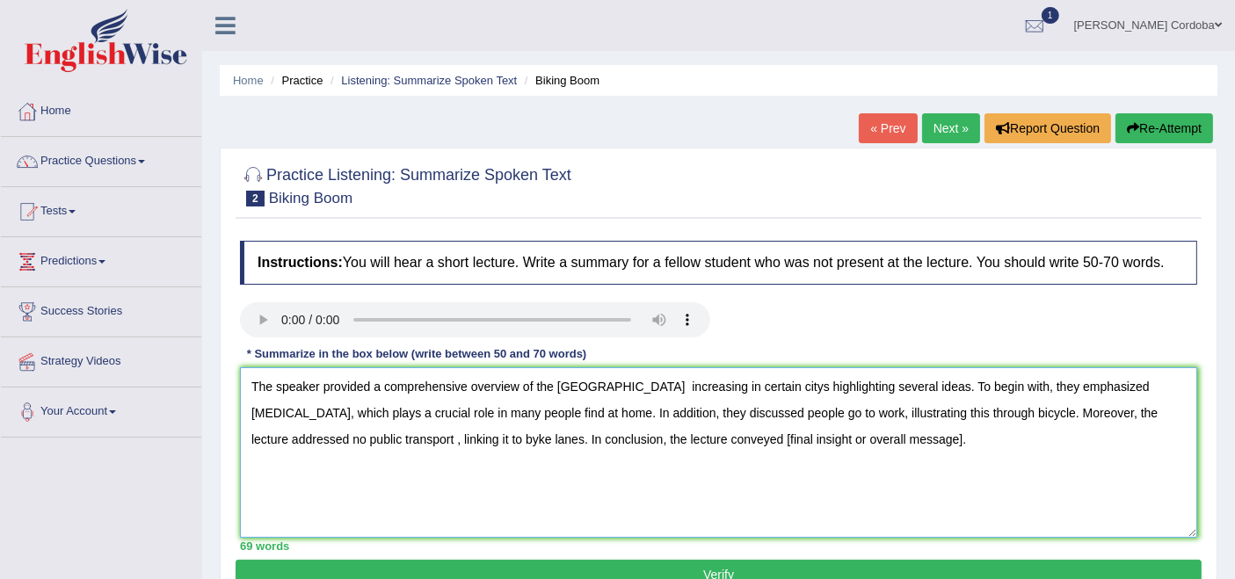
drag, startPoint x: 668, startPoint y: 433, endPoint x: 850, endPoint y: 428, distance: 182.0
click at [850, 428] on textarea "The speaker provided a comprehensive overview of the United States increasing i…" at bounding box center [718, 452] width 957 height 171
click at [417, 437] on textarea "The speaker provided a comprehensive overview of the United States increasing i…" at bounding box center [718, 452] width 957 height 171
click at [669, 433] on textarea "The speaker provided a comprehensive overview of the United States increasing i…" at bounding box center [718, 452] width 957 height 171
click at [335, 429] on textarea "The speaker provided a comprehensive overview of the United States increasing i…" at bounding box center [718, 452] width 957 height 171
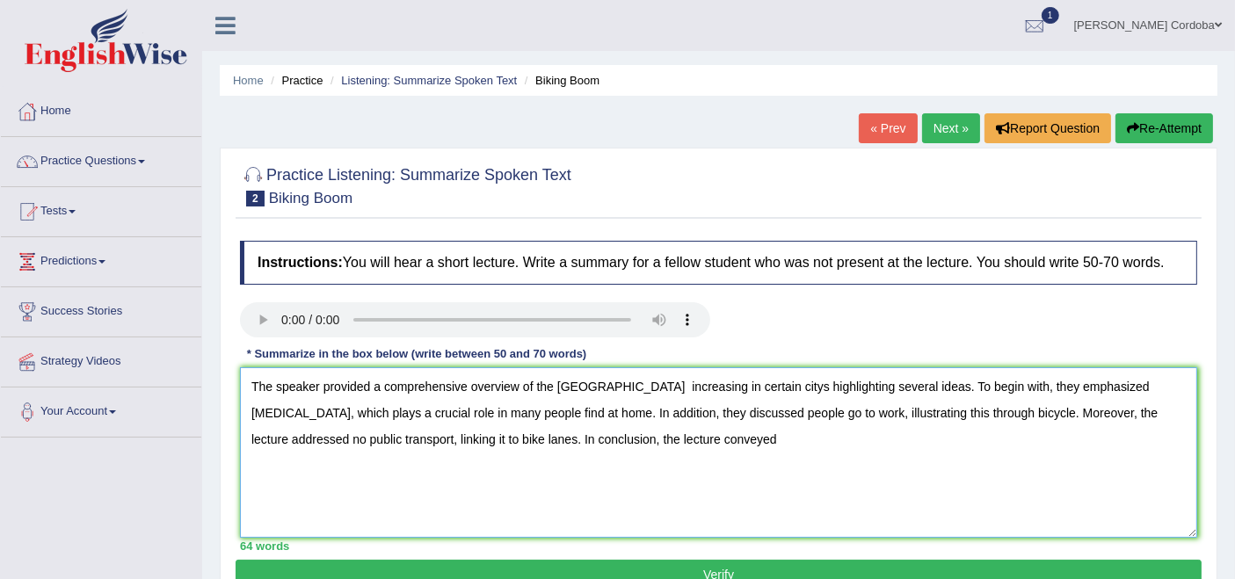
click at [670, 443] on textarea "The speaker provided a comprehensive overview of the United States increasing i…" at bounding box center [718, 452] width 957 height 171
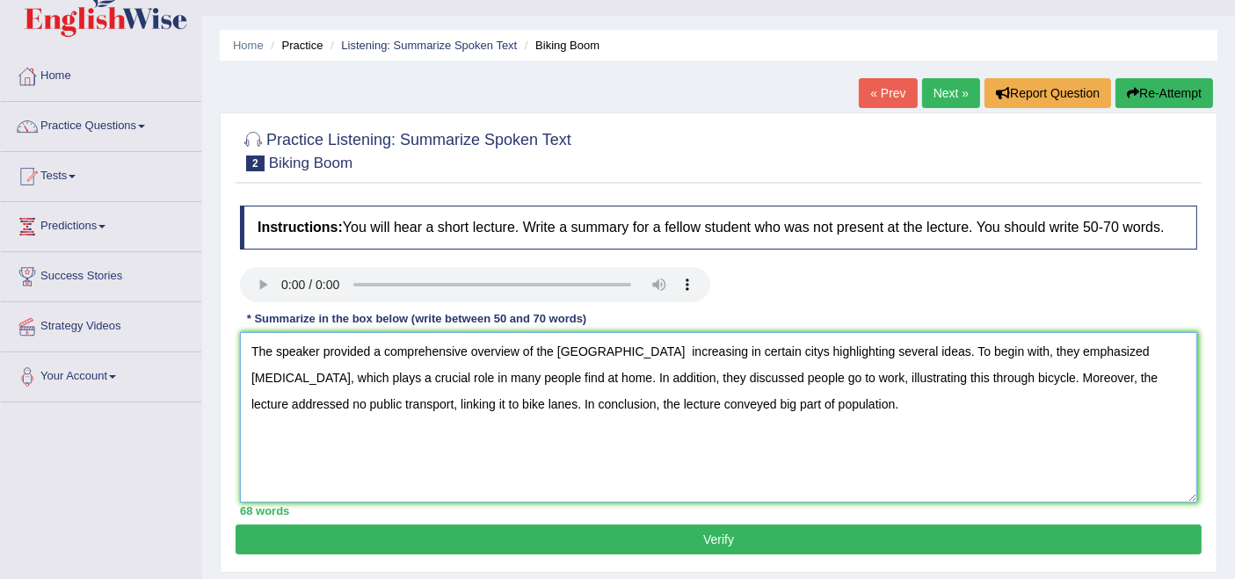
scroll to position [37, 0]
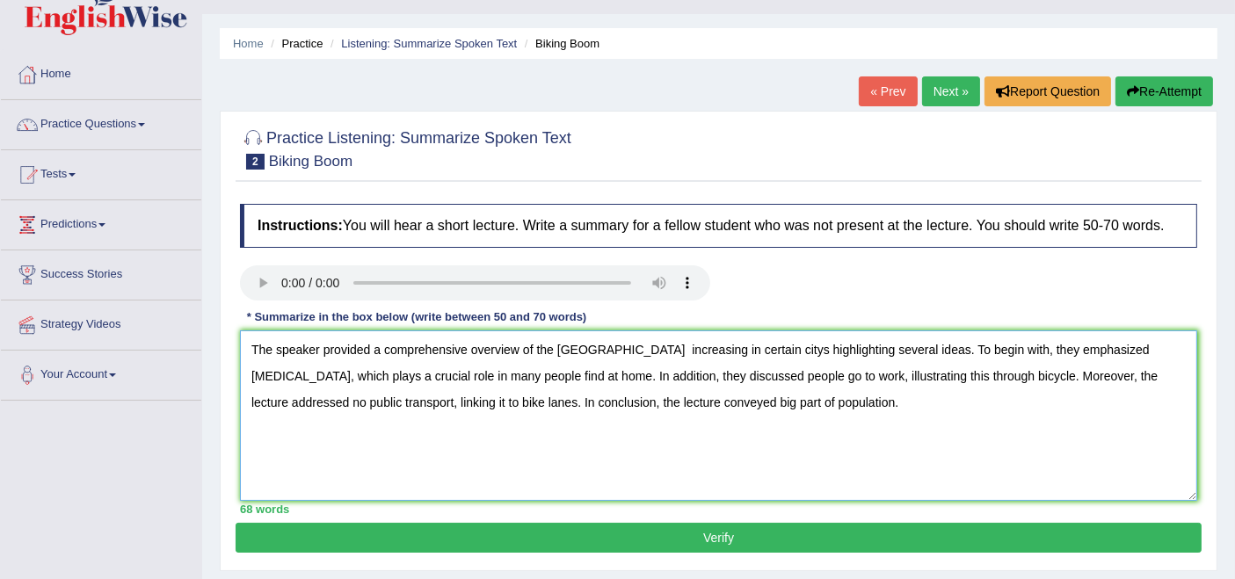
type textarea "The speaker provided a comprehensive overview of the United States increasing i…"
click at [736, 540] on button "Verify" at bounding box center [719, 538] width 966 height 30
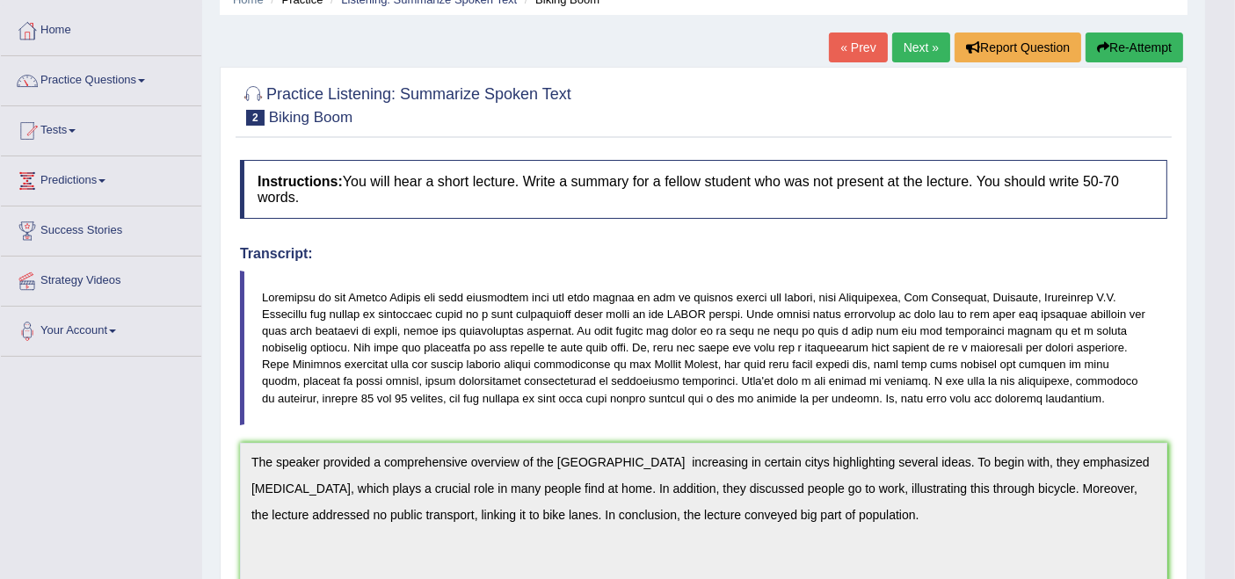
scroll to position [0, 0]
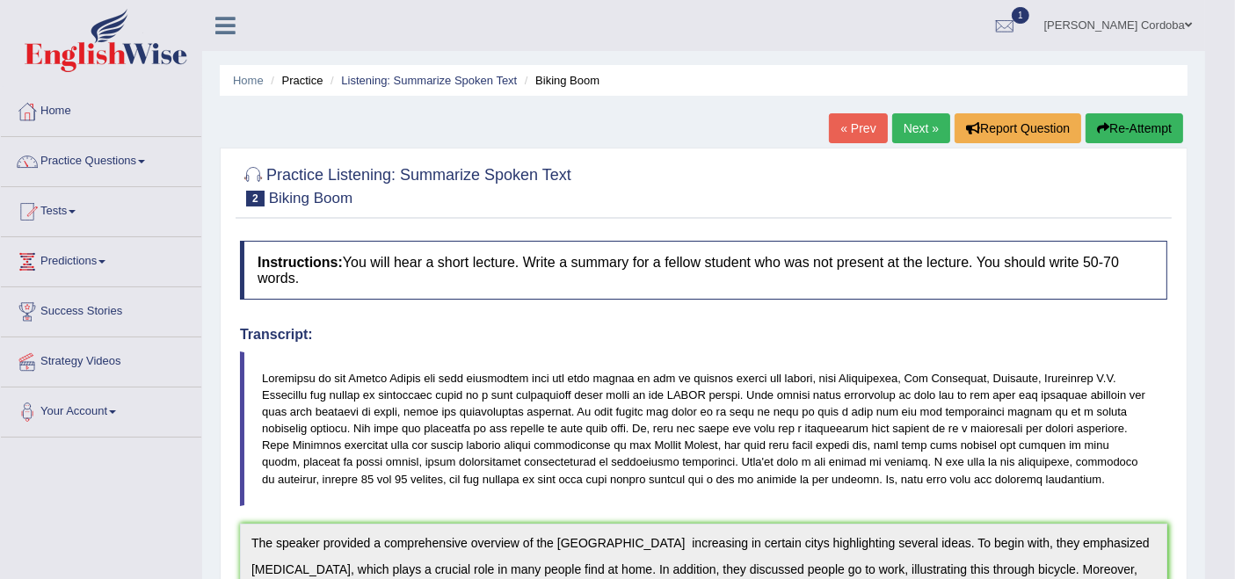
click at [106, 156] on link "Practice Questions" at bounding box center [101, 159] width 200 height 44
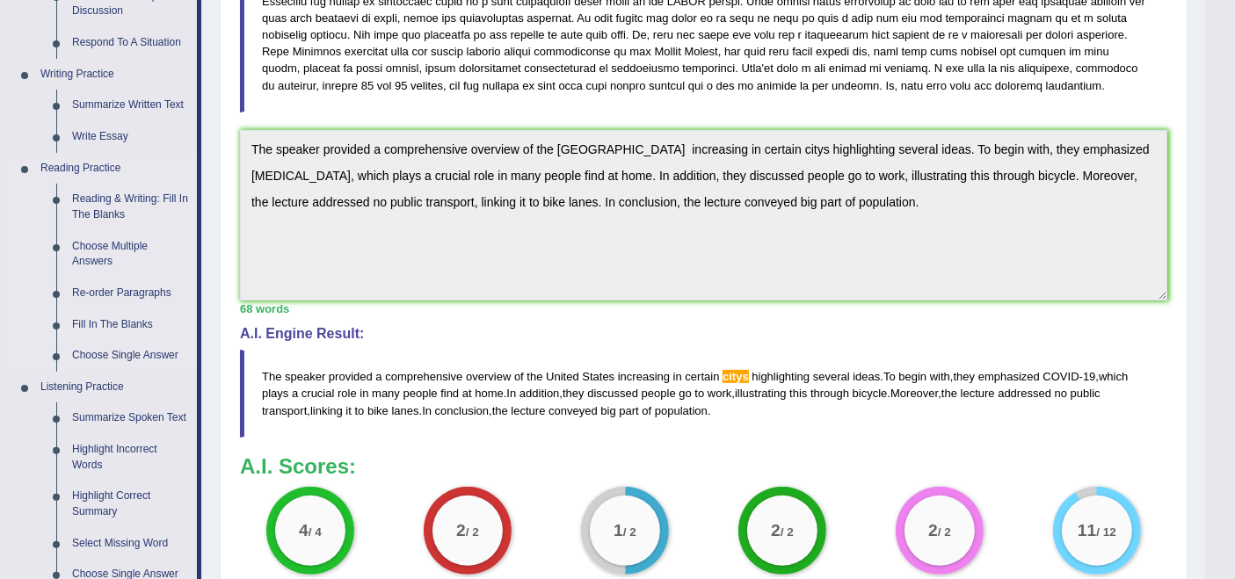
scroll to position [396, 0]
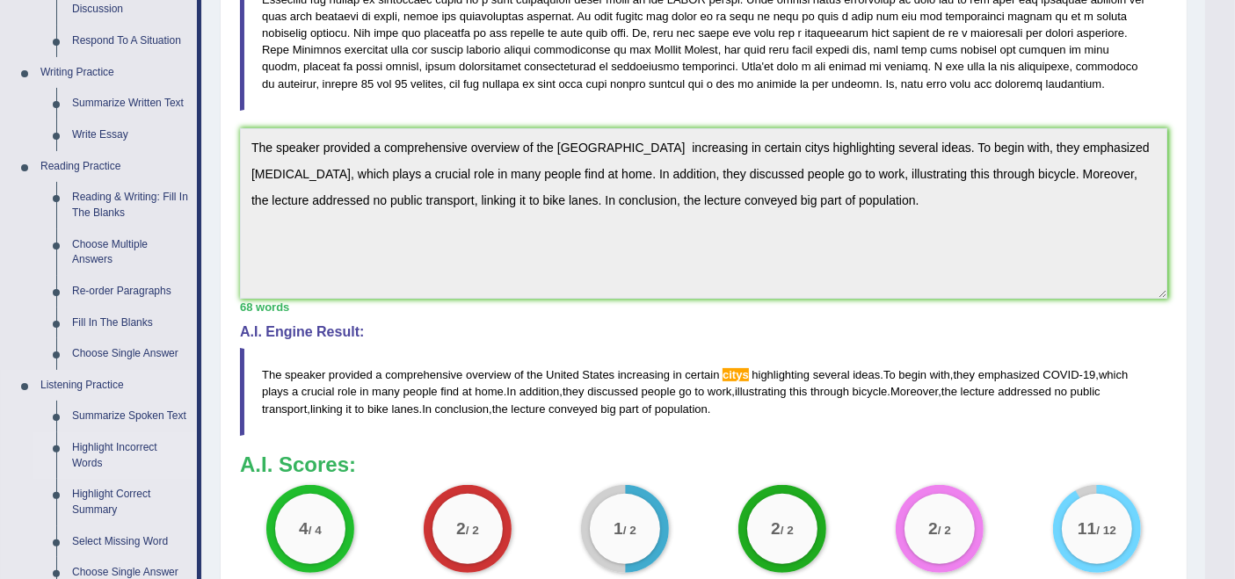
click at [98, 440] on link "Highlight Incorrect Words" at bounding box center [130, 456] width 133 height 47
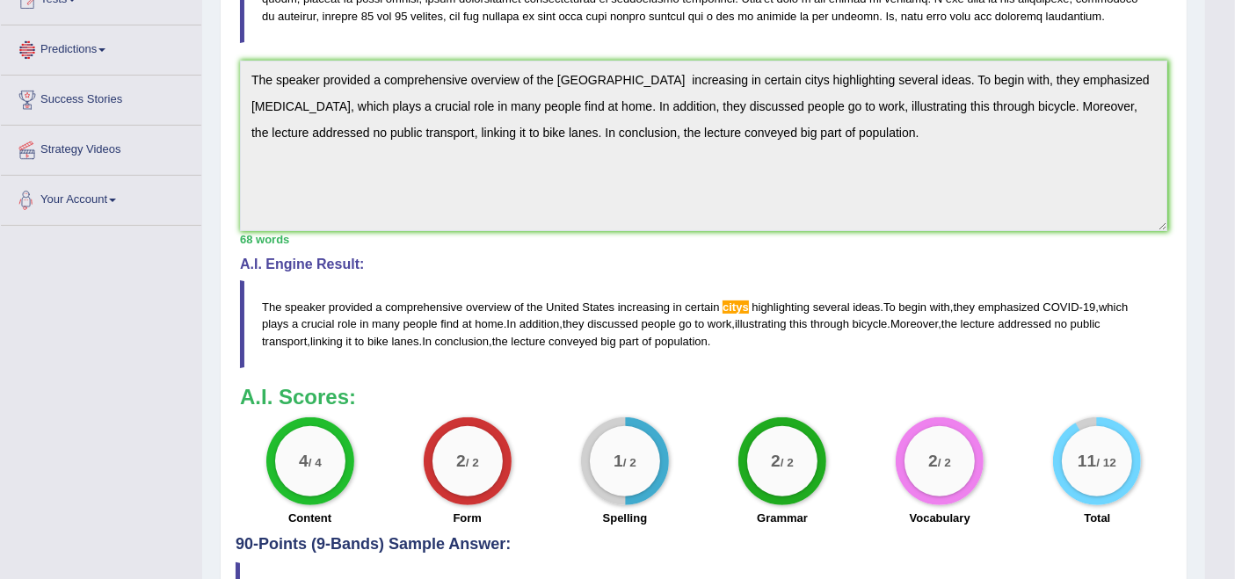
scroll to position [582, 0]
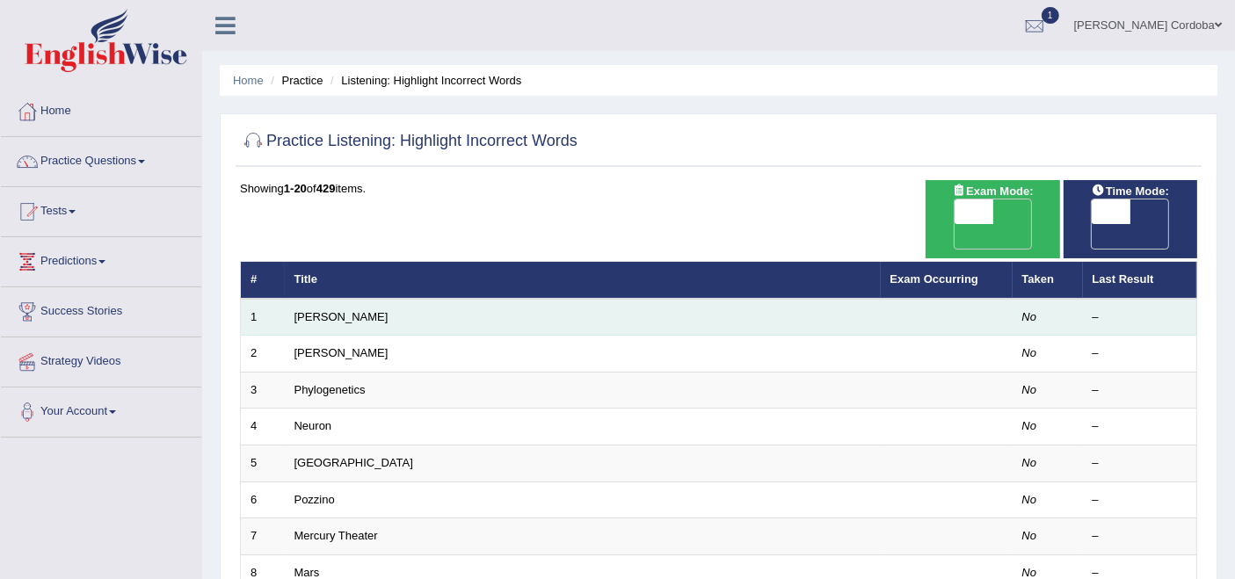
click at [323, 302] on td "[PERSON_NAME]" at bounding box center [583, 317] width 596 height 37
click at [318, 310] on link "Harold" at bounding box center [342, 316] width 94 height 13
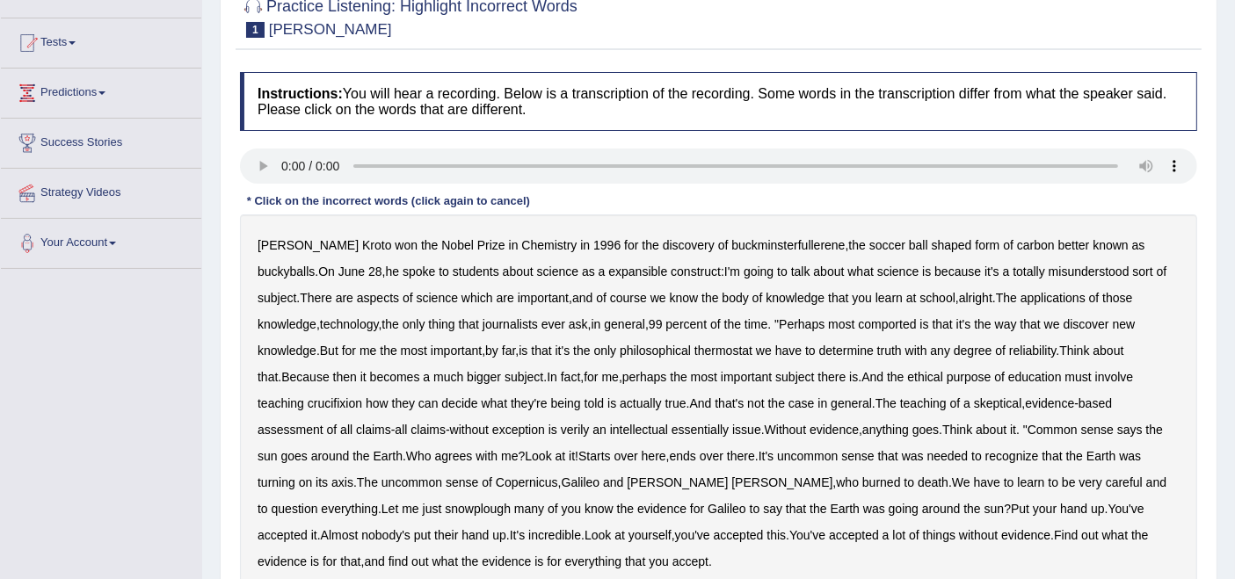
scroll to position [170, 0]
click at [608, 270] on b "expansible" at bounding box center [637, 271] width 59 height 14
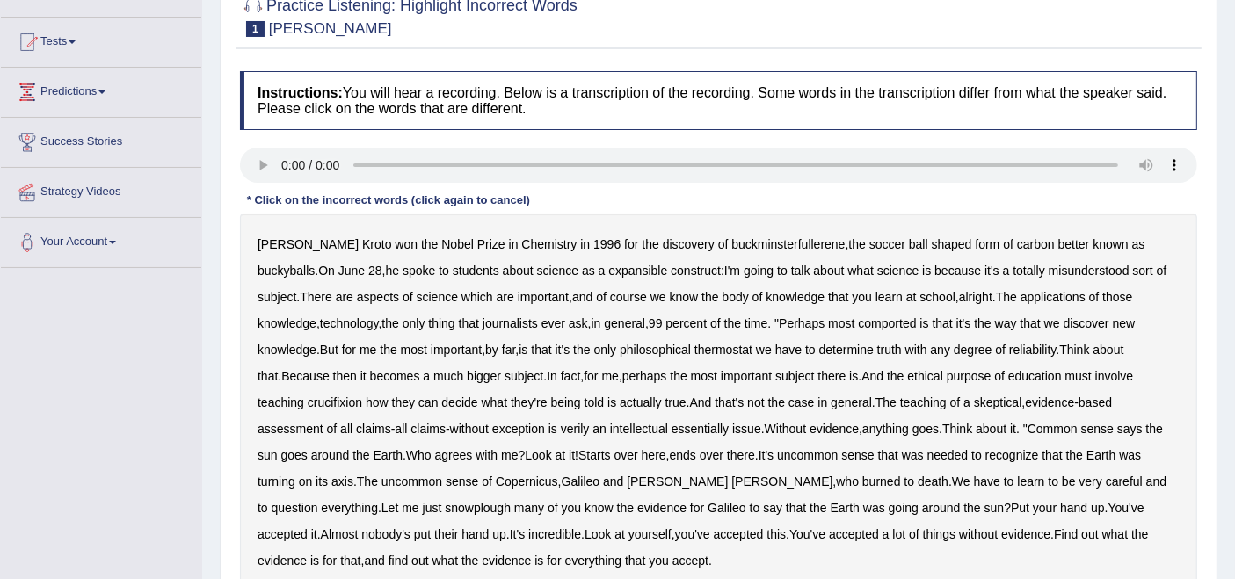
click at [608, 270] on b "expansible" at bounding box center [637, 271] width 59 height 14
click at [858, 325] on b "comported" at bounding box center [887, 323] width 58 height 14
click at [695, 350] on b "thermostat" at bounding box center [724, 350] width 58 height 14
click at [329, 369] on b "Because" at bounding box center [304, 376] width 47 height 14
click at [362, 396] on b "crucifixion" at bounding box center [335, 403] width 55 height 14
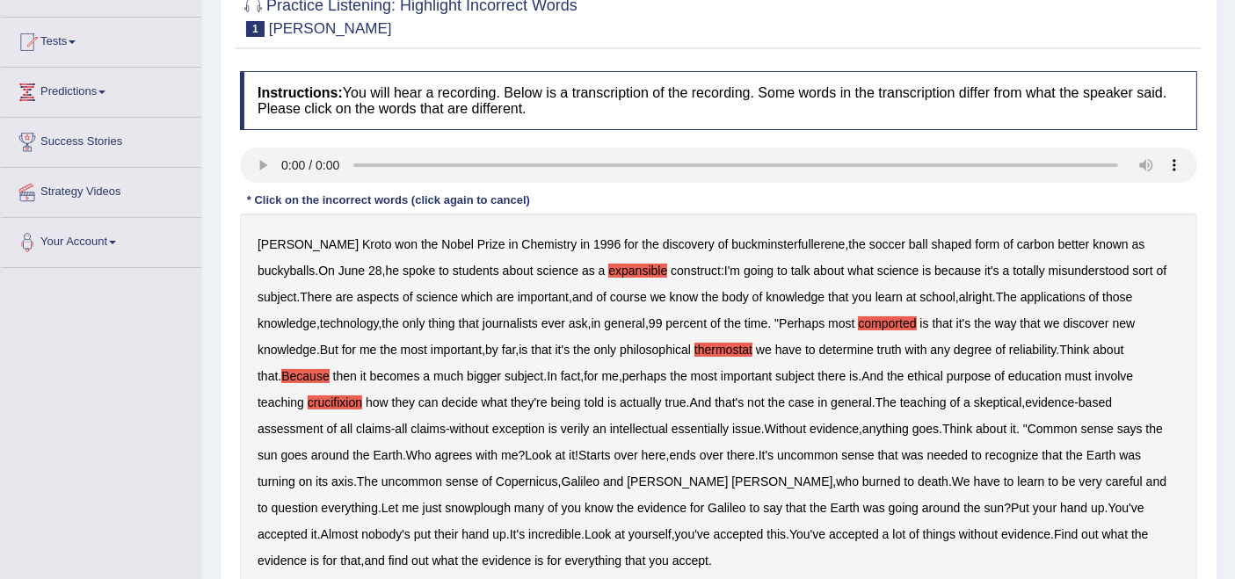
click at [561, 426] on b "verily" at bounding box center [575, 429] width 29 height 14
click at [672, 429] on b "essentially" at bounding box center [700, 429] width 57 height 14
click at [445, 505] on b "snowplough" at bounding box center [478, 508] width 66 height 14
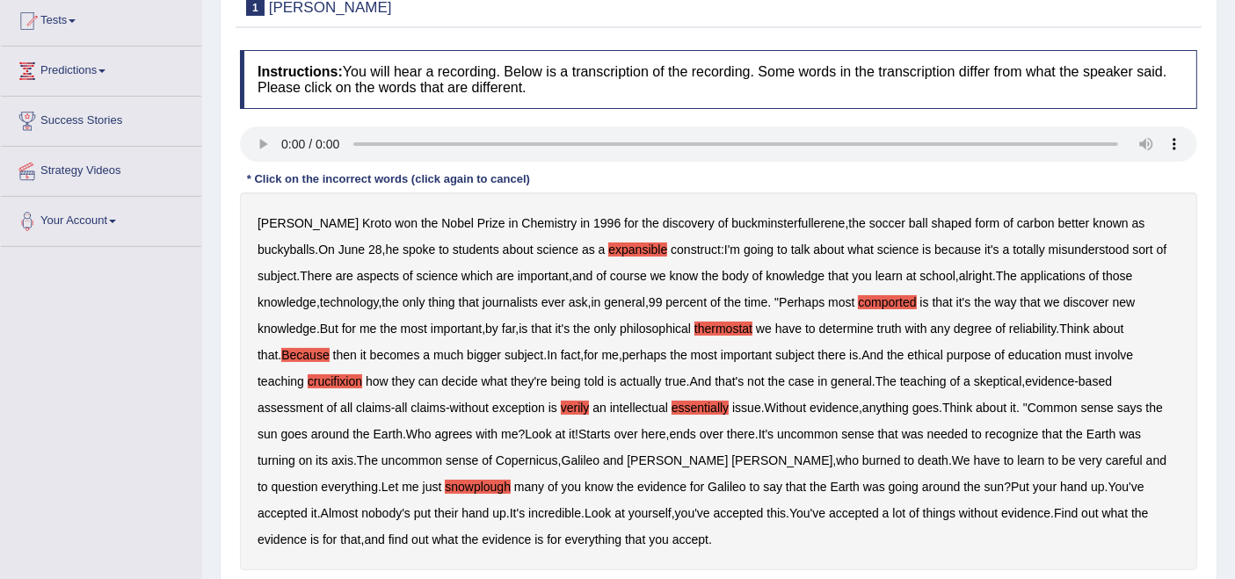
scroll to position [343, 0]
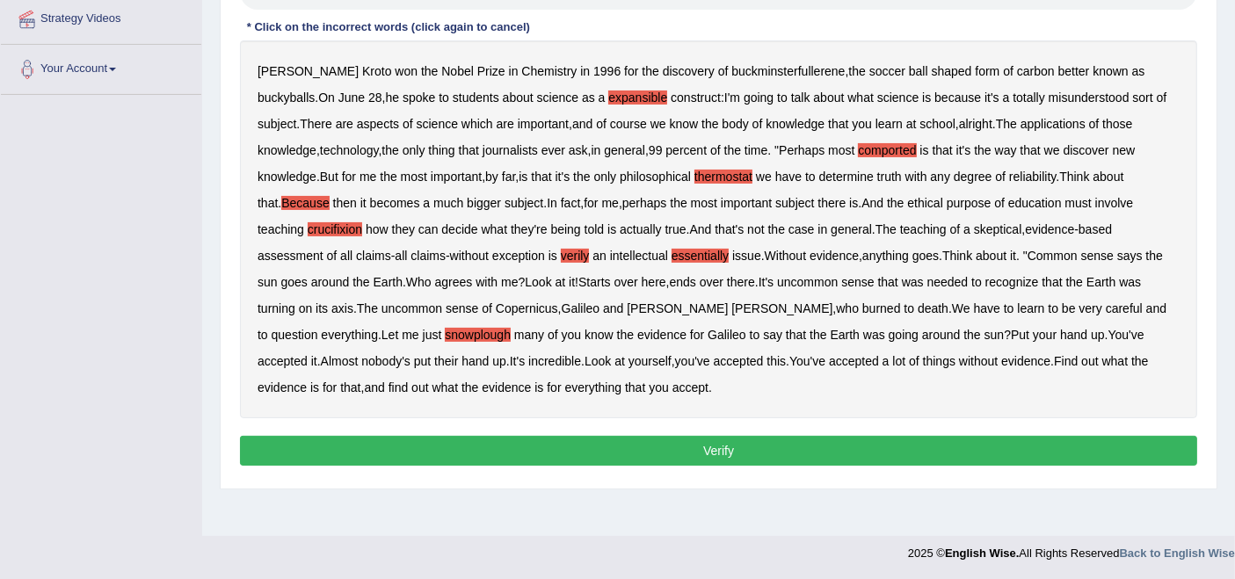
click at [730, 447] on button "Verify" at bounding box center [718, 451] width 957 height 30
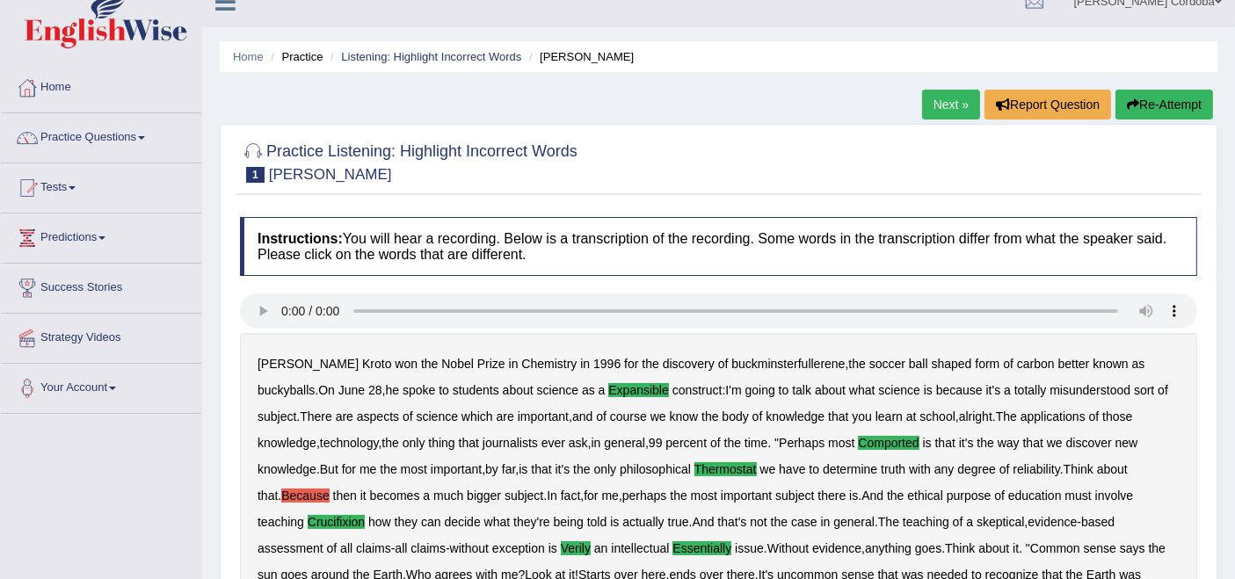
scroll to position [0, 0]
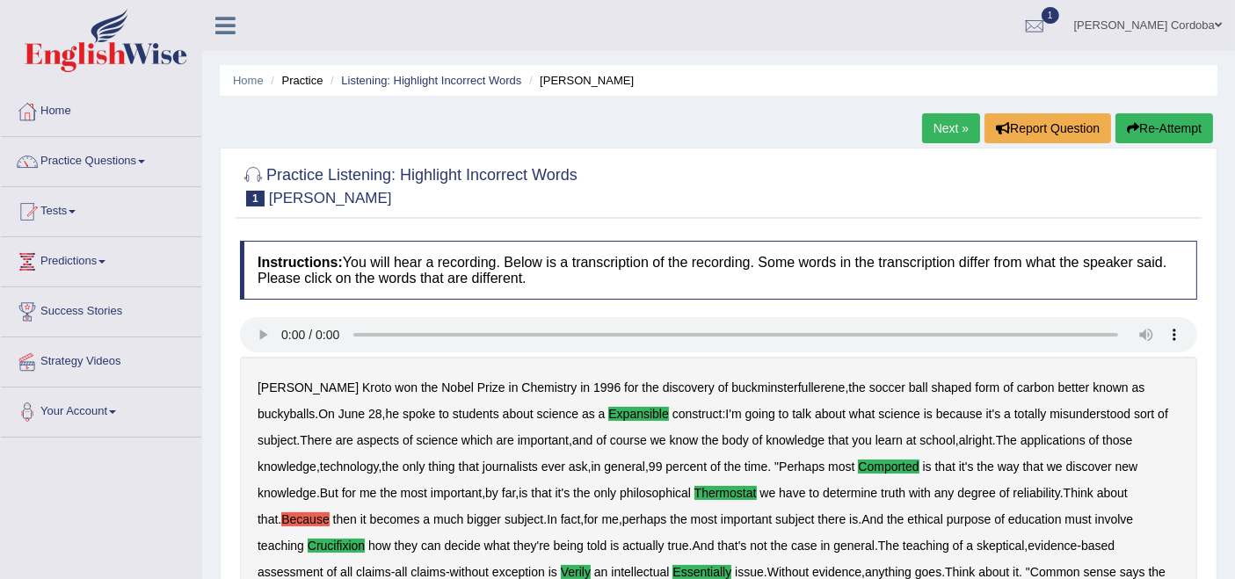
click at [942, 120] on link "Next »" at bounding box center [951, 128] width 58 height 30
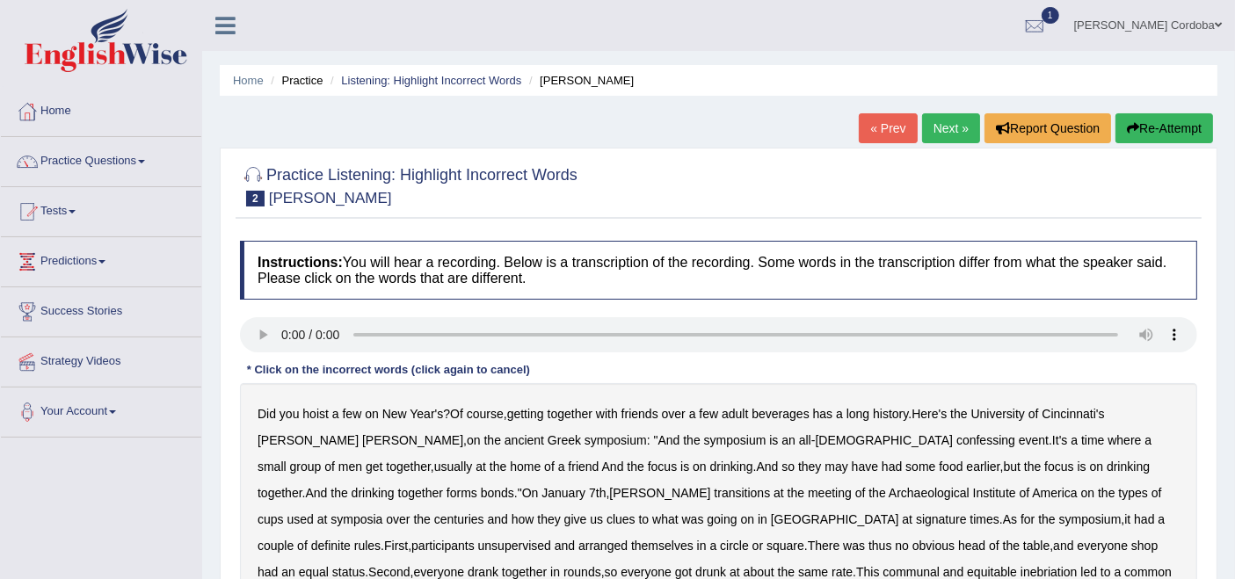
scroll to position [224, 0]
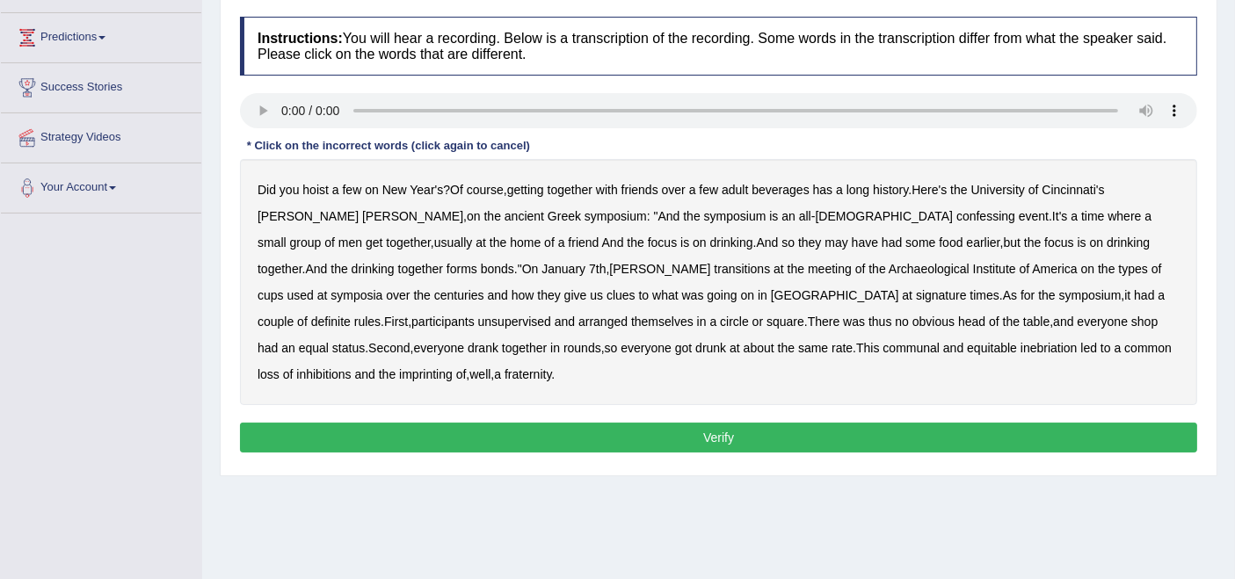
click at [505, 212] on b "ancient" at bounding box center [525, 216] width 40 height 14
click at [956, 210] on b "confessing" at bounding box center [985, 216] width 59 height 14
click at [714, 262] on b "transitions" at bounding box center [742, 269] width 56 height 14
click at [916, 288] on b "signature" at bounding box center [941, 295] width 51 height 14
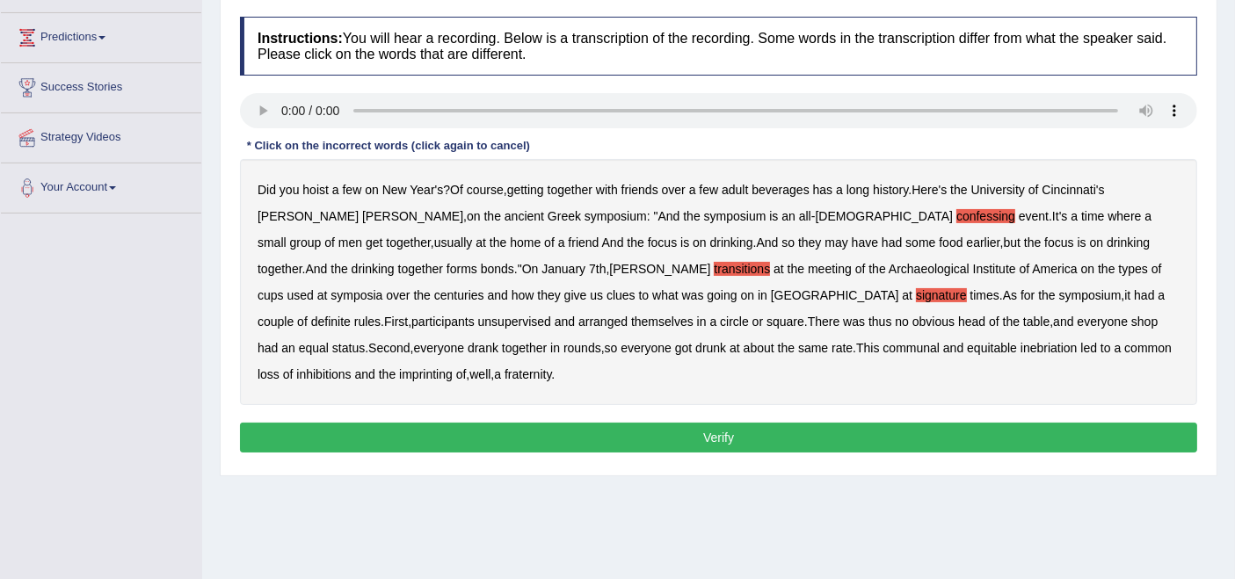
click at [551, 315] on b "unsupervised" at bounding box center [514, 322] width 73 height 14
click at [453, 367] on b "imprinting" at bounding box center [426, 374] width 54 height 14
click at [898, 423] on button "Verify" at bounding box center [718, 438] width 957 height 30
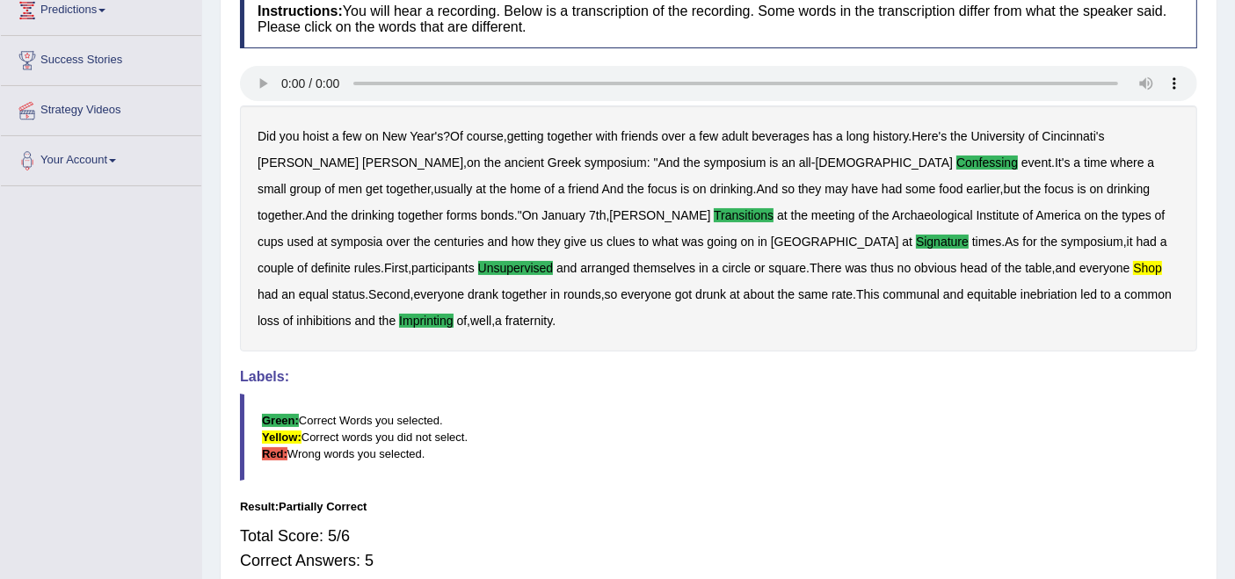
scroll to position [251, 0]
click at [898, 414] on blockquote "Green: Correct Words you selected. Yellow: Correct words you did not select. Re…" at bounding box center [718, 438] width 957 height 87
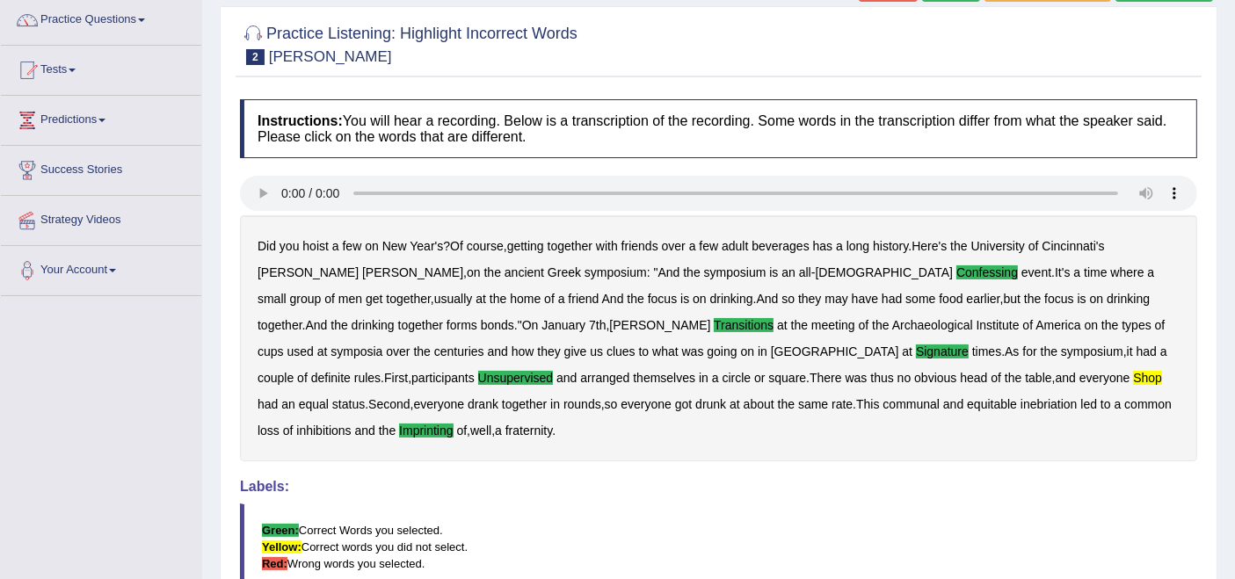
scroll to position [0, 0]
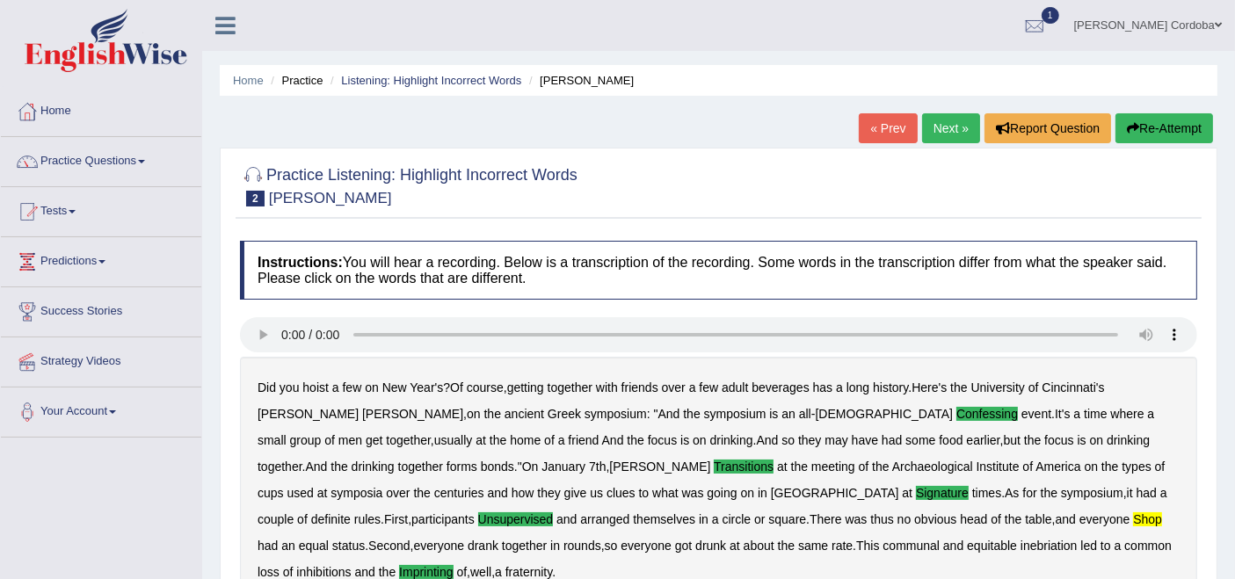
click at [953, 133] on link "Next »" at bounding box center [951, 128] width 58 height 30
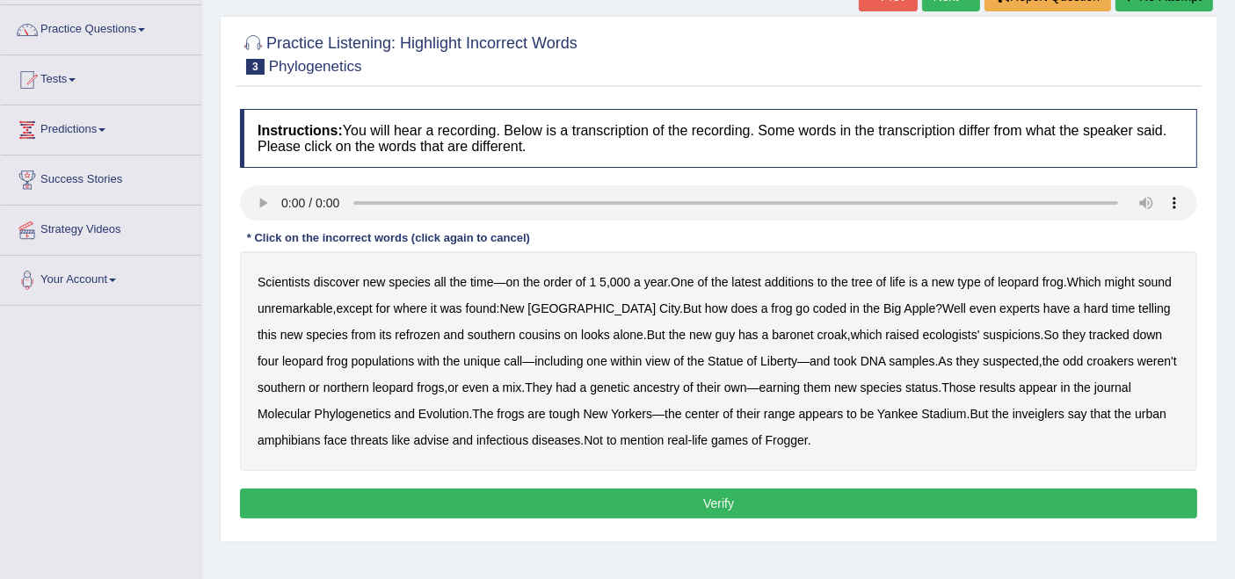
scroll to position [136, 0]
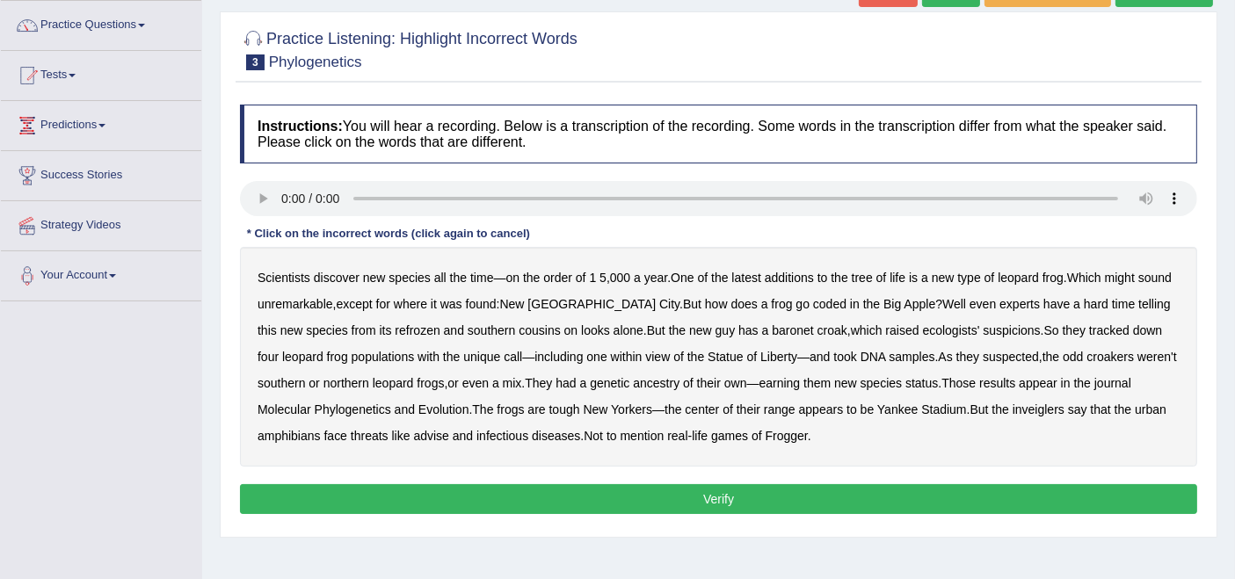
click at [813, 299] on b "coded" at bounding box center [829, 304] width 33 height 14
click at [395, 331] on b "refrozen" at bounding box center [417, 331] width 45 height 14
click at [772, 329] on b "baronet" at bounding box center [792, 331] width 41 height 14
click at [1013, 404] on b "inveiglers" at bounding box center [1039, 410] width 52 height 14
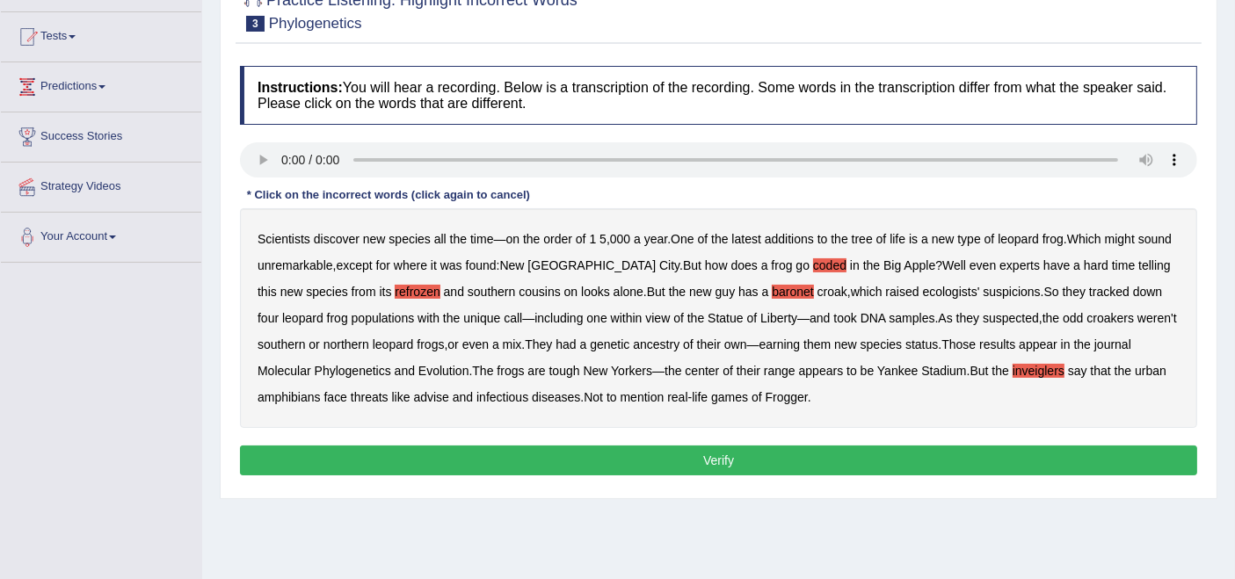
scroll to position [176, 0]
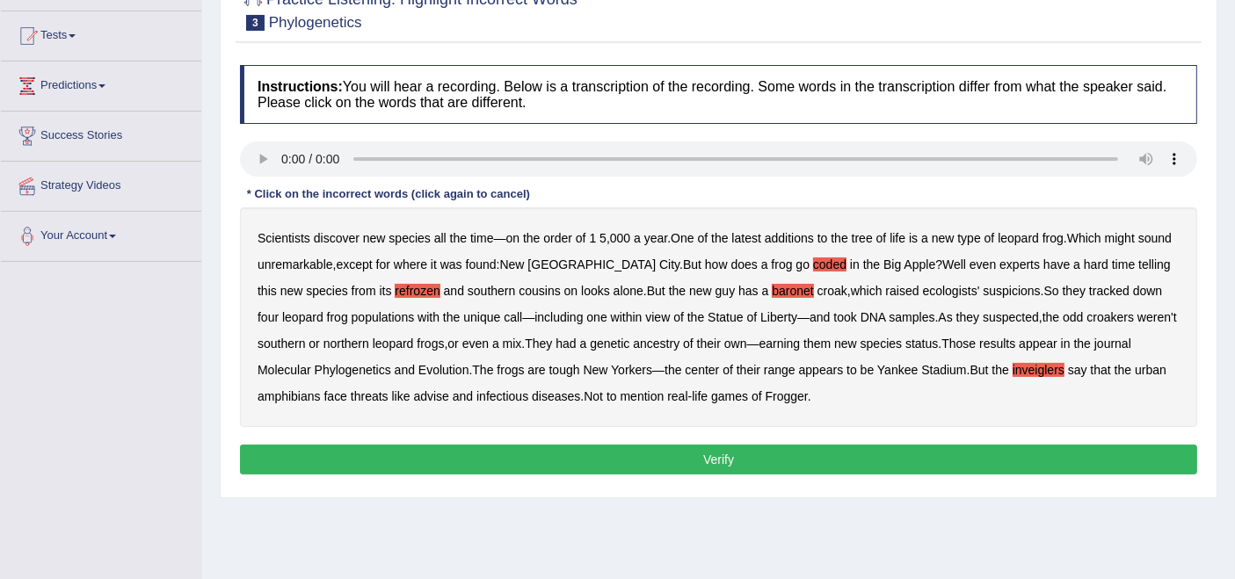
click at [651, 458] on button "Verify" at bounding box center [718, 460] width 957 height 30
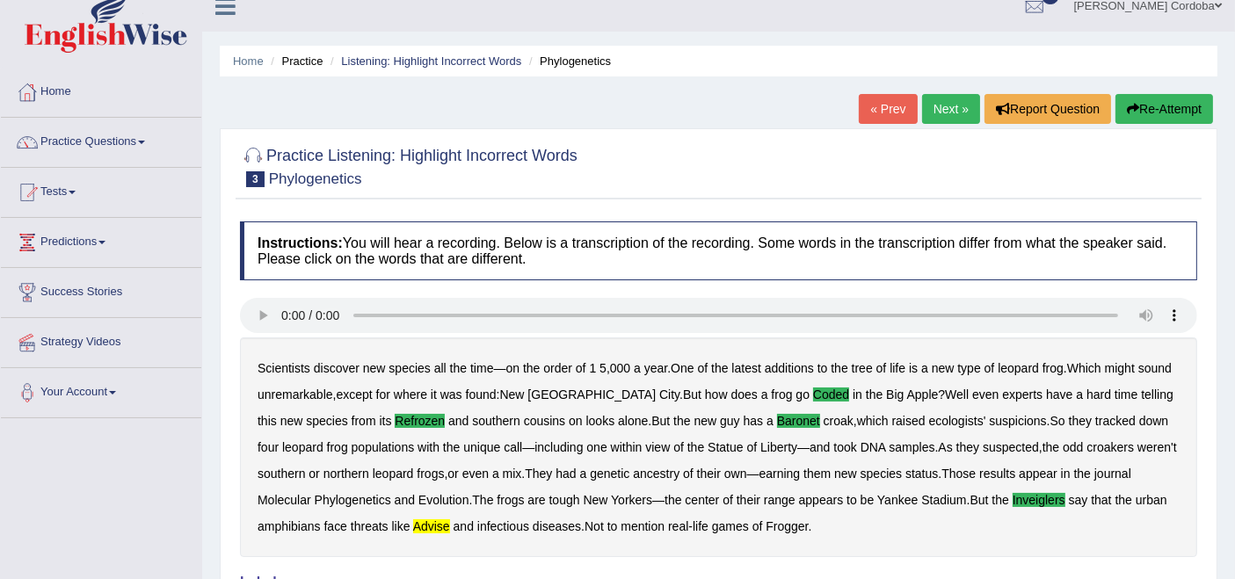
scroll to position [0, 0]
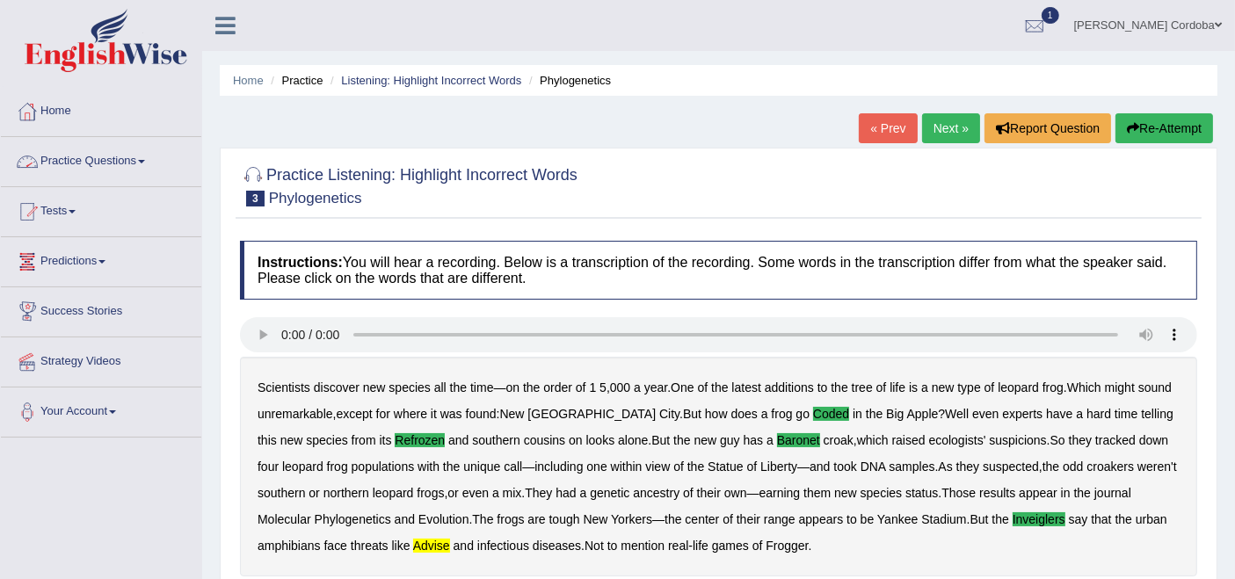
click at [110, 168] on link "Practice Questions" at bounding box center [101, 159] width 200 height 44
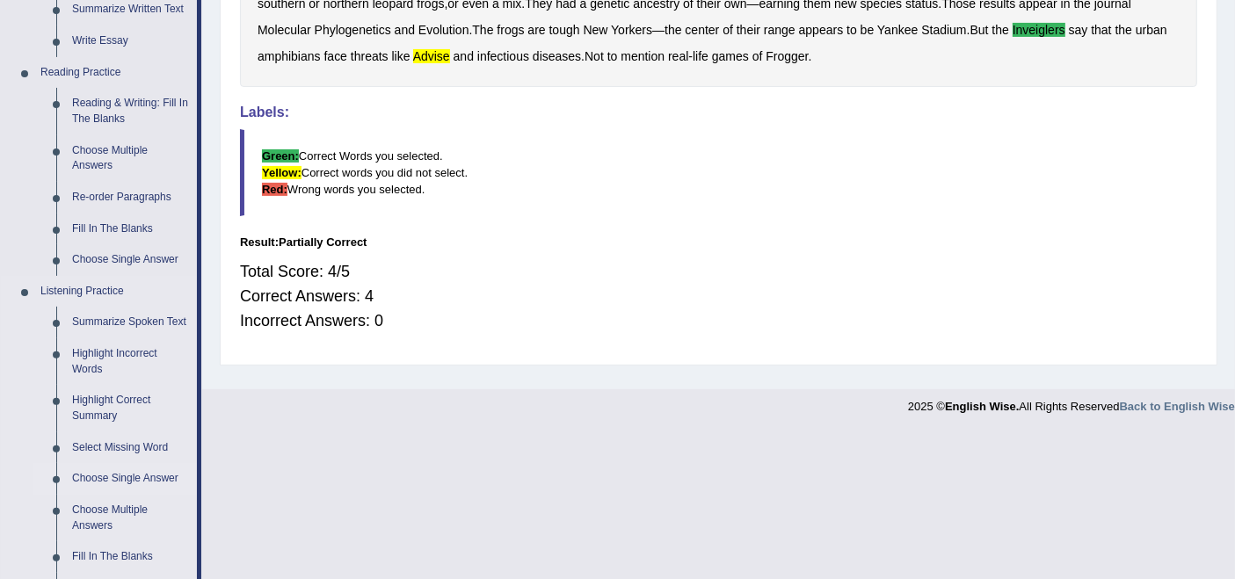
scroll to position [491, 0]
click at [98, 408] on link "Highlight Correct Summary" at bounding box center [130, 406] width 133 height 47
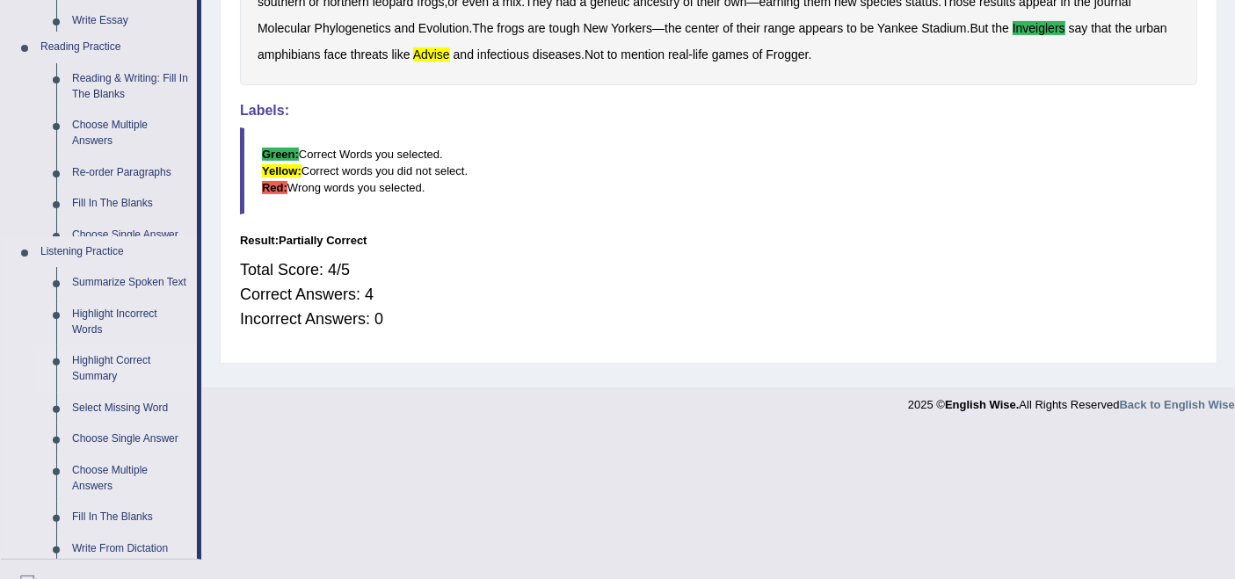
scroll to position [348, 0]
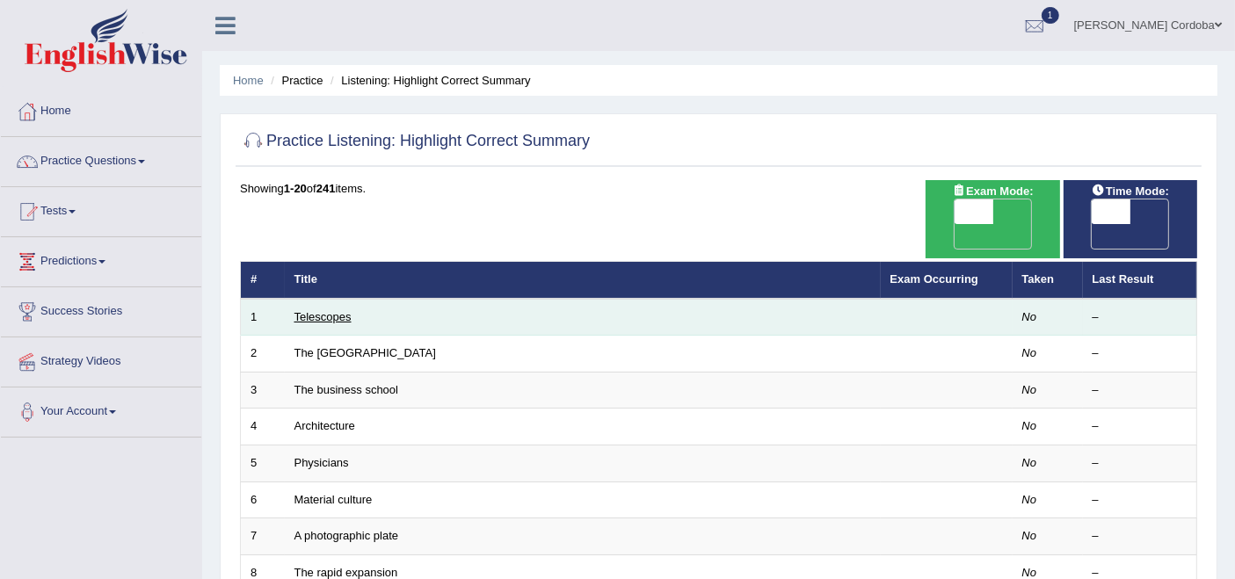
click at [344, 310] on link "Telescopes" at bounding box center [323, 316] width 57 height 13
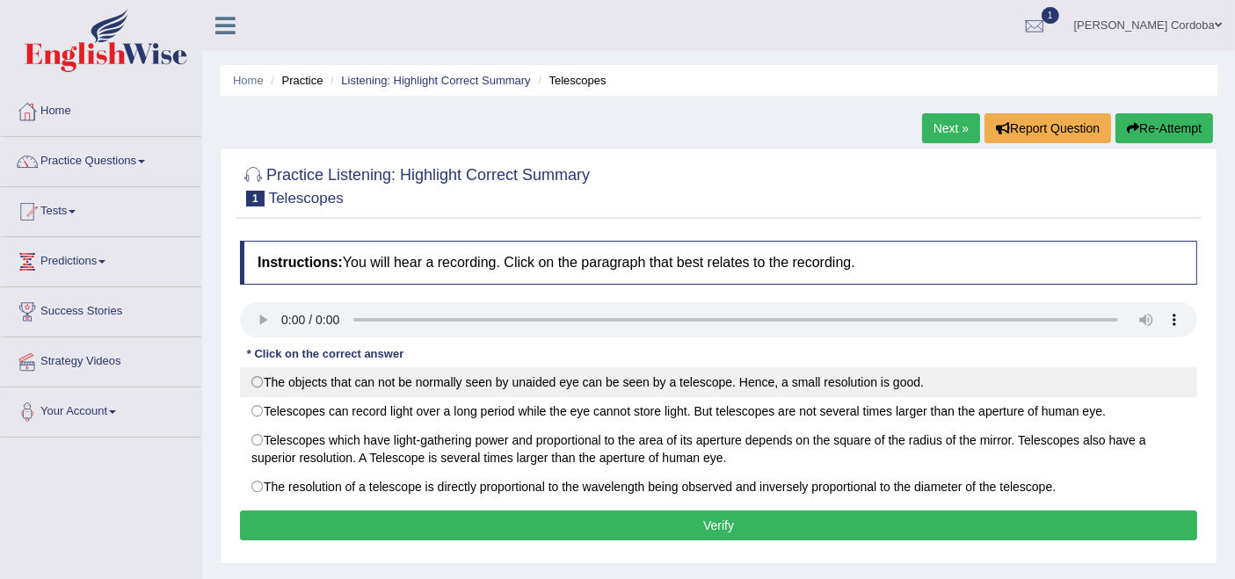
click at [713, 382] on label "The objects that can not be normally seen by unaided eye can be seen by a teles…" at bounding box center [718, 382] width 957 height 30
radio input "true"
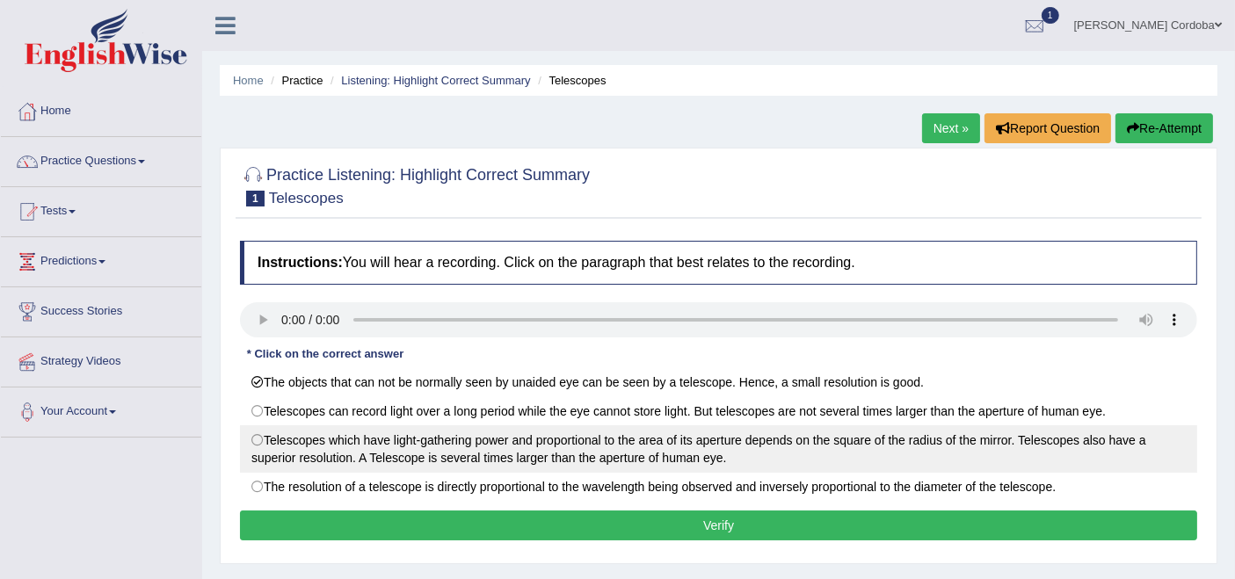
click at [290, 435] on label "Telescopes which have light-gathering power and proportional to the area of its…" at bounding box center [718, 448] width 957 height 47
radio input "true"
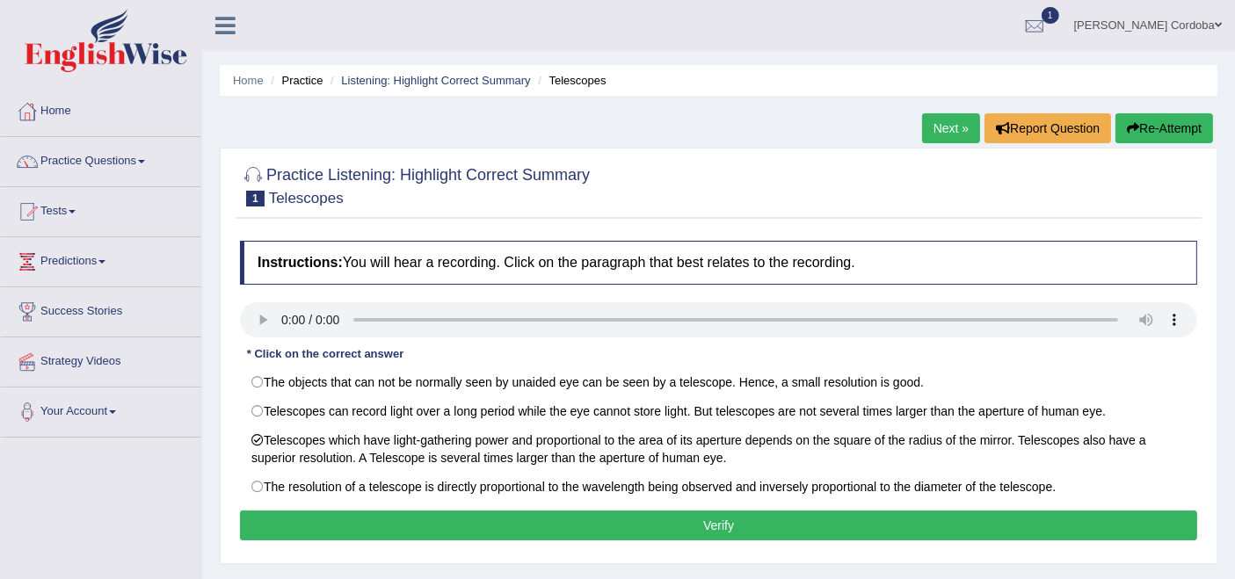
click at [507, 523] on button "Verify" at bounding box center [718, 526] width 957 height 30
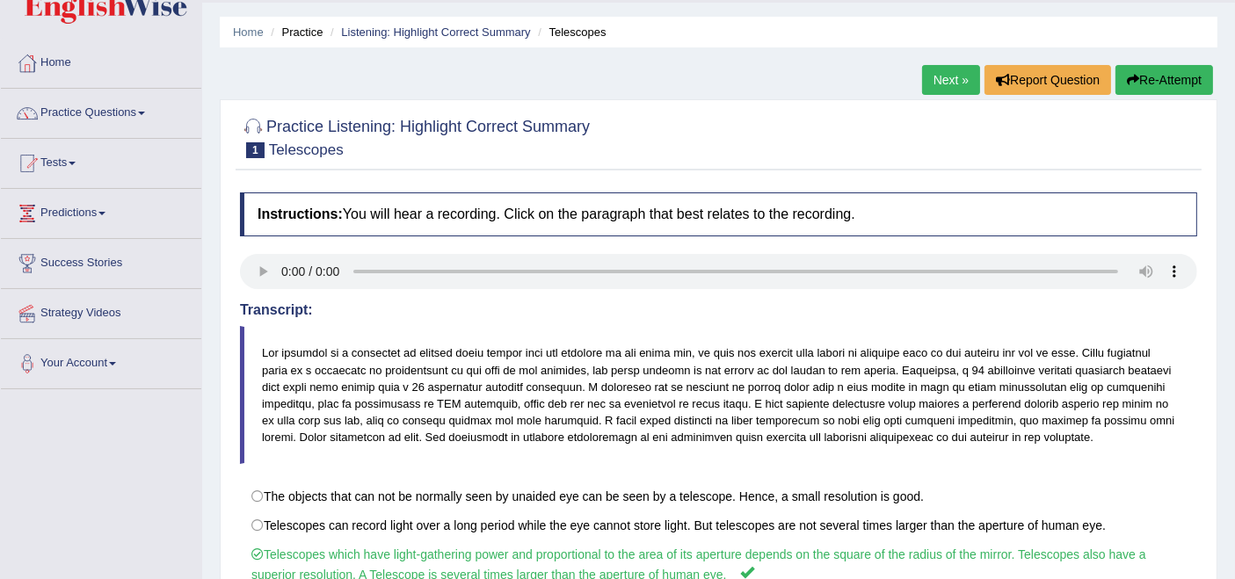
scroll to position [47, 0]
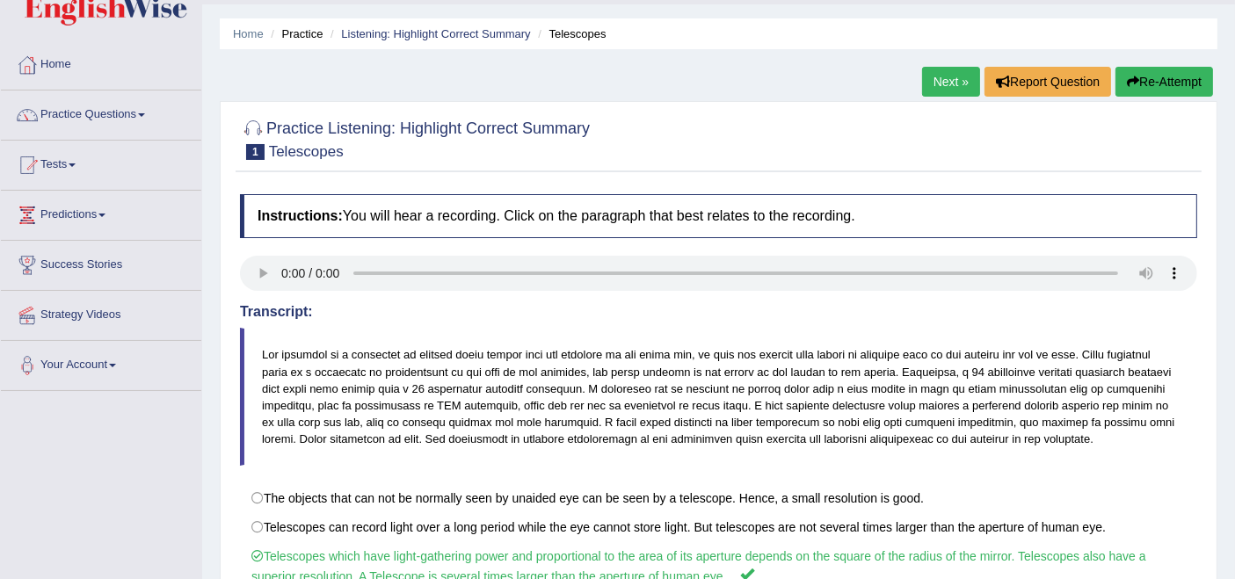
click at [934, 84] on link "Next »" at bounding box center [951, 82] width 58 height 30
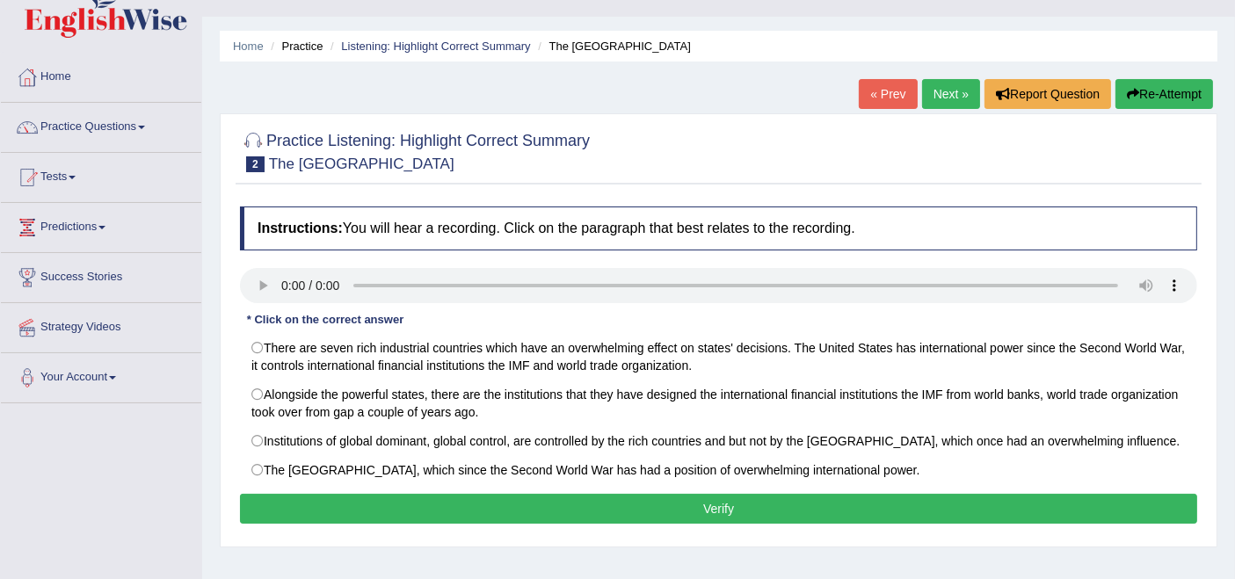
scroll to position [34, 0]
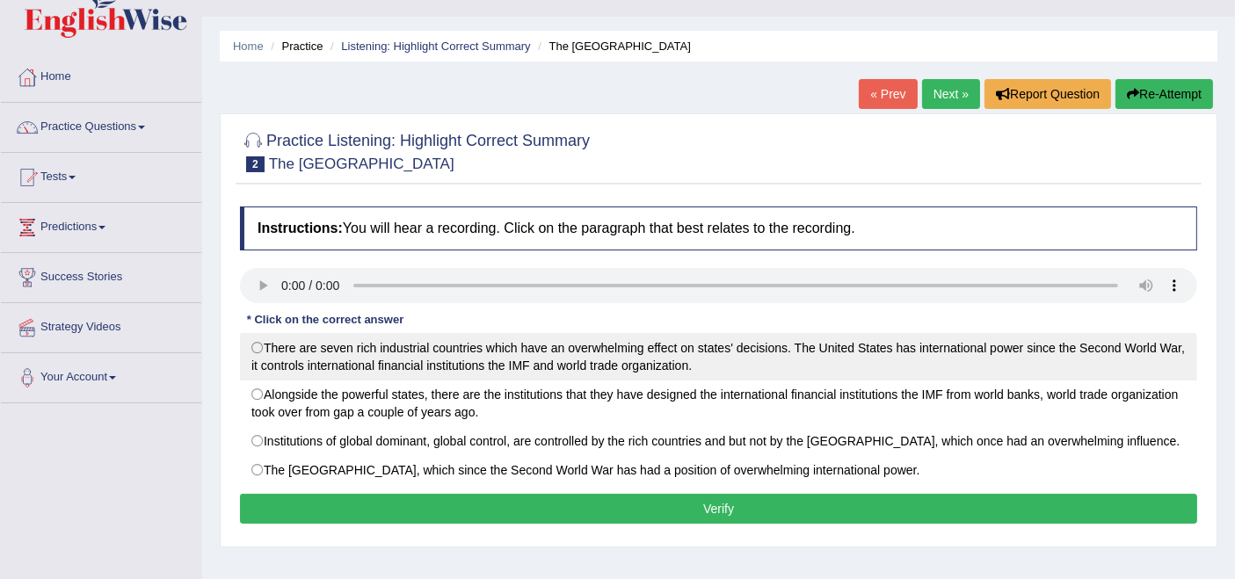
click at [1144, 375] on label "There are seven rich industrial countries which have an overwhelming effect on …" at bounding box center [718, 356] width 957 height 47
radio input "true"
click at [537, 341] on label "There are seven rich industrial countries which have an overwhelming effect on …" at bounding box center [718, 356] width 957 height 47
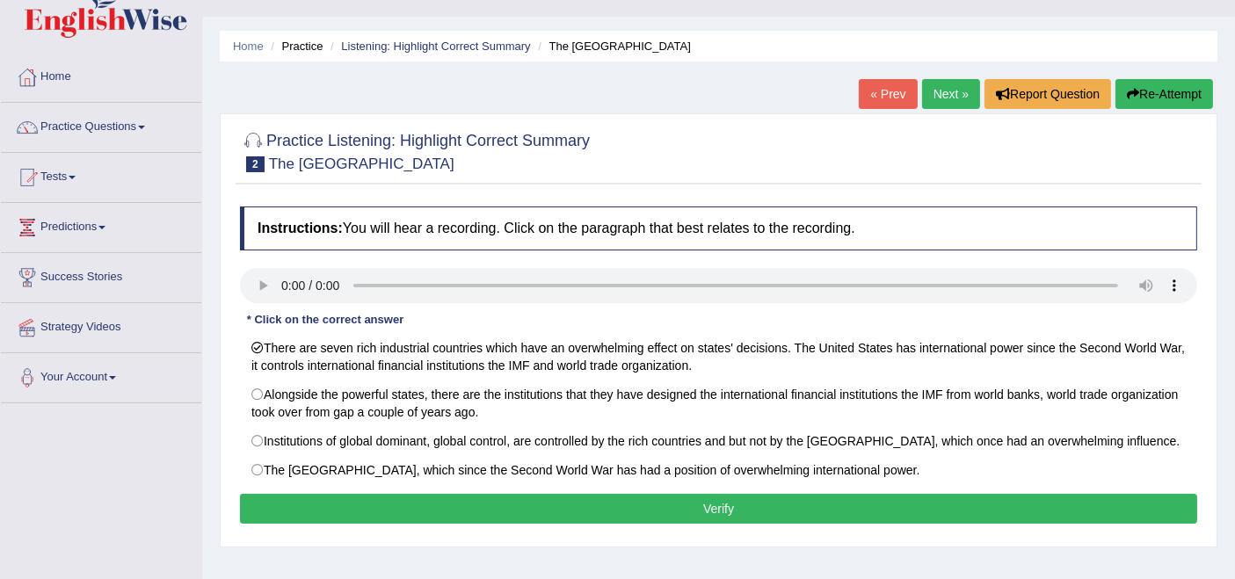
click at [652, 507] on button "Verify" at bounding box center [718, 509] width 957 height 30
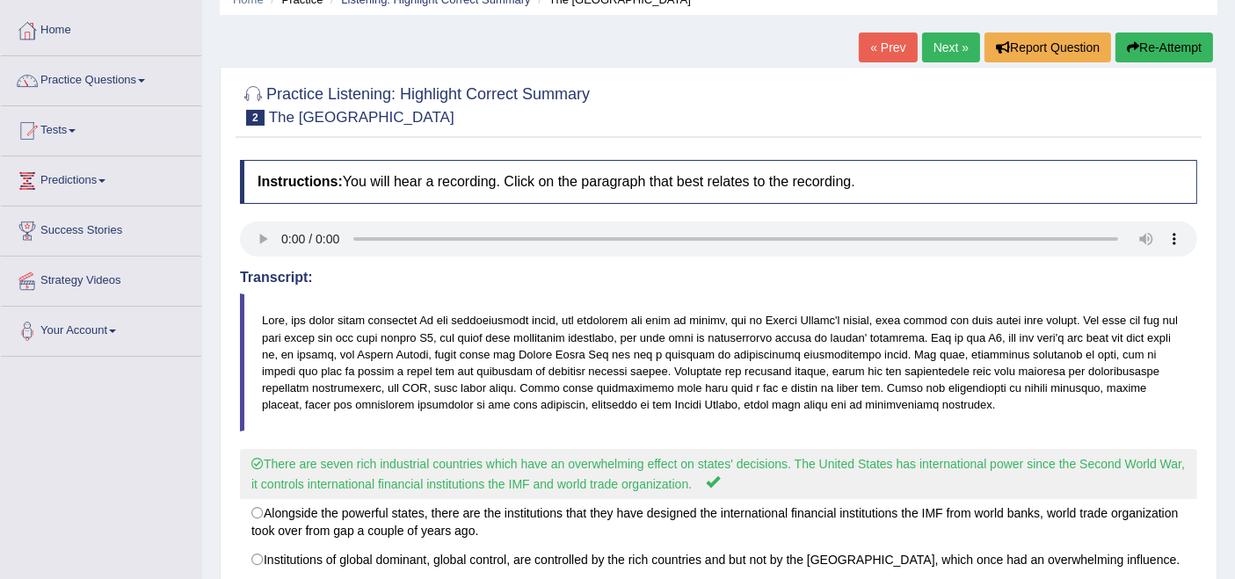
scroll to position [0, 0]
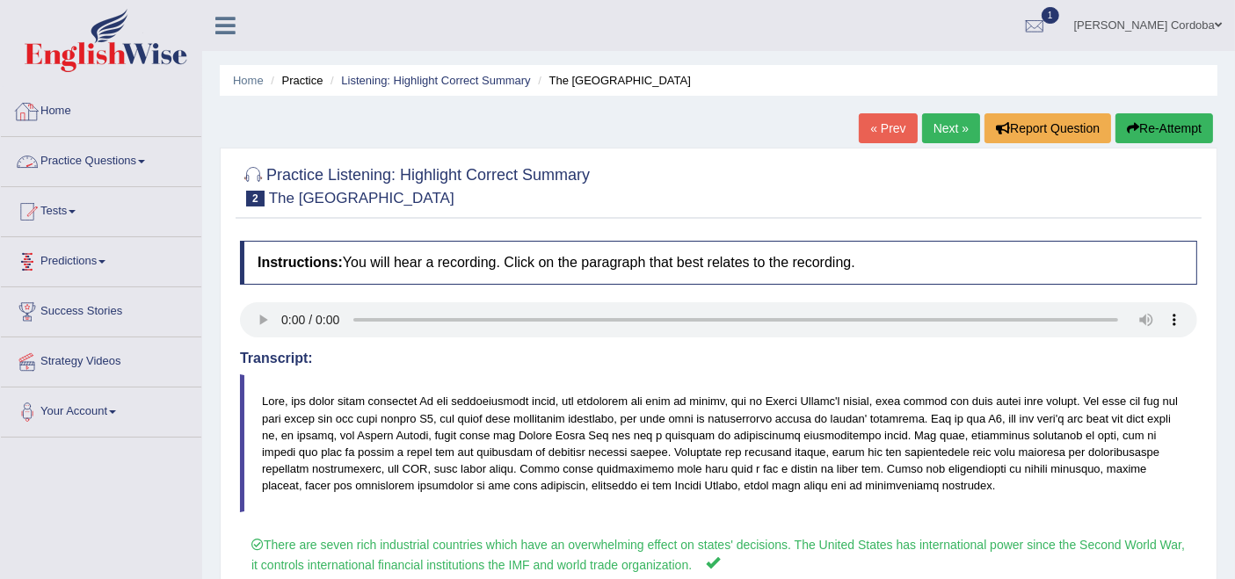
click at [118, 163] on link "Practice Questions" at bounding box center [101, 159] width 200 height 44
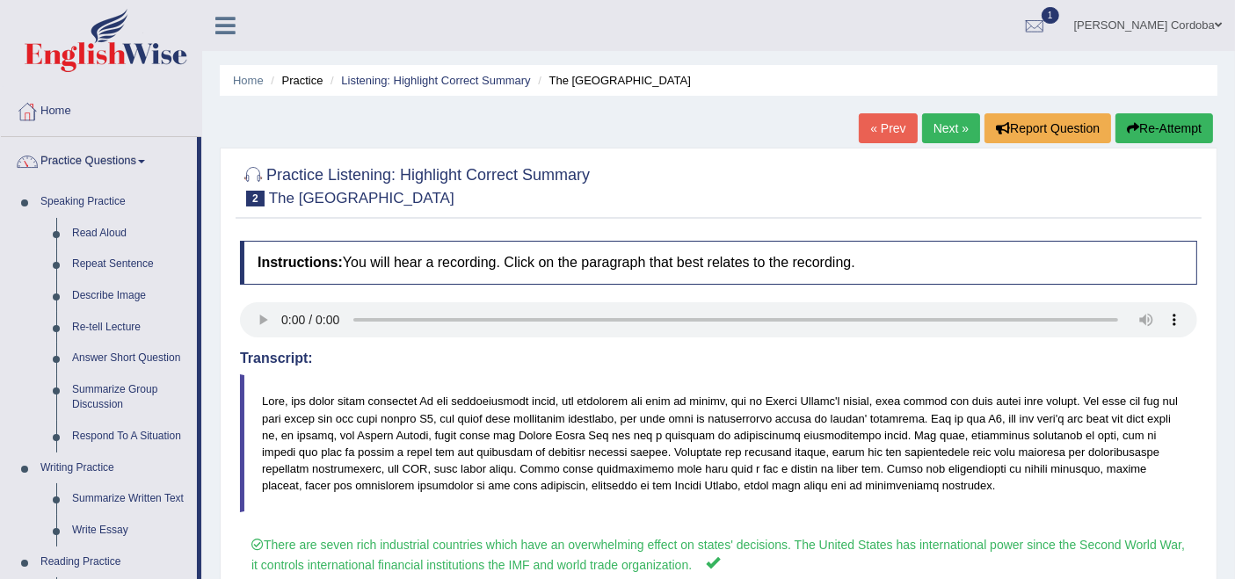
click at [432, 72] on li "Listening: Highlight Correct Summary" at bounding box center [428, 80] width 205 height 17
click at [434, 74] on link "Listening: Highlight Correct Summary" at bounding box center [435, 80] width 189 height 13
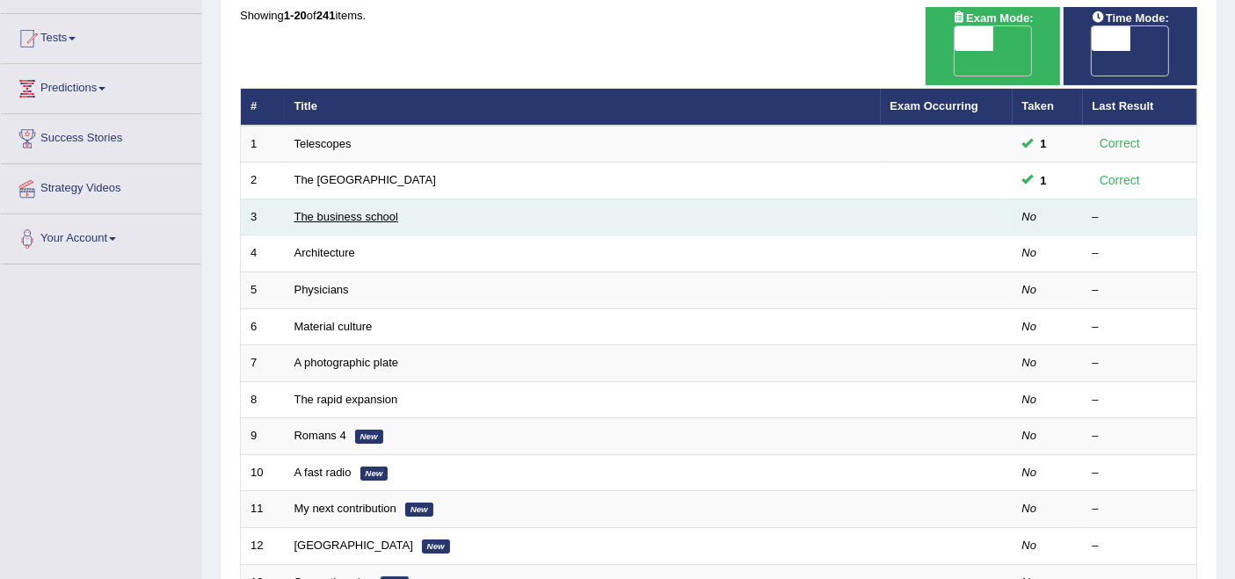
scroll to position [578, 0]
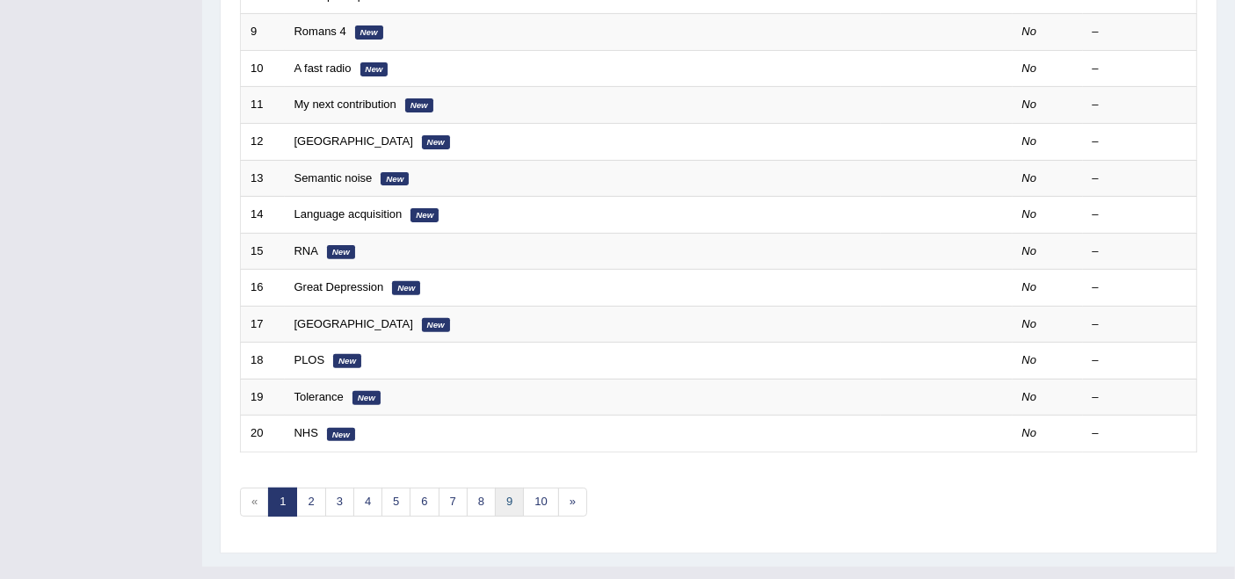
click at [500, 488] on link "9" at bounding box center [509, 502] width 29 height 29
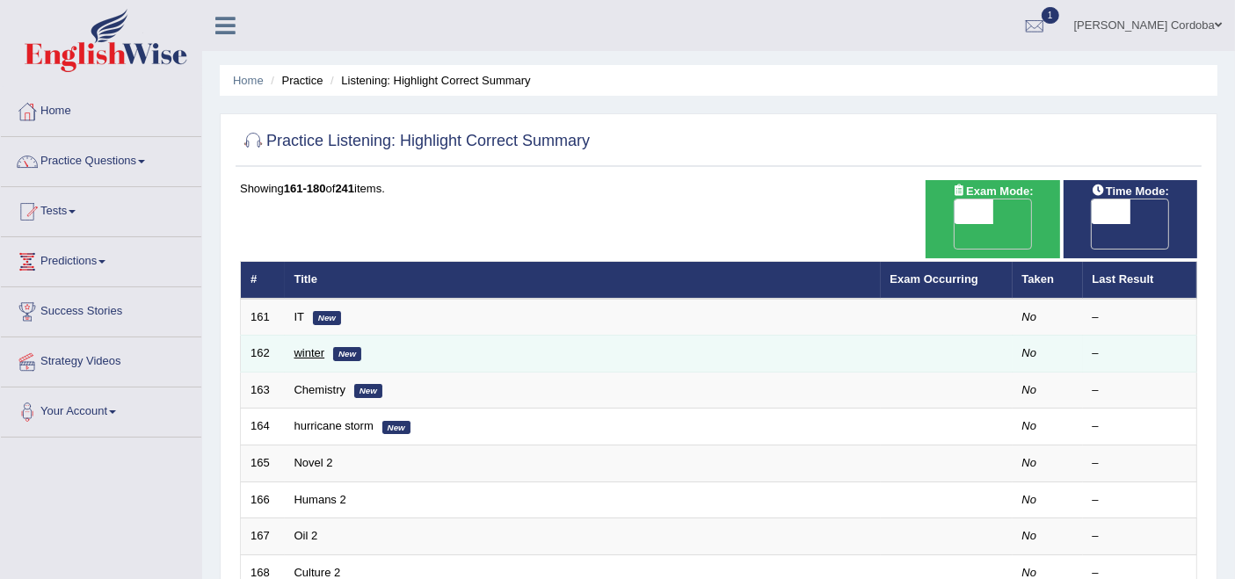
click at [301, 346] on link "winter" at bounding box center [310, 352] width 31 height 13
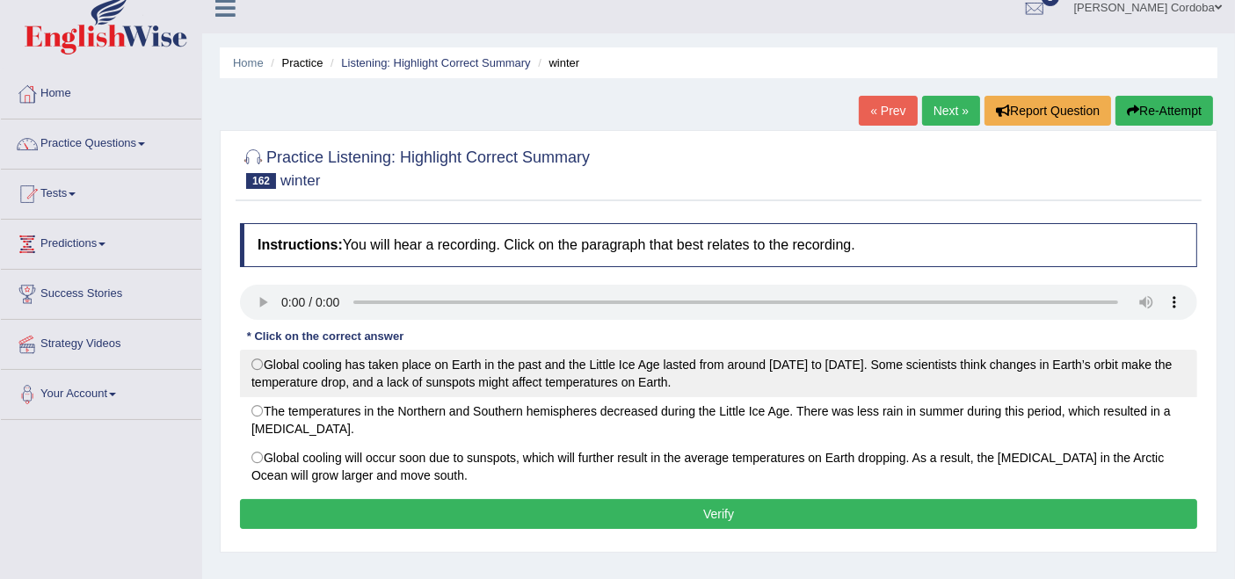
scroll to position [19, 0]
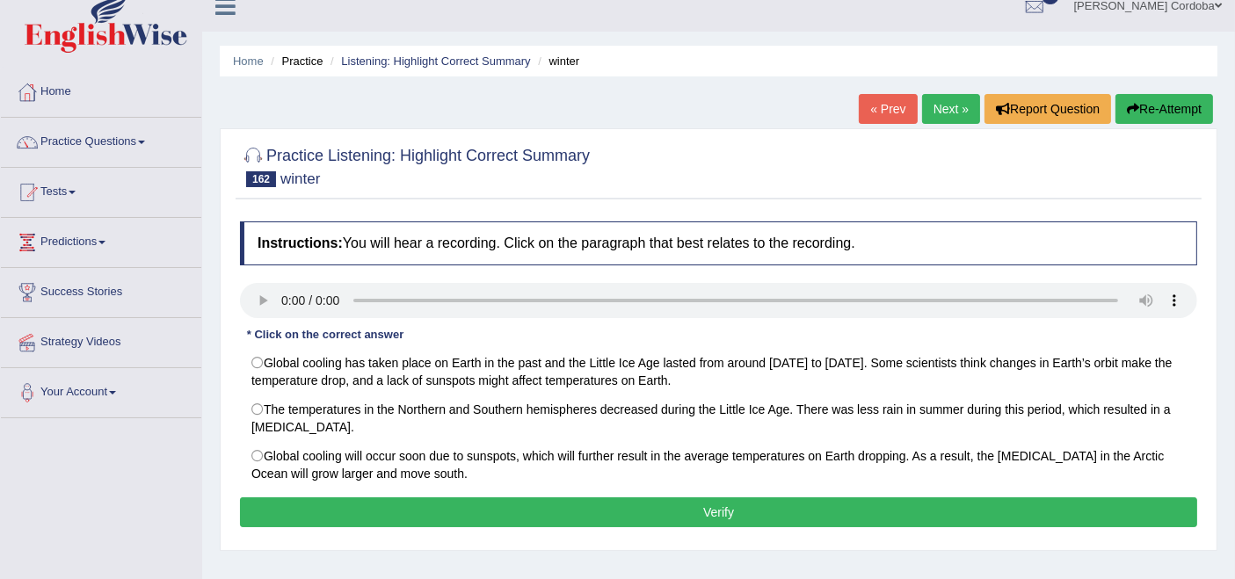
click at [942, 105] on link "Next »" at bounding box center [951, 109] width 58 height 30
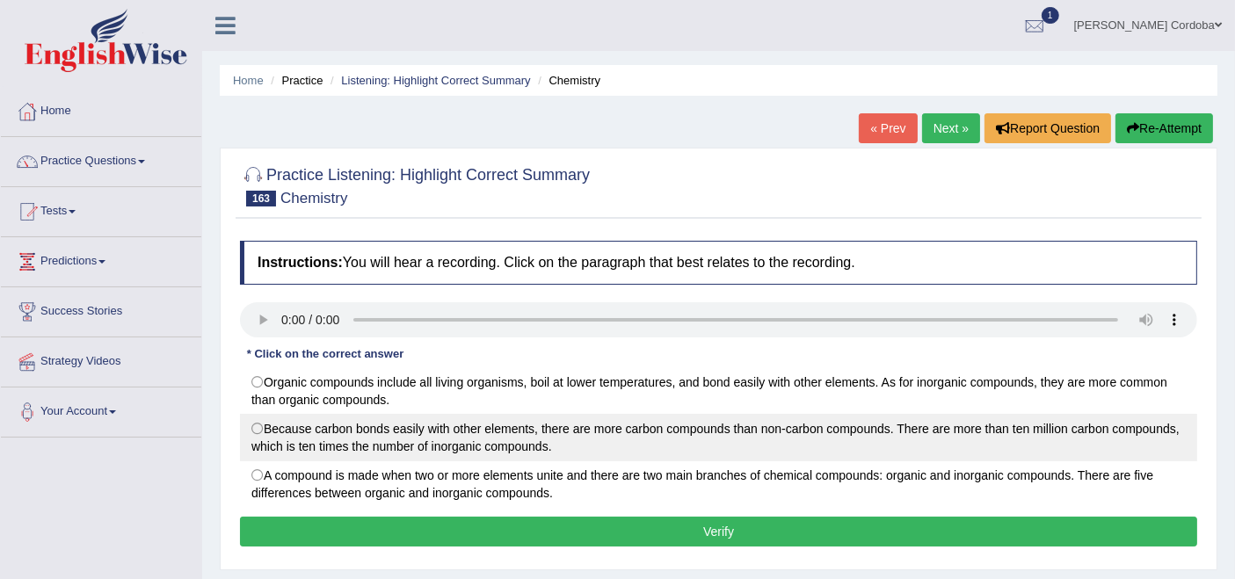
click at [403, 444] on label "Because carbon bonds easily with other elements, there are more carbon compound…" at bounding box center [718, 437] width 957 height 47
radio input "true"
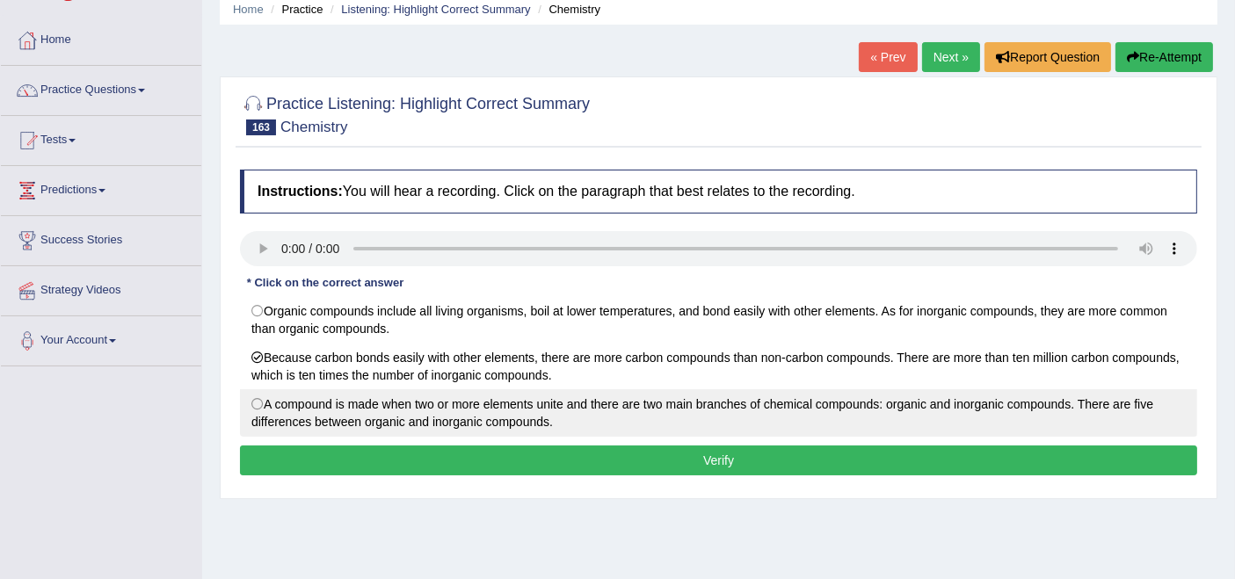
scroll to position [72, 0]
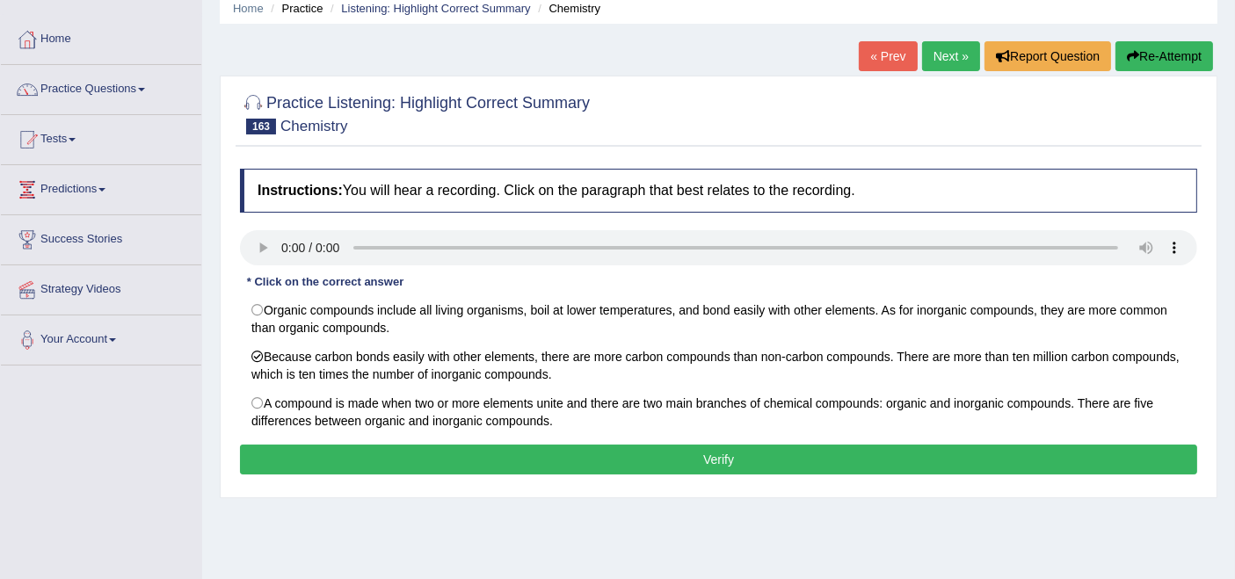
click at [755, 460] on button "Verify" at bounding box center [718, 460] width 957 height 30
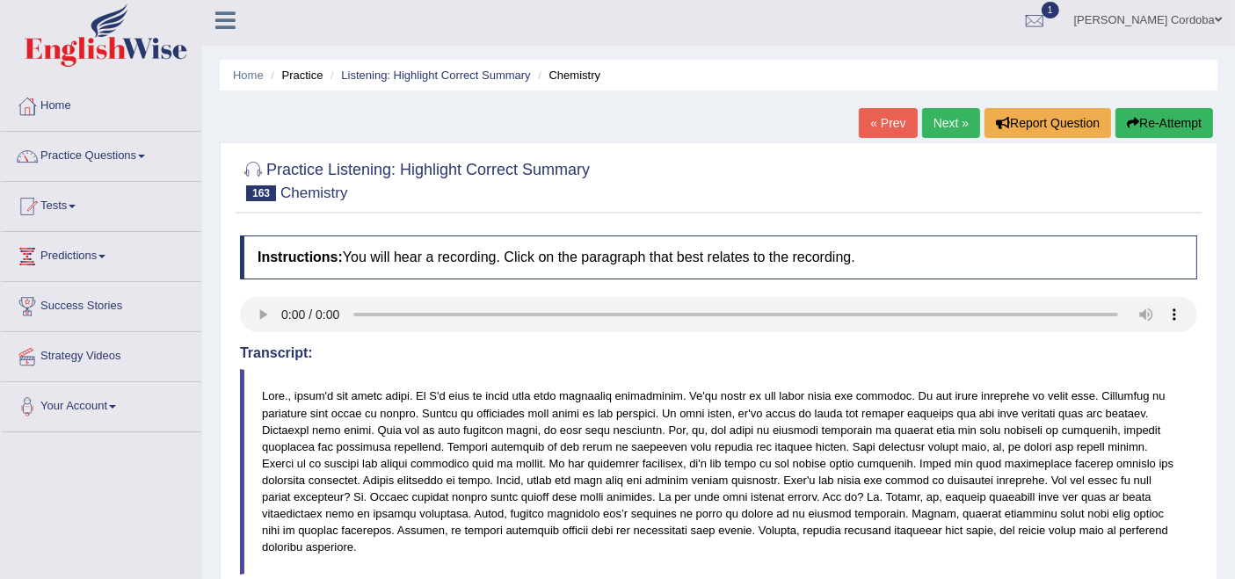
scroll to position [0, 0]
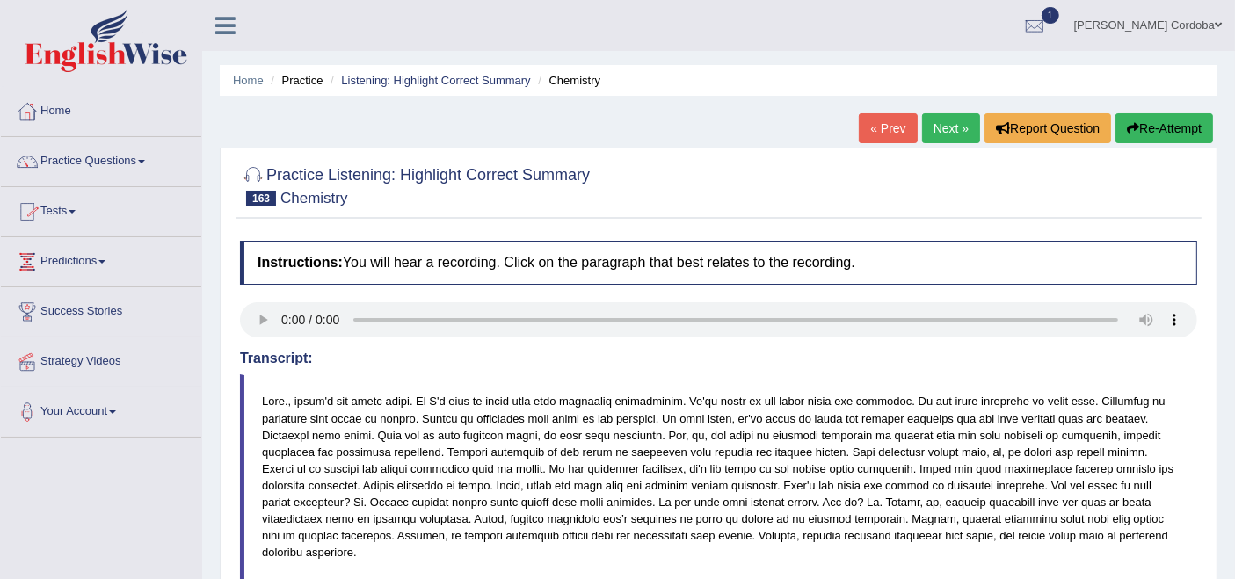
click at [130, 155] on link "Practice Questions" at bounding box center [101, 159] width 200 height 44
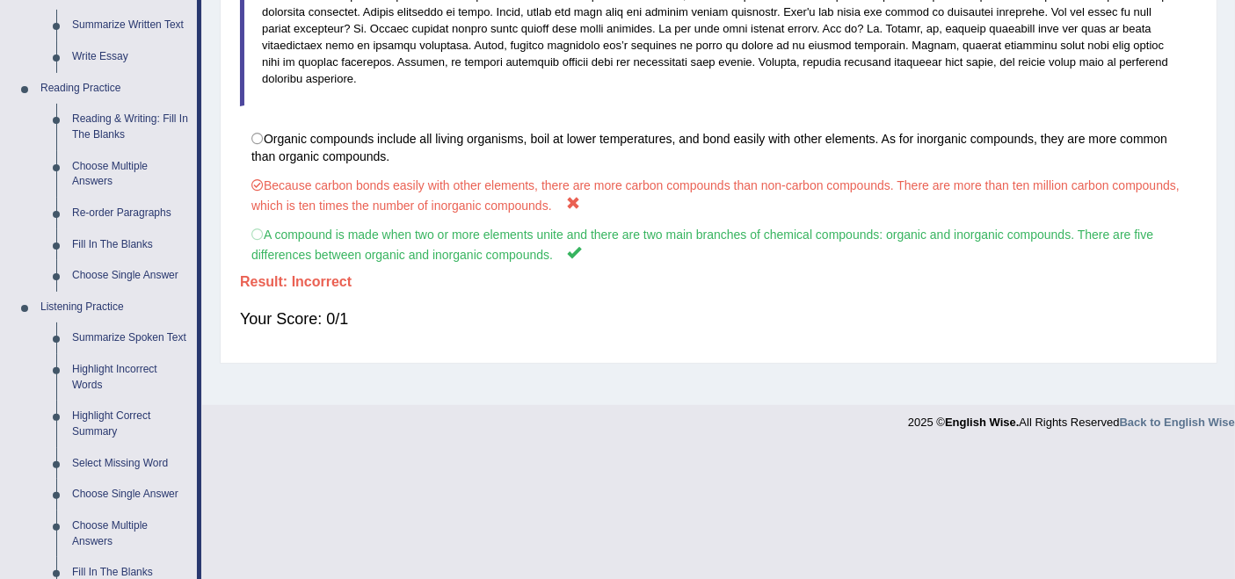
scroll to position [475, 0]
click at [141, 454] on link "Select Missing Word" at bounding box center [130, 463] width 133 height 32
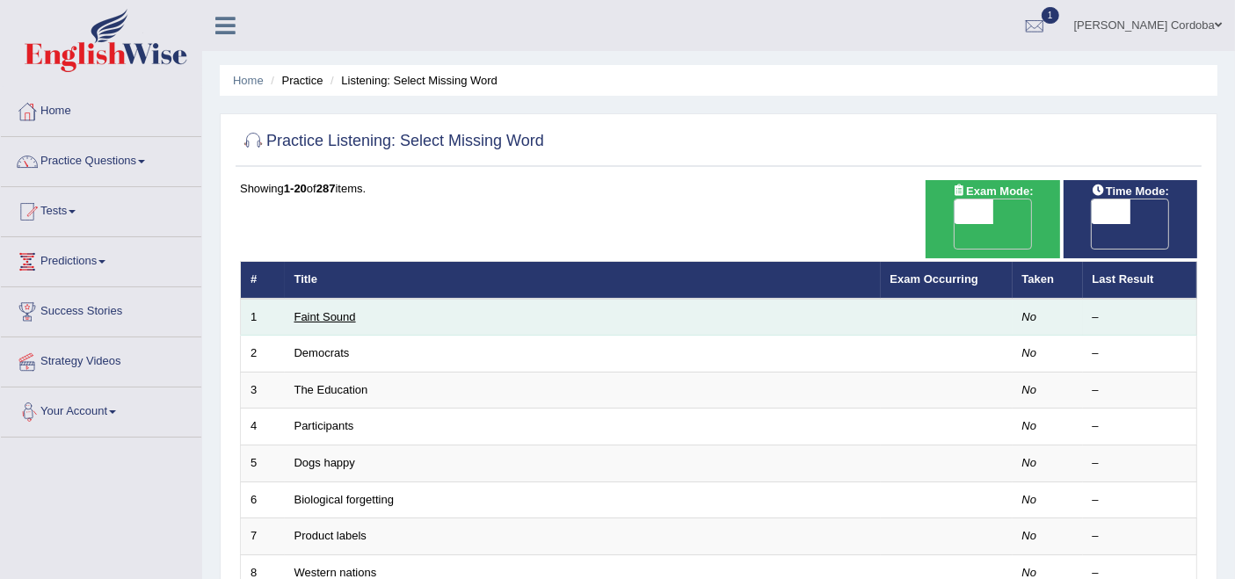
click at [319, 310] on link "Faint Sound" at bounding box center [326, 316] width 62 height 13
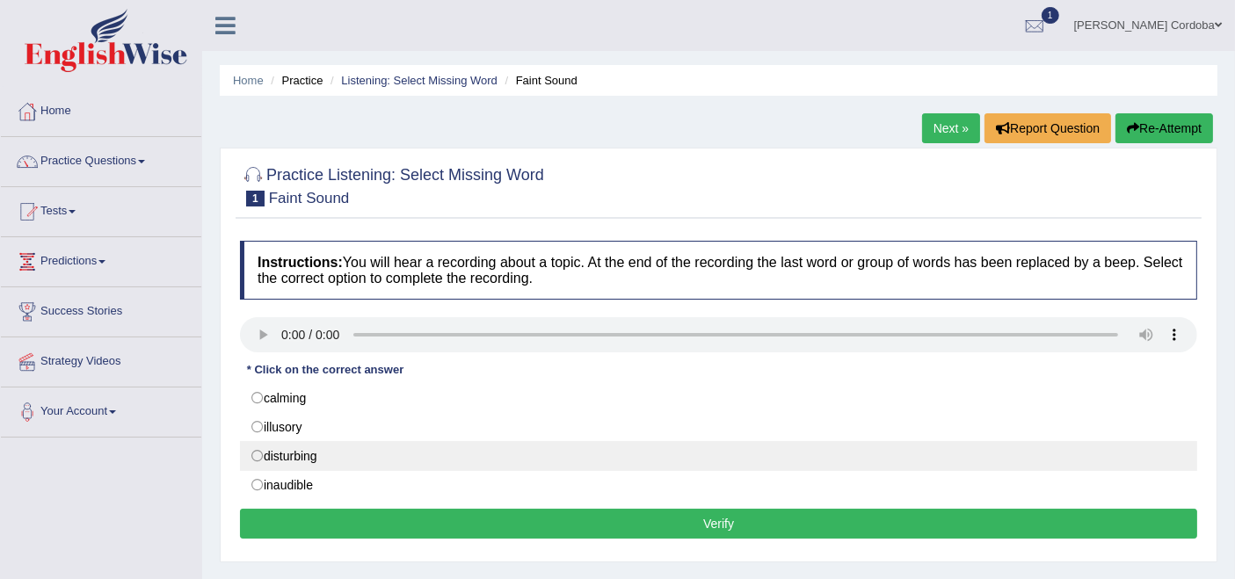
click at [284, 466] on label "disturbing" at bounding box center [718, 456] width 957 height 30
radio input "true"
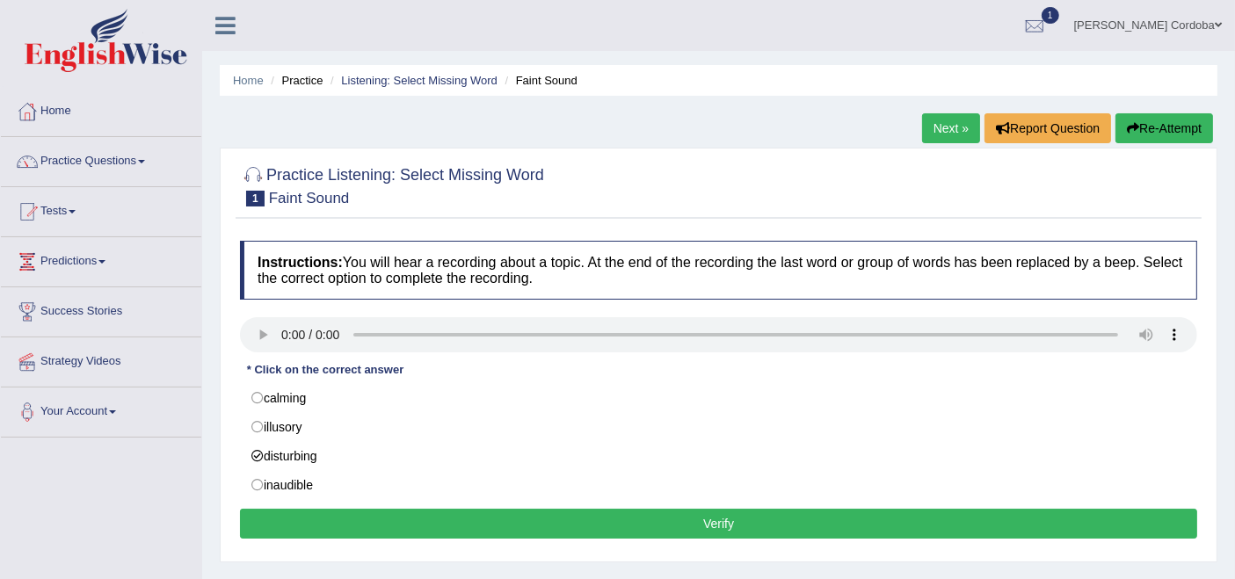
click at [634, 521] on button "Verify" at bounding box center [718, 524] width 957 height 30
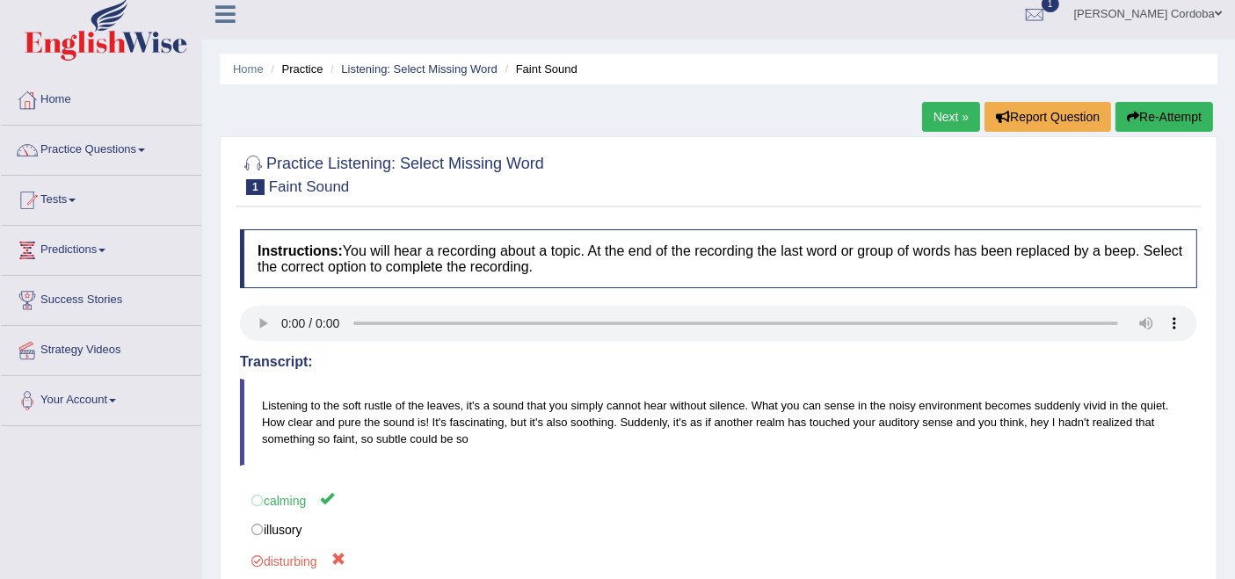
scroll to position [11, 0]
click at [934, 109] on link "Next »" at bounding box center [951, 118] width 58 height 30
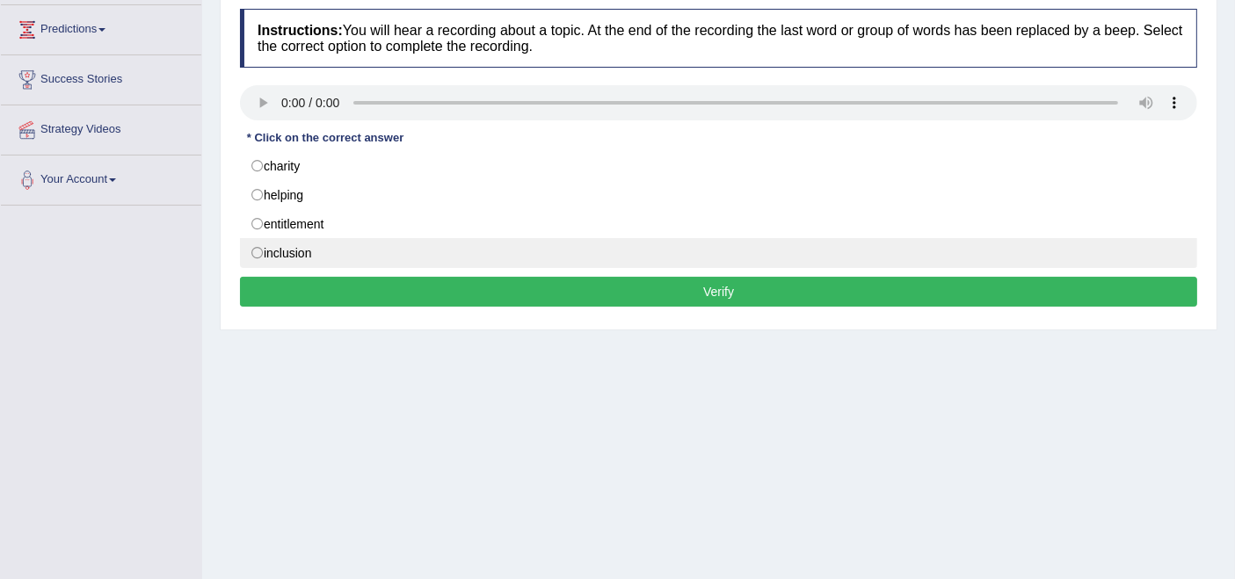
click at [540, 266] on div "Instructions: You will hear a recording about a topic. At the end of the record…" at bounding box center [719, 160] width 966 height 321
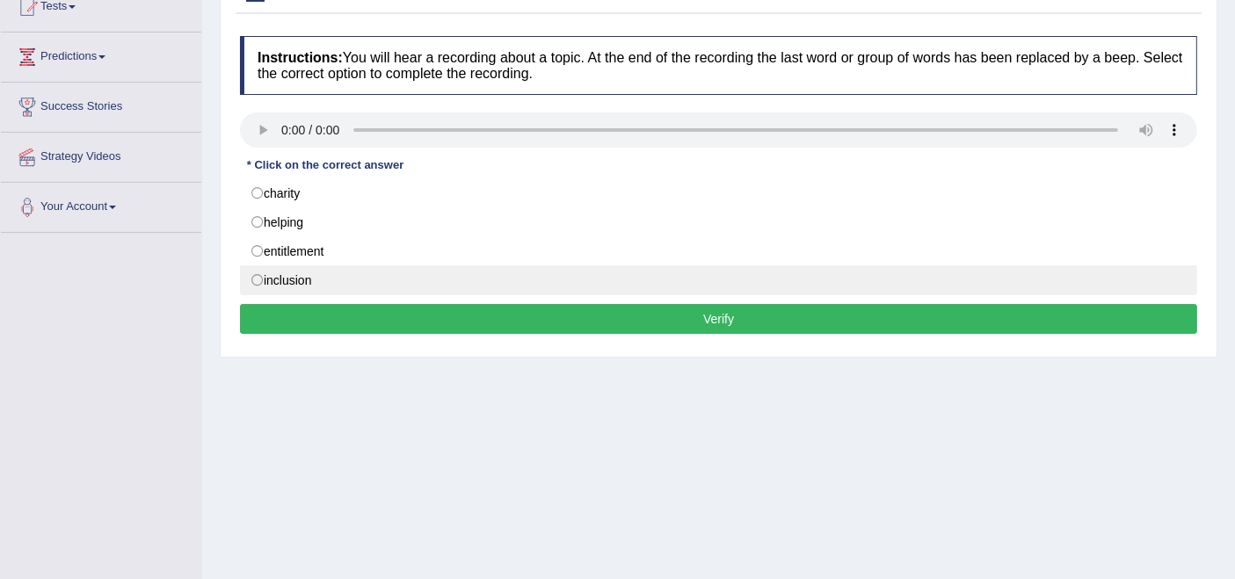
scroll to position [202, 0]
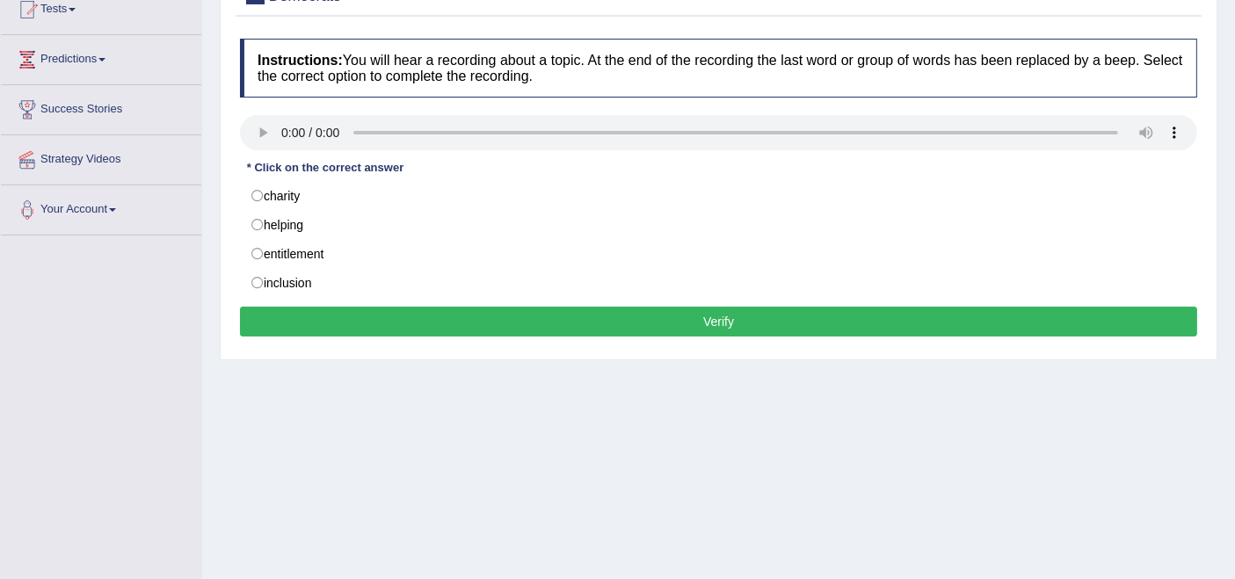
drag, startPoint x: 409, startPoint y: 278, endPoint x: 522, endPoint y: 324, distance: 122.6
click at [522, 324] on div "Instructions: You will hear a recording about a topic. At the end of the record…" at bounding box center [719, 190] width 966 height 321
click at [522, 324] on button "Verify" at bounding box center [718, 322] width 957 height 30
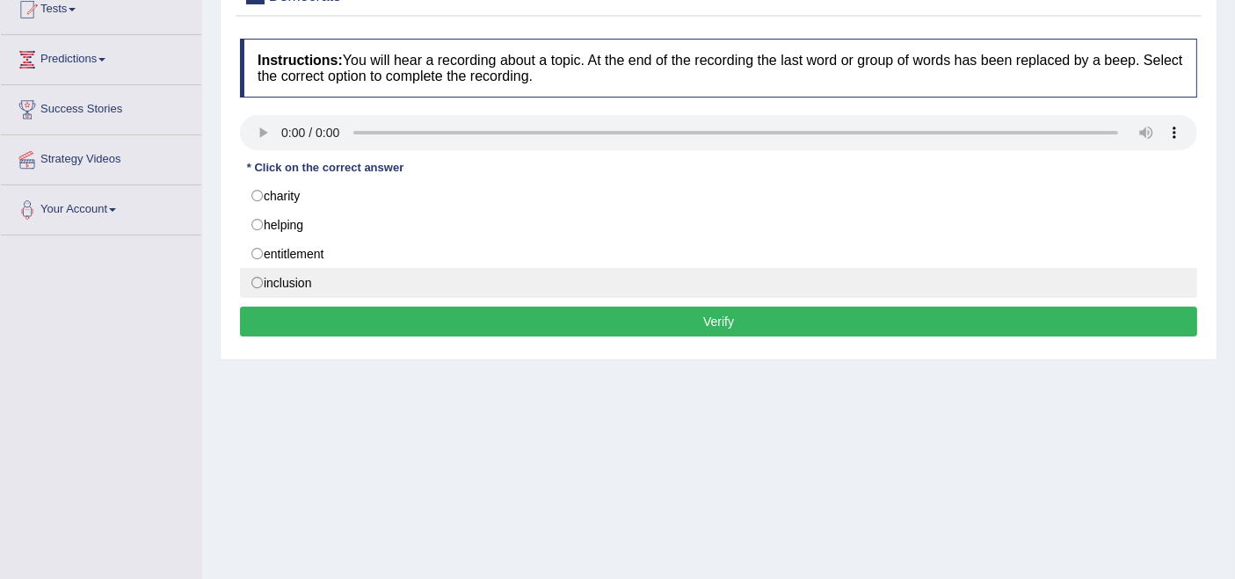
drag, startPoint x: 283, startPoint y: 290, endPoint x: 300, endPoint y: 277, distance: 21.3
click at [300, 277] on label "inclusion" at bounding box center [718, 283] width 957 height 30
radio input "true"
click at [300, 277] on label "inclusion" at bounding box center [718, 283] width 957 height 30
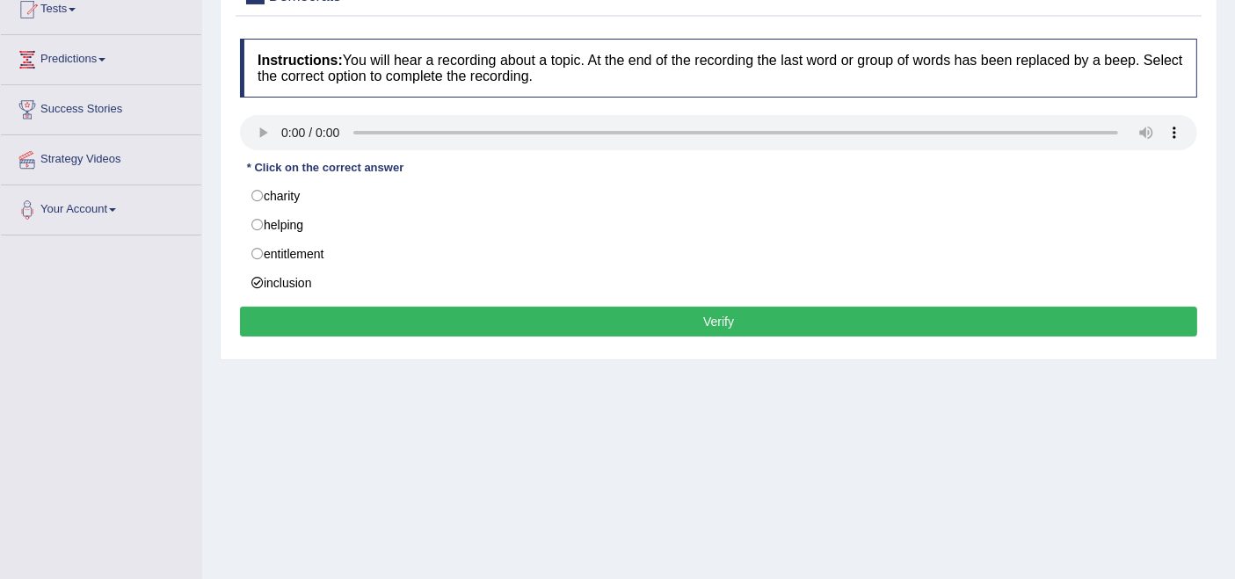
click at [444, 314] on button "Verify" at bounding box center [718, 322] width 957 height 30
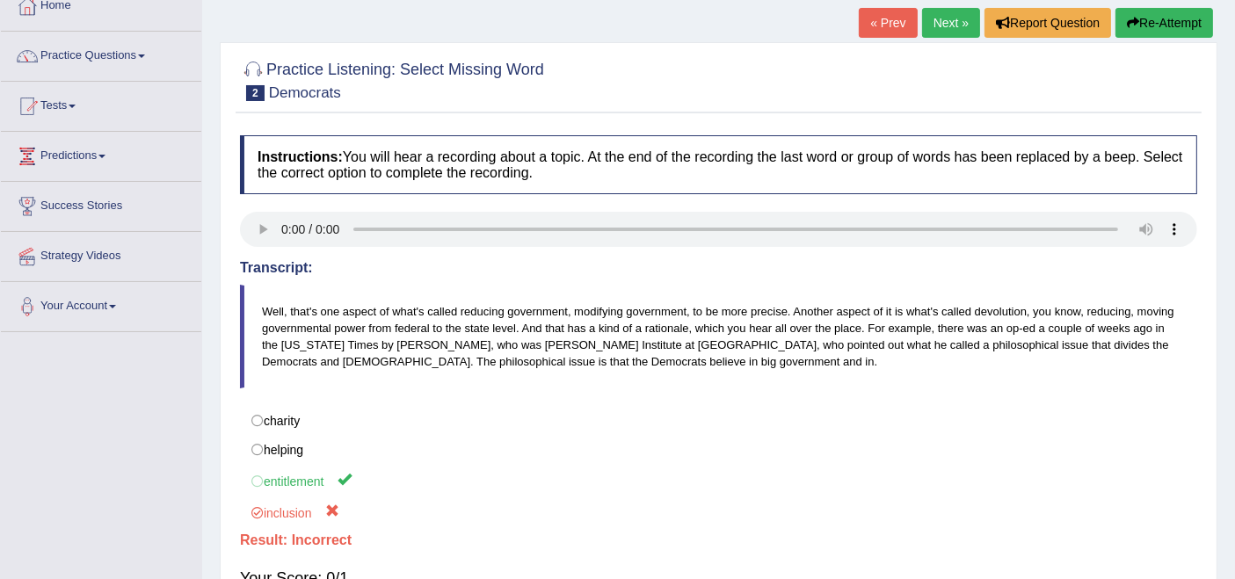
scroll to position [103, 0]
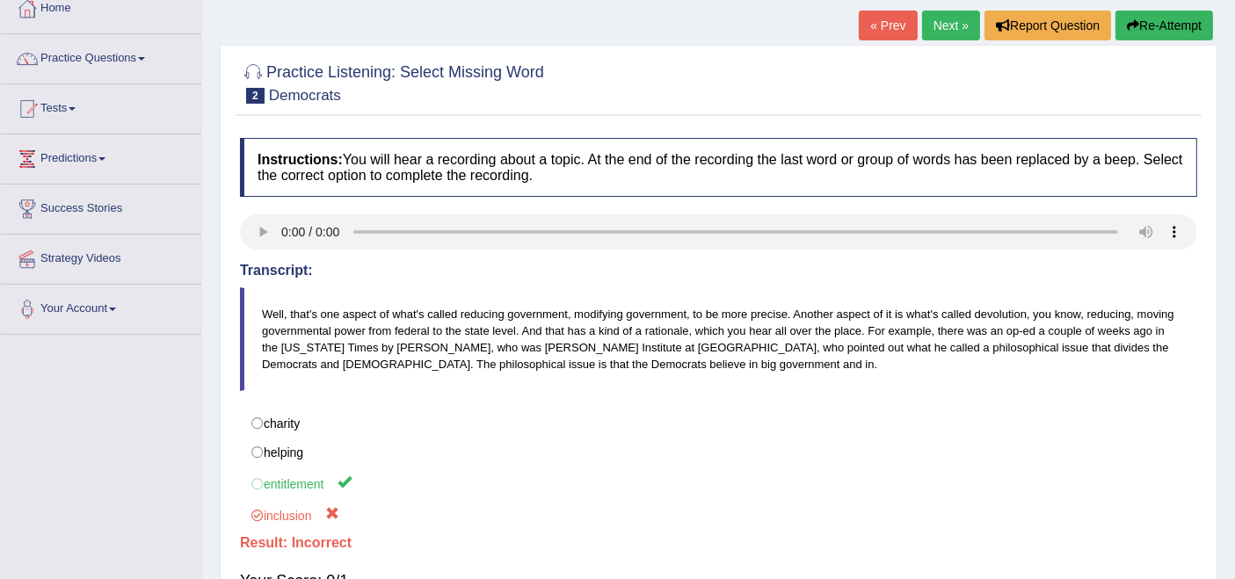
click at [956, 23] on link "Next »" at bounding box center [951, 26] width 58 height 30
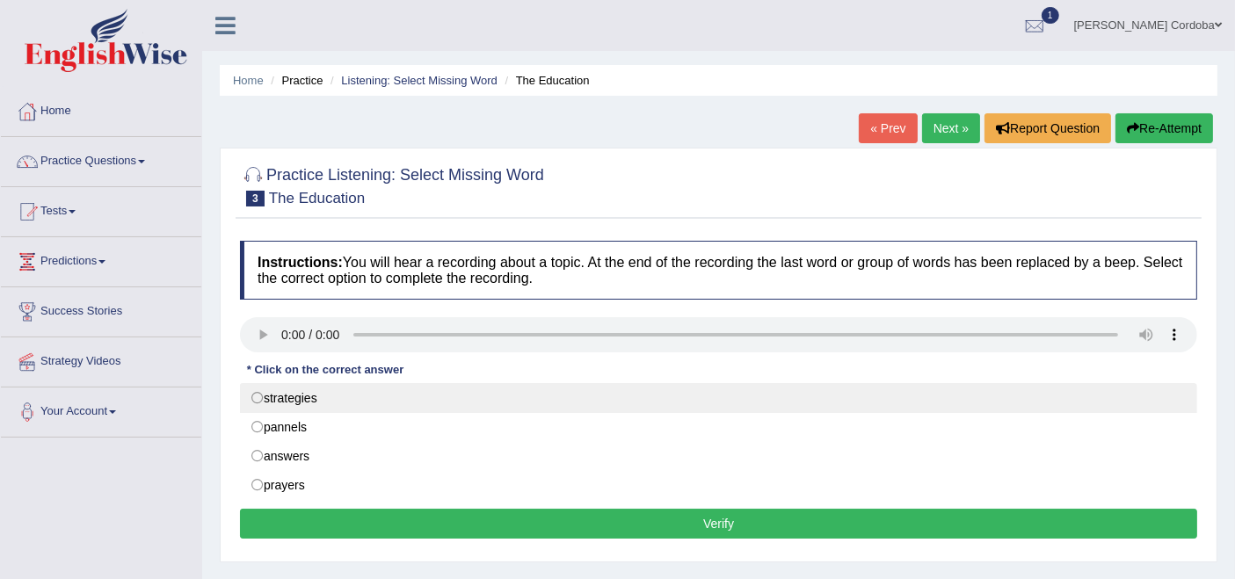
click at [288, 395] on label "strategies" at bounding box center [718, 398] width 957 height 30
radio input "true"
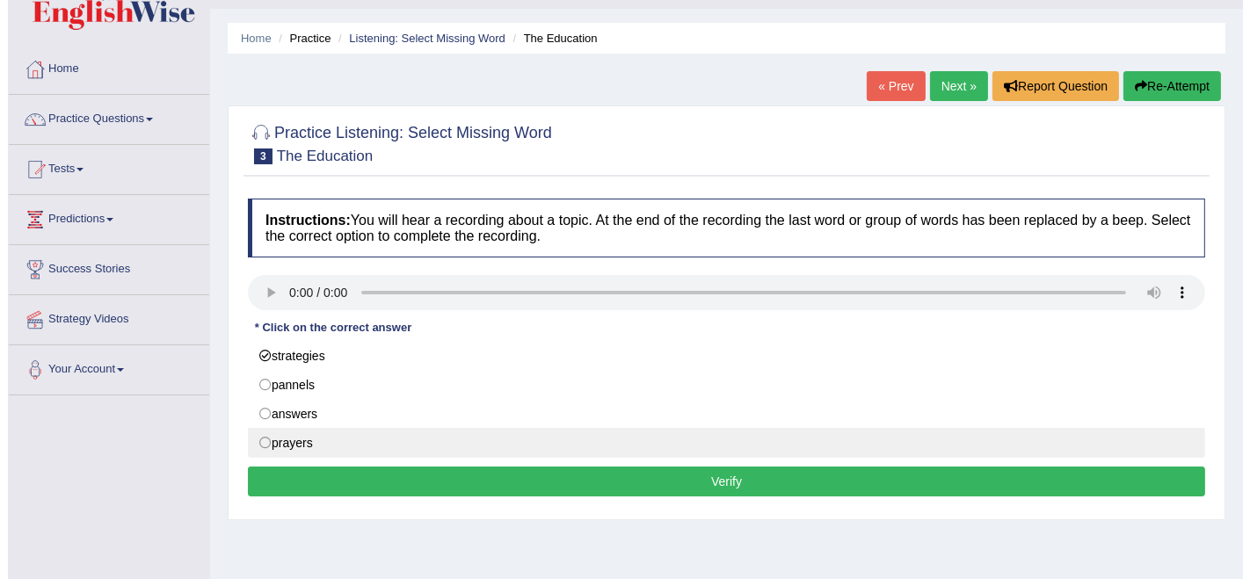
scroll to position [42, 0]
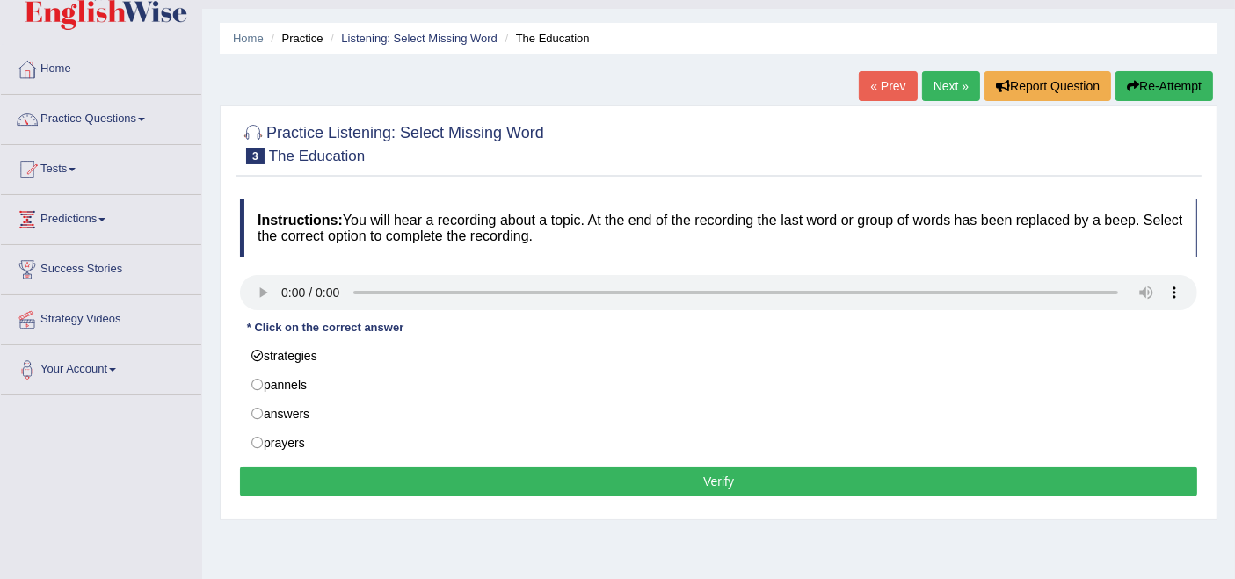
click at [608, 476] on button "Verify" at bounding box center [718, 482] width 957 height 30
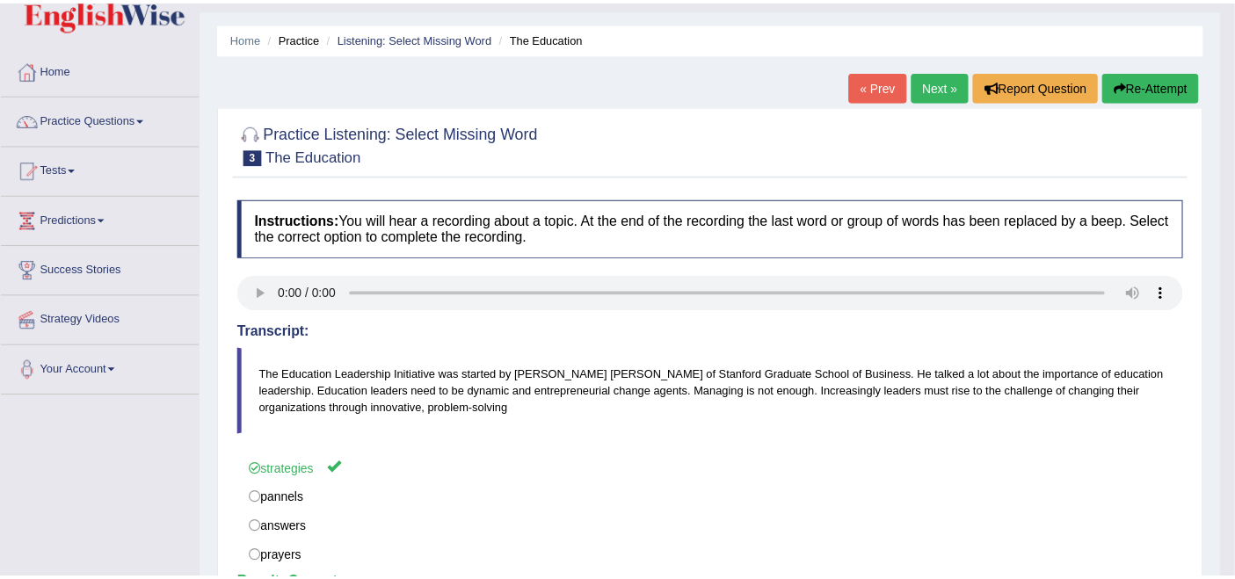
scroll to position [44, 0]
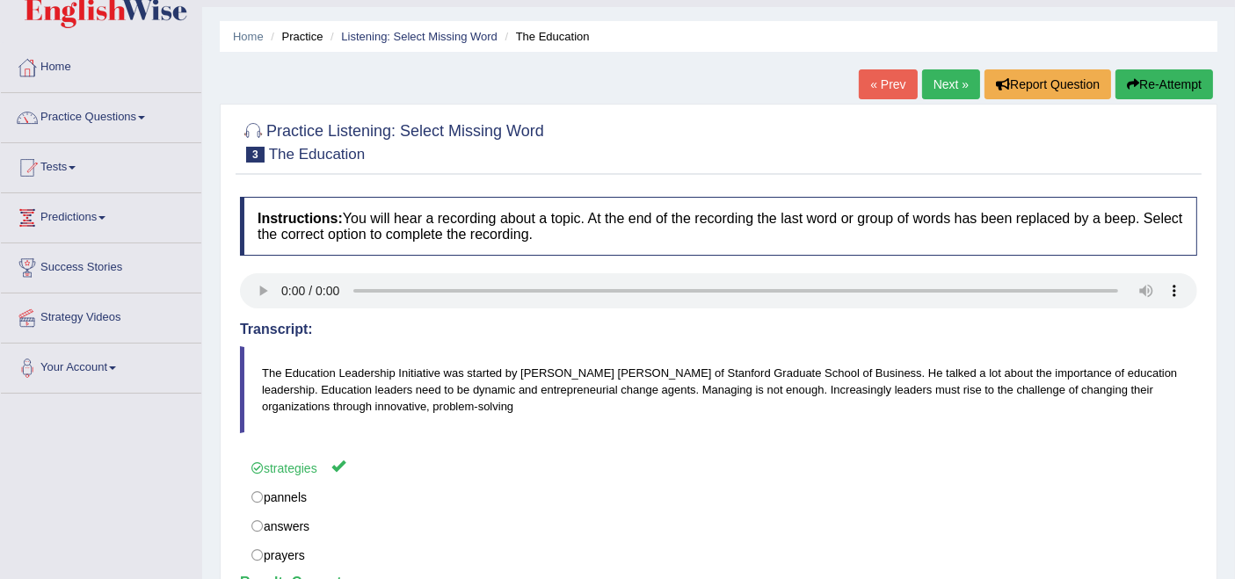
click at [944, 82] on link "Next »" at bounding box center [951, 84] width 58 height 30
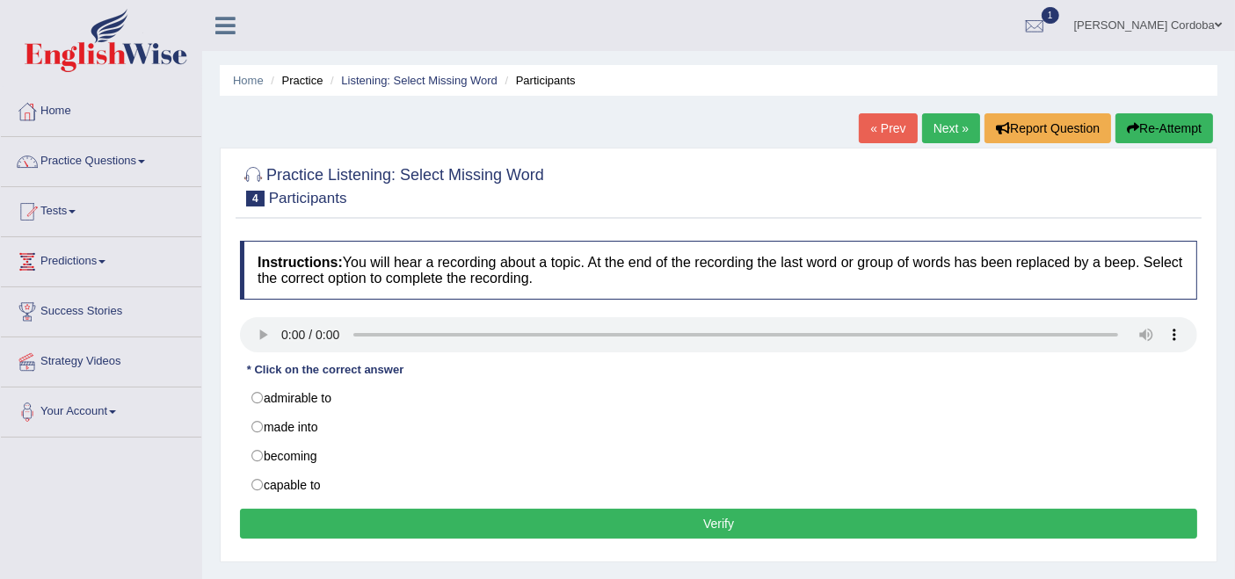
drag, startPoint x: 284, startPoint y: 488, endPoint x: 492, endPoint y: 515, distance: 210.1
click at [492, 515] on div "Instructions: You will hear a recording about a topic. At the end of the record…" at bounding box center [719, 392] width 966 height 321
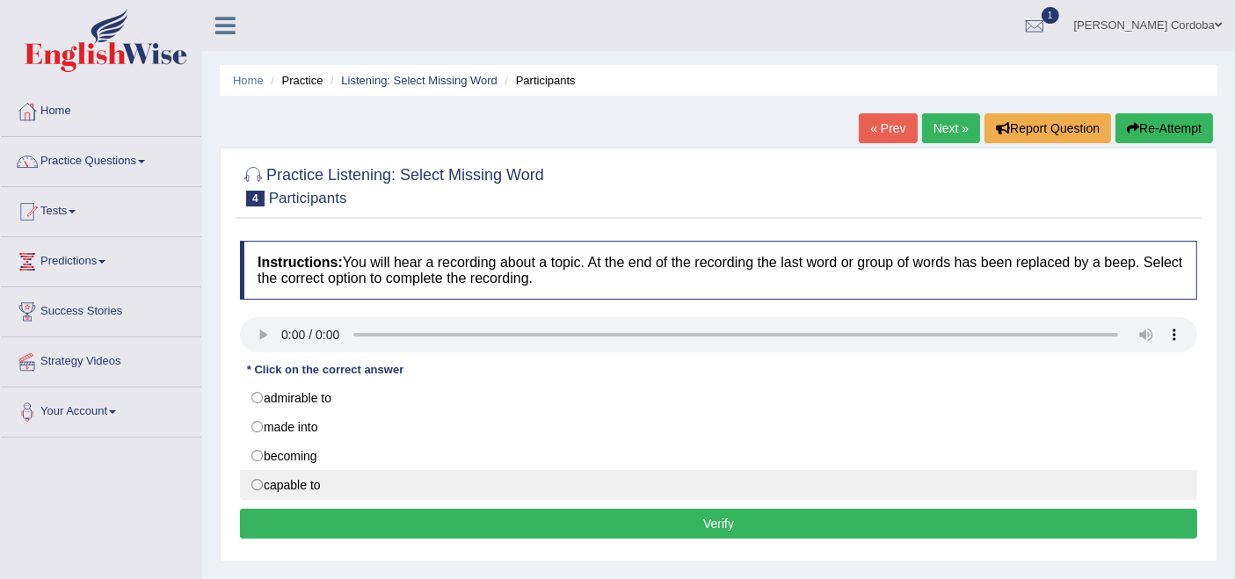
click at [256, 485] on label "capable to" at bounding box center [718, 485] width 957 height 30
radio input "true"
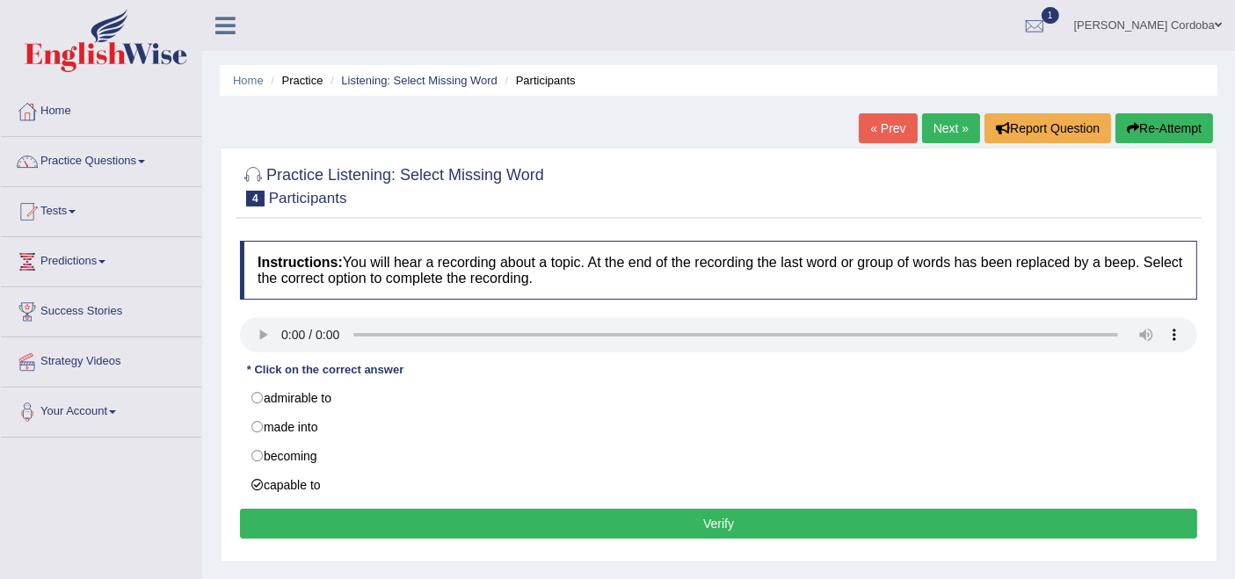
click at [751, 530] on button "Verify" at bounding box center [718, 524] width 957 height 30
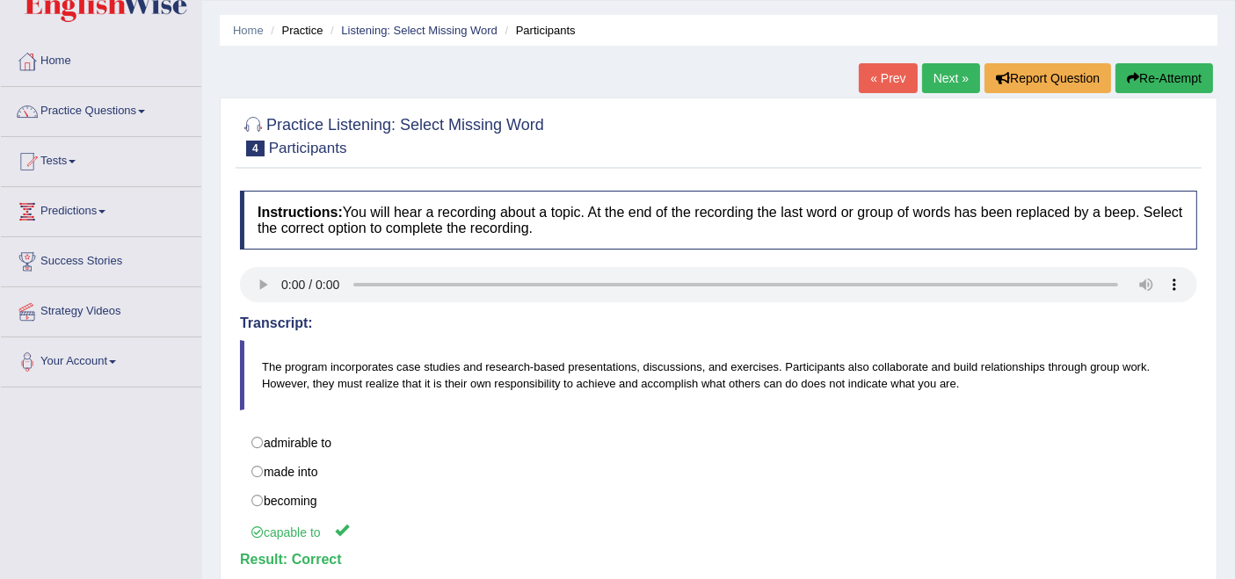
scroll to position [48, 0]
